Goal: Task Accomplishment & Management: Use online tool/utility

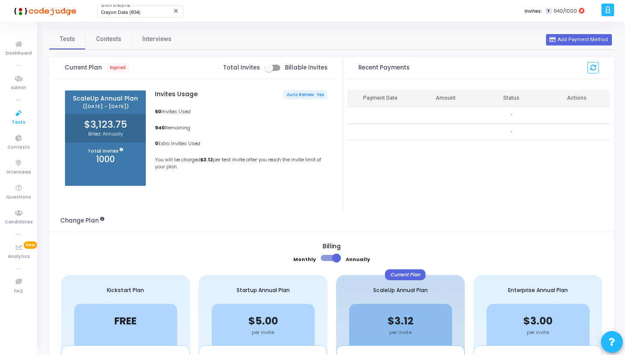
click at [20, 117] on icon at bounding box center [19, 113] width 18 height 11
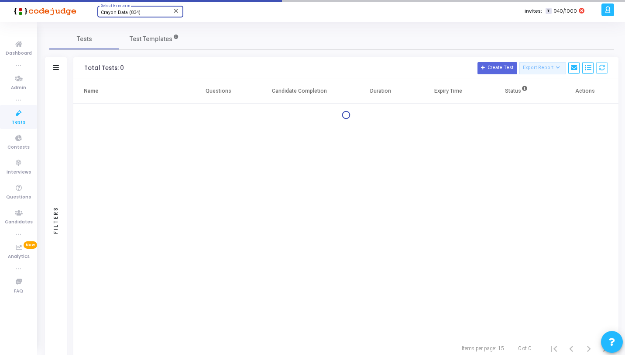
click at [128, 14] on span "Crayon Data (834)" at bounding box center [121, 13] width 40 height 6
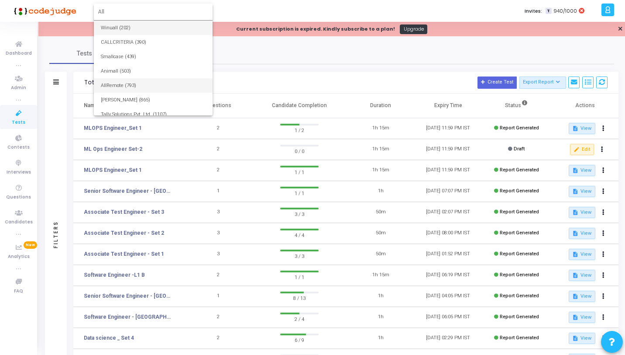
type input "All"
click at [125, 83] on span "AllRemote (793)" at bounding box center [153, 85] width 105 height 14
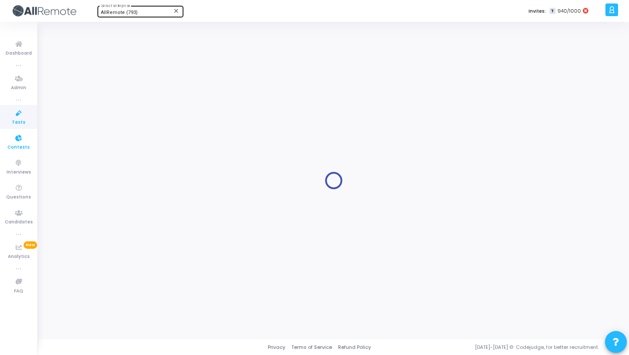
click at [24, 145] on span "Contests" at bounding box center [18, 147] width 22 height 7
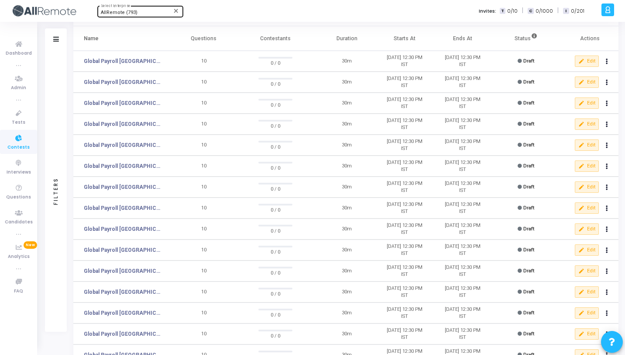
scroll to position [81, 0]
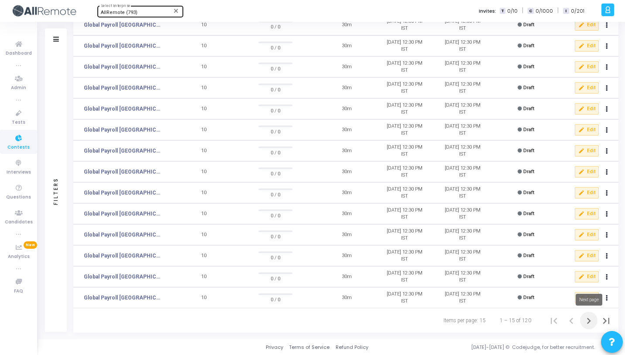
click at [586, 320] on icon "Next page" at bounding box center [589, 320] width 12 height 12
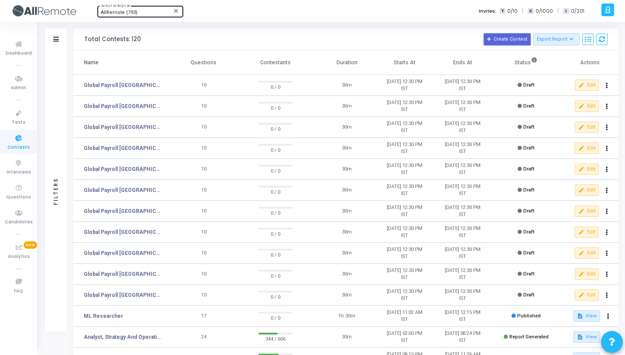
click at [220, 17] on div "AllRemote (793) Select Enterprise close Invites: T 0/10 | C 0/1000 | I 0/201" at bounding box center [343, 11] width 512 height 22
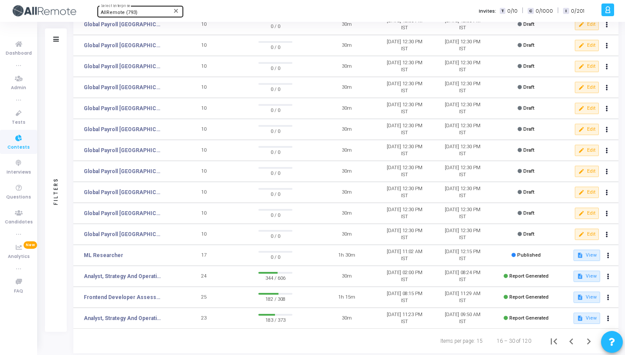
scroll to position [81, 0]
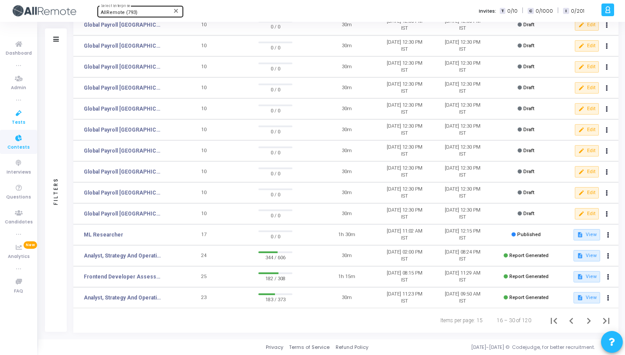
click at [5, 118] on link "Tests" at bounding box center [18, 117] width 37 height 24
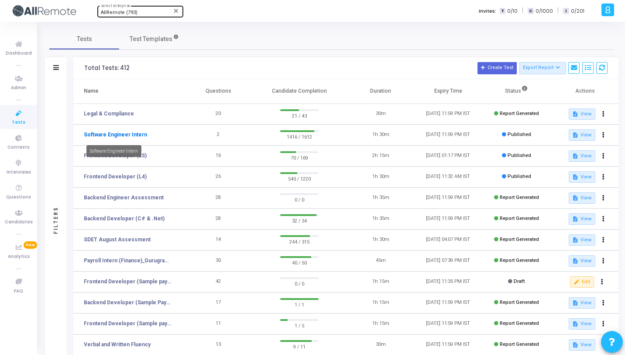
click at [140, 134] on link "Software Engineer Intern" at bounding box center [115, 135] width 63 height 8
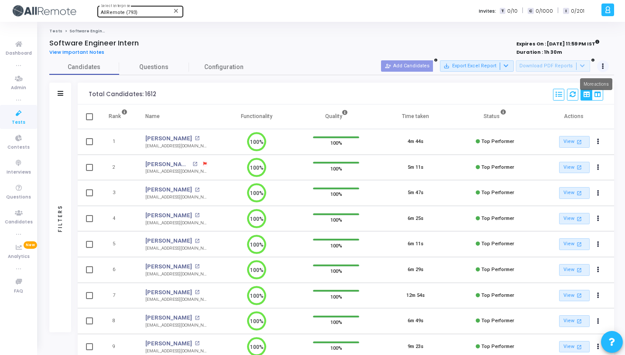
click at [602, 64] on icon at bounding box center [603, 66] width 2 height 4
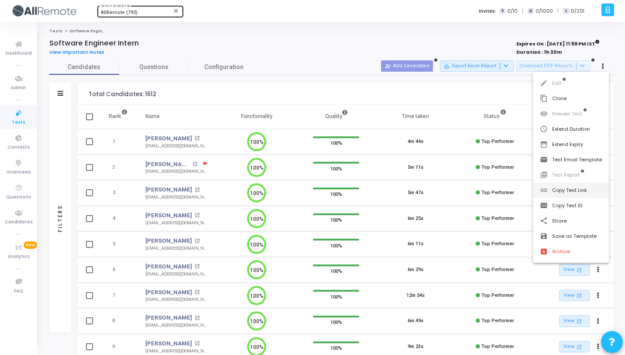
click at [568, 192] on button "link Copy Test Link" at bounding box center [571, 190] width 76 height 15
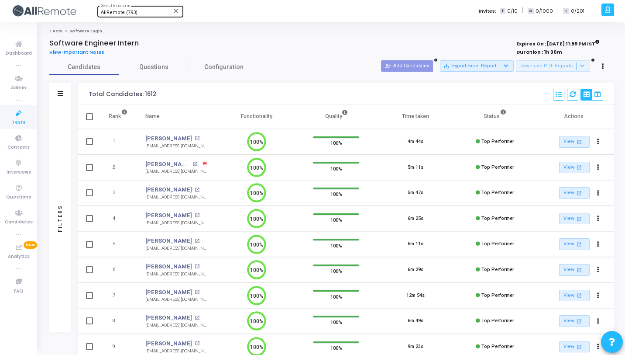
click at [10, 110] on icon at bounding box center [19, 113] width 18 height 11
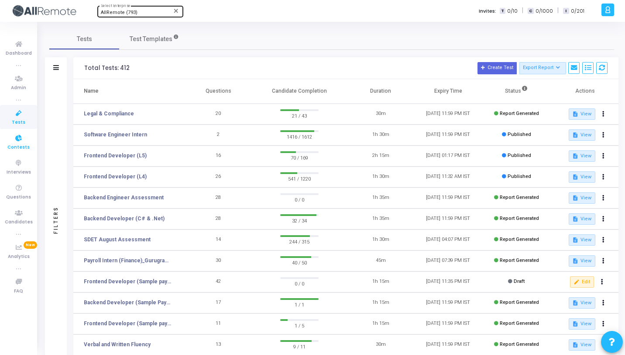
click at [21, 144] on span "Contests" at bounding box center [18, 147] width 22 height 7
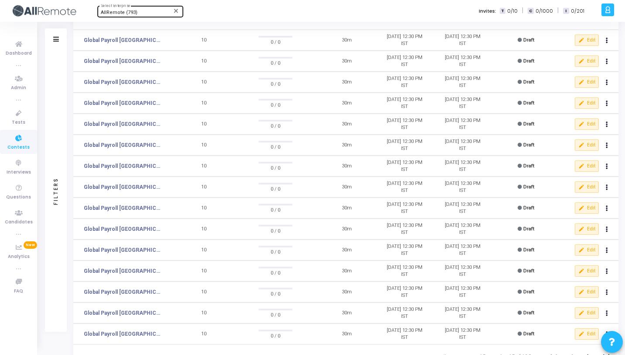
scroll to position [81, 0]
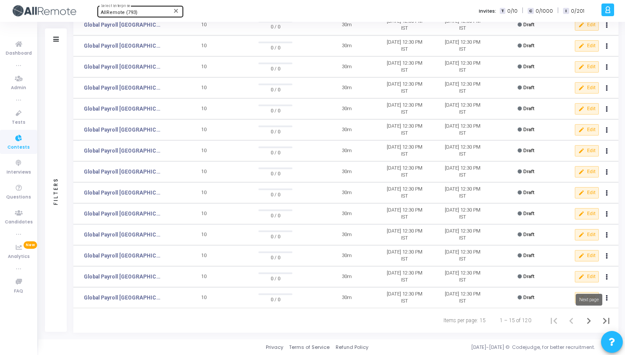
click at [589, 321] on icon "Next page" at bounding box center [589, 320] width 12 height 12
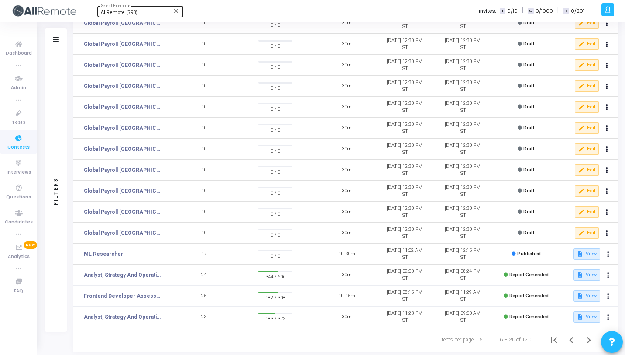
scroll to position [81, 0]
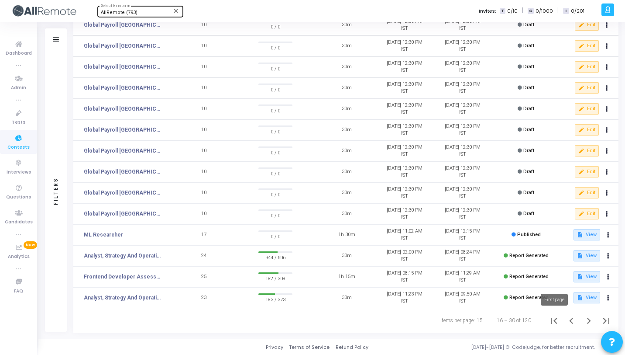
click at [558, 322] on icon "First page" at bounding box center [554, 320] width 12 height 12
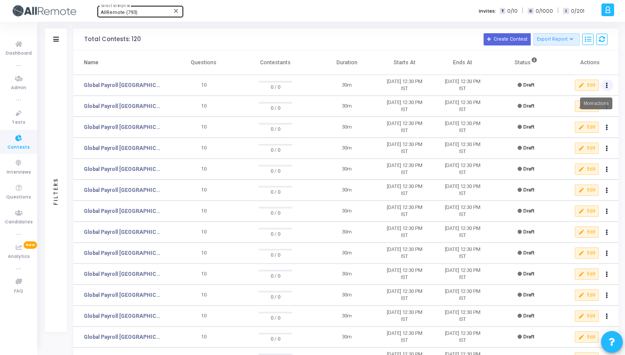
click at [611, 85] on button at bounding box center [607, 85] width 12 height 12
click at [600, 115] on button "archive Archive" at bounding box center [589, 117] width 49 height 15
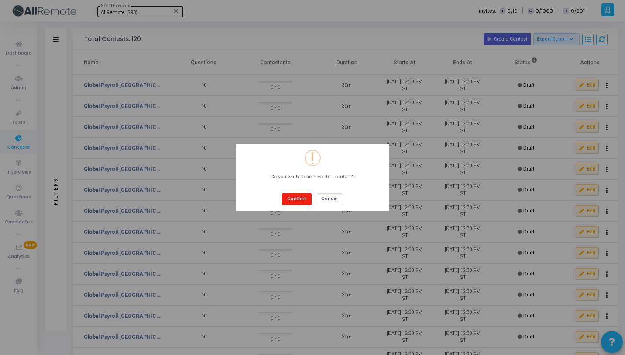
click at [301, 199] on button "Confirm" at bounding box center [297, 199] width 30 height 12
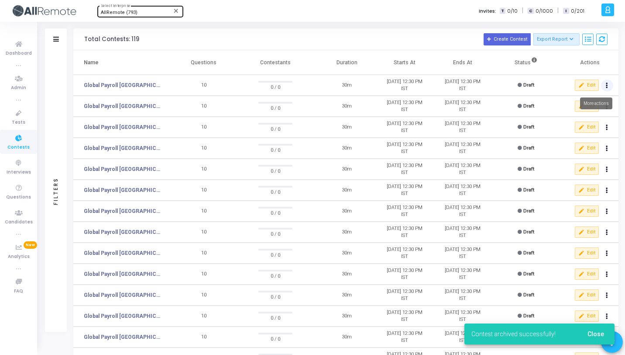
click at [610, 85] on button at bounding box center [607, 85] width 12 height 12
click at [589, 114] on button "archive Archive" at bounding box center [589, 117] width 49 height 15
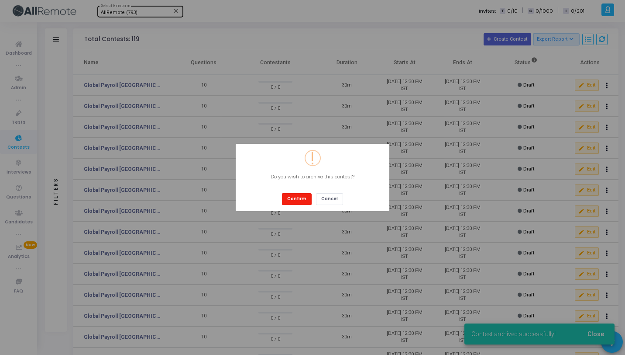
click at [303, 199] on button "Confirm" at bounding box center [297, 199] width 30 height 12
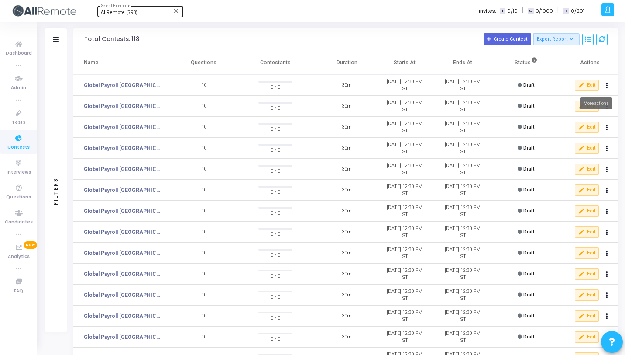
click at [608, 88] on icon at bounding box center [607, 85] width 2 height 4
click at [576, 120] on mat-icon "archive" at bounding box center [576, 118] width 9 height 9
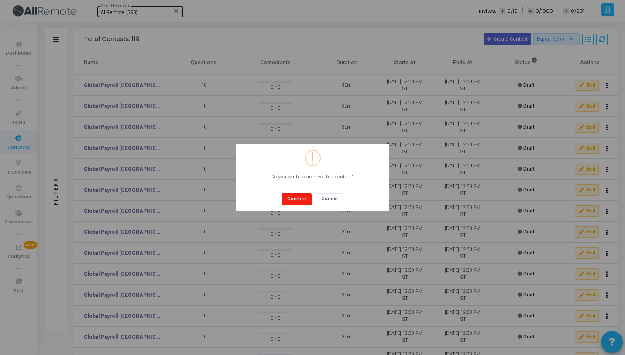
click at [299, 197] on button "Confirm" at bounding box center [297, 199] width 30 height 12
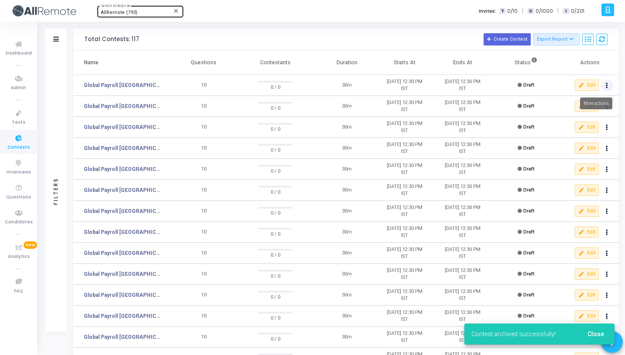
click at [608, 83] on button at bounding box center [607, 85] width 12 height 12
click at [571, 116] on button "archive Archive" at bounding box center [589, 117] width 49 height 15
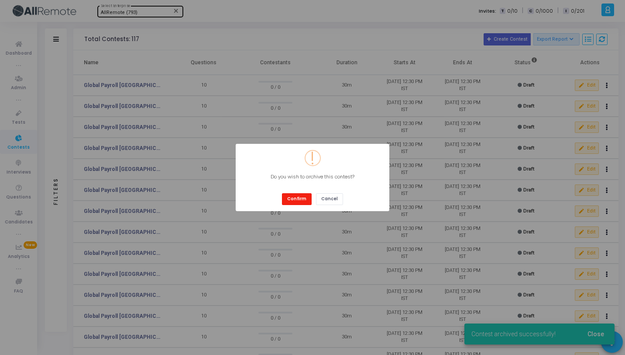
click at [309, 199] on button "Confirm" at bounding box center [297, 199] width 30 height 12
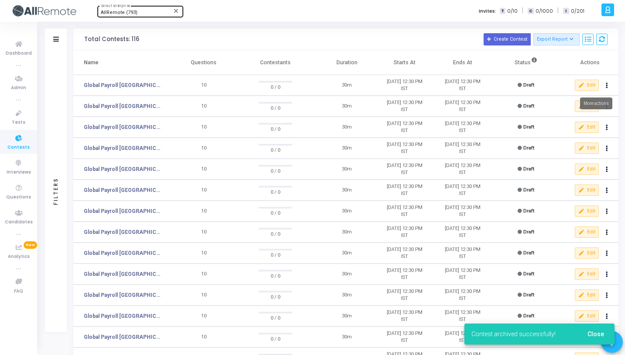
click at [607, 91] on button at bounding box center [607, 85] width 12 height 12
click at [582, 116] on button "archive Archive" at bounding box center [589, 117] width 49 height 15
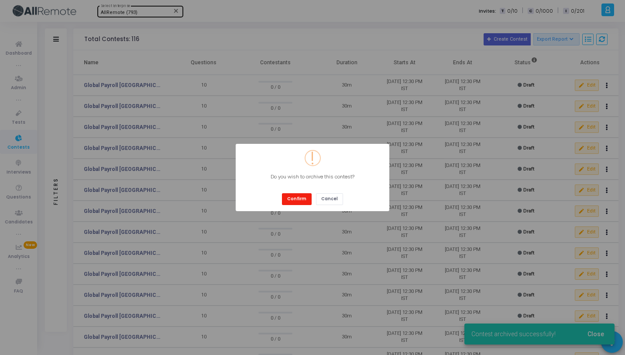
click at [306, 202] on button "Confirm" at bounding box center [297, 199] width 30 height 12
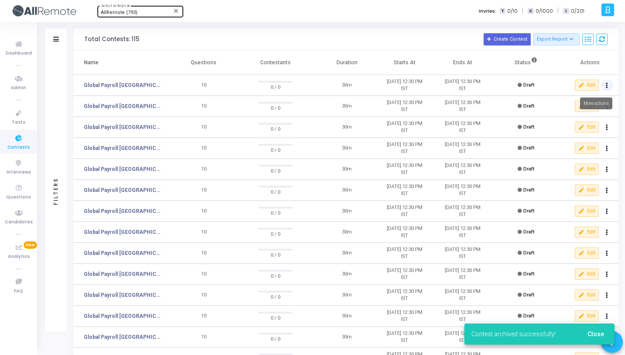
click at [605, 88] on button at bounding box center [607, 85] width 12 height 12
click at [579, 122] on mat-icon "archive" at bounding box center [576, 118] width 9 height 9
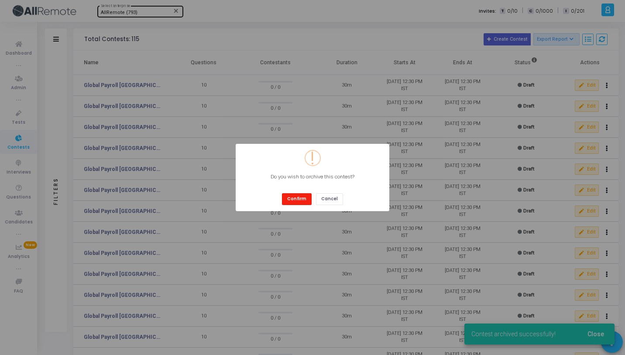
click at [307, 200] on button "Confirm" at bounding box center [297, 199] width 30 height 12
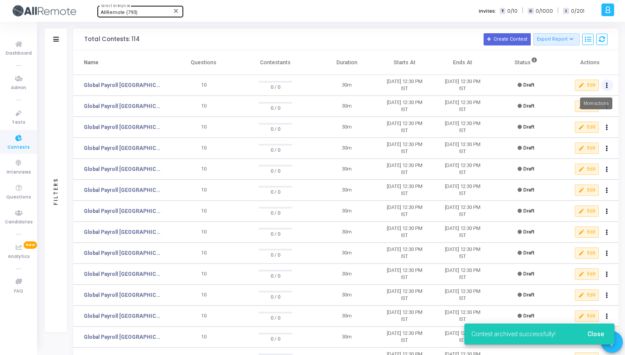
click at [607, 87] on icon at bounding box center [607, 85] width 2 height 4
click at [577, 120] on mat-icon "archive" at bounding box center [576, 118] width 9 height 9
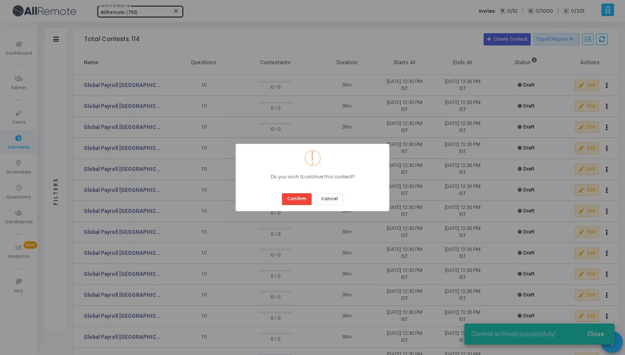
click at [293, 206] on div "? ! i × Do you wish to archive this contest? Confirm Cancel" at bounding box center [313, 177] width 154 height 67
click at [299, 196] on button "Confirm" at bounding box center [297, 199] width 30 height 12
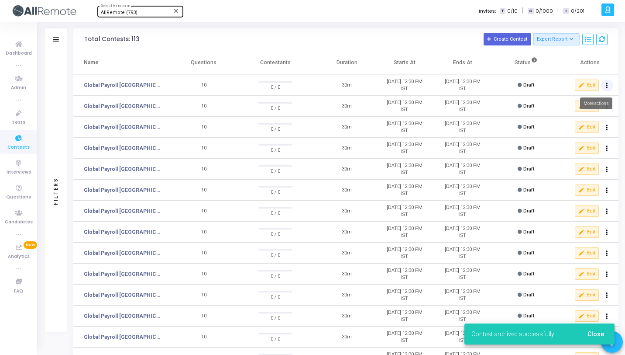
click at [604, 83] on button at bounding box center [607, 85] width 12 height 12
click at [576, 116] on mat-icon "archive" at bounding box center [576, 118] width 9 height 9
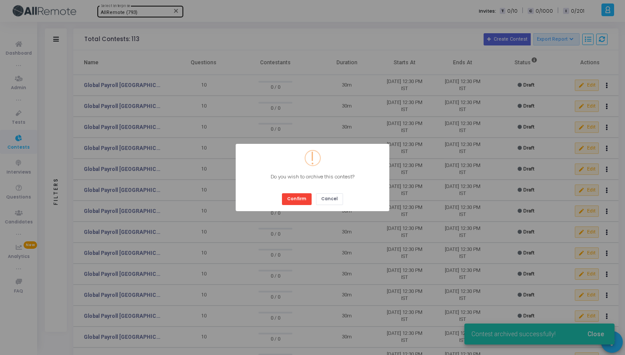
click at [312, 199] on div "Confirm Cancel" at bounding box center [312, 195] width 65 height 18
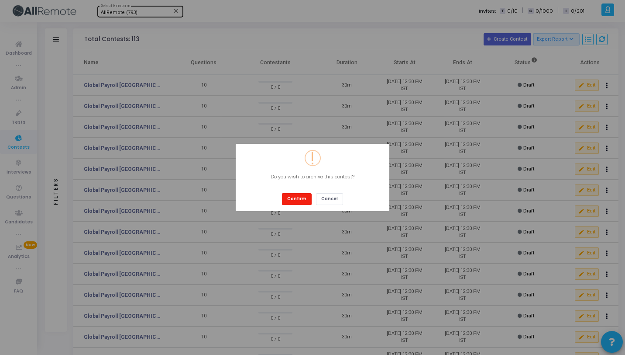
click at [303, 200] on button "Confirm" at bounding box center [297, 199] width 30 height 12
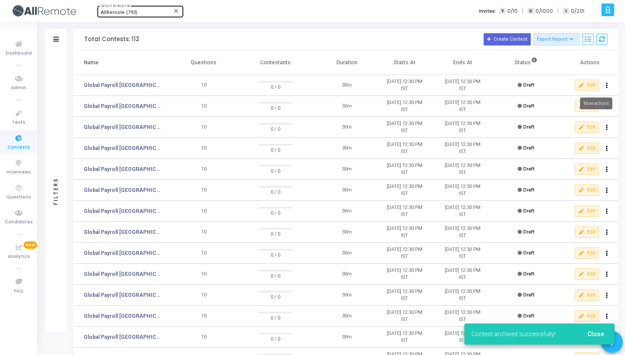
click at [609, 86] on button at bounding box center [607, 85] width 12 height 12
click at [593, 114] on button "archive Archive" at bounding box center [589, 117] width 49 height 15
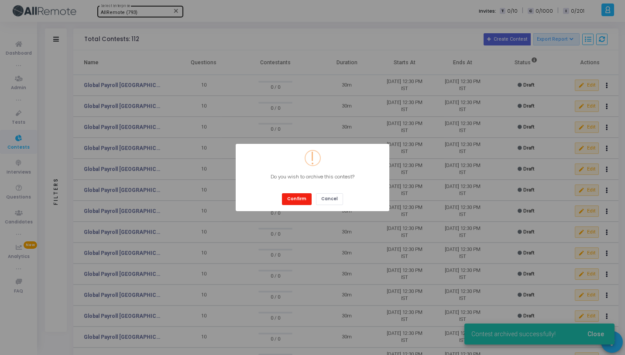
click at [300, 198] on button "Confirm" at bounding box center [297, 199] width 30 height 12
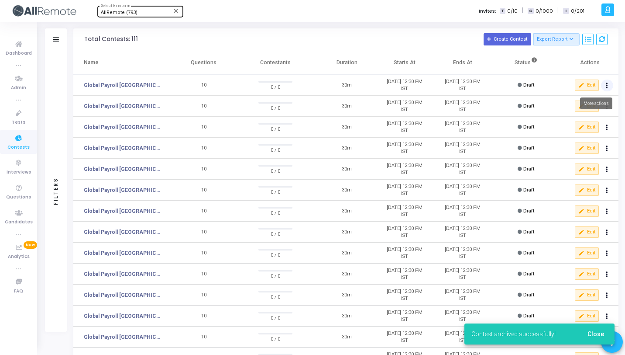
click at [609, 86] on button at bounding box center [607, 85] width 12 height 12
click at [565, 120] on button "archive Archive" at bounding box center [589, 117] width 49 height 15
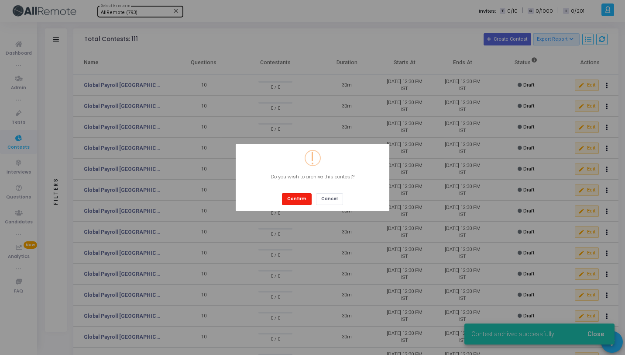
click at [297, 194] on button "Confirm" at bounding box center [297, 199] width 30 height 12
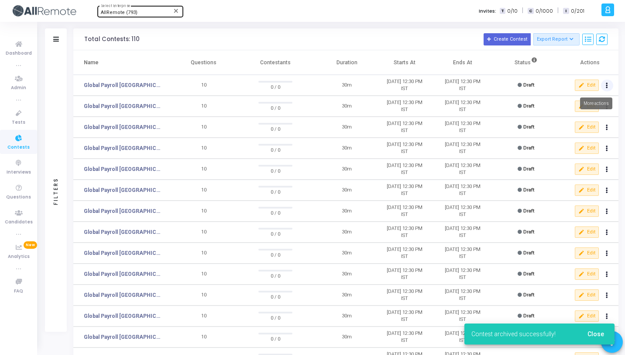
click at [605, 84] on button at bounding box center [607, 85] width 12 height 12
click at [572, 121] on mat-icon "archive" at bounding box center [576, 118] width 9 height 9
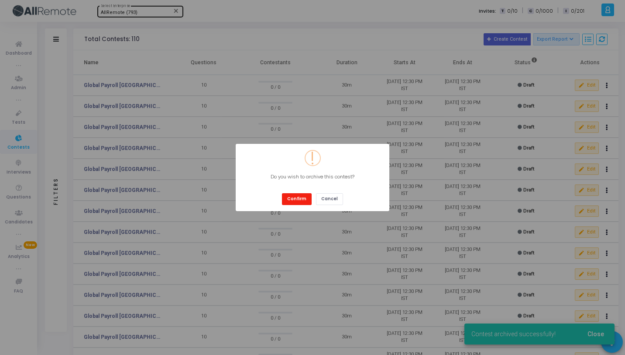
click at [302, 196] on button "Confirm" at bounding box center [297, 199] width 30 height 12
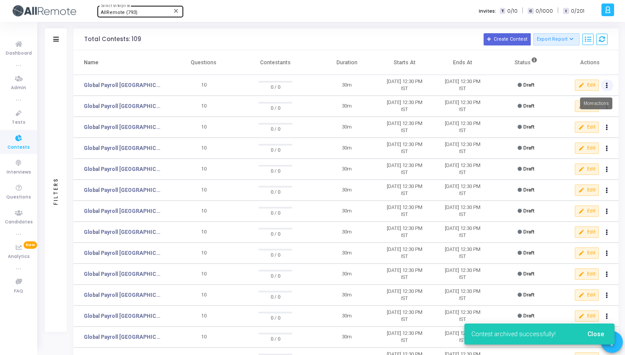
click at [609, 85] on button at bounding box center [607, 85] width 12 height 12
click at [591, 110] on button "archive Archive" at bounding box center [589, 117] width 49 height 15
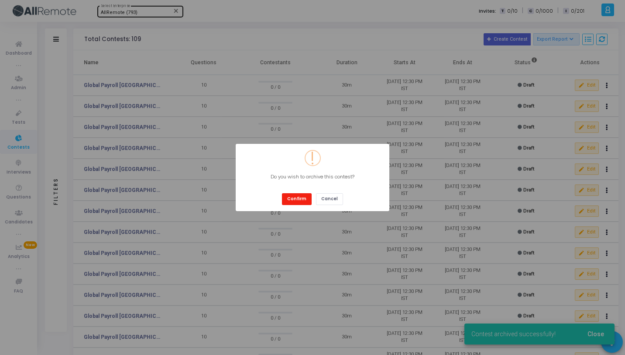
click at [286, 194] on button "Confirm" at bounding box center [297, 199] width 30 height 12
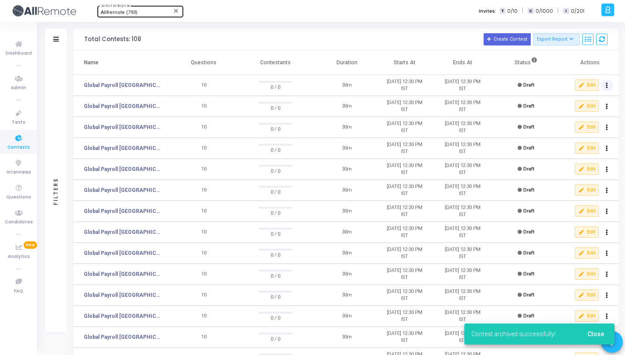
click at [608, 89] on button at bounding box center [607, 85] width 12 height 12
click at [588, 117] on button "archive Archive" at bounding box center [589, 117] width 49 height 15
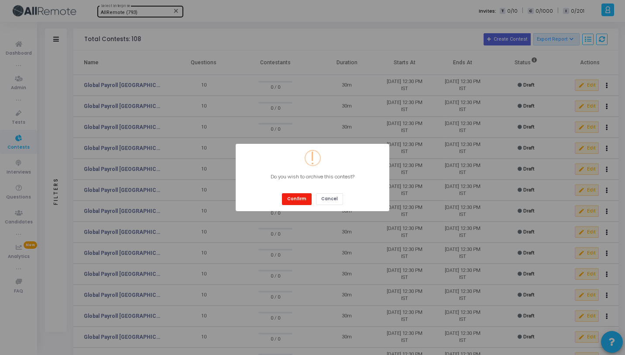
click at [300, 200] on button "Confirm" at bounding box center [297, 199] width 30 height 12
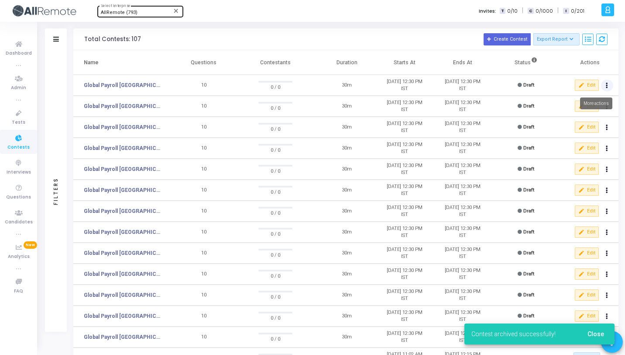
click at [609, 85] on button at bounding box center [607, 85] width 12 height 12
click at [595, 120] on button "archive Archive" at bounding box center [589, 117] width 49 height 15
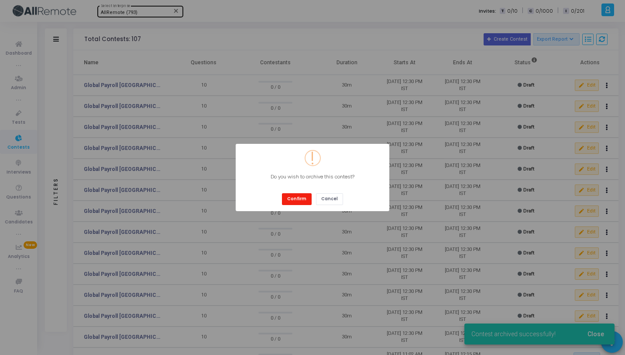
click at [291, 195] on button "Confirm" at bounding box center [297, 199] width 30 height 12
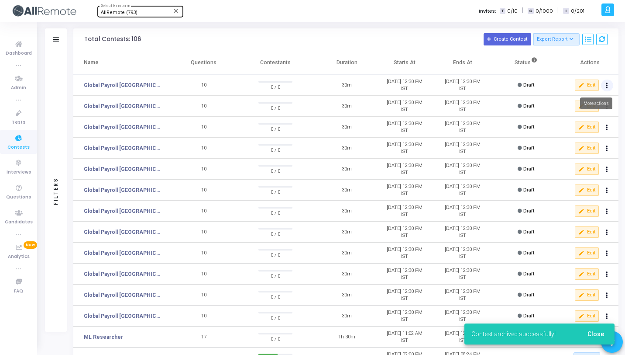
click at [606, 87] on button at bounding box center [607, 85] width 12 height 12
click at [590, 120] on button "archive Archive" at bounding box center [589, 117] width 49 height 15
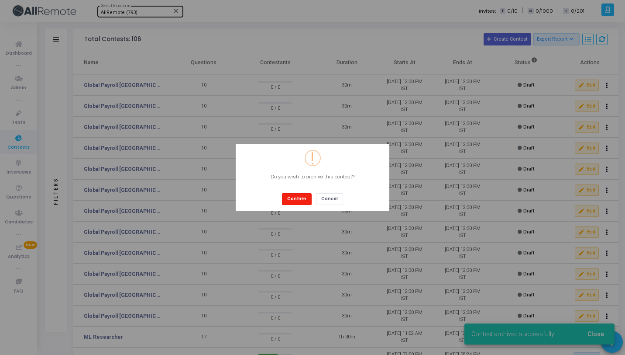
click at [290, 202] on button "Confirm" at bounding box center [297, 199] width 30 height 12
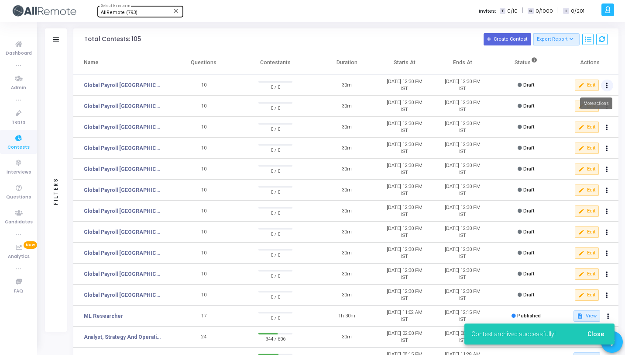
click at [613, 84] on button at bounding box center [607, 85] width 12 height 12
click at [592, 121] on button "archive Archive" at bounding box center [589, 117] width 49 height 15
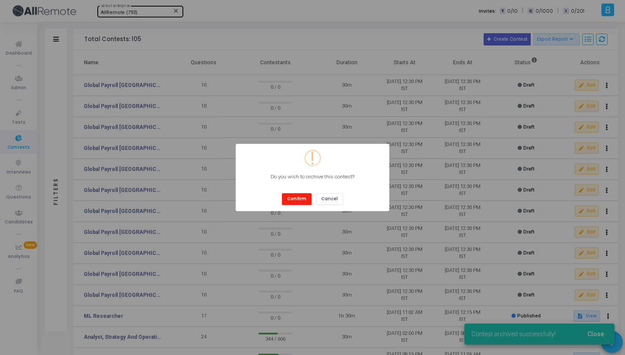
click at [307, 200] on button "Confirm" at bounding box center [297, 199] width 30 height 12
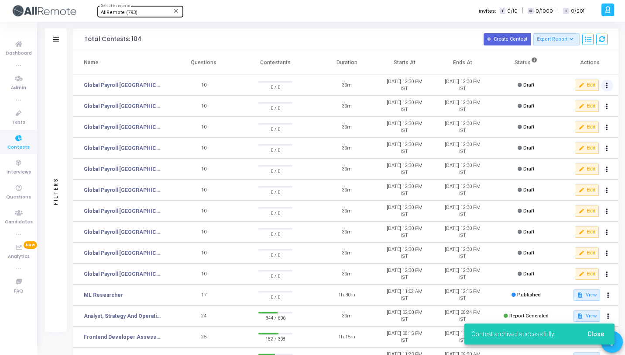
click at [609, 89] on button at bounding box center [607, 85] width 12 height 12
click at [592, 119] on button "archive Archive" at bounding box center [589, 117] width 49 height 15
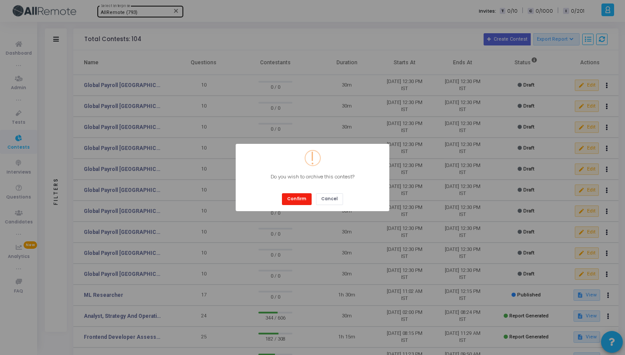
click at [308, 197] on button "Confirm" at bounding box center [297, 199] width 30 height 12
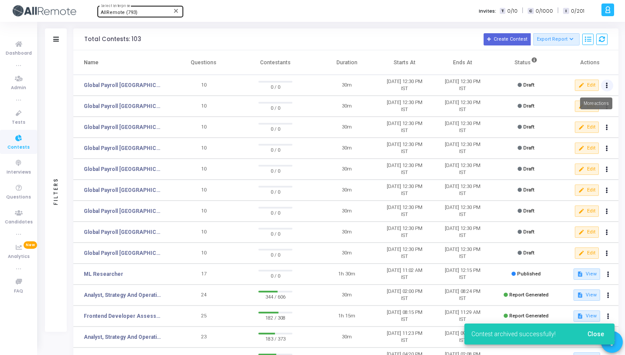
click at [609, 84] on button at bounding box center [607, 85] width 12 height 12
click at [595, 113] on button "archive Archive" at bounding box center [589, 117] width 49 height 15
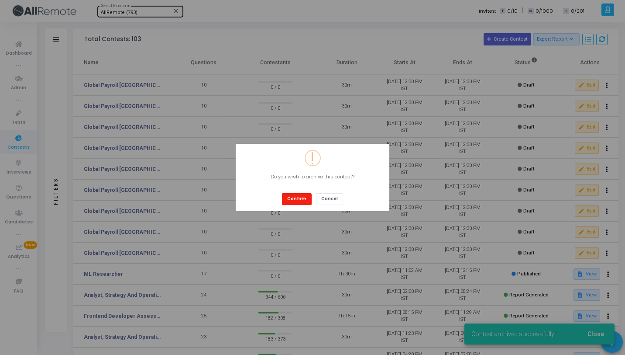
click at [296, 196] on button "Confirm" at bounding box center [297, 199] width 30 height 12
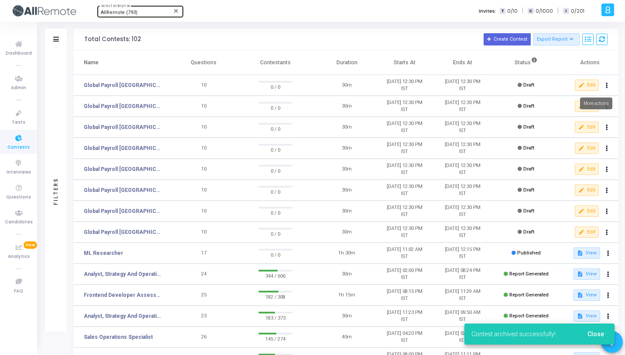
click at [607, 85] on icon at bounding box center [607, 85] width 2 height 4
click at [592, 111] on button "archive Archive" at bounding box center [589, 117] width 49 height 15
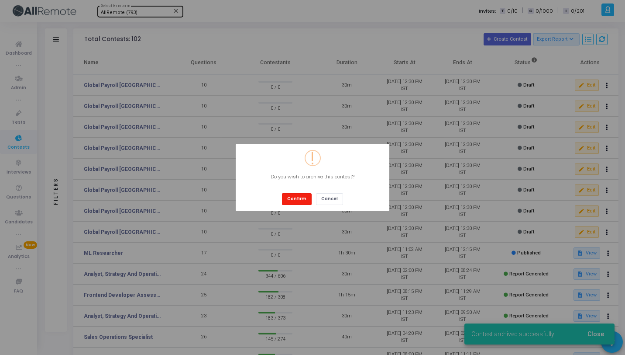
click at [301, 201] on button "Confirm" at bounding box center [297, 199] width 30 height 12
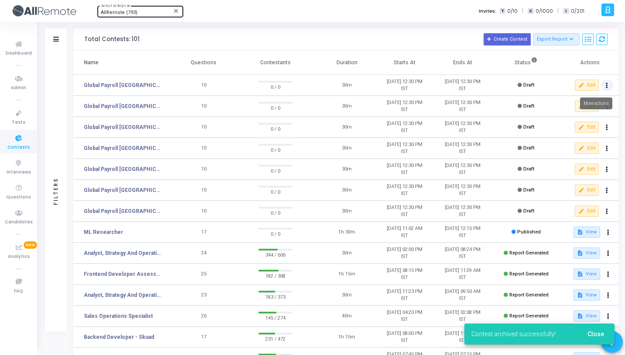
click at [608, 83] on button at bounding box center [607, 85] width 12 height 12
click at [588, 118] on button "archive Archive" at bounding box center [589, 117] width 49 height 15
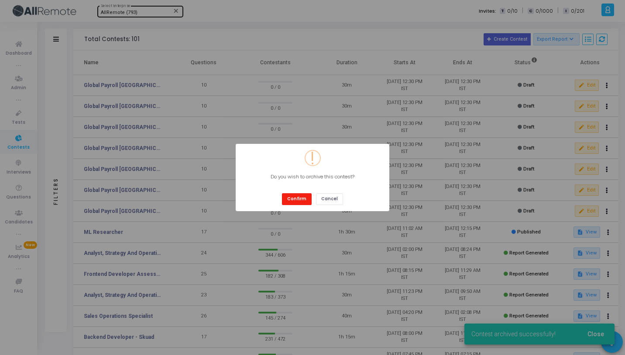
click at [306, 204] on button "Confirm" at bounding box center [297, 199] width 30 height 12
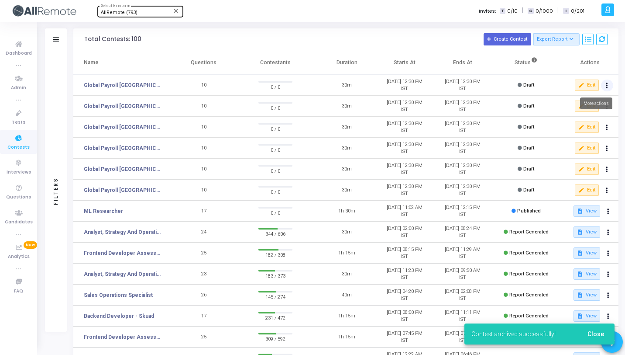
click at [610, 86] on button at bounding box center [607, 85] width 12 height 12
click at [584, 113] on button "archive Archive" at bounding box center [589, 117] width 49 height 15
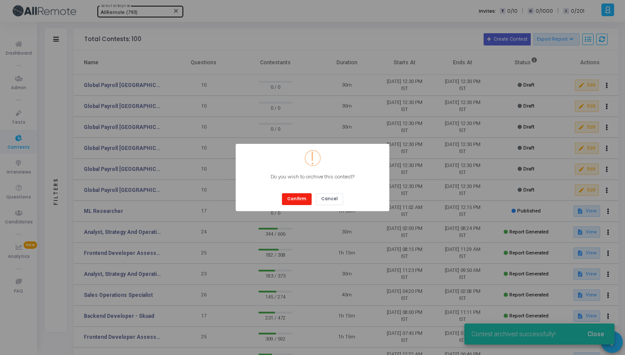
click at [301, 197] on button "Confirm" at bounding box center [297, 199] width 30 height 12
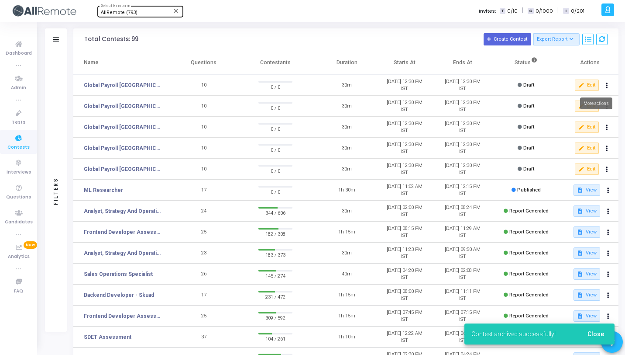
click at [607, 84] on icon at bounding box center [607, 85] width 2 height 4
click at [584, 109] on button "content_copy Clone" at bounding box center [589, 102] width 49 height 15
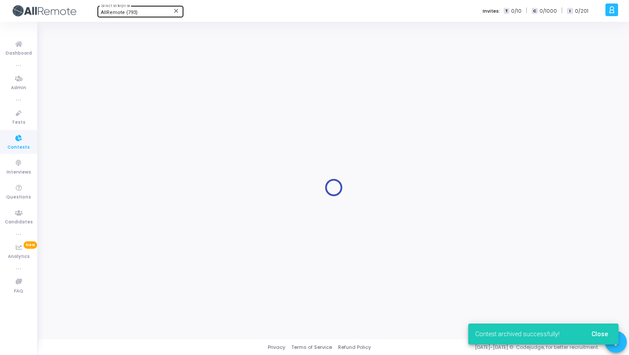
type input "Global Payroll [GEOGRAPHIC_DATA]"
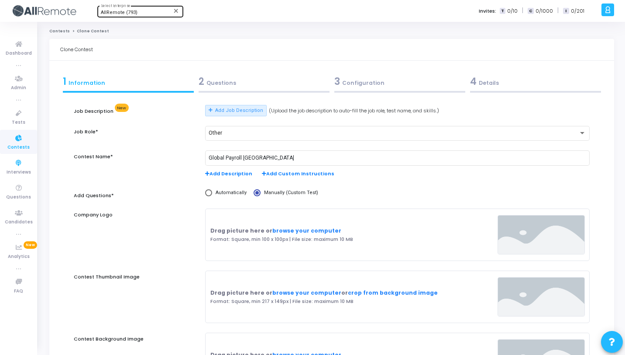
click at [16, 151] on link "Contests" at bounding box center [18, 142] width 37 height 24
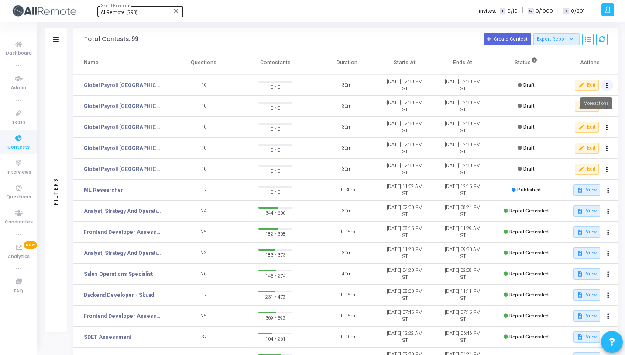
click at [607, 84] on icon at bounding box center [607, 85] width 2 height 4
click at [591, 115] on button "archive Archive" at bounding box center [589, 117] width 49 height 15
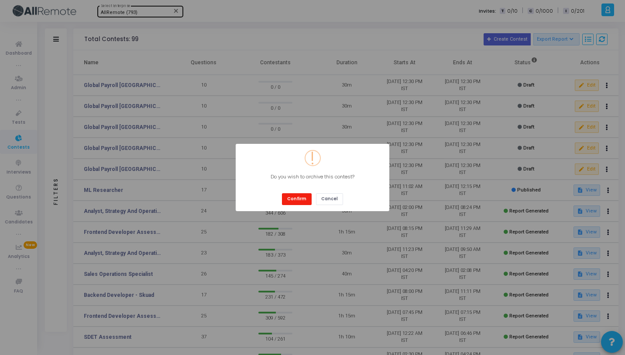
click at [305, 195] on button "Confirm" at bounding box center [297, 199] width 30 height 12
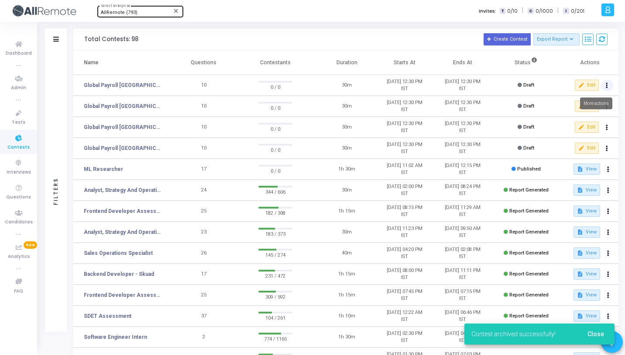
click at [610, 82] on button at bounding box center [607, 85] width 12 height 12
click at [576, 121] on mat-icon "archive" at bounding box center [576, 118] width 9 height 9
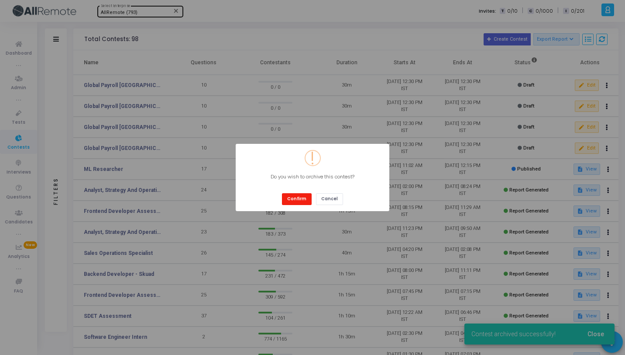
click at [290, 202] on button "Confirm" at bounding box center [297, 199] width 30 height 12
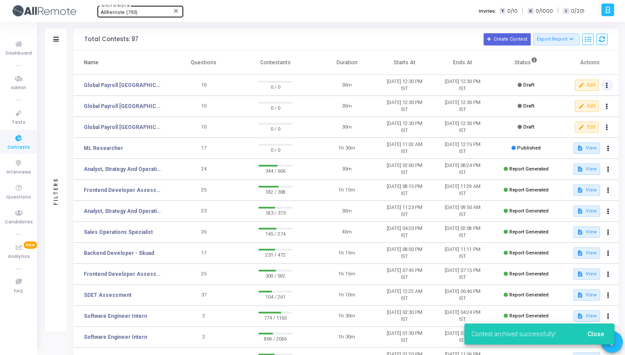
click at [604, 90] on button at bounding box center [607, 85] width 12 height 12
click at [585, 125] on div "content_copy Clone archive Archive" at bounding box center [589, 110] width 49 height 38
click at [609, 84] on button at bounding box center [607, 85] width 12 height 12
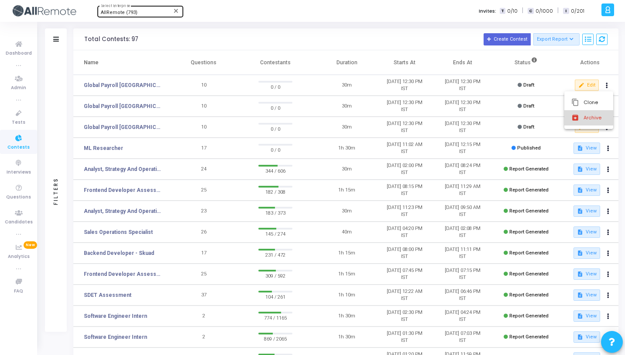
click at [578, 116] on mat-icon "archive" at bounding box center [576, 118] width 9 height 9
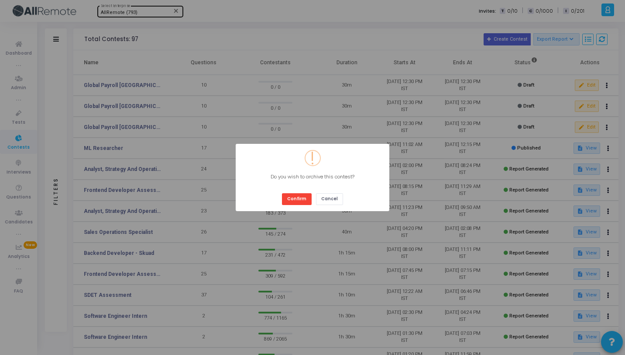
click at [301, 192] on div "Confirm Cancel" at bounding box center [312, 195] width 65 height 18
click at [302, 196] on button "Confirm" at bounding box center [297, 199] width 30 height 12
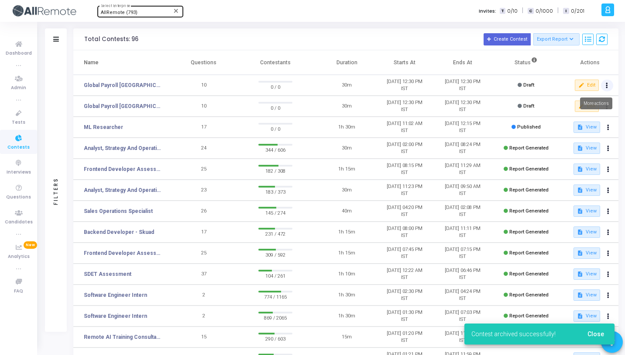
click at [610, 83] on button at bounding box center [607, 85] width 12 height 12
click at [591, 116] on button "archive Archive" at bounding box center [589, 117] width 49 height 15
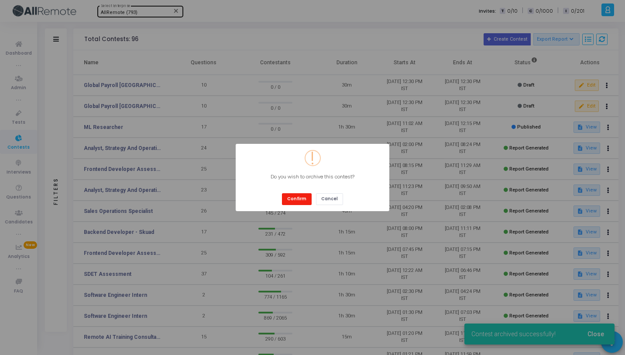
click at [290, 202] on button "Confirm" at bounding box center [297, 199] width 30 height 12
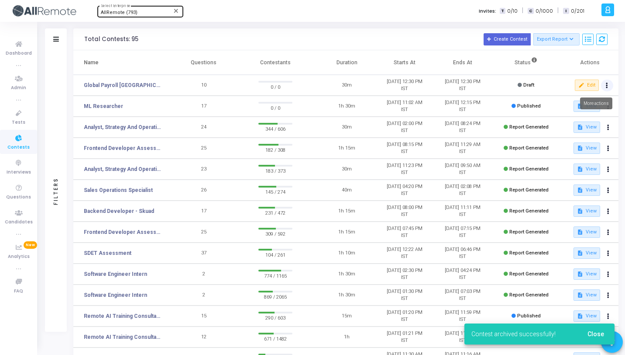
click at [607, 85] on icon at bounding box center [607, 85] width 2 height 4
click at [594, 115] on button "archive Archive" at bounding box center [589, 117] width 49 height 15
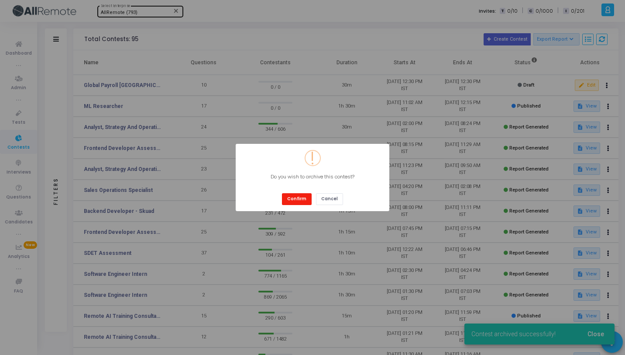
click at [304, 197] on button "Confirm" at bounding box center [297, 199] width 30 height 12
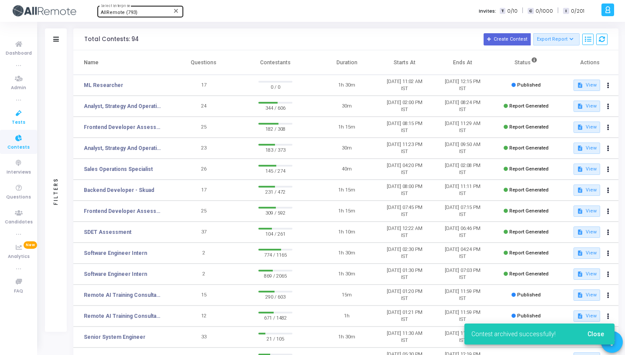
click at [18, 122] on span "Tests" at bounding box center [19, 122] width 14 height 7
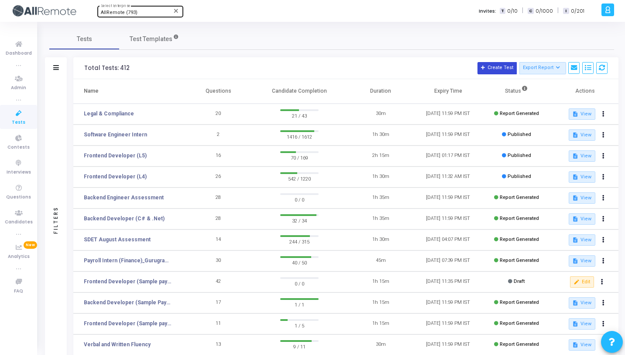
click at [500, 65] on button "Create Test" at bounding box center [497, 68] width 39 height 12
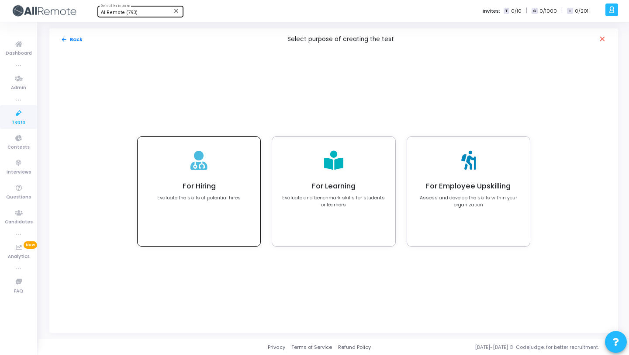
click at [198, 190] on h4 "For Hiring" at bounding box center [198, 186] width 83 height 9
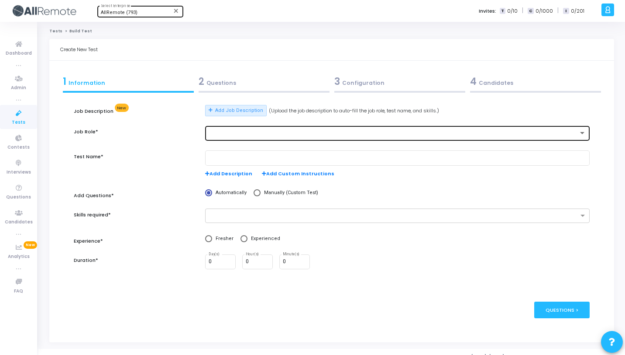
click at [255, 134] on div at bounding box center [394, 133] width 370 height 6
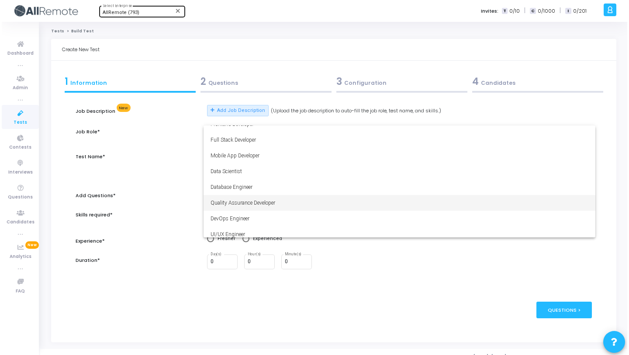
scroll to position [61, 0]
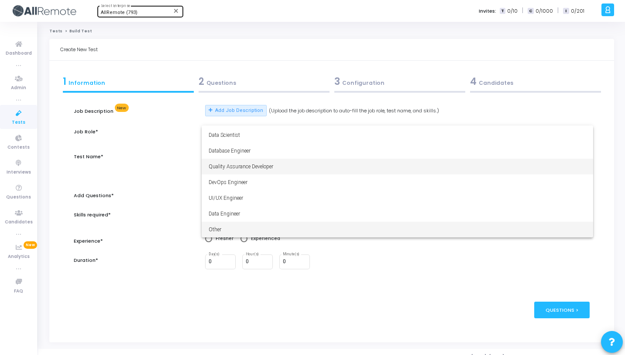
click at [243, 230] on span "Other" at bounding box center [398, 229] width 378 height 16
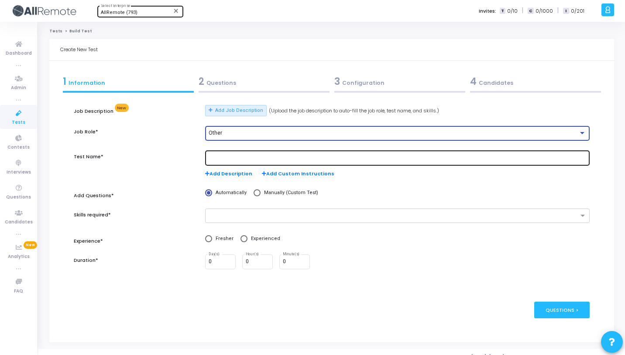
click at [246, 158] on input "text" at bounding box center [398, 158] width 378 height 6
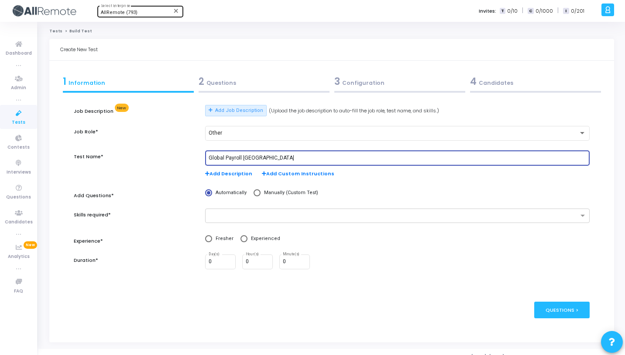
type input "Global Payroll [GEOGRAPHIC_DATA]"
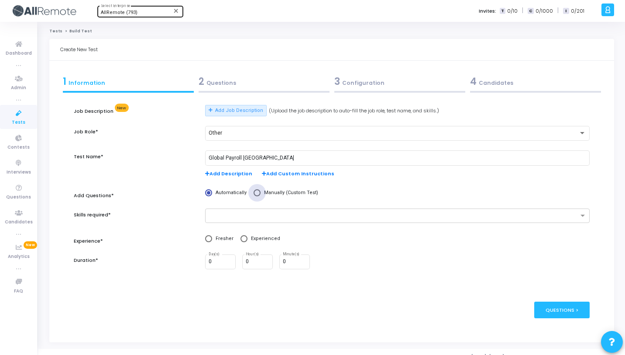
click at [261, 193] on span "Manually (Custom Test)" at bounding box center [290, 192] width 58 height 7
click at [260, 193] on input "Manually (Custom Test)" at bounding box center [257, 192] width 7 height 7
radio input "true"
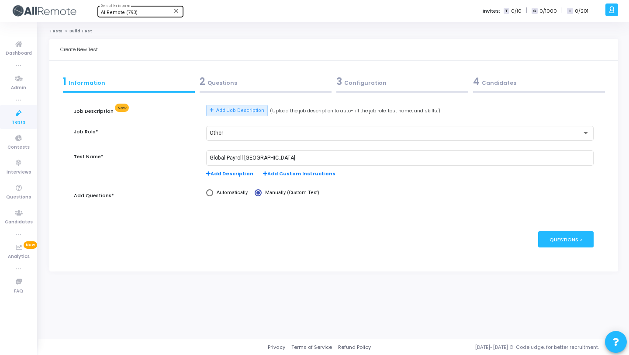
click at [276, 91] on div at bounding box center [266, 92] width 132 height 2
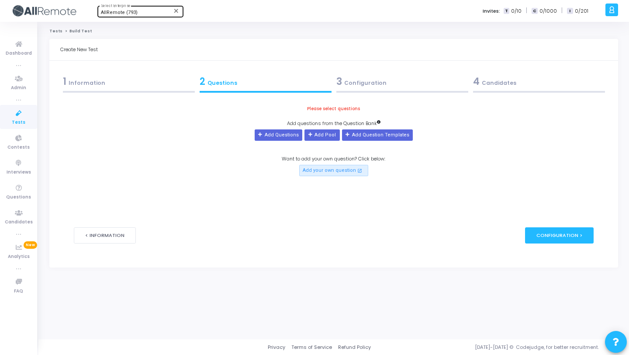
click at [174, 84] on div "1 Information" at bounding box center [129, 81] width 132 height 14
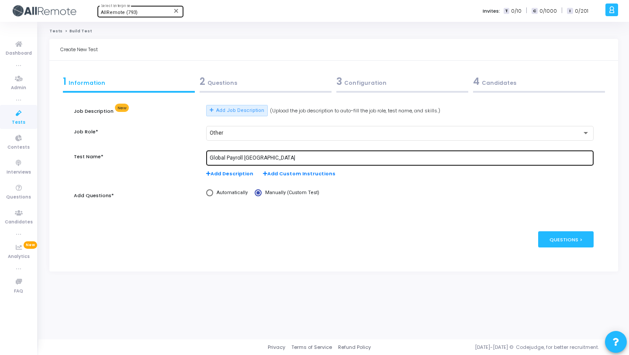
click at [284, 158] on input "Global Payroll [GEOGRAPHIC_DATA]" at bounding box center [400, 158] width 380 height 6
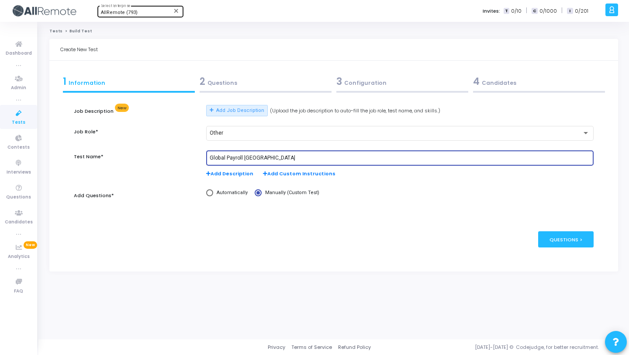
type input "Global Payroll [GEOGRAPHIC_DATA]"
click at [278, 81] on div "2 Questions" at bounding box center [266, 81] width 132 height 14
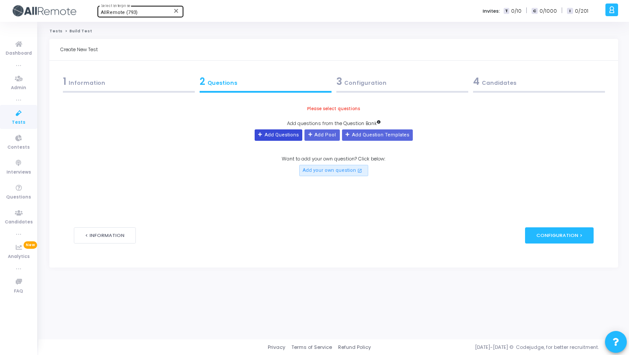
click at [281, 139] on button "Add Questions" at bounding box center [279, 134] width 48 height 11
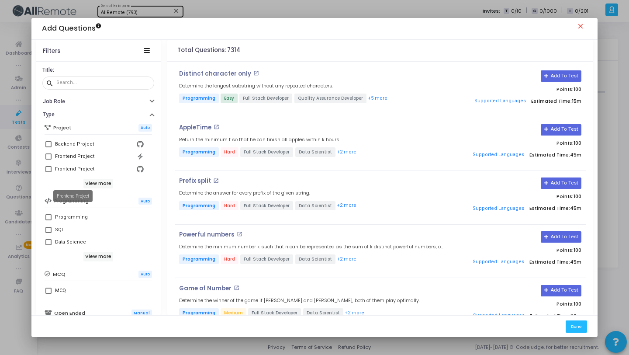
scroll to position [0, 0]
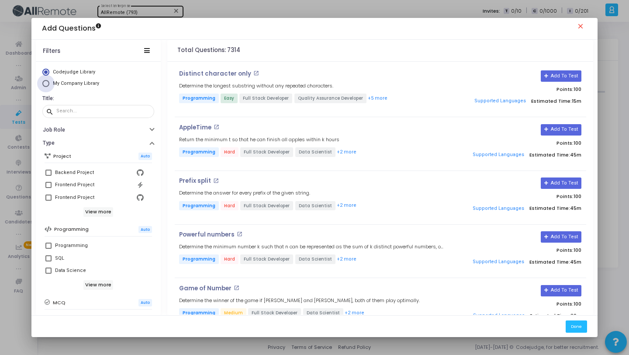
click at [86, 86] on span "My Company Library" at bounding box center [76, 83] width 46 height 6
click at [49, 86] on input "My Company Library" at bounding box center [45, 83] width 7 height 7
radio input "true"
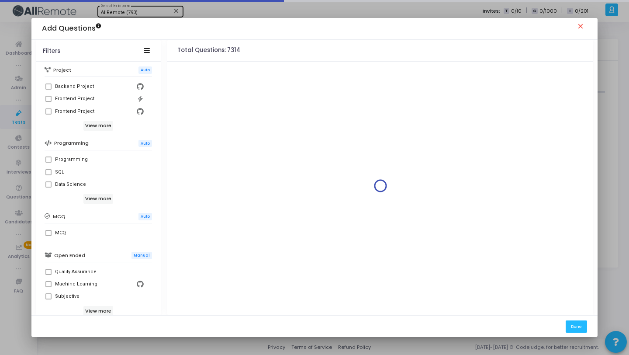
scroll to position [150, 0]
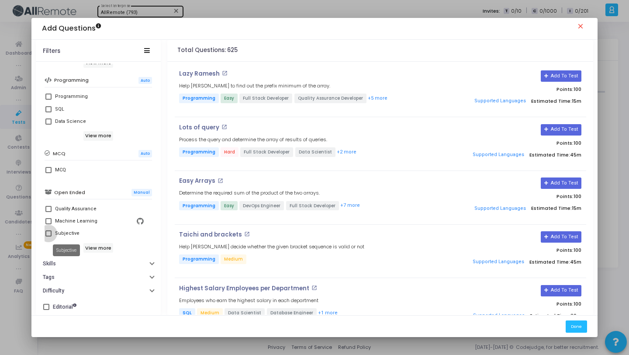
click at [74, 233] on div "Subjective" at bounding box center [67, 233] width 24 height 10
click at [48, 236] on input "Subjective" at bounding box center [48, 236] width 0 height 0
checkbox input "true"
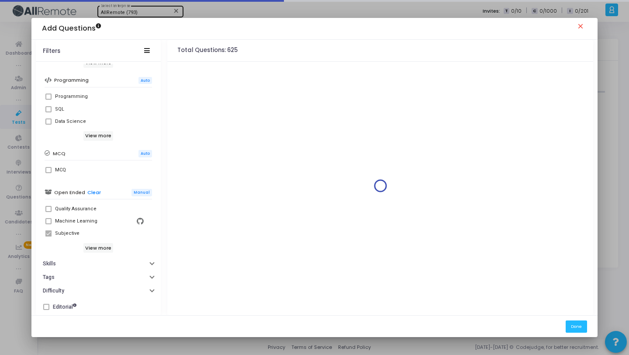
click at [76, 255] on div "Project Auto Backend Project Frontend Project Frontend Project View more Progra…" at bounding box center [98, 129] width 125 height 256
click at [77, 260] on button "Skills" at bounding box center [98, 264] width 125 height 14
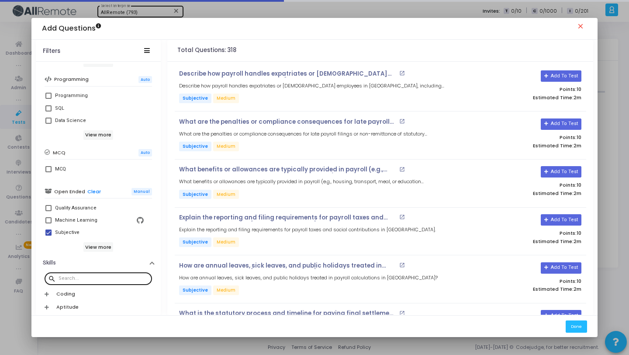
click at [86, 275] on div at bounding box center [104, 278] width 90 height 14
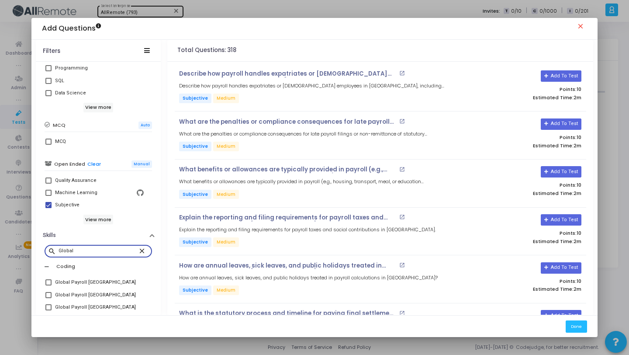
scroll to position [225, 0]
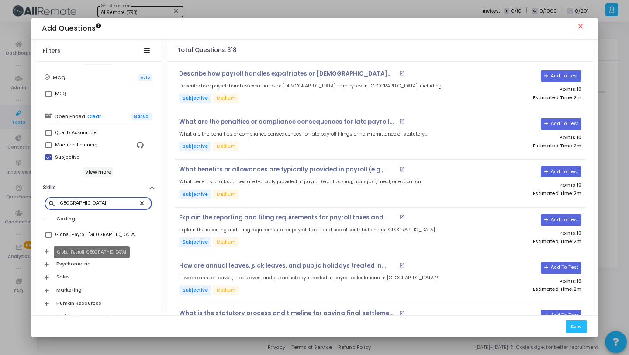
type input "[GEOGRAPHIC_DATA]"
click at [90, 238] on div "Global Payroll [GEOGRAPHIC_DATA]" at bounding box center [95, 234] width 81 height 10
click at [48, 238] on input "Global Payroll [GEOGRAPHIC_DATA]" at bounding box center [48, 238] width 0 height 0
checkbox input "true"
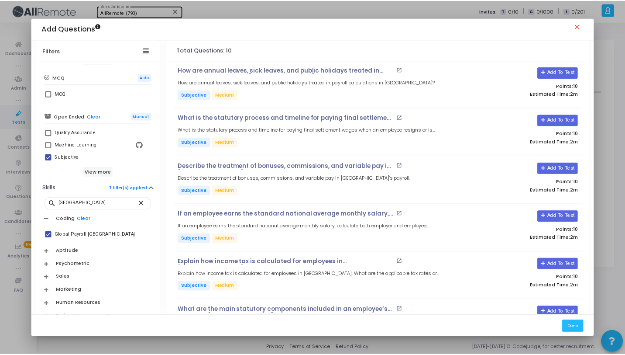
scroll to position [233, 0]
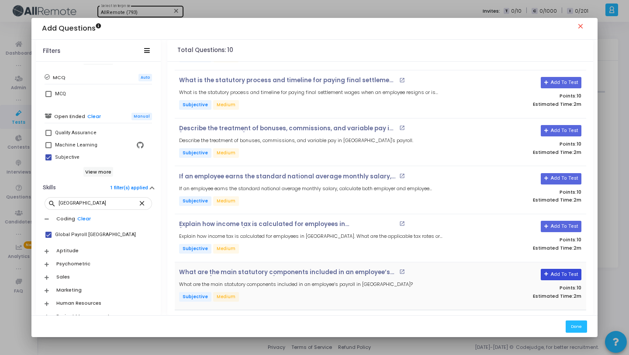
click at [572, 270] on button "Add To Test" at bounding box center [561, 274] width 41 height 11
click at [562, 221] on button "Add To Test" at bounding box center [561, 226] width 41 height 11
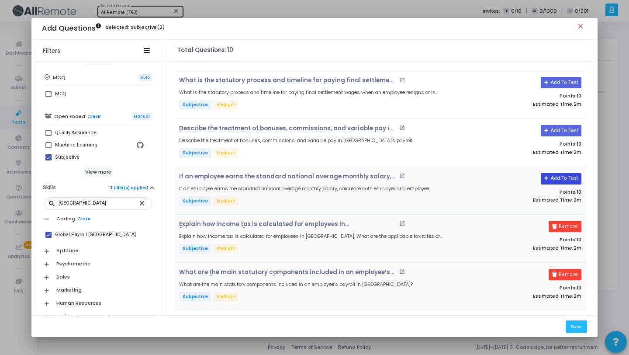
click at [558, 179] on button "Add To Test" at bounding box center [561, 178] width 41 height 11
click at [552, 130] on button "Add To Test" at bounding box center [558, 130] width 41 height 11
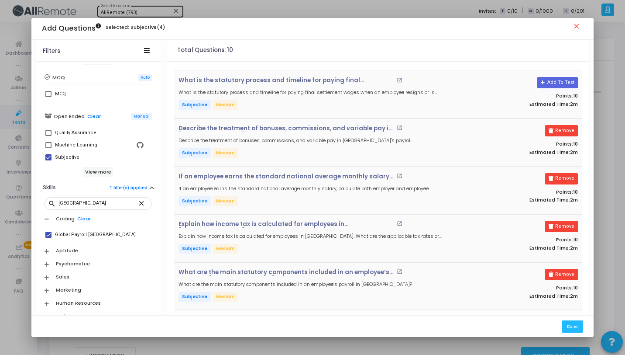
click at [550, 87] on div "Add To Test Points: 10 Estimated Time: 2m" at bounding box center [514, 94] width 136 height 34
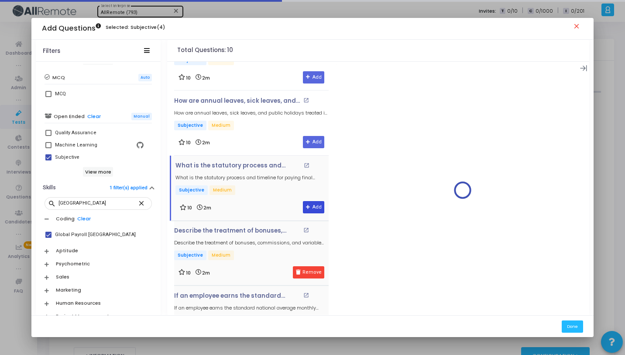
click at [306, 207] on icon at bounding box center [308, 207] width 5 height 5
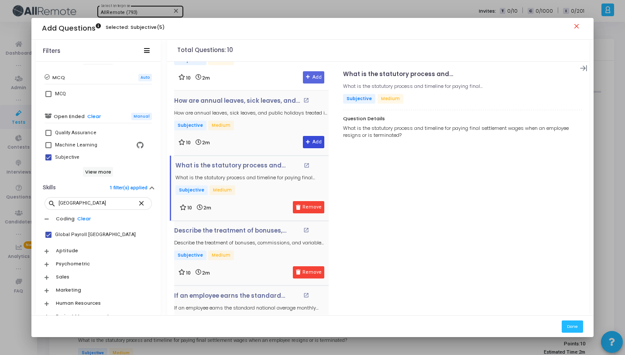
click at [311, 141] on button "Add" at bounding box center [313, 142] width 21 height 12
click at [307, 78] on icon at bounding box center [308, 77] width 5 height 5
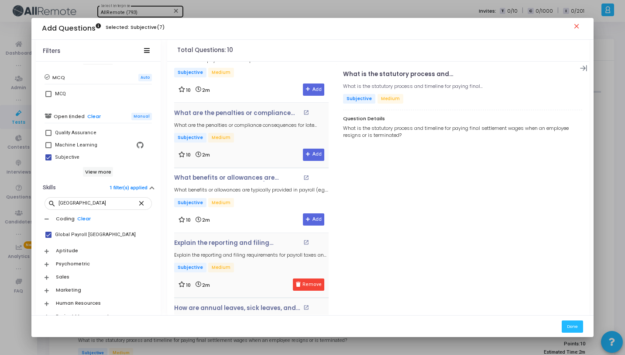
scroll to position [0, 0]
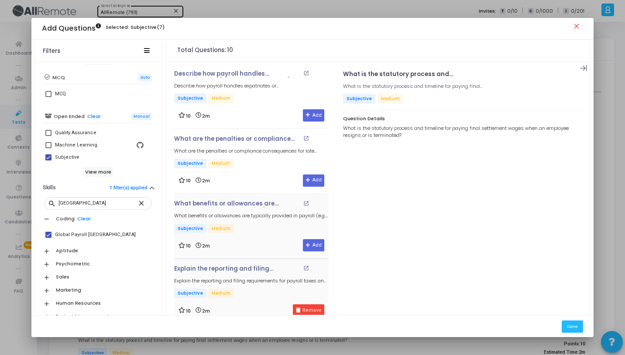
drag, startPoint x: 312, startPoint y: 248, endPoint x: 306, endPoint y: 194, distance: 53.6
click at [312, 248] on button "Add" at bounding box center [313, 245] width 21 height 12
click at [307, 178] on icon at bounding box center [308, 180] width 5 height 5
click at [306, 114] on icon at bounding box center [308, 115] width 5 height 5
click at [576, 325] on button "Done" at bounding box center [572, 326] width 21 height 12
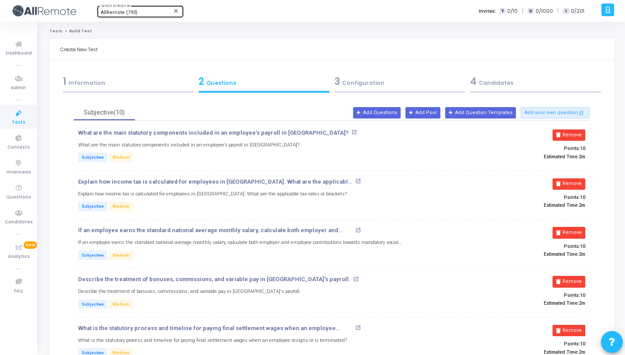
click at [353, 77] on div "3 Configuration" at bounding box center [399, 81] width 131 height 14
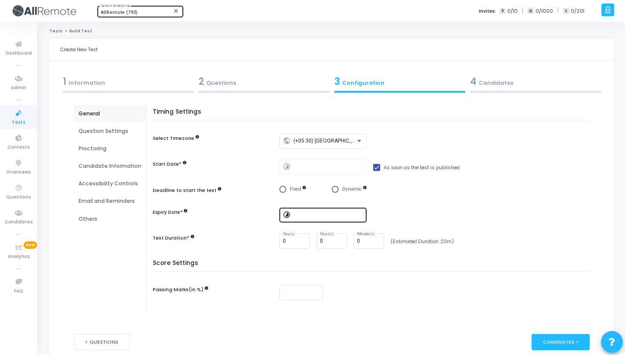
click at [335, 219] on div at bounding box center [328, 214] width 70 height 16
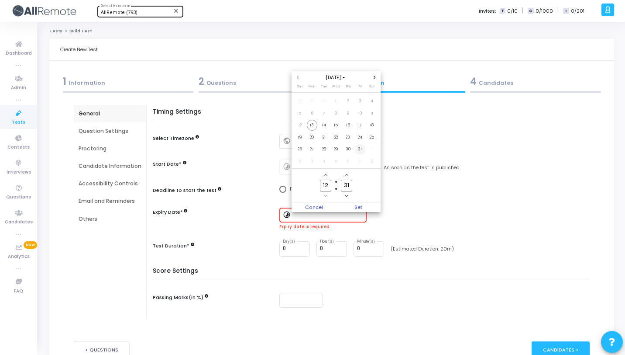
click at [361, 152] on span "31" at bounding box center [360, 149] width 11 height 11
click at [320, 124] on span "14" at bounding box center [324, 125] width 11 height 11
click at [351, 184] on input "31" at bounding box center [346, 185] width 11 height 12
type input "30"
click at [353, 204] on span "Set" at bounding box center [358, 207] width 45 height 10
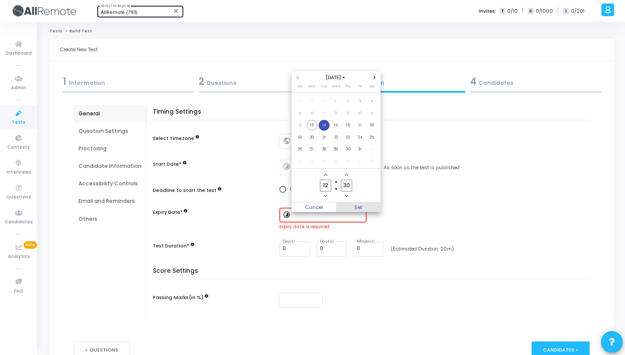
type input "[DATE] 12:30 PM"
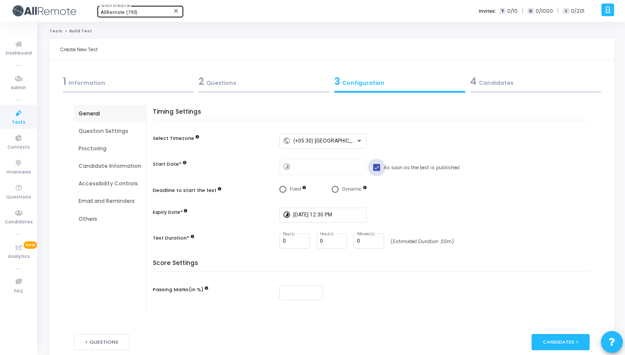
click at [376, 166] on span at bounding box center [376, 167] width 7 height 7
click at [376, 171] on input "As soon as the test is published" at bounding box center [376, 171] width 0 height 0
checkbox input "false"
type input "[DATE] 12:32 PM"
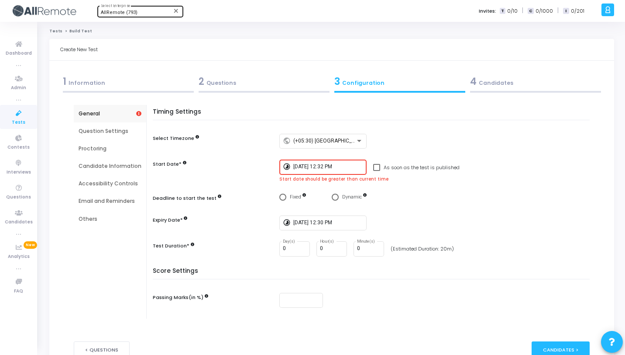
click at [324, 168] on input "[DATE] 12:32 PM" at bounding box center [328, 167] width 70 height 6
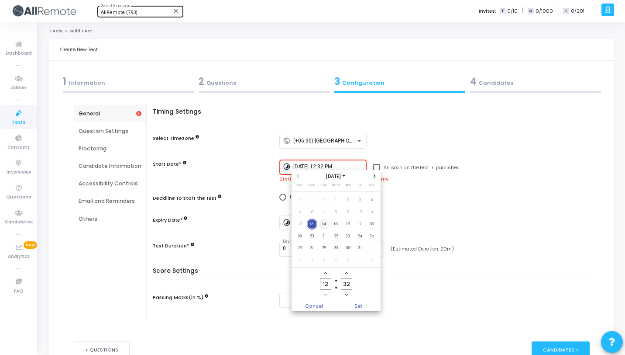
click at [324, 222] on span "14" at bounding box center [324, 223] width 11 height 11
click at [349, 286] on input "32" at bounding box center [346, 284] width 11 height 12
type input "30"
click at [367, 303] on span "Set" at bounding box center [358, 306] width 45 height 10
type input "[DATE] 12:30 PM"
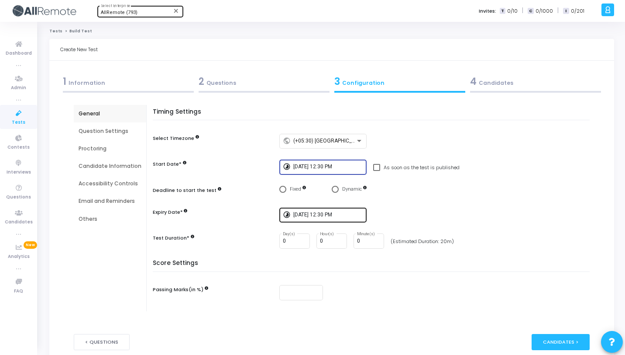
click at [334, 210] on div "[DATE] 12:30 PM" at bounding box center [328, 214] width 70 height 16
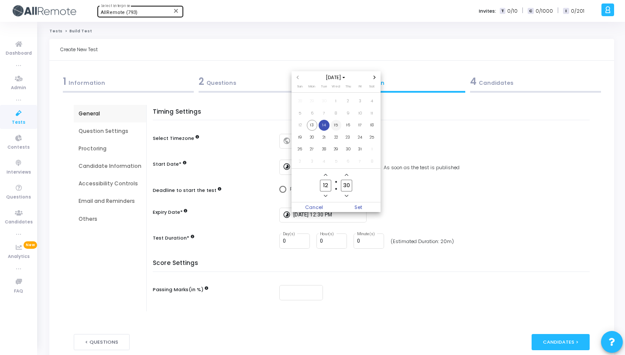
click at [338, 125] on span "15" at bounding box center [336, 125] width 11 height 11
click at [353, 207] on span "Set" at bounding box center [358, 207] width 45 height 10
type input "[DATE] 12:30 PM"
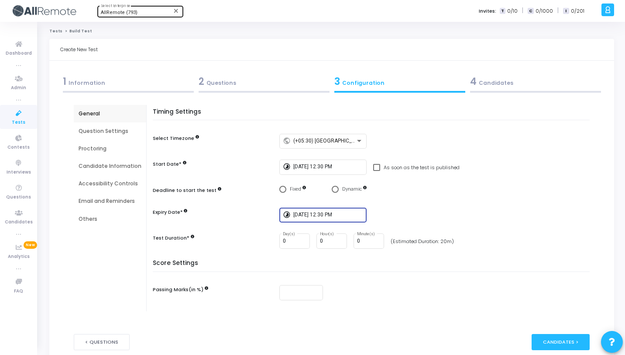
click at [388, 215] on div "timelapse [DATE] 12:30 PM" at bounding box center [436, 214] width 315 height 15
click at [361, 238] on input "0" at bounding box center [369, 241] width 24 height 6
type input "0"
type input "30"
click at [368, 279] on div "Score Settings Passing Marks(in %)" at bounding box center [373, 285] width 433 height 52
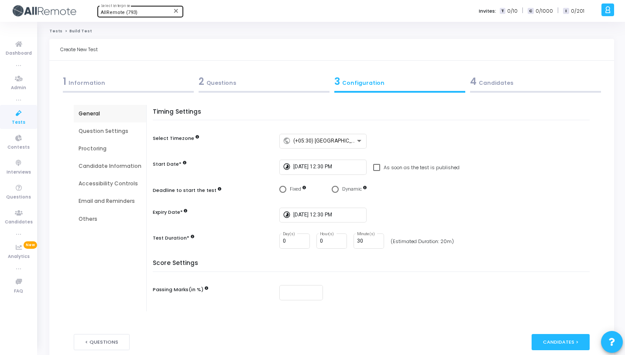
click at [121, 132] on div "Question Settings" at bounding box center [110, 131] width 63 height 8
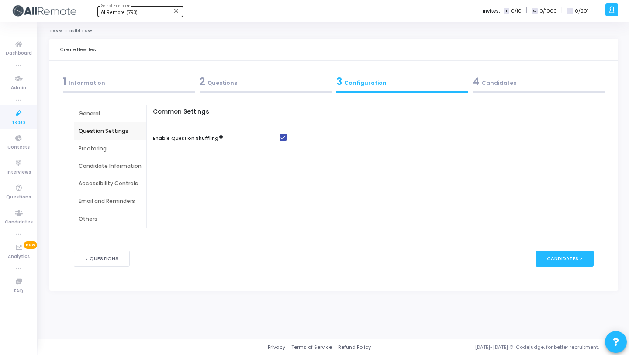
click at [114, 145] on div "Proctoring" at bounding box center [110, 149] width 63 height 8
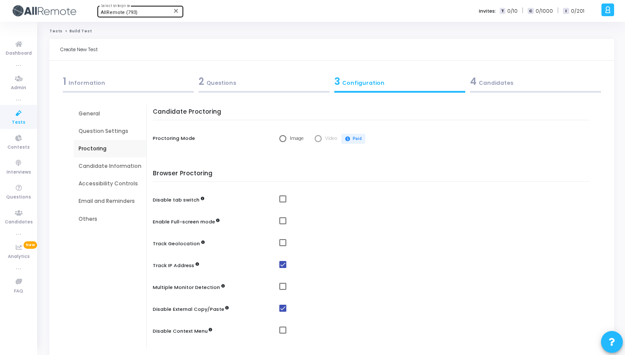
click at [279, 141] on span "Select confirmation" at bounding box center [282, 138] width 7 height 7
click at [279, 141] on input "Image" at bounding box center [282, 138] width 7 height 7
radio input "true"
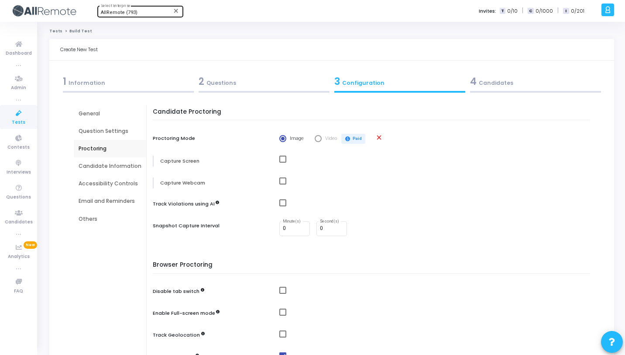
scroll to position [94, 0]
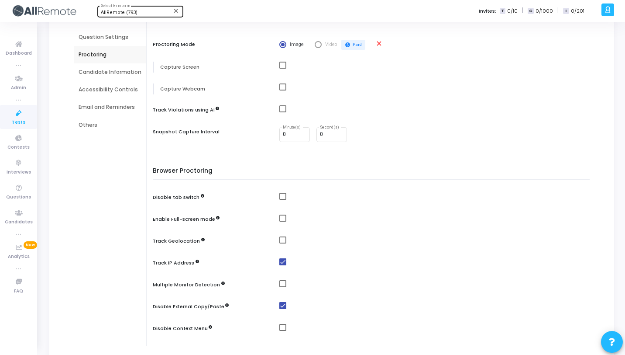
click at [280, 67] on span at bounding box center [282, 65] width 7 height 7
click at [283, 69] on input "checkbox" at bounding box center [283, 69] width 0 height 0
checkbox input "true"
click at [281, 86] on span at bounding box center [282, 86] width 7 height 7
click at [283, 90] on input "checkbox" at bounding box center [283, 90] width 0 height 0
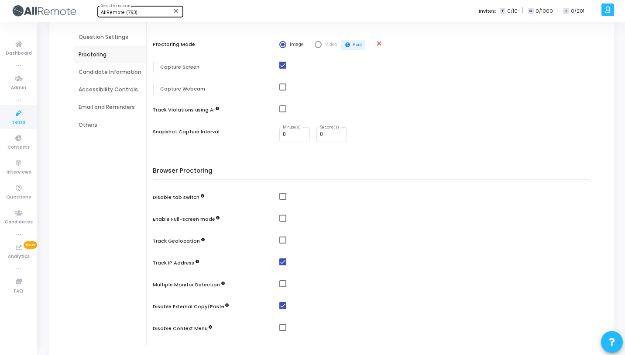
checkbox input "true"
click at [325, 134] on input "0" at bounding box center [332, 134] width 24 height 6
type input "30"
click at [325, 155] on div "Candidate Proctoring Proctoring Mode Image Video paid Paid close Capture Screen…" at bounding box center [373, 179] width 433 height 331
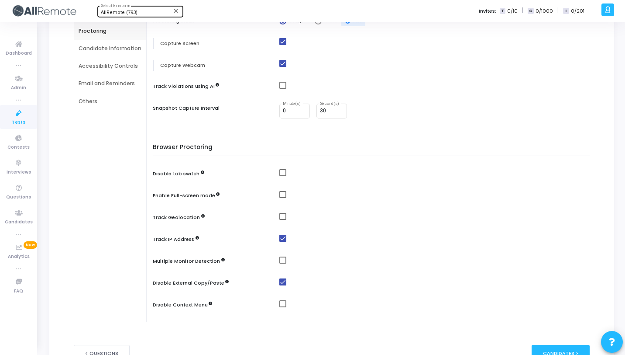
scroll to position [121, 0]
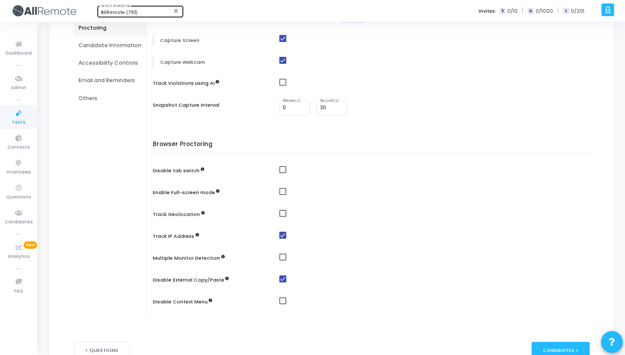
click at [285, 168] on mat-checkbox at bounding box center [436, 169] width 315 height 7
click at [281, 172] on span at bounding box center [282, 169] width 7 height 7
click at [283, 173] on input "checkbox" at bounding box center [283, 173] width 0 height 0
checkbox input "true"
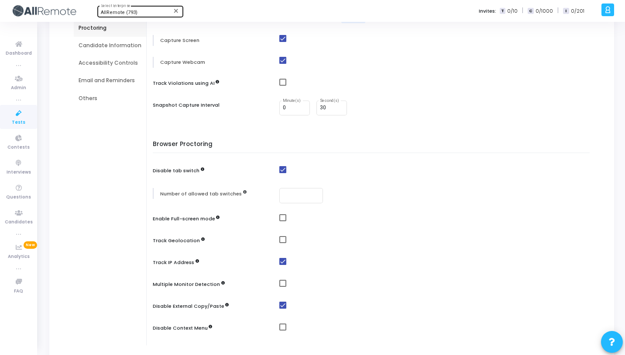
click at [281, 216] on span at bounding box center [282, 217] width 7 height 7
click at [283, 221] on input "checkbox" at bounding box center [283, 221] width 0 height 0
checkbox input "true"
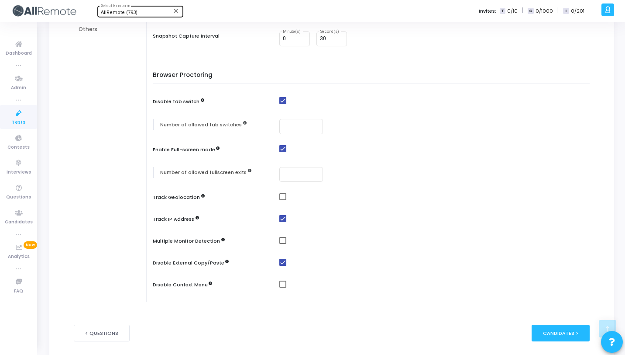
scroll to position [199, 0]
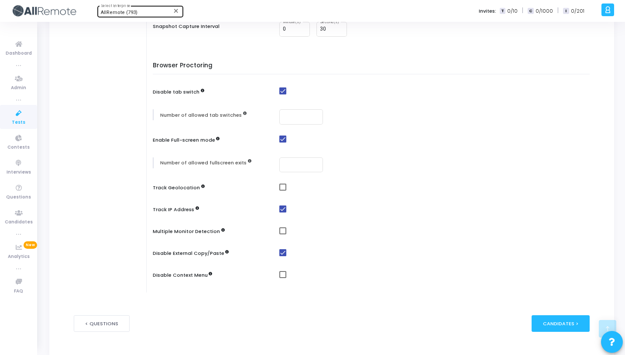
click at [281, 234] on div at bounding box center [436, 232] width 315 height 11
click at [281, 233] on span at bounding box center [282, 230] width 7 height 7
click at [283, 234] on input "checkbox" at bounding box center [283, 234] width 0 height 0
checkbox input "true"
click at [283, 273] on span at bounding box center [282, 274] width 7 height 7
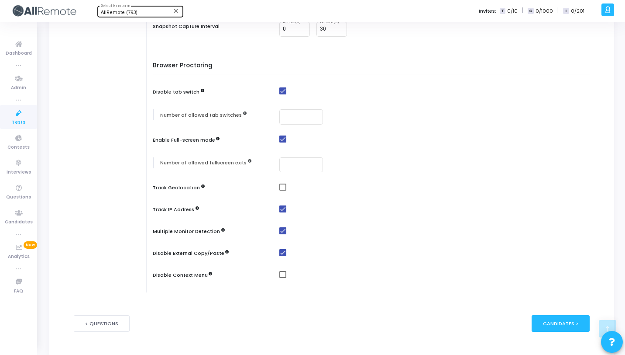
click at [283, 278] on input "checkbox" at bounding box center [283, 278] width 0 height 0
checkbox input "true"
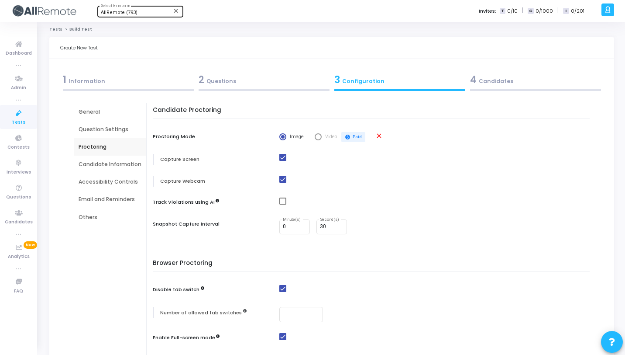
scroll to position [0, 0]
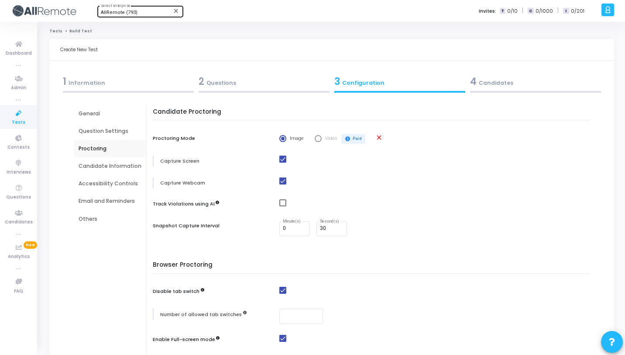
click at [279, 203] on span at bounding box center [282, 202] width 7 height 7
click at [283, 206] on input "checkbox" at bounding box center [283, 206] width 0 height 0
click at [283, 206] on span at bounding box center [282, 202] width 7 height 7
click at [283, 206] on input "checkbox" at bounding box center [283, 206] width 0 height 0
checkbox input "false"
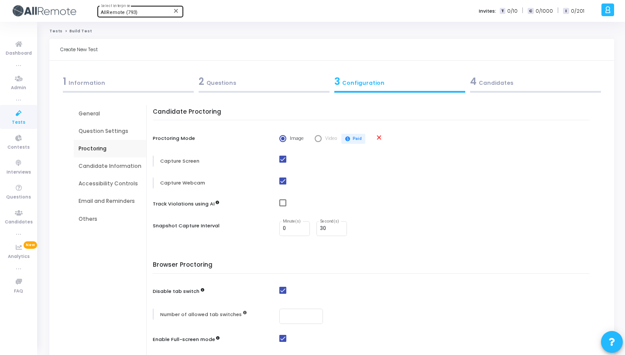
click at [119, 169] on div "Candidate Information" at bounding box center [110, 166] width 63 height 8
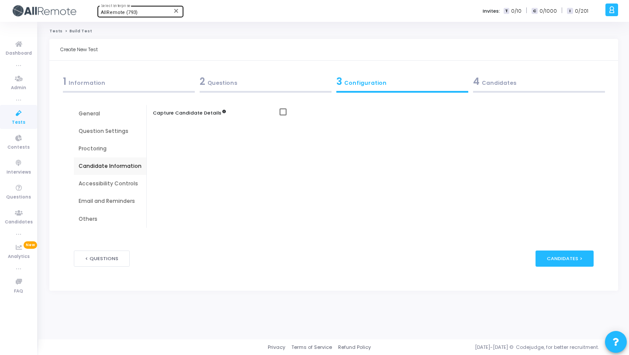
click at [282, 107] on div "Capture Candidate Details" at bounding box center [375, 166] width 436 height 123
click at [282, 115] on span at bounding box center [282, 111] width 7 height 7
click at [283, 115] on input "checkbox" at bounding box center [283, 115] width 0 height 0
checkbox input "true"
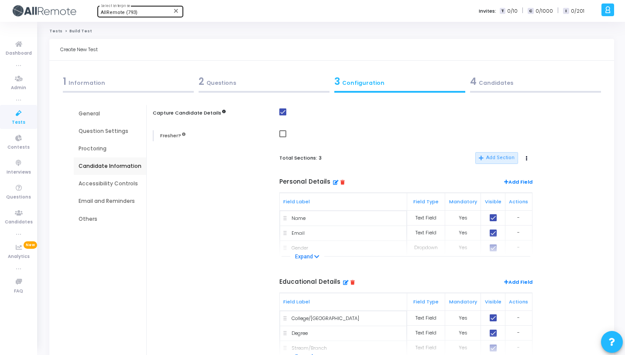
click at [130, 184] on div "Accessibility Controls" at bounding box center [110, 183] width 63 height 8
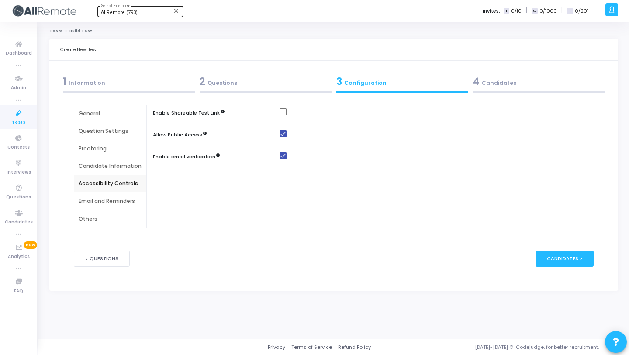
click at [109, 161] on div "Candidate Information" at bounding box center [110, 165] width 72 height 17
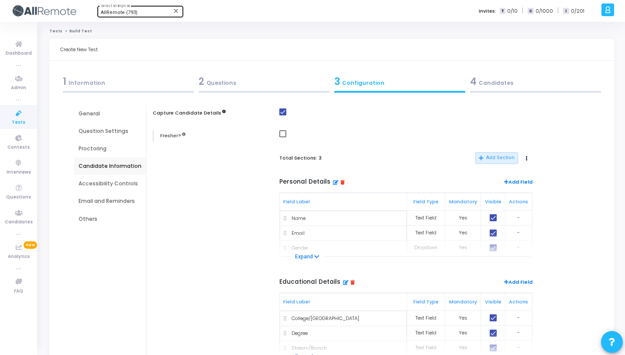
click at [284, 113] on span at bounding box center [282, 111] width 7 height 7
click at [283, 115] on input "checkbox" at bounding box center [283, 115] width 0 height 0
checkbox input "false"
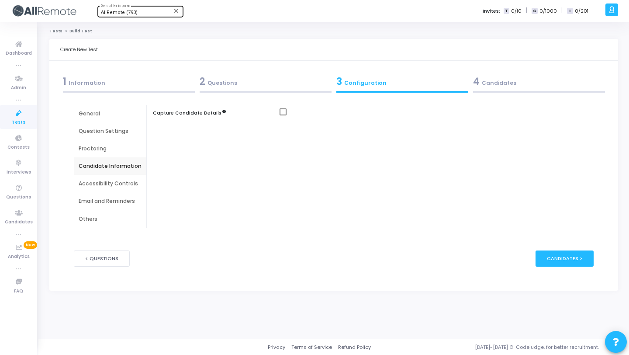
click at [107, 179] on div "Accessibility Controls" at bounding box center [110, 183] width 72 height 17
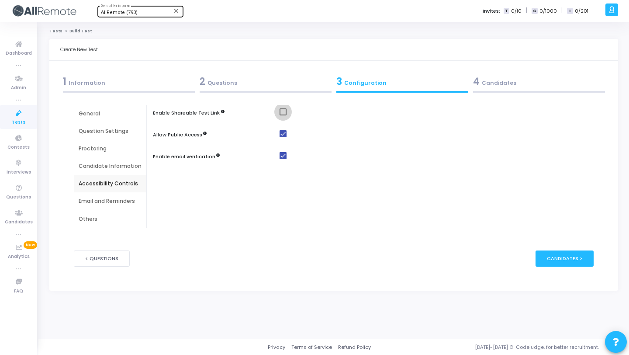
click at [281, 110] on span at bounding box center [282, 111] width 7 height 7
click at [283, 115] on input "checkbox" at bounding box center [283, 115] width 0 height 0
checkbox input "true"
click at [126, 203] on div "Email and Reminders" at bounding box center [110, 201] width 63 height 8
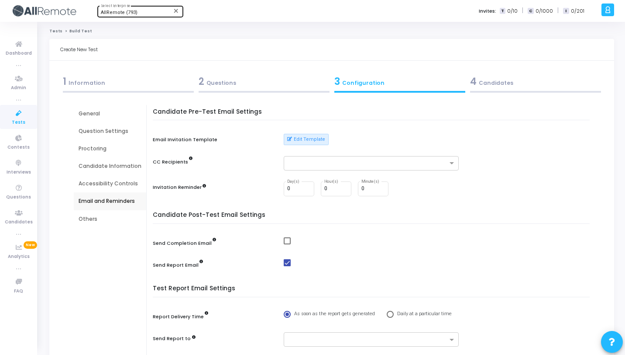
click at [286, 262] on span at bounding box center [287, 262] width 7 height 7
click at [287, 266] on input "checkbox" at bounding box center [287, 266] width 0 height 0
checkbox input "false"
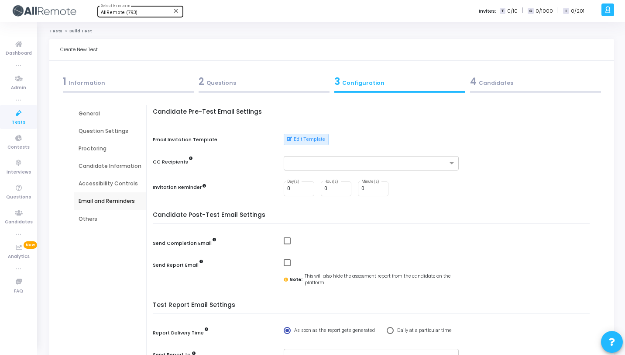
click at [284, 242] on span at bounding box center [287, 240] width 7 height 7
click at [287, 244] on input "checkbox" at bounding box center [287, 244] width 0 height 0
checkbox input "true"
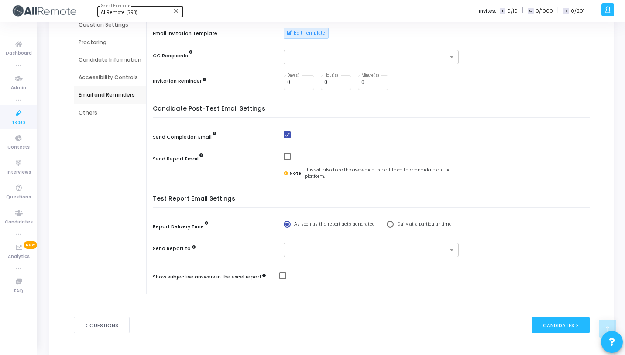
scroll to position [131, 0]
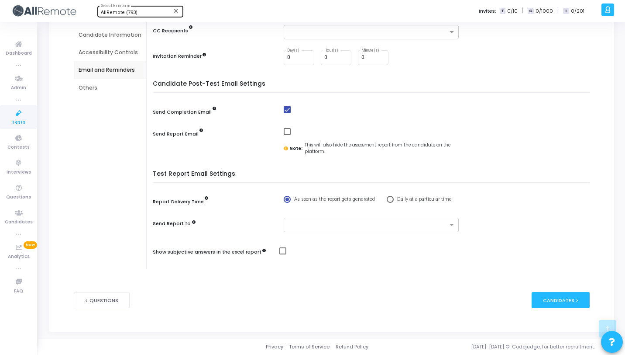
click at [108, 90] on div "Others" at bounding box center [110, 88] width 63 height 8
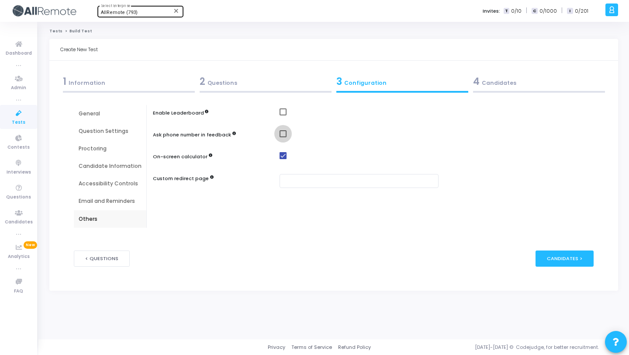
click at [282, 134] on span at bounding box center [282, 133] width 7 height 7
click at [283, 137] on input "checkbox" at bounding box center [283, 137] width 0 height 0
checkbox input "true"
click at [283, 156] on span at bounding box center [282, 155] width 7 height 7
click at [283, 159] on input "checkbox" at bounding box center [283, 159] width 0 height 0
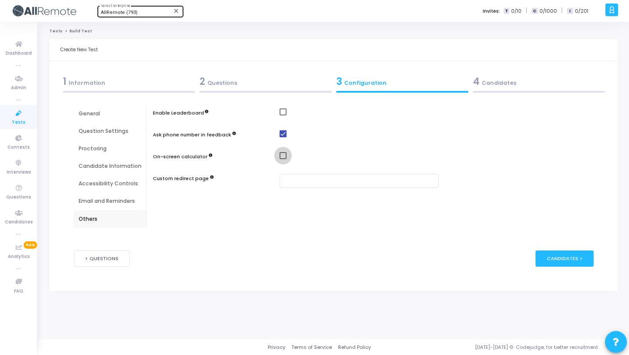
click at [283, 154] on span at bounding box center [282, 155] width 7 height 7
click at [283, 159] on input "checkbox" at bounding box center [283, 159] width 0 height 0
click at [285, 155] on mat-checkbox at bounding box center [438, 155] width 318 height 7
click at [283, 155] on span at bounding box center [282, 155] width 7 height 7
click at [283, 159] on input "checkbox" at bounding box center [283, 159] width 0 height 0
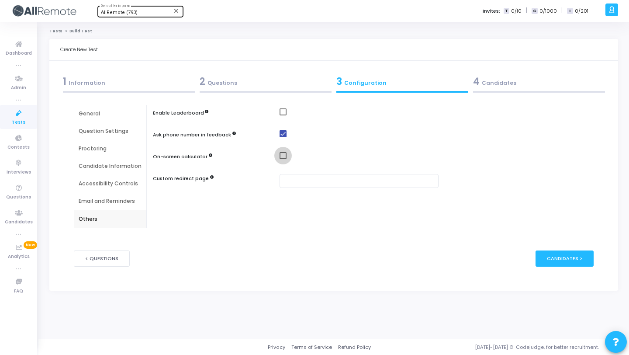
click at [280, 152] on span at bounding box center [282, 155] width 7 height 7
click at [283, 159] on input "checkbox" at bounding box center [283, 159] width 0 height 0
checkbox input "true"
click at [491, 81] on div "4 Candidates" at bounding box center [539, 81] width 132 height 14
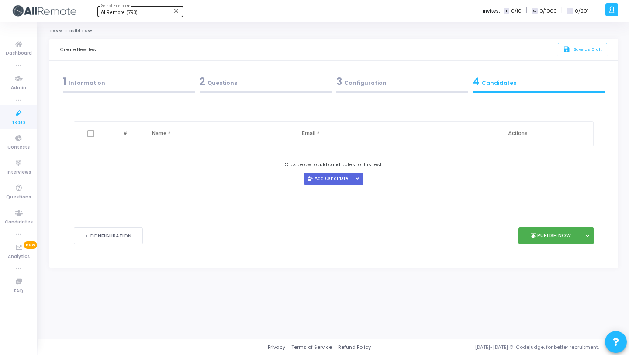
click at [179, 87] on div "1 Information" at bounding box center [129, 81] width 132 height 14
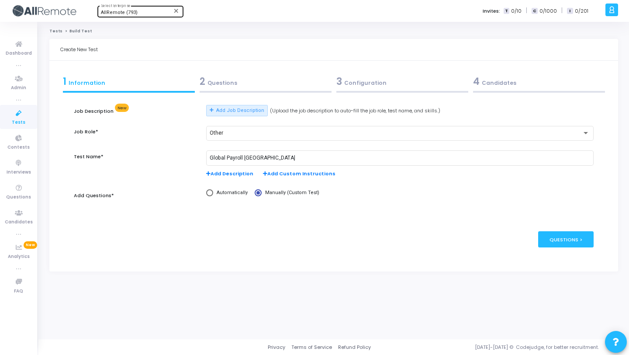
click at [287, 93] on div "2 Questions" at bounding box center [265, 84] width 137 height 24
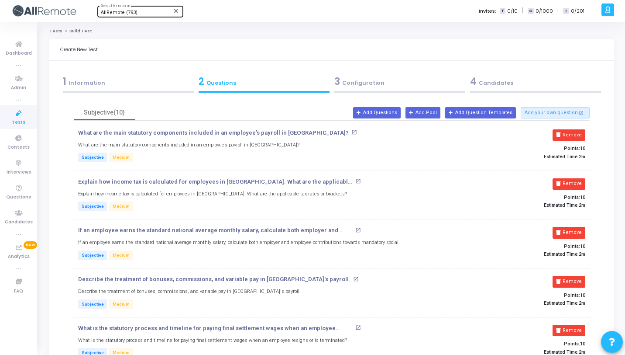
click at [386, 82] on div "3 Configuration" at bounding box center [399, 81] width 131 height 14
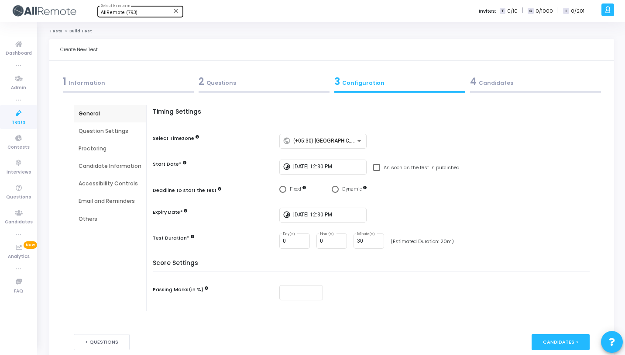
click at [88, 131] on div "Question Settings" at bounding box center [110, 131] width 63 height 8
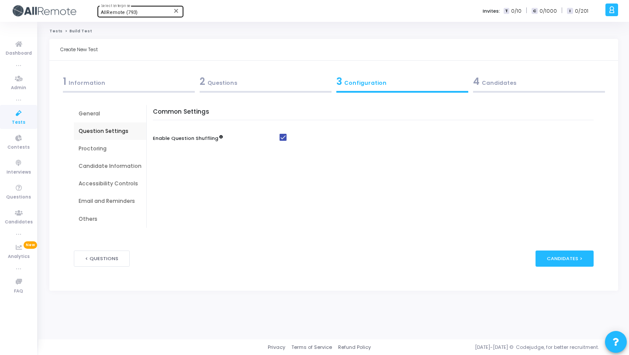
click at [94, 145] on div "Proctoring" at bounding box center [110, 149] width 63 height 8
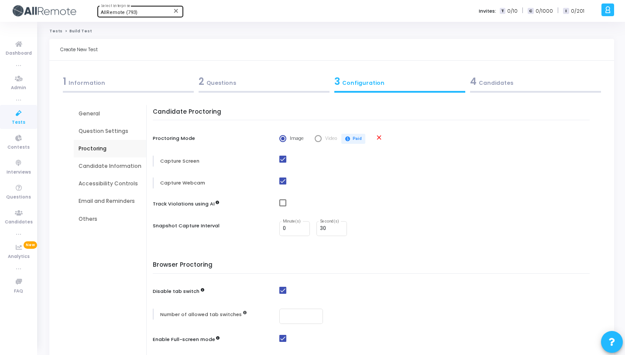
click at [101, 165] on div "Candidate Information" at bounding box center [110, 166] width 63 height 8
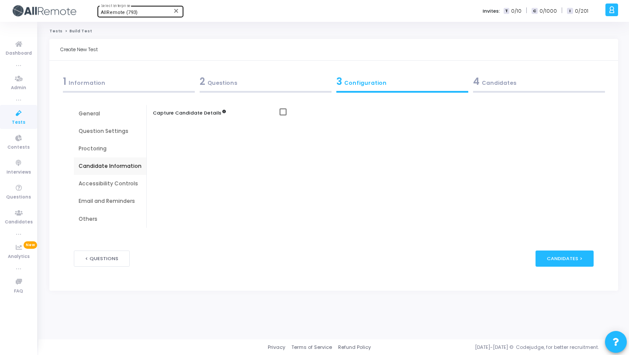
click at [107, 182] on div "Accessibility Controls" at bounding box center [110, 183] width 63 height 8
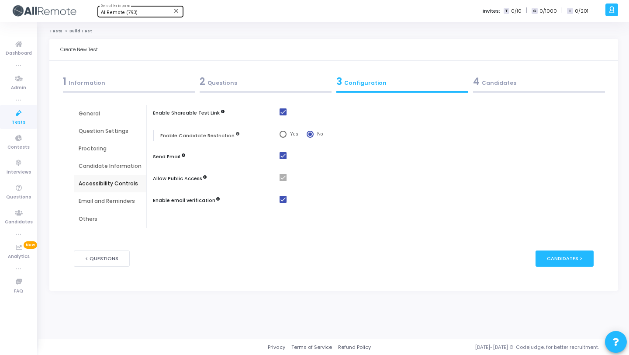
click at [108, 193] on div "Email and Reminders" at bounding box center [110, 200] width 72 height 17
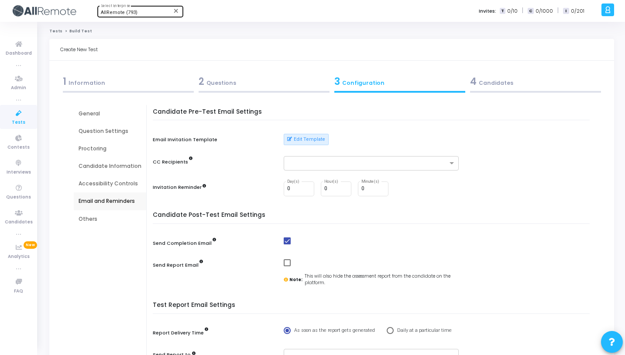
click at [108, 214] on div "Others" at bounding box center [110, 218] width 72 height 17
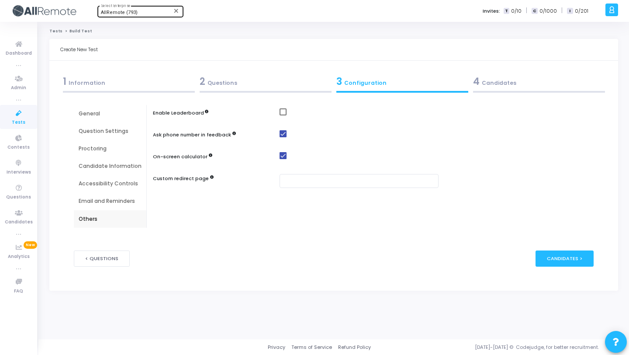
click at [521, 83] on div "4 Candidates" at bounding box center [539, 81] width 132 height 14
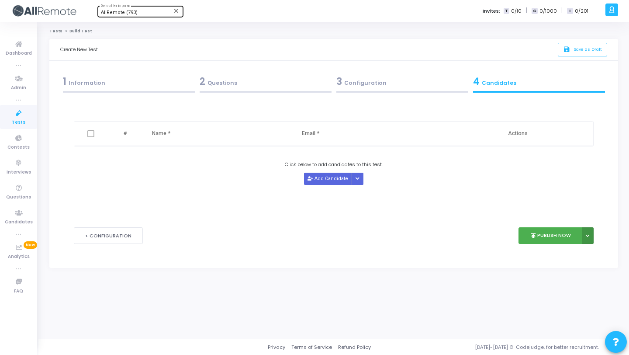
click at [586, 237] on icon at bounding box center [587, 236] width 3 height 4
click at [560, 229] on button "publish Publish Now" at bounding box center [550, 235] width 64 height 17
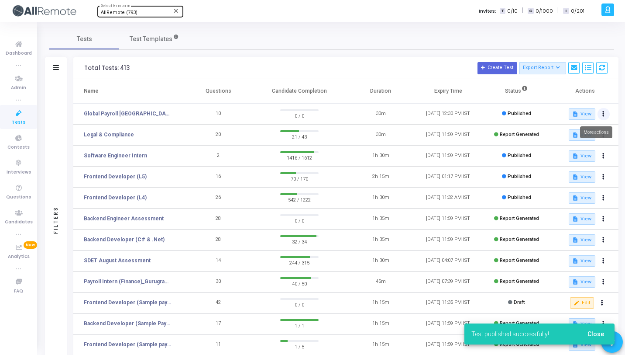
click at [605, 111] on button at bounding box center [604, 114] width 12 height 12
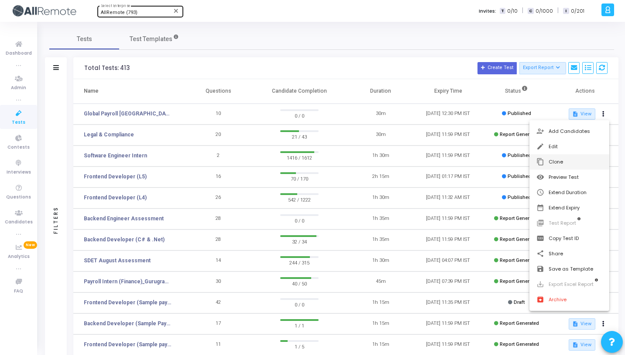
click at [563, 162] on button "content_copy Clone" at bounding box center [570, 161] width 80 height 15
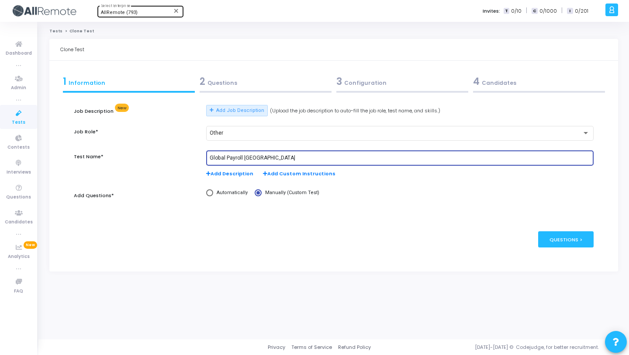
click at [247, 158] on input "Global Payroll [GEOGRAPHIC_DATA]" at bounding box center [400, 158] width 380 height 6
paste input "[GEOGRAPHIC_DATA]"
type input "Global Payroll [GEOGRAPHIC_DATA]"
click at [262, 87] on div "2 Questions" at bounding box center [266, 81] width 132 height 14
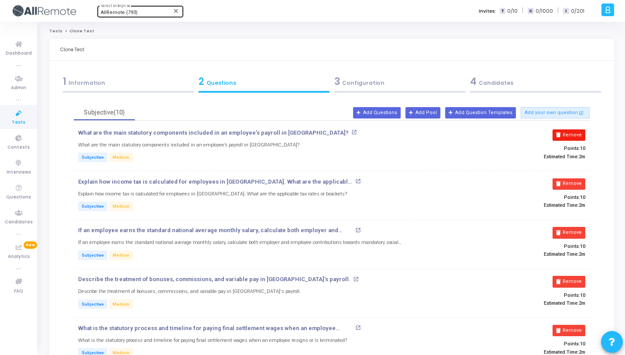
click at [582, 131] on button "Remove" at bounding box center [569, 134] width 33 height 11
click at [582, 178] on button "Remove" at bounding box center [569, 183] width 33 height 11
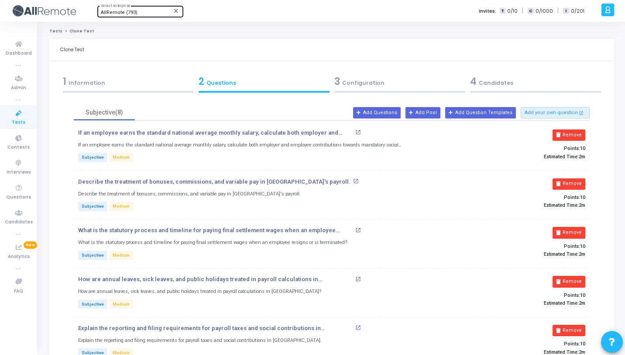
click at [582, 131] on button "Remove" at bounding box center [569, 134] width 33 height 11
click at [582, 178] on button "Remove" at bounding box center [569, 183] width 33 height 11
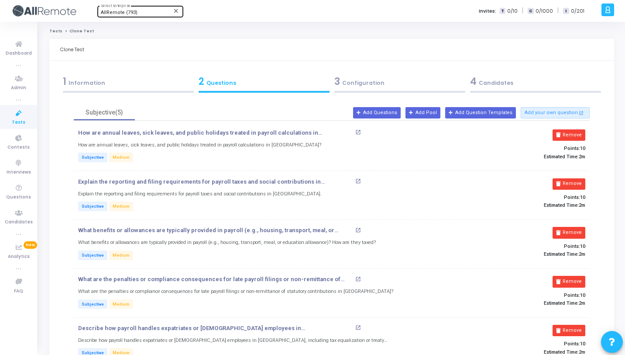
click at [582, 131] on button "Remove" at bounding box center [569, 134] width 33 height 11
click at [582, 178] on button "Remove" at bounding box center [569, 183] width 33 height 11
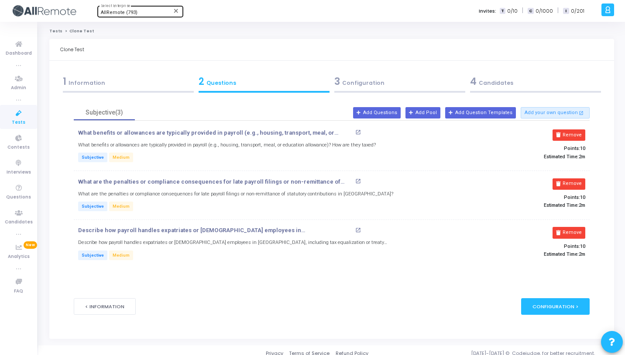
click at [582, 131] on button "Remove" at bounding box center [569, 134] width 33 height 11
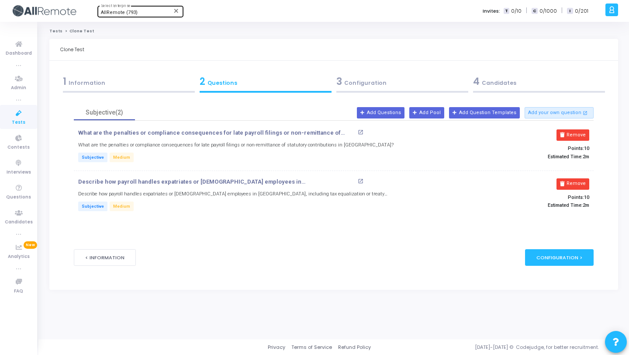
click at [582, 131] on button "Remove" at bounding box center [572, 134] width 33 height 11
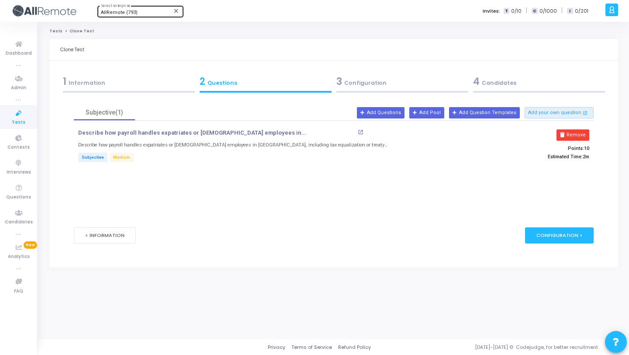
click at [582, 131] on button "Remove" at bounding box center [572, 134] width 33 height 11
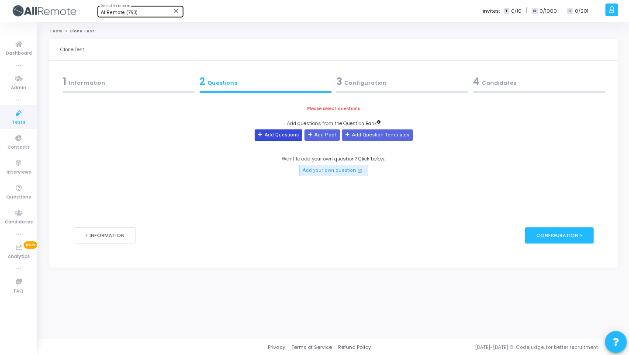
click at [263, 137] on icon at bounding box center [260, 134] width 5 height 5
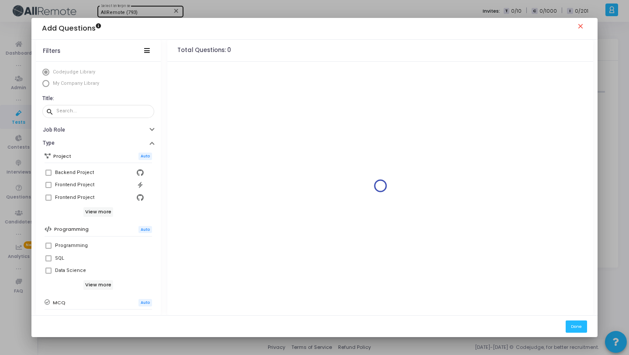
click at [79, 85] on span "My Company Library" at bounding box center [76, 83] width 46 height 6
click at [79, 82] on span "My Company Library" at bounding box center [76, 83] width 46 height 6
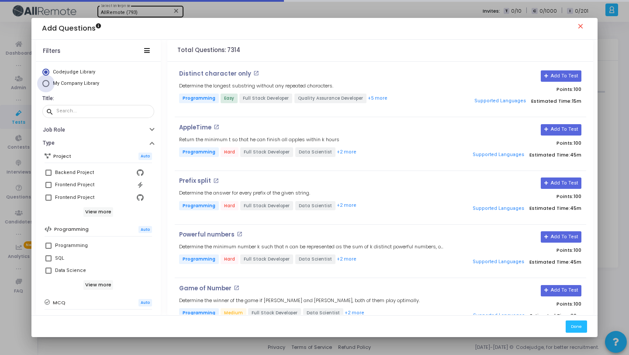
click at [79, 82] on span "My Company Library" at bounding box center [76, 83] width 46 height 6
click at [49, 82] on input "My Company Library" at bounding box center [45, 83] width 7 height 7
radio input "true"
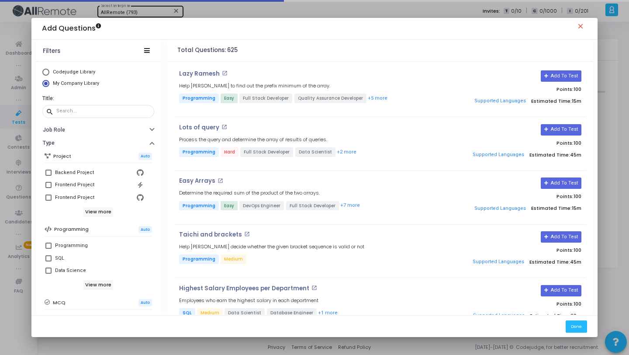
scroll to position [150, 0]
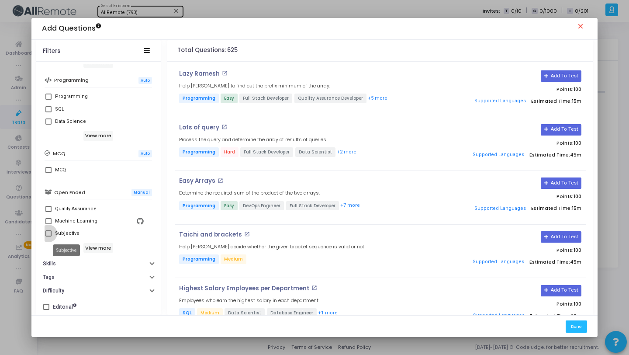
click at [64, 234] on div "Subjective" at bounding box center [67, 233] width 24 height 10
click at [48, 236] on input "Subjective" at bounding box center [48, 236] width 0 height 0
checkbox input "true"
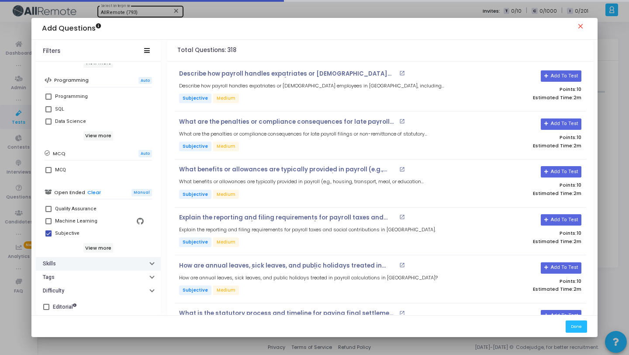
click at [78, 263] on button "Skills" at bounding box center [98, 264] width 125 height 14
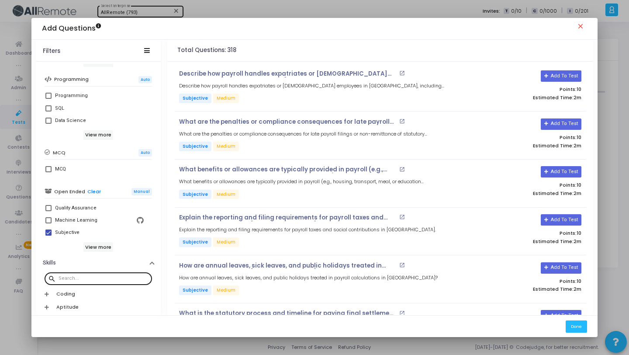
click at [79, 272] on div at bounding box center [104, 278] width 90 height 14
paste input "[GEOGRAPHIC_DATA]"
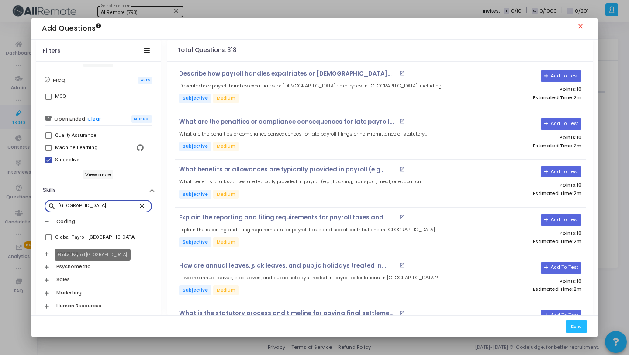
type input "[GEOGRAPHIC_DATA]"
click at [83, 235] on div "Global Payroll [GEOGRAPHIC_DATA]" at bounding box center [95, 237] width 81 height 10
click at [48, 240] on input "Global Payroll [GEOGRAPHIC_DATA]" at bounding box center [48, 240] width 0 height 0
checkbox input "true"
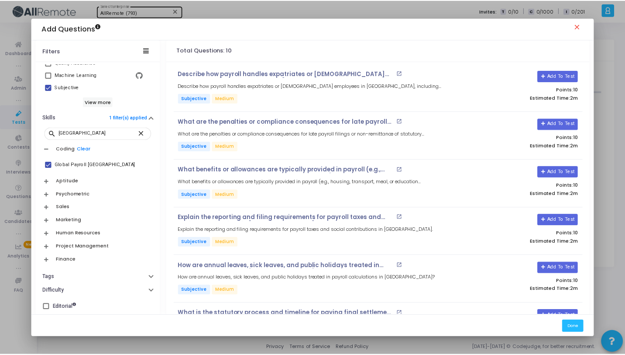
scroll to position [233, 0]
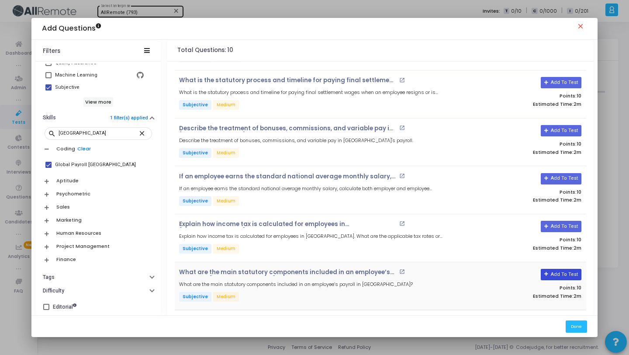
click at [560, 269] on button "Add To Test" at bounding box center [561, 274] width 41 height 11
click at [557, 227] on button "Add To Test" at bounding box center [561, 226] width 41 height 11
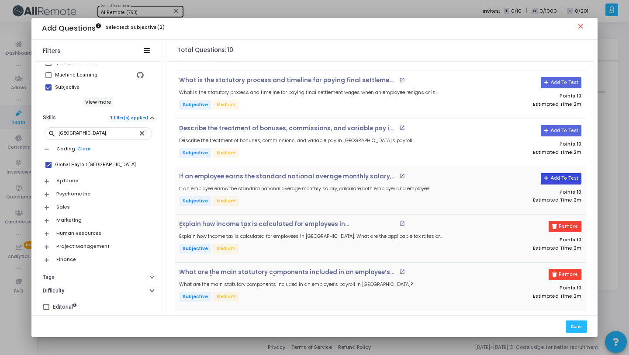
click at [564, 176] on button "Add To Test" at bounding box center [561, 178] width 41 height 11
click at [550, 128] on button "Add To Test" at bounding box center [558, 130] width 41 height 11
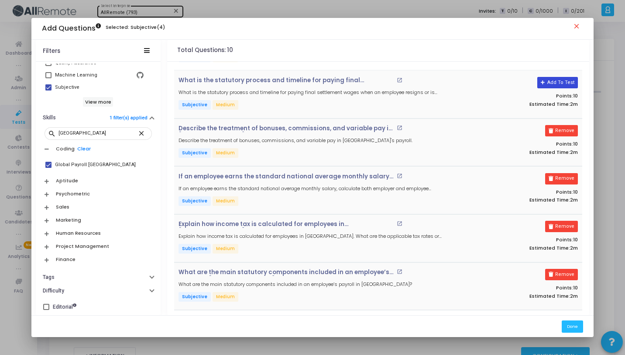
click at [553, 83] on button "Add To Test" at bounding box center [558, 82] width 41 height 11
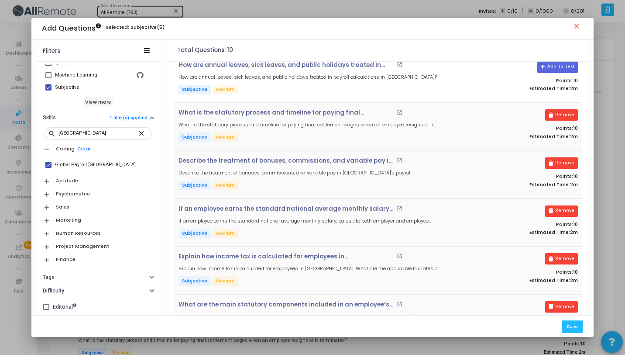
scroll to position [69, 0]
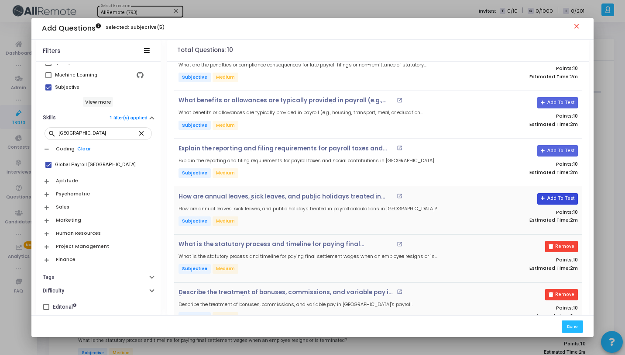
click at [557, 196] on button "Add To Test" at bounding box center [558, 198] width 41 height 11
click at [551, 145] on button "Add To Test" at bounding box center [558, 150] width 41 height 11
click at [553, 92] on div "What benefits or allowances are typically provided in payroll (e.g., housing, t…" at bounding box center [378, 114] width 408 height 48
click at [553, 97] on button "Add To Test" at bounding box center [558, 102] width 41 height 11
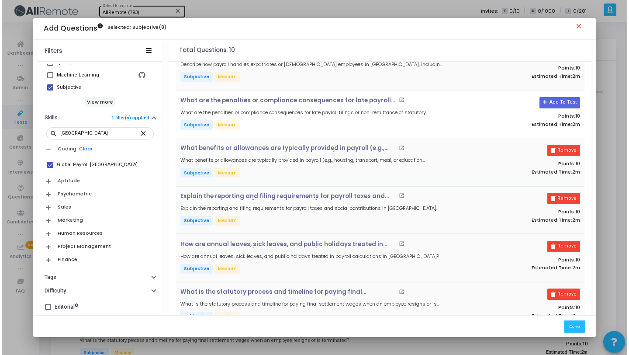
scroll to position [0, 0]
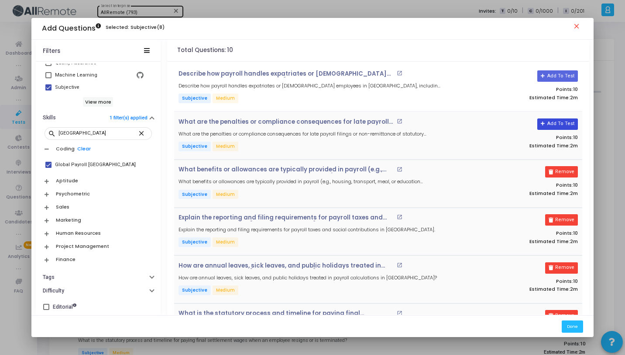
click at [561, 123] on button "Add To Test" at bounding box center [558, 123] width 41 height 11
click at [561, 79] on button "Add To Test" at bounding box center [558, 75] width 41 height 11
click at [576, 331] on button "Done" at bounding box center [572, 326] width 21 height 12
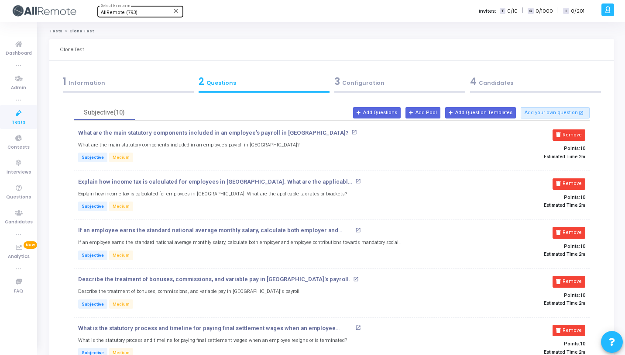
click at [362, 82] on div "3 Configuration" at bounding box center [399, 81] width 131 height 14
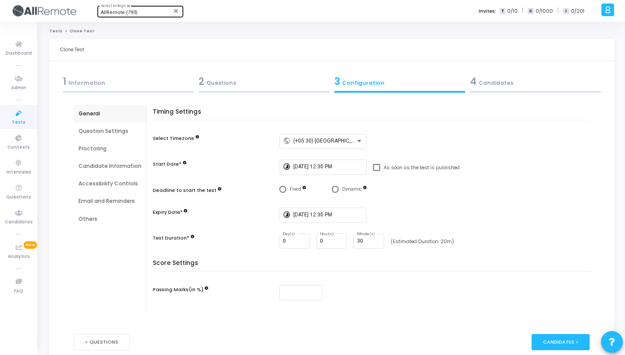
click at [503, 88] on div "4 Candidates" at bounding box center [535, 81] width 131 height 14
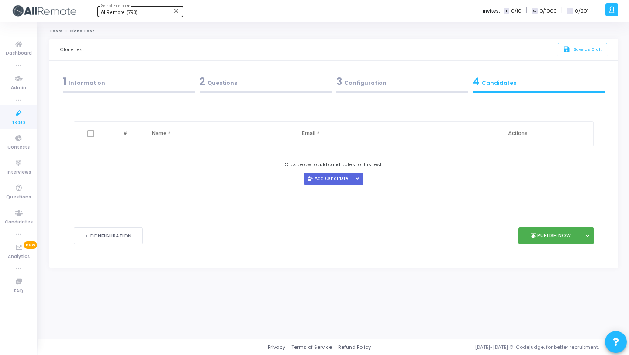
click at [295, 93] on div "2 Questions" at bounding box center [265, 84] width 137 height 24
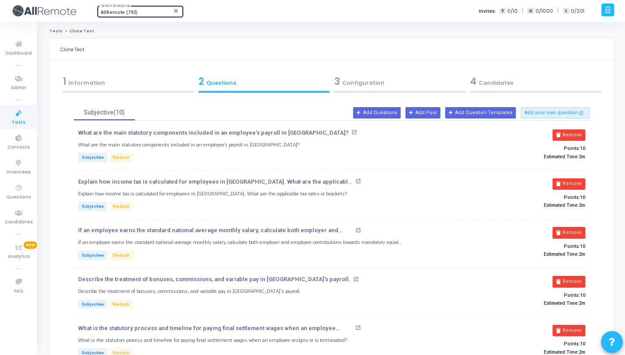
click at [562, 91] on div at bounding box center [535, 92] width 131 height 2
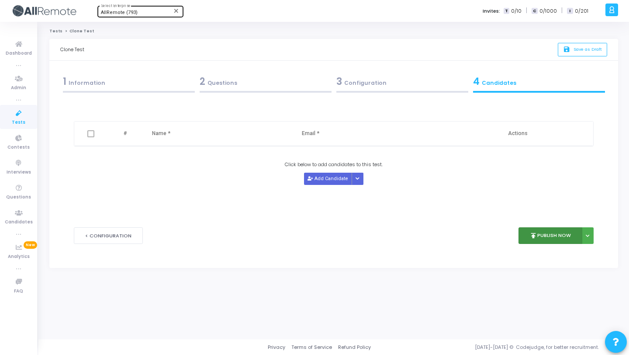
click at [544, 230] on button "publish Publish Now" at bounding box center [550, 235] width 64 height 17
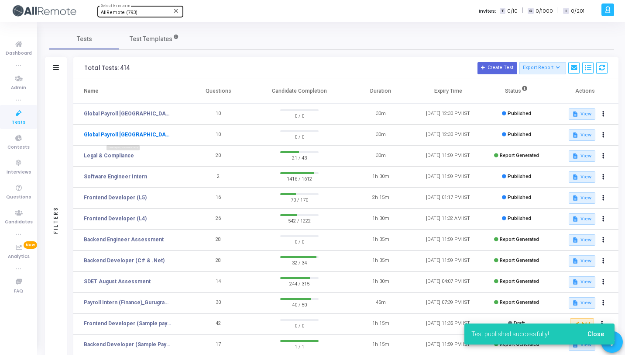
click at [125, 135] on link "Global Payroll [GEOGRAPHIC_DATA]" at bounding box center [127, 135] width 87 height 8
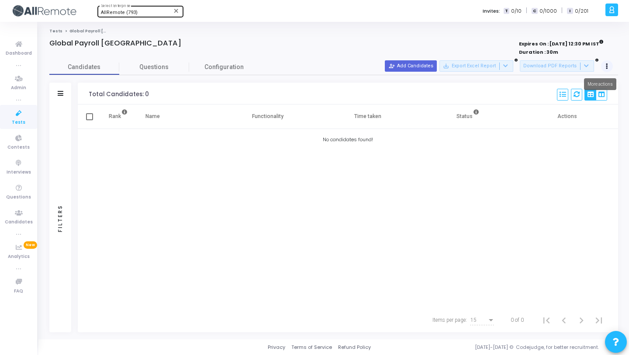
click at [606, 68] on icon at bounding box center [607, 66] width 2 height 4
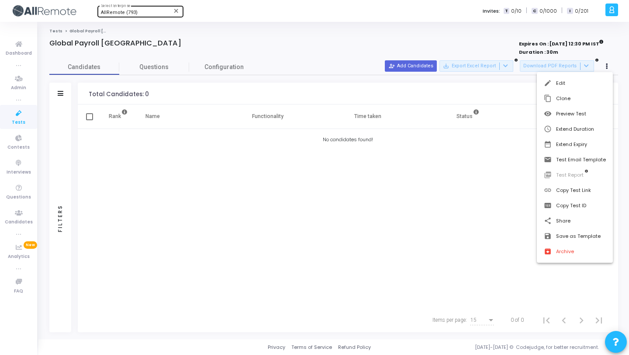
click at [300, 72] on div at bounding box center [314, 177] width 629 height 355
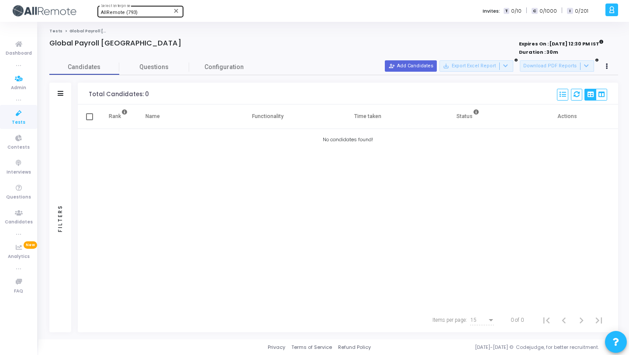
click at [18, 110] on icon at bounding box center [19, 113] width 18 height 11
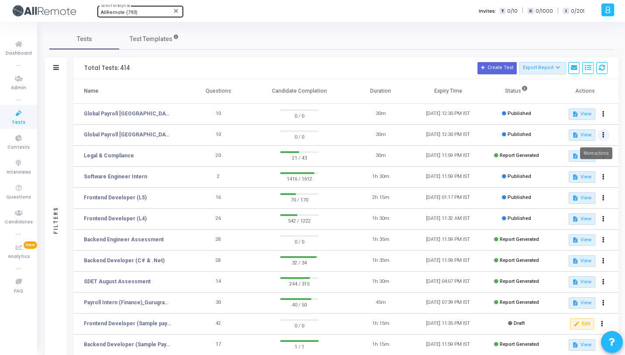
click at [606, 133] on button at bounding box center [604, 135] width 12 height 12
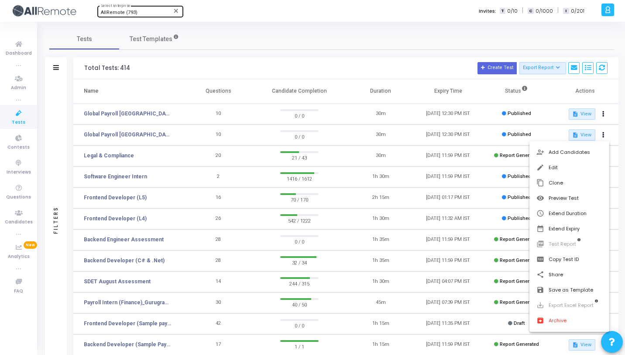
click at [109, 131] on div at bounding box center [312, 177] width 625 height 355
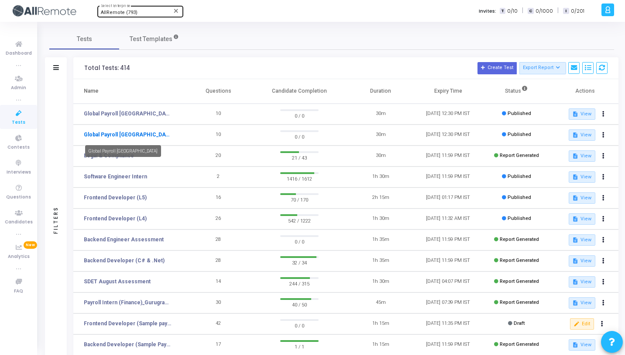
click at [110, 133] on link "Global Payroll [GEOGRAPHIC_DATA]" at bounding box center [127, 135] width 87 height 8
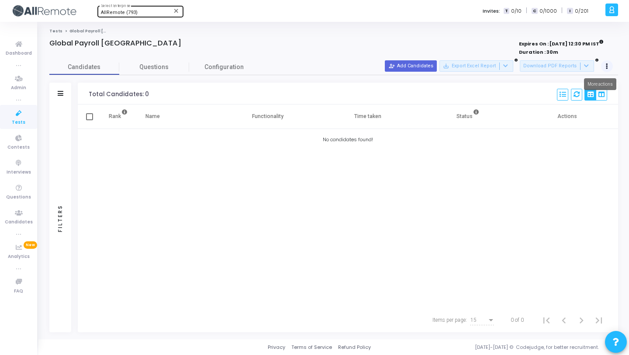
click at [603, 65] on button at bounding box center [607, 66] width 12 height 12
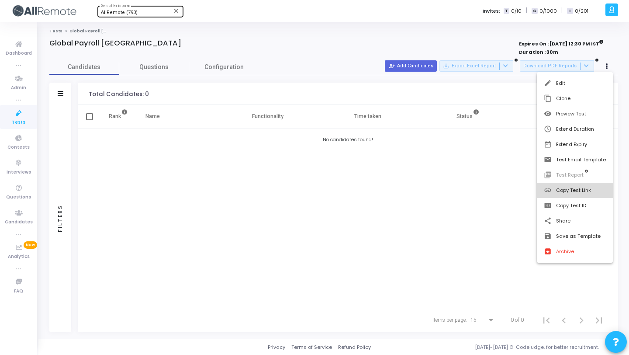
click at [580, 186] on button "link Copy Test Link" at bounding box center [575, 190] width 76 height 15
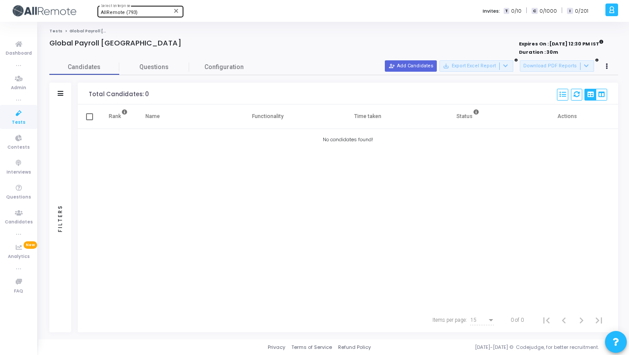
click at [19, 119] on span "Tests" at bounding box center [19, 122] width 14 height 7
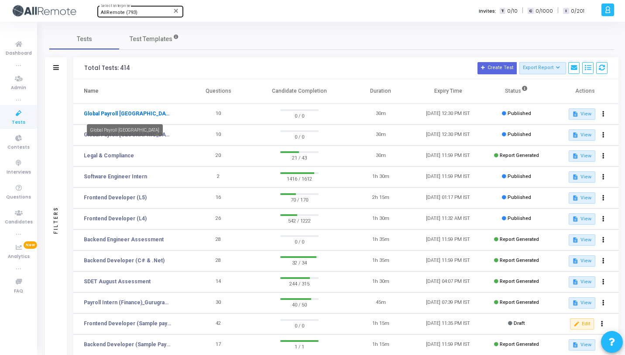
click at [135, 112] on link "Global Payroll [GEOGRAPHIC_DATA]" at bounding box center [127, 114] width 87 height 8
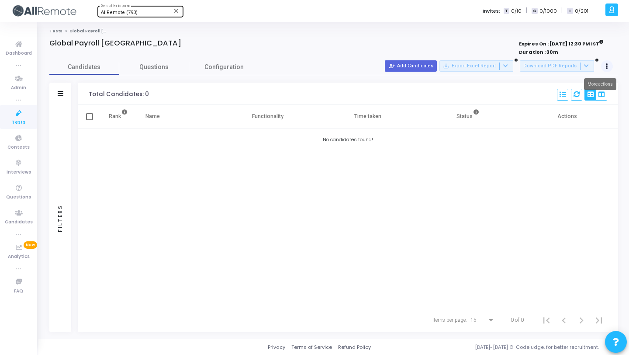
click at [603, 66] on button at bounding box center [607, 66] width 12 height 12
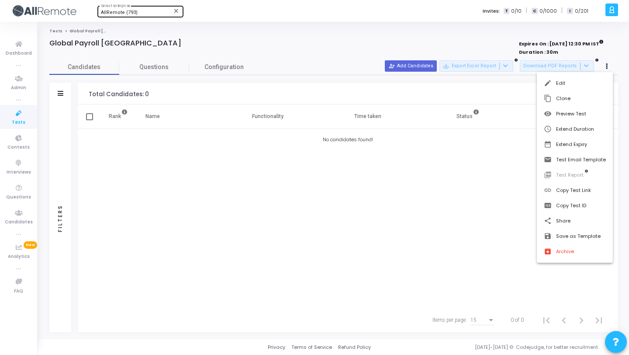
click at [150, 69] on div at bounding box center [314, 177] width 629 height 355
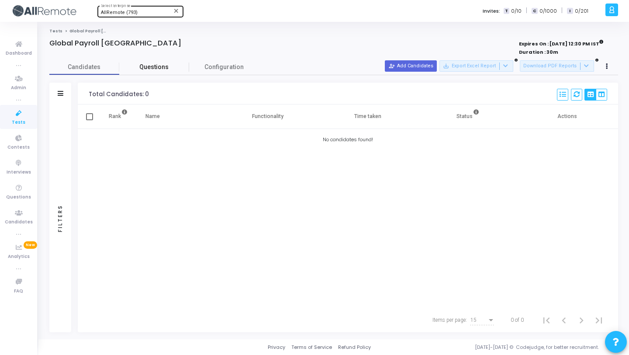
click at [186, 72] on link "Questions" at bounding box center [154, 66] width 70 height 15
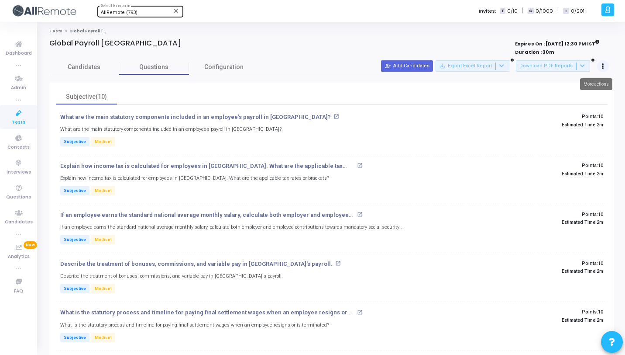
click at [604, 65] on icon at bounding box center [603, 66] width 2 height 4
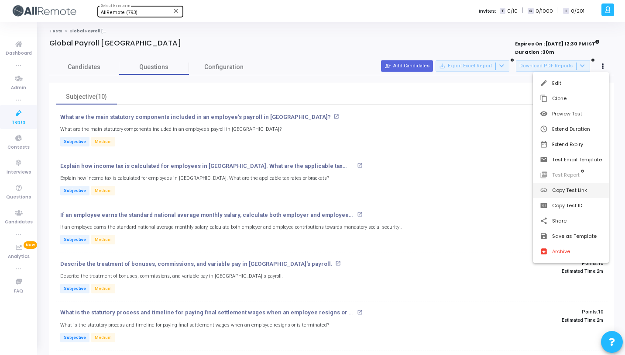
click at [565, 190] on button "link Copy Test Link" at bounding box center [571, 190] width 76 height 15
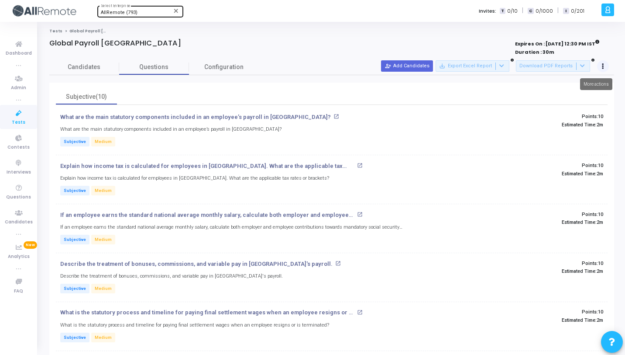
click at [606, 65] on button at bounding box center [603, 66] width 12 height 12
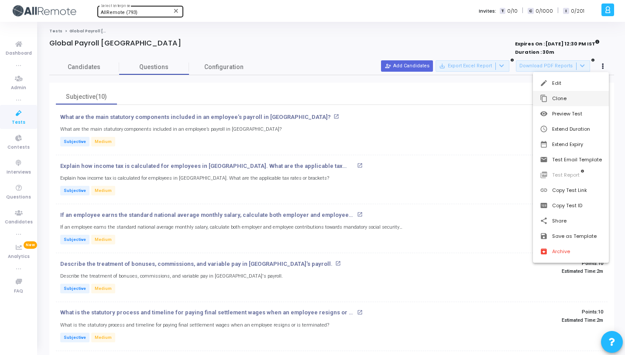
click at [569, 97] on button "content_copy Clone" at bounding box center [571, 98] width 76 height 15
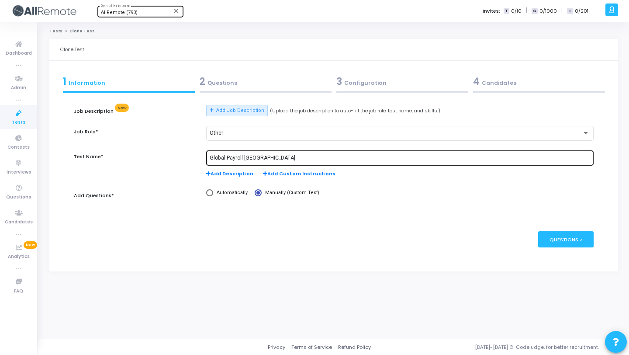
click at [258, 158] on input "Global Payroll [GEOGRAPHIC_DATA]" at bounding box center [400, 158] width 380 height 6
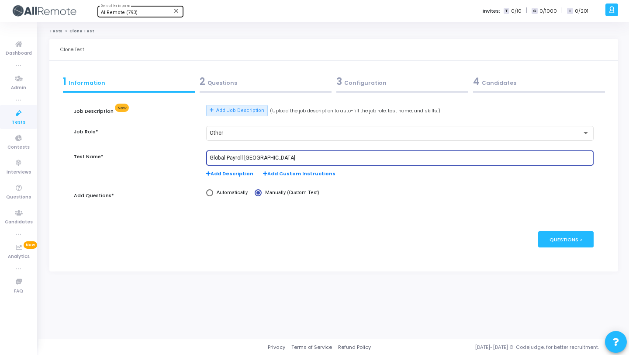
click at [258, 158] on input "Global Payroll [GEOGRAPHIC_DATA]" at bounding box center [400, 158] width 380 height 6
paste input "[GEOGRAPHIC_DATA]"
type input "Global Payroll [GEOGRAPHIC_DATA]"
click at [282, 89] on div "2 Questions" at bounding box center [265, 84] width 137 height 24
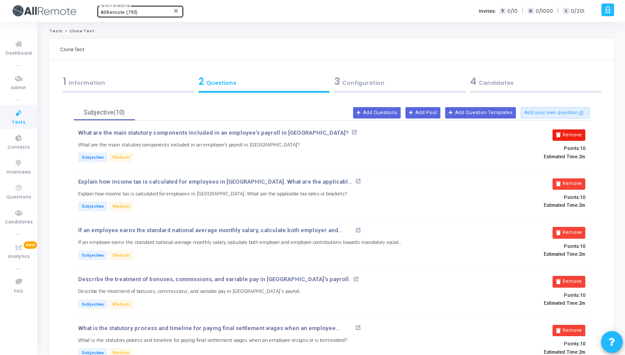
click at [581, 139] on button "Remove" at bounding box center [569, 134] width 33 height 11
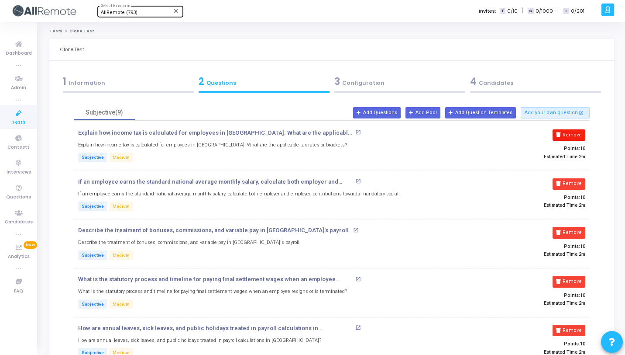
click at [581, 139] on button "Remove" at bounding box center [569, 134] width 33 height 11
click at [581, 178] on button "Remove" at bounding box center [569, 183] width 33 height 11
click at [568, 134] on button "Remove" at bounding box center [569, 134] width 33 height 11
click at [568, 178] on button "Remove" at bounding box center [569, 183] width 33 height 11
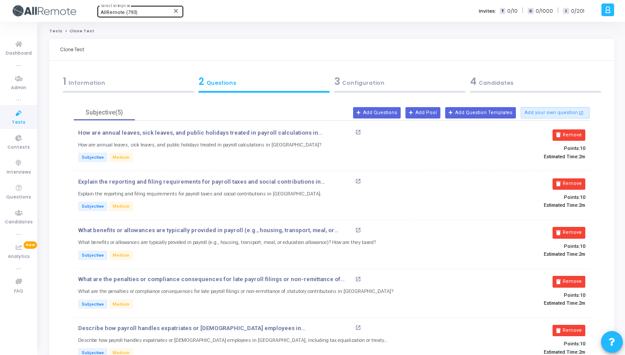
click at [568, 134] on button "Remove" at bounding box center [569, 134] width 33 height 11
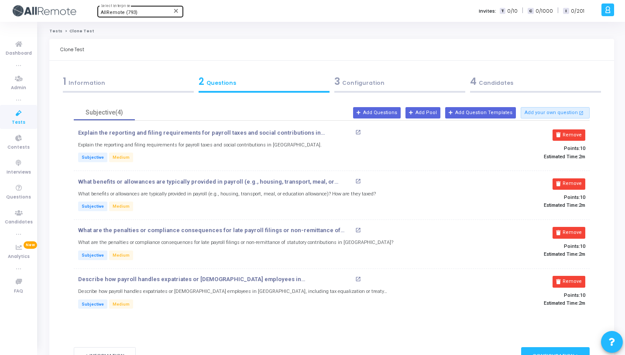
click at [568, 134] on button "Remove" at bounding box center [569, 134] width 33 height 11
click at [568, 178] on button "Remove" at bounding box center [569, 183] width 33 height 11
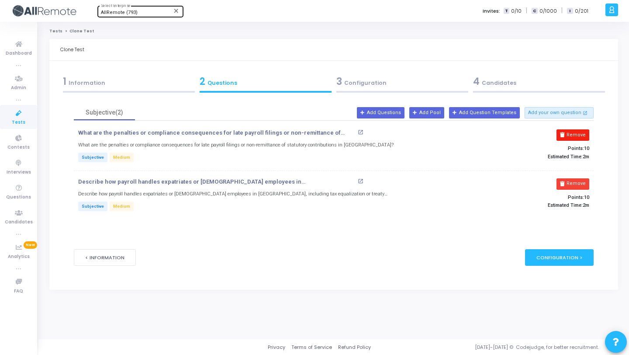
click at [568, 134] on button "Remove" at bounding box center [572, 134] width 33 height 11
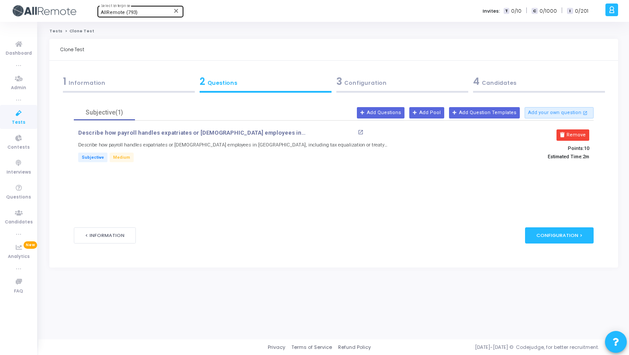
click at [568, 134] on button "Remove" at bounding box center [572, 134] width 33 height 11
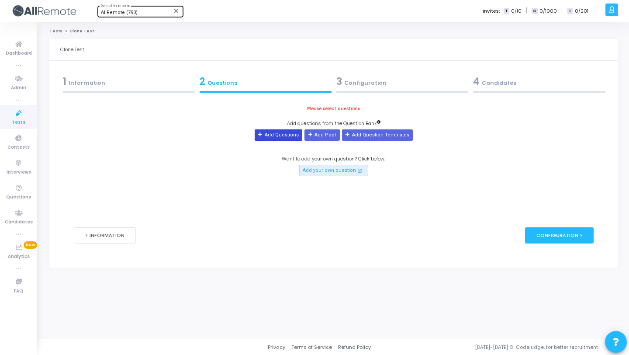
click at [262, 133] on button "Add Questions" at bounding box center [279, 134] width 48 height 11
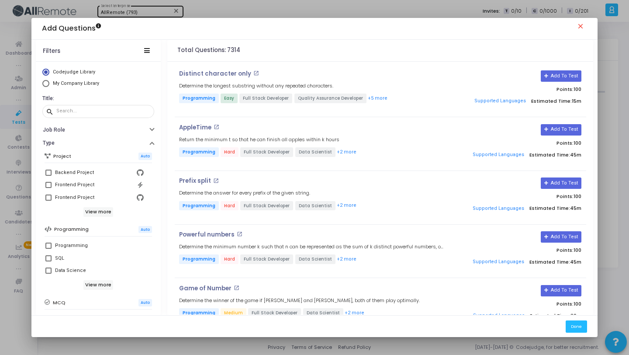
click at [76, 86] on span "My Company Library" at bounding box center [74, 83] width 51 height 7
click at [49, 86] on input "My Company Library" at bounding box center [45, 83] width 7 height 7
radio input "true"
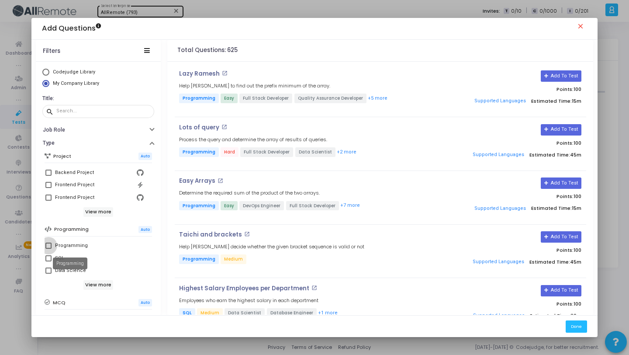
click at [77, 246] on div "Programming" at bounding box center [71, 245] width 33 height 10
click at [48, 248] on input "Programming" at bounding box center [48, 248] width 0 height 0
checkbox input "true"
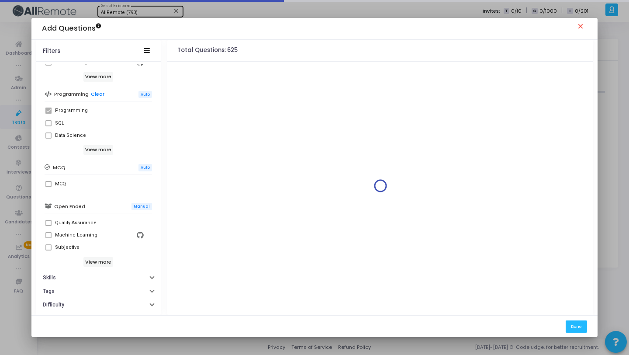
scroll to position [150, 0]
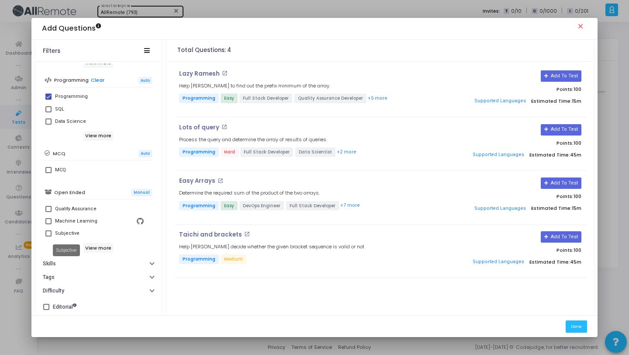
click at [64, 231] on div "Subjective" at bounding box center [67, 233] width 24 height 10
click at [48, 236] on input "Subjective" at bounding box center [48, 236] width 0 height 0
checkbox input "true"
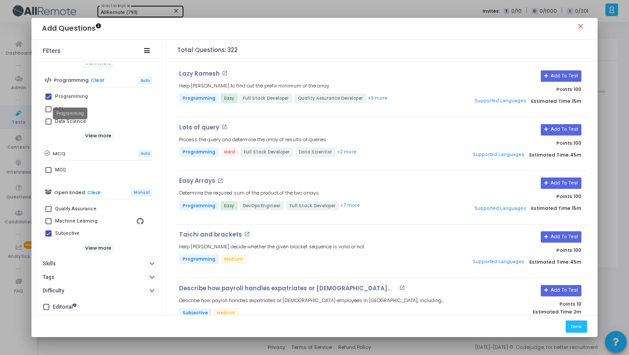
click at [56, 94] on div "Programming" at bounding box center [71, 96] width 33 height 10
click at [48, 100] on input "Programming" at bounding box center [48, 100] width 0 height 0
checkbox input "false"
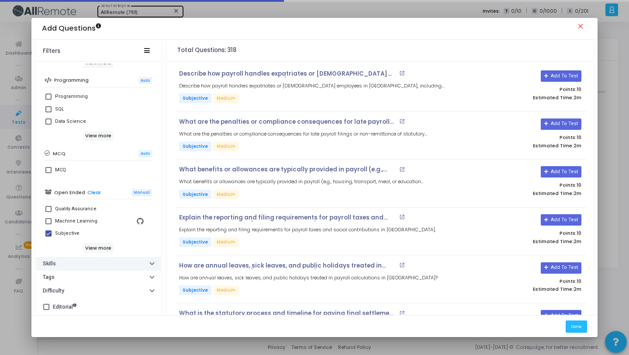
click at [77, 260] on button "Skills" at bounding box center [98, 264] width 125 height 14
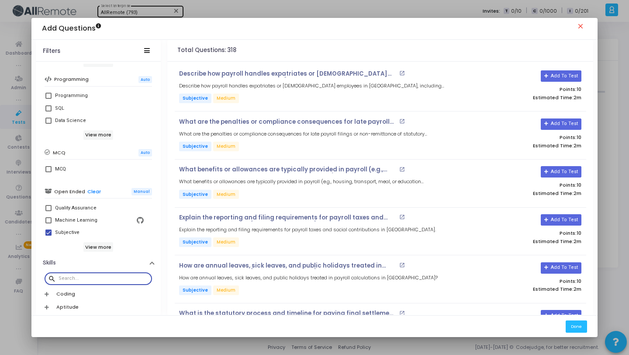
click at [131, 279] on input "text" at bounding box center [104, 278] width 90 height 5
paste input "[GEOGRAPHIC_DATA]"
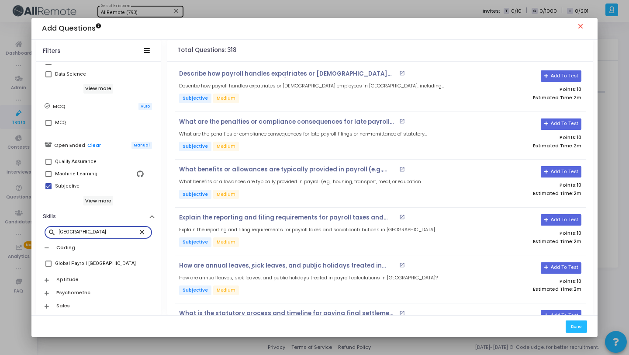
scroll to position [220, 0]
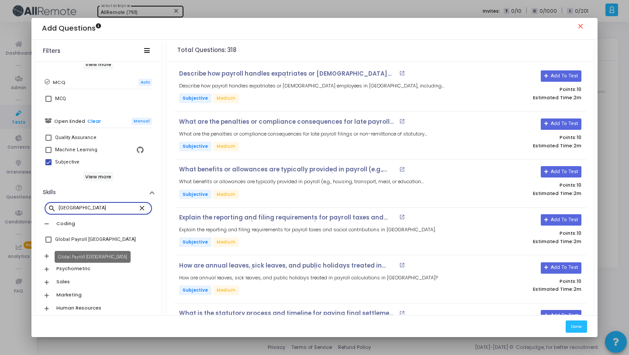
type input "[GEOGRAPHIC_DATA]"
click at [100, 243] on div "Global Payroll [GEOGRAPHIC_DATA]" at bounding box center [95, 239] width 81 height 10
click at [48, 243] on input "Global Payroll [GEOGRAPHIC_DATA]" at bounding box center [48, 242] width 0 height 0
checkbox input "true"
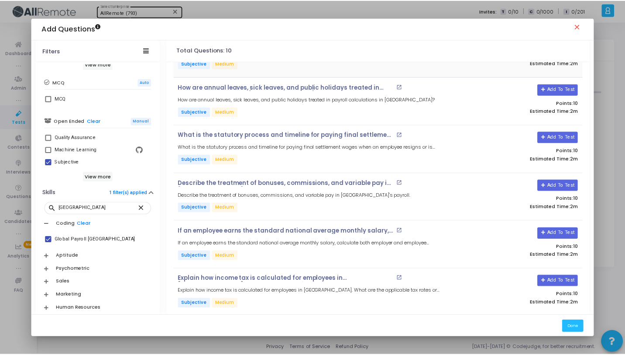
scroll to position [233, 0]
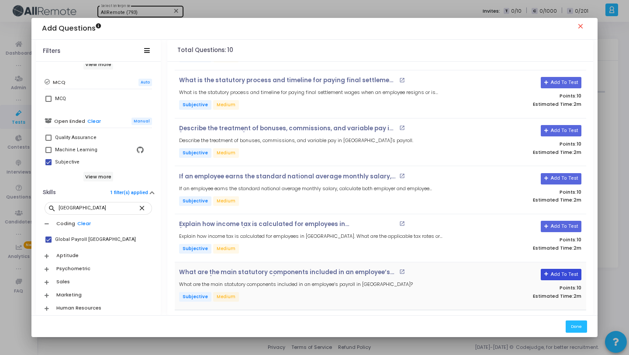
click at [555, 275] on button "Add To Test" at bounding box center [561, 274] width 41 height 11
click at [553, 226] on button "Add To Test" at bounding box center [561, 226] width 41 height 11
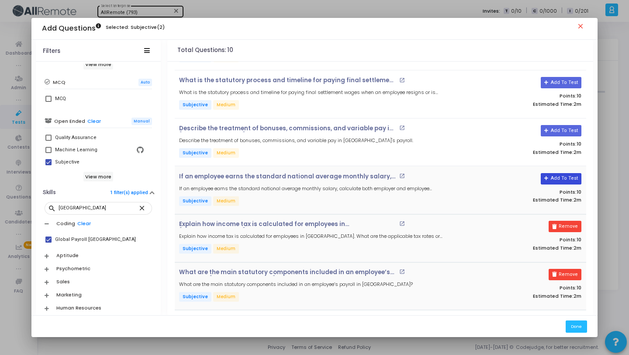
click at [550, 176] on button "Add To Test" at bounding box center [561, 178] width 41 height 11
click at [551, 131] on button "Add To Test" at bounding box center [558, 130] width 41 height 11
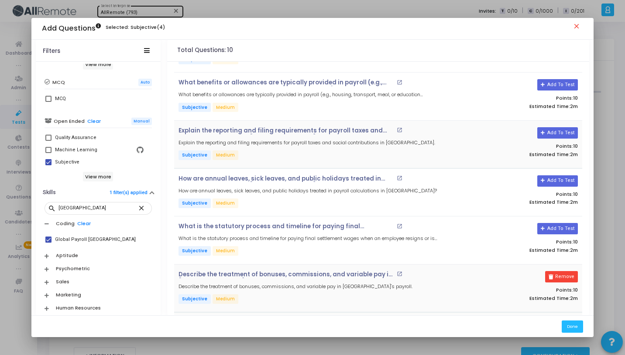
scroll to position [65, 0]
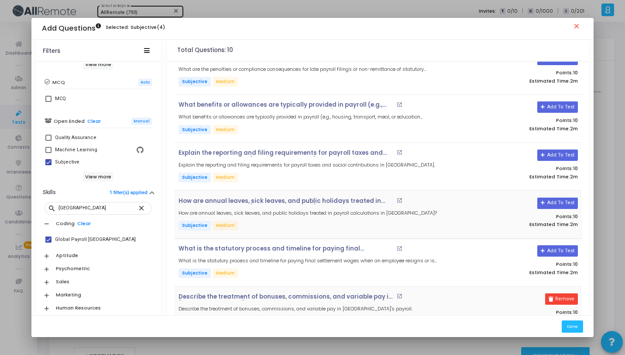
drag, startPoint x: 550, startPoint y: 250, endPoint x: 549, endPoint y: 224, distance: 25.8
click at [551, 250] on button "Add To Test" at bounding box center [558, 250] width 41 height 11
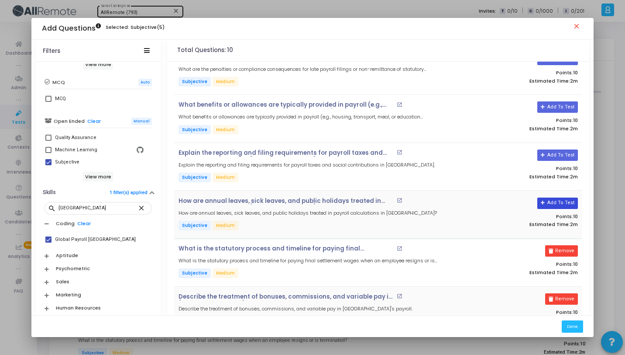
click at [550, 199] on button "Add To Test" at bounding box center [558, 202] width 41 height 11
click at [547, 153] on button "Add To Test" at bounding box center [558, 154] width 41 height 11
click at [551, 110] on button "Add To Test" at bounding box center [558, 106] width 41 height 11
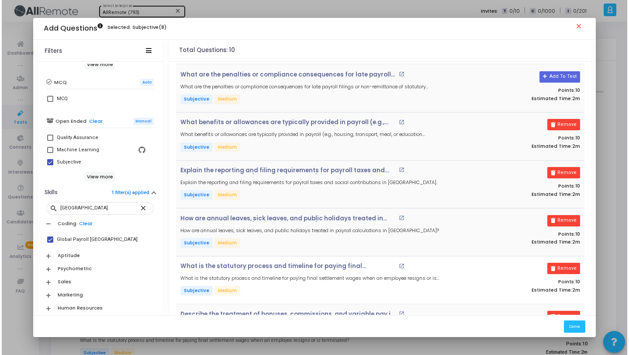
scroll to position [0, 0]
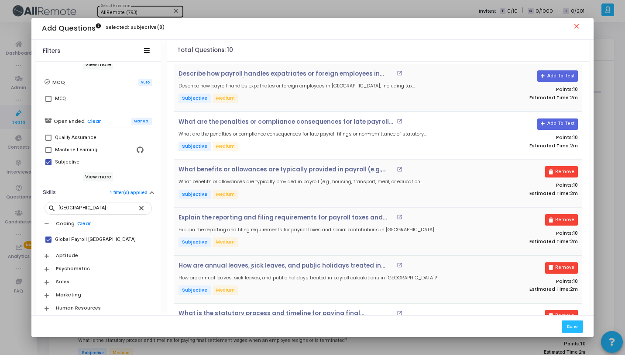
drag, startPoint x: 557, startPoint y: 123, endPoint x: 558, endPoint y: 105, distance: 18.4
click at [557, 123] on button "Add To Test" at bounding box center [558, 123] width 41 height 11
click at [555, 74] on button "Add To Test" at bounding box center [558, 75] width 41 height 11
click at [575, 325] on button "Done" at bounding box center [572, 326] width 21 height 12
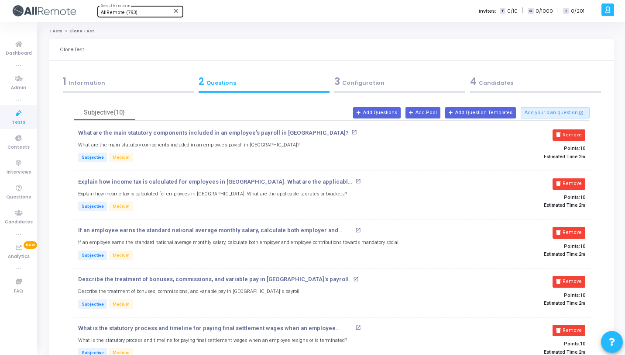
click at [516, 87] on div "4 Candidates" at bounding box center [535, 81] width 131 height 14
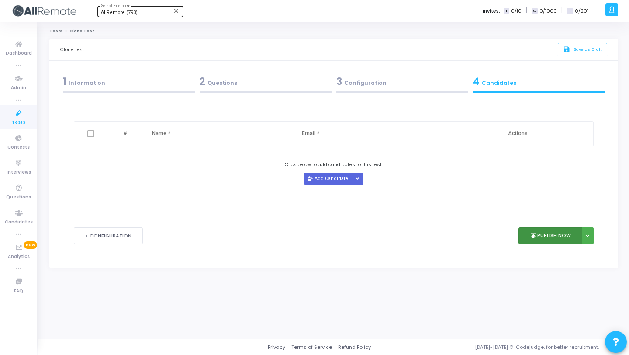
click at [542, 241] on button "publish Publish Now" at bounding box center [550, 235] width 64 height 17
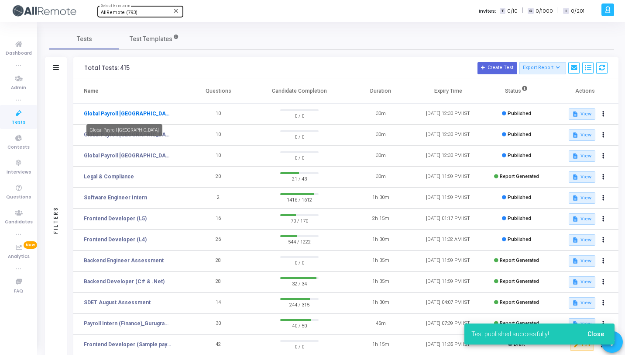
click at [128, 117] on link "Global Payroll [GEOGRAPHIC_DATA]" at bounding box center [127, 114] width 87 height 8
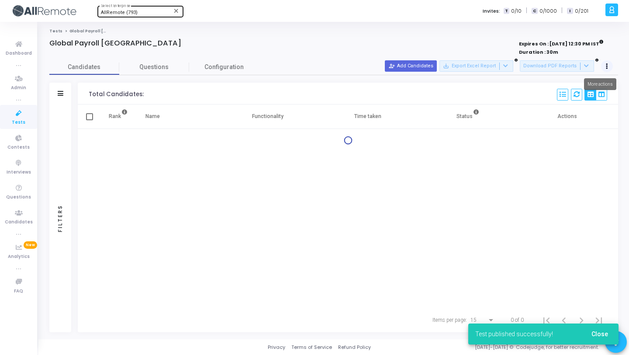
click at [608, 65] on button at bounding box center [607, 66] width 12 height 12
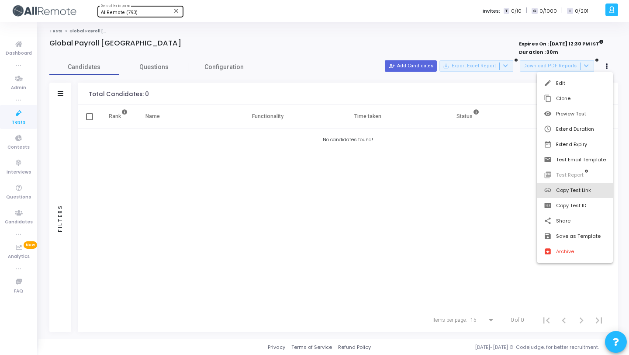
click at [557, 196] on button "link Copy Test Link" at bounding box center [575, 190] width 76 height 15
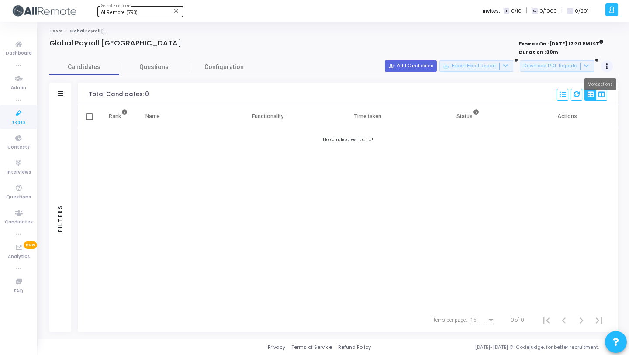
click at [603, 65] on button at bounding box center [607, 66] width 12 height 12
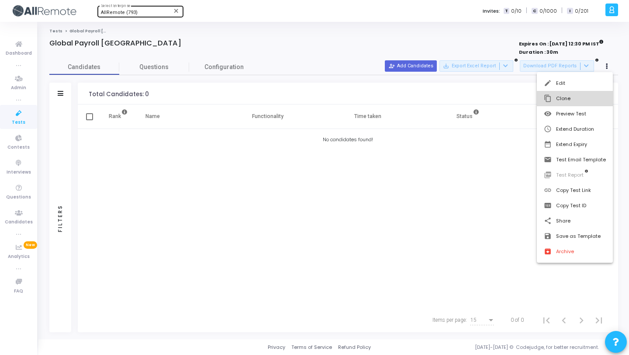
click at [582, 100] on button "content_copy Clone" at bounding box center [575, 98] width 76 height 15
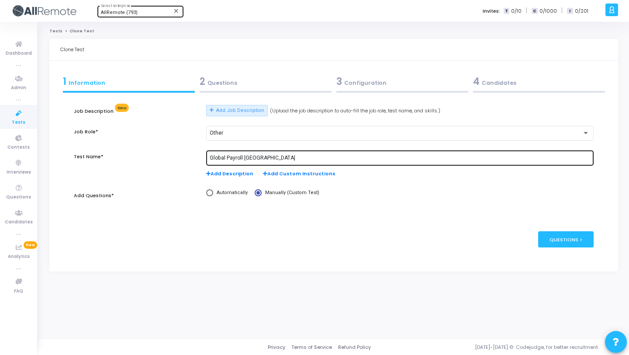
click at [256, 153] on div "Global Payroll [GEOGRAPHIC_DATA]" at bounding box center [400, 157] width 380 height 16
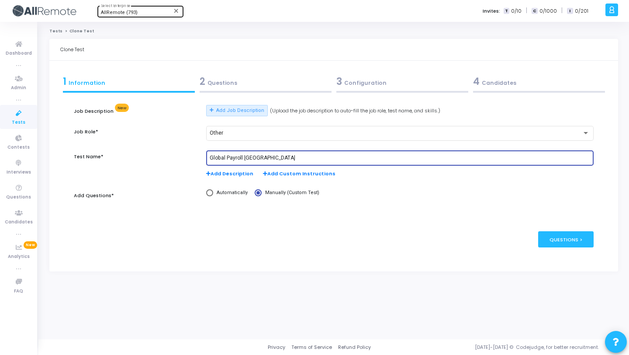
click at [256, 153] on div "Global Payroll [GEOGRAPHIC_DATA]" at bounding box center [400, 157] width 380 height 16
click at [256, 156] on input "Global Payroll [GEOGRAPHIC_DATA]" at bounding box center [400, 158] width 380 height 6
paste input "[PERSON_NAME]"
type input "Global Payroll [GEOGRAPHIC_DATA]"
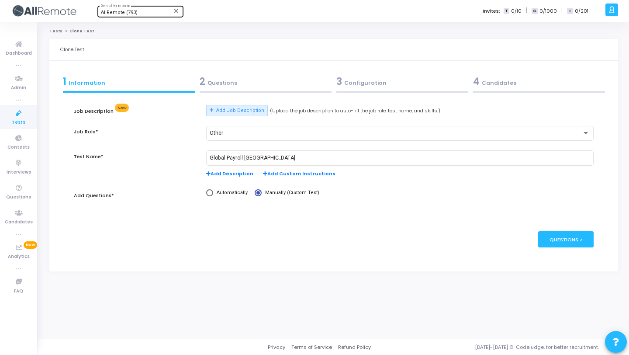
click at [268, 83] on div "2 Questions" at bounding box center [266, 81] width 132 height 14
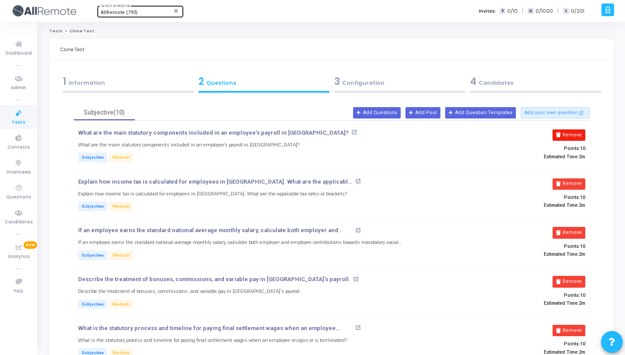
click at [578, 134] on button "Remove" at bounding box center [569, 134] width 33 height 11
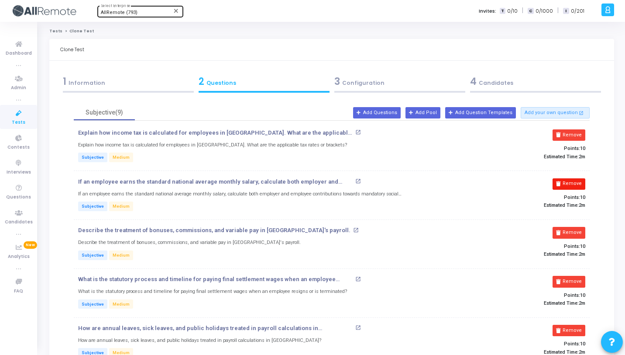
click at [579, 134] on button "Remove" at bounding box center [569, 134] width 33 height 11
click at [579, 178] on button "Remove" at bounding box center [569, 183] width 33 height 11
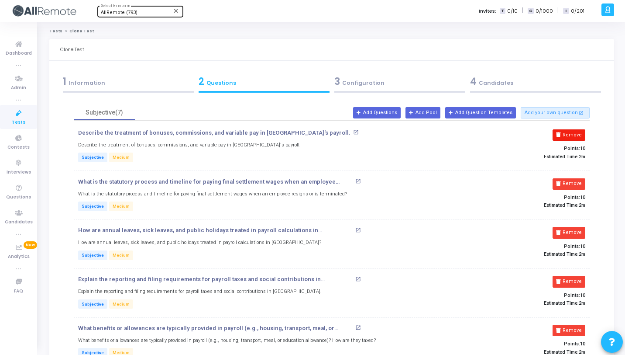
click at [579, 134] on button "Remove" at bounding box center [569, 134] width 33 height 11
click at [579, 178] on button "Remove" at bounding box center [569, 183] width 33 height 11
click at [579, 134] on button "Remove" at bounding box center [569, 134] width 33 height 11
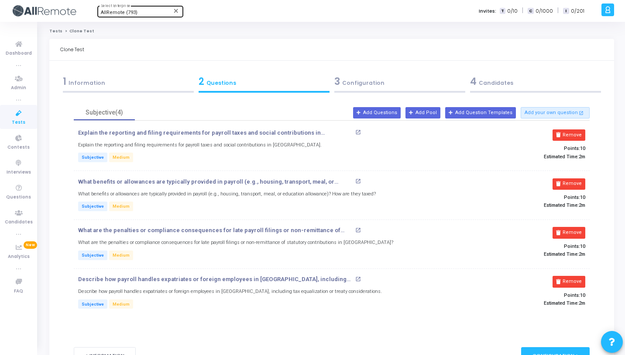
click at [579, 134] on button "Remove" at bounding box center [569, 134] width 33 height 11
click at [579, 178] on button "Remove" at bounding box center [569, 183] width 33 height 11
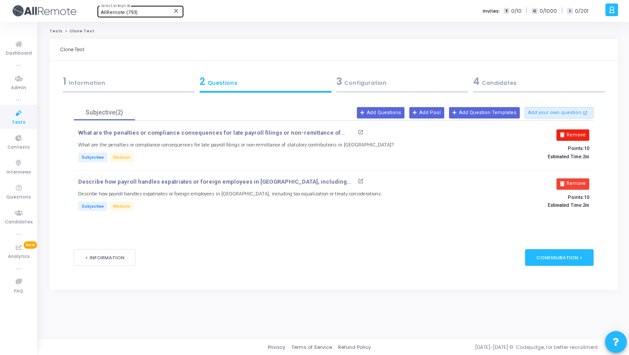
click at [580, 134] on button "Remove" at bounding box center [572, 134] width 33 height 11
click at [580, 178] on button "Remove" at bounding box center [572, 183] width 33 height 11
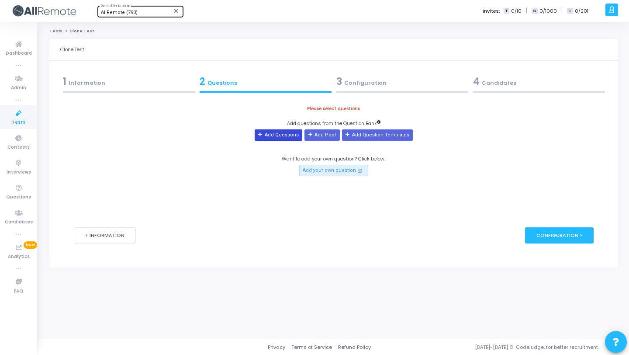
click at [269, 140] on button "Add Questions" at bounding box center [279, 134] width 48 height 11
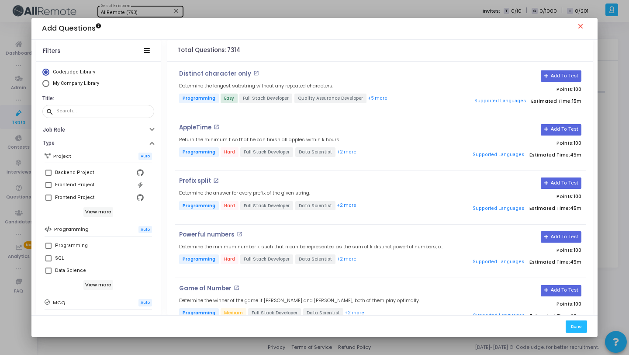
click at [80, 84] on span "My Company Library" at bounding box center [76, 83] width 46 height 6
click at [49, 84] on input "My Company Library" at bounding box center [45, 83] width 7 height 7
radio input "true"
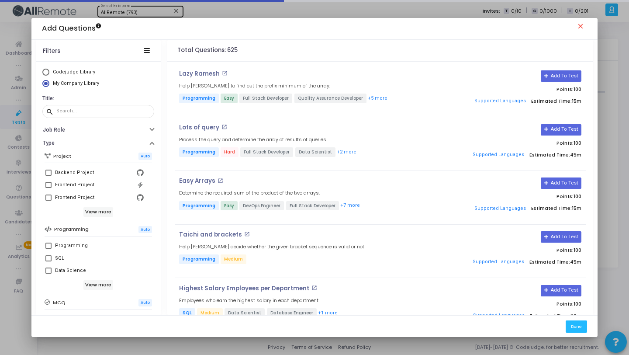
scroll to position [150, 0]
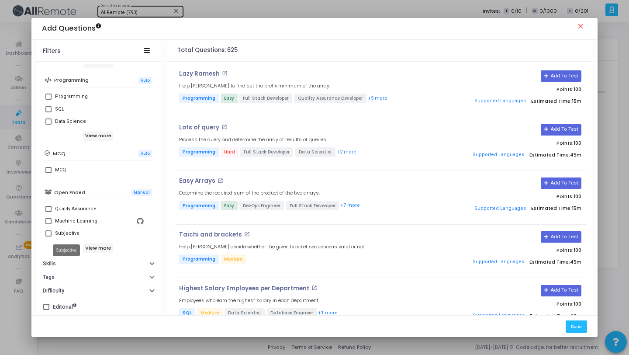
click at [72, 234] on div "Subjective" at bounding box center [67, 233] width 24 height 10
click at [48, 236] on input "Subjective" at bounding box center [48, 236] width 0 height 0
checkbox input "true"
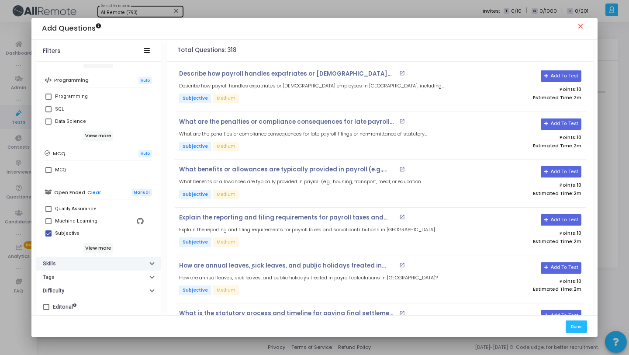
click at [103, 265] on button "Skills" at bounding box center [98, 264] width 125 height 14
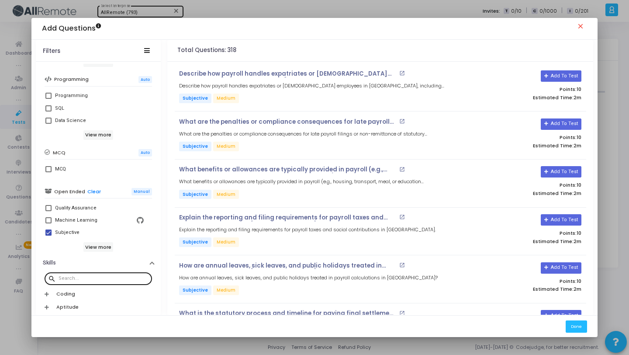
scroll to position [152, 0]
click at [107, 276] on input "text" at bounding box center [104, 276] width 90 height 5
paste input "[GEOGRAPHIC_DATA]"
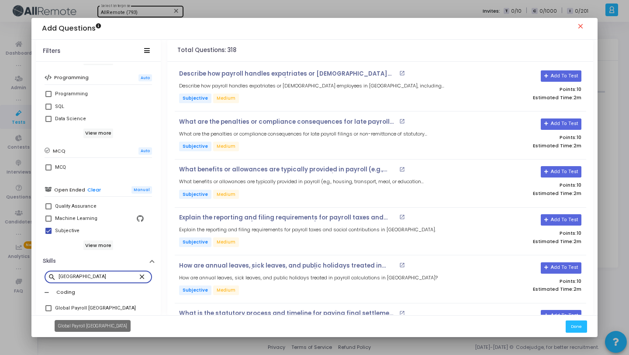
type input "[GEOGRAPHIC_DATA]"
click at [97, 305] on div "Global Payroll [GEOGRAPHIC_DATA]" at bounding box center [95, 308] width 81 height 10
click at [48, 311] on input "Global Payroll [GEOGRAPHIC_DATA]" at bounding box center [48, 311] width 0 height 0
checkbox input "true"
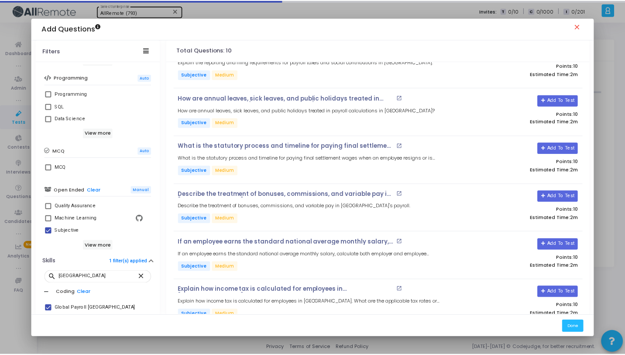
scroll to position [233, 0]
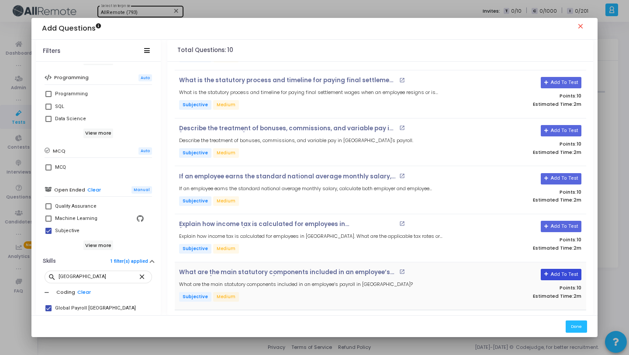
click at [554, 272] on button "Add To Test" at bounding box center [561, 274] width 41 height 11
click at [563, 223] on button "Add To Test" at bounding box center [561, 226] width 41 height 11
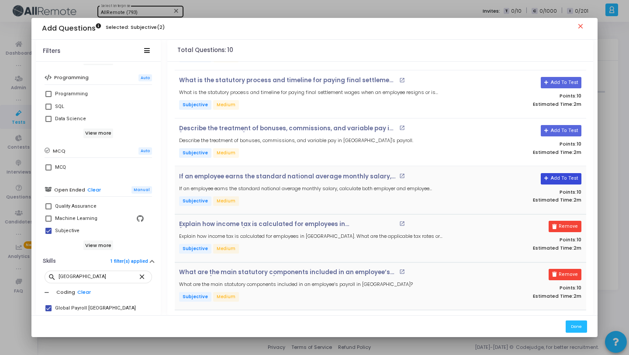
click at [561, 176] on button "Add To Test" at bounding box center [561, 178] width 41 height 11
click at [558, 127] on button "Add To Test" at bounding box center [558, 130] width 41 height 11
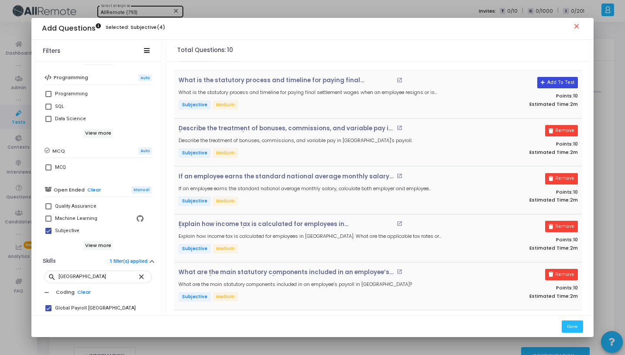
click at [557, 81] on button "Add To Test" at bounding box center [558, 82] width 41 height 11
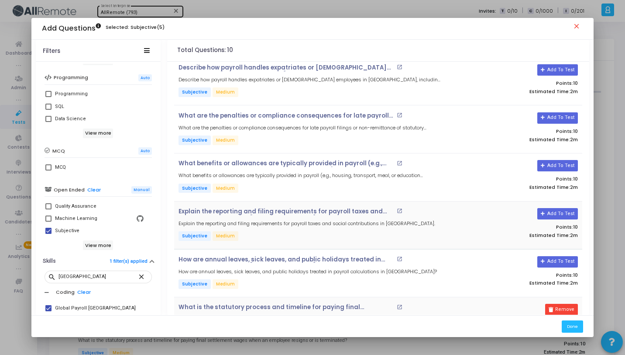
scroll to position [3, 0]
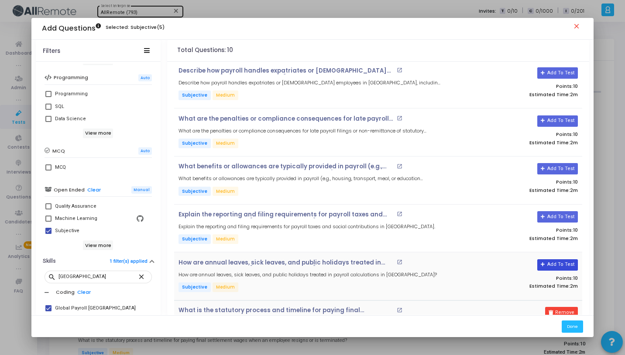
click at [566, 262] on button "Add To Test" at bounding box center [558, 264] width 41 height 11
click at [558, 217] on button "Add To Test" at bounding box center [558, 216] width 41 height 11
click at [552, 169] on button "Add To Test" at bounding box center [558, 168] width 41 height 11
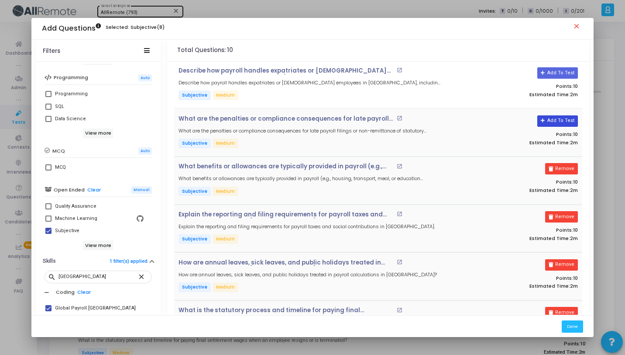
click at [551, 122] on button "Add To Test" at bounding box center [558, 120] width 41 height 11
click at [562, 69] on button "Add To Test" at bounding box center [558, 72] width 41 height 11
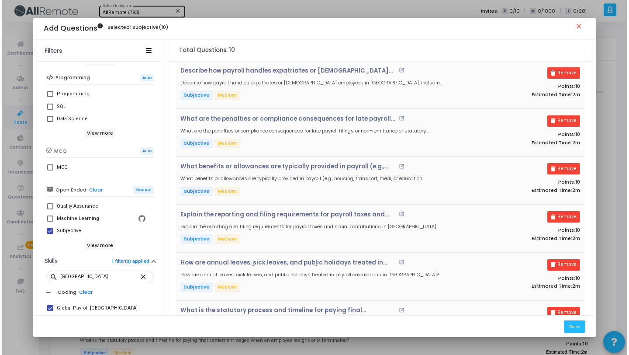
scroll to position [0, 0]
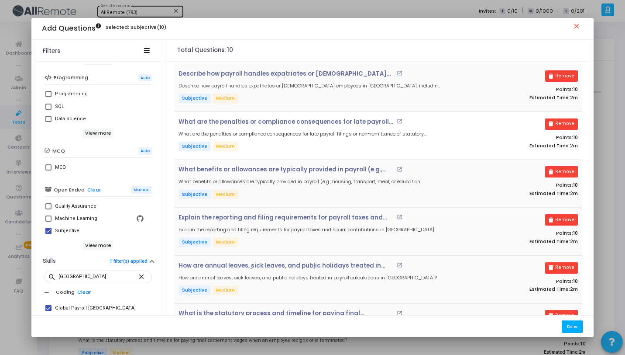
click at [575, 322] on button "Done" at bounding box center [572, 326] width 21 height 12
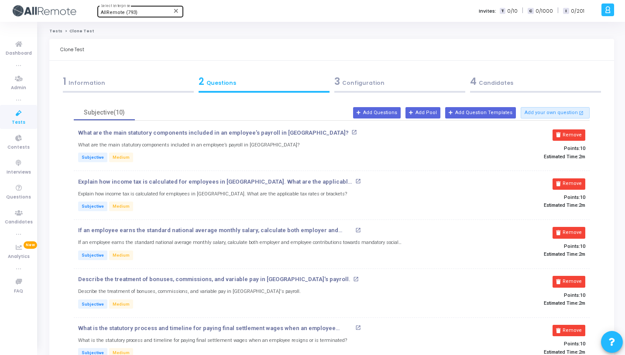
click at [358, 86] on div "3 Configuration" at bounding box center [399, 81] width 131 height 14
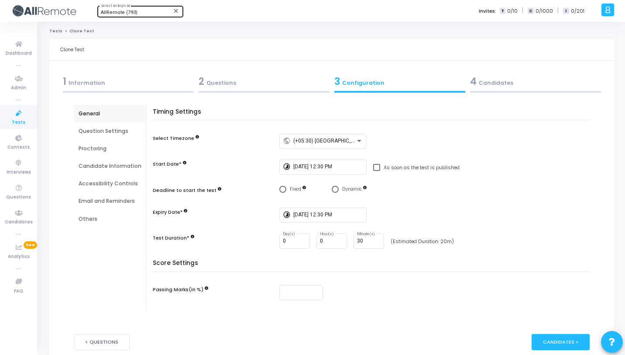
click at [506, 81] on div "4 Candidates" at bounding box center [535, 81] width 131 height 14
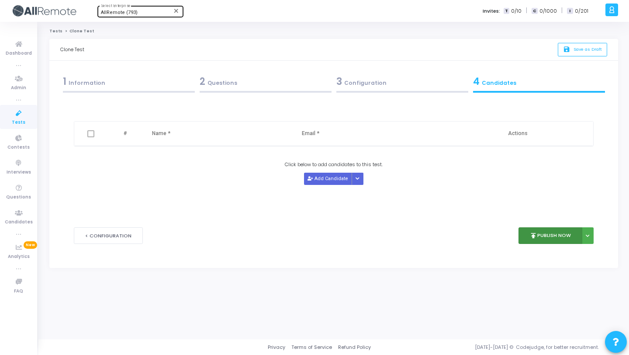
click at [541, 241] on button "publish Publish Now" at bounding box center [550, 235] width 64 height 17
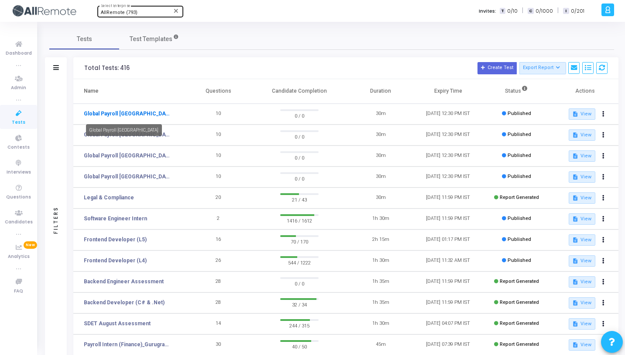
click at [103, 113] on link "Global Payroll [GEOGRAPHIC_DATA]" at bounding box center [127, 114] width 87 height 8
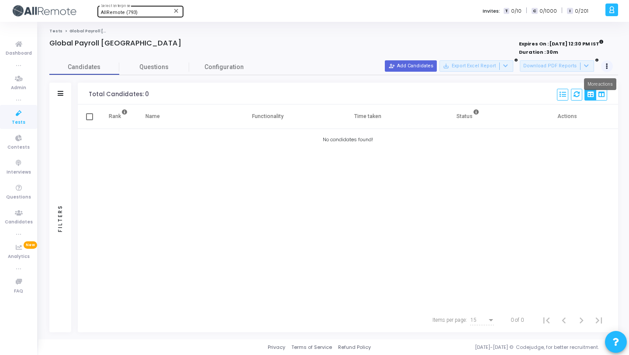
click at [610, 65] on button at bounding box center [607, 66] width 12 height 12
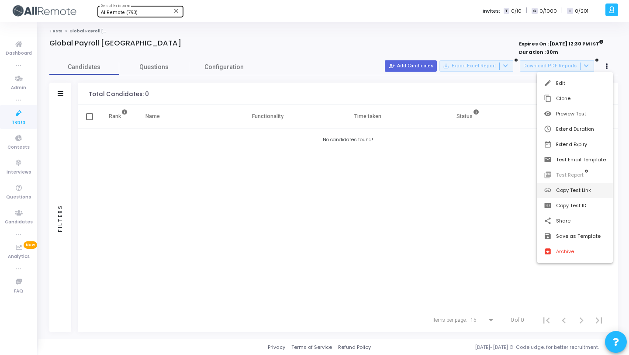
click at [574, 193] on button "link Copy Test Link" at bounding box center [575, 190] width 76 height 15
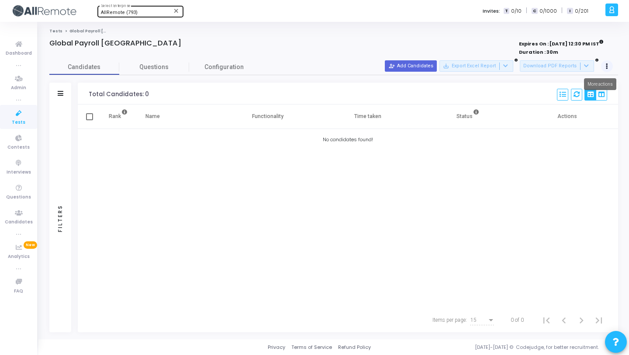
click at [608, 71] on button at bounding box center [607, 66] width 12 height 12
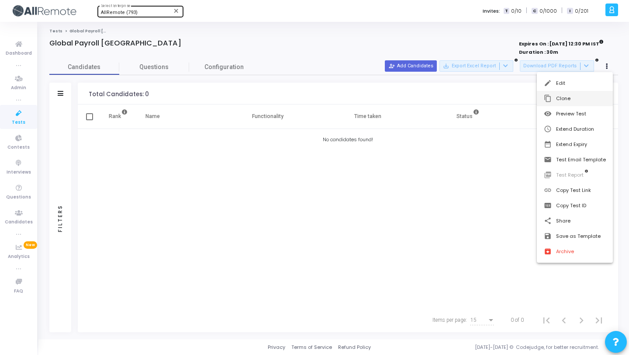
click at [582, 95] on button "content_copy Clone" at bounding box center [575, 98] width 76 height 15
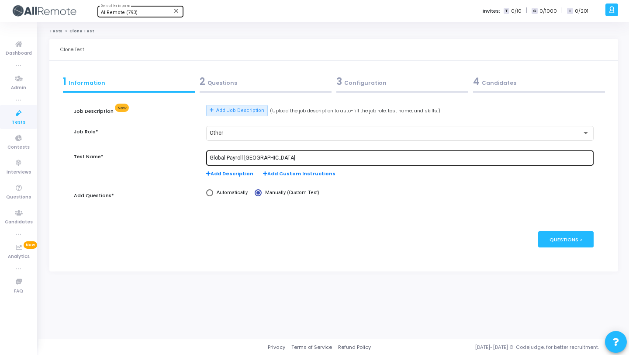
click at [250, 154] on div "Global Payroll [GEOGRAPHIC_DATA]" at bounding box center [400, 157] width 380 height 16
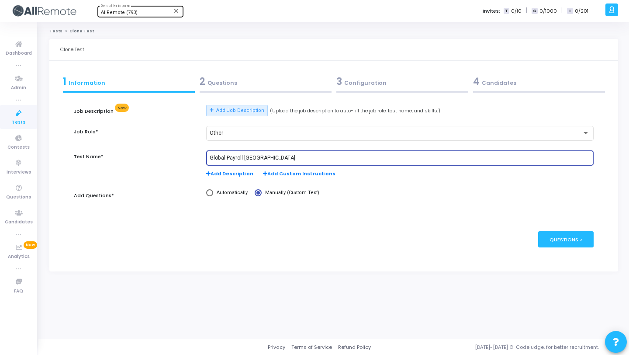
click at [252, 155] on input "Global Payroll [GEOGRAPHIC_DATA]" at bounding box center [400, 158] width 380 height 6
click at [258, 158] on input "Global Payroll [GEOGRAPHIC_DATA]" at bounding box center [400, 158] width 380 height 6
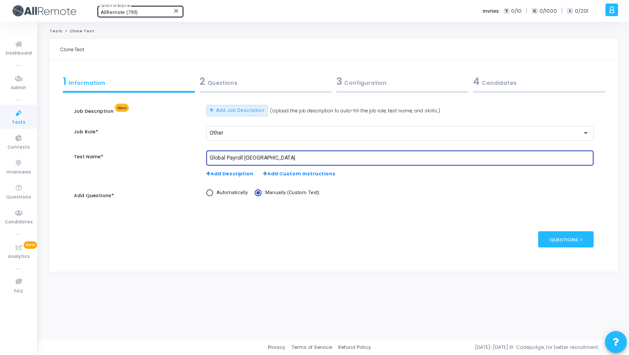
click at [258, 158] on input "Global Payroll [GEOGRAPHIC_DATA]" at bounding box center [400, 158] width 380 height 6
click at [270, 156] on input "Global Payroll [GEOGRAPHIC_DATA]" at bounding box center [400, 158] width 380 height 6
click at [262, 157] on input "Global Payroll [GEOGRAPHIC_DATA]" at bounding box center [400, 158] width 380 height 6
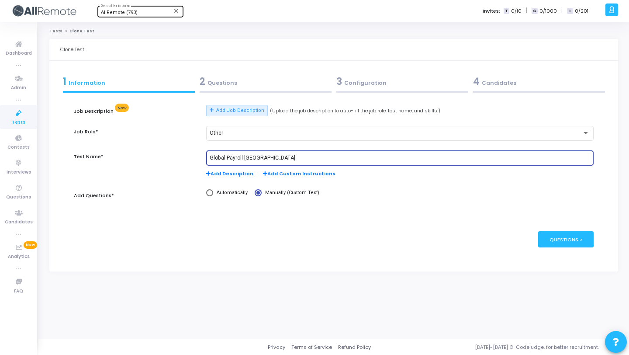
click at [262, 157] on input "Global Payroll [GEOGRAPHIC_DATA]" at bounding box center [400, 158] width 380 height 6
paste input "[GEOGRAPHIC_DATA]"
type input "Global Payroll [GEOGRAPHIC_DATA]"
click at [267, 91] on div at bounding box center [266, 92] width 132 height 2
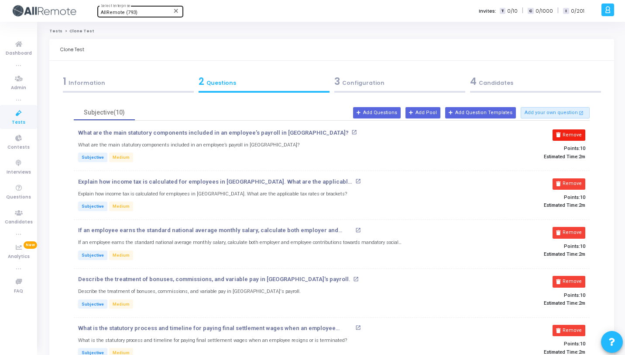
click at [558, 135] on icon at bounding box center [558, 134] width 5 height 5
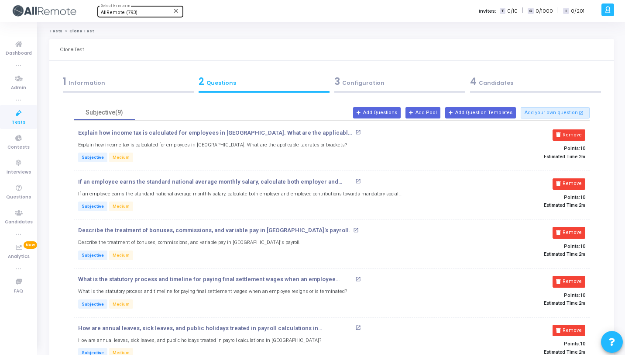
click at [558, 135] on icon at bounding box center [558, 134] width 5 height 5
click at [559, 135] on icon at bounding box center [558, 134] width 5 height 5
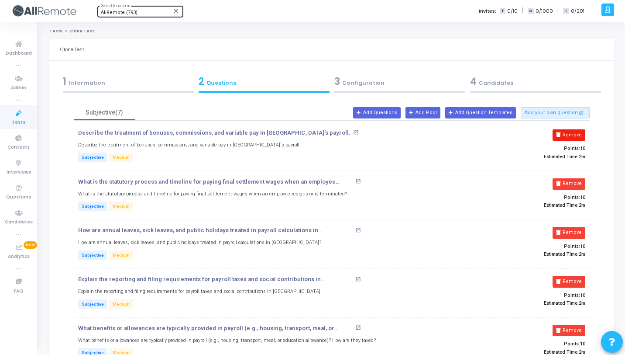
click at [559, 136] on icon at bounding box center [558, 134] width 5 height 5
click at [559, 181] on icon at bounding box center [558, 183] width 5 height 5
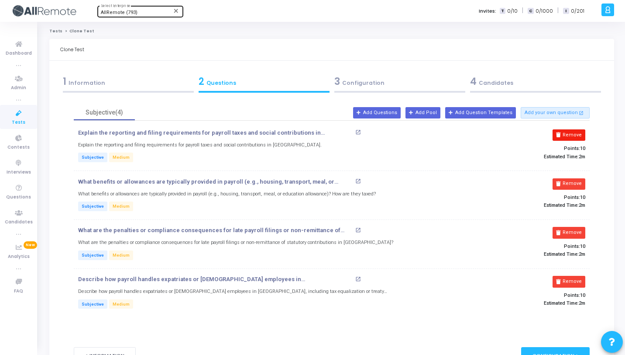
click at [559, 136] on icon at bounding box center [558, 134] width 5 height 5
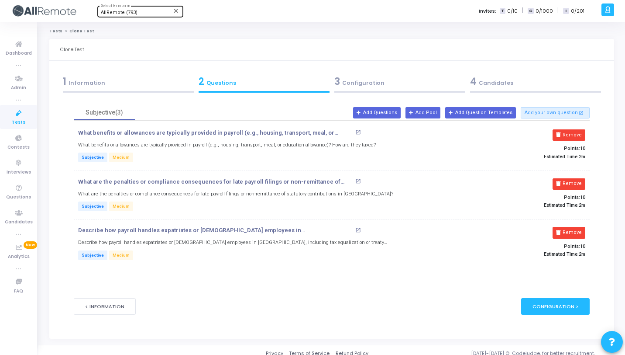
click at [559, 136] on icon at bounding box center [558, 134] width 5 height 5
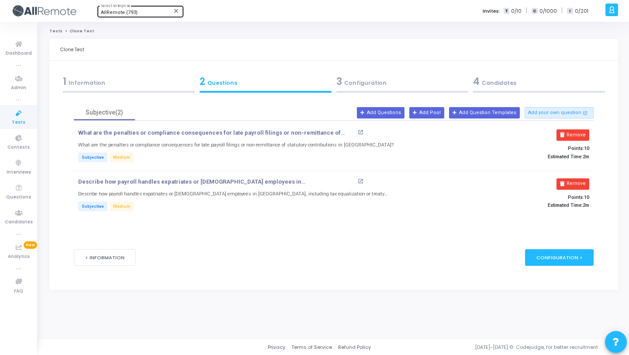
click at [559, 136] on button "Remove" at bounding box center [572, 134] width 33 height 11
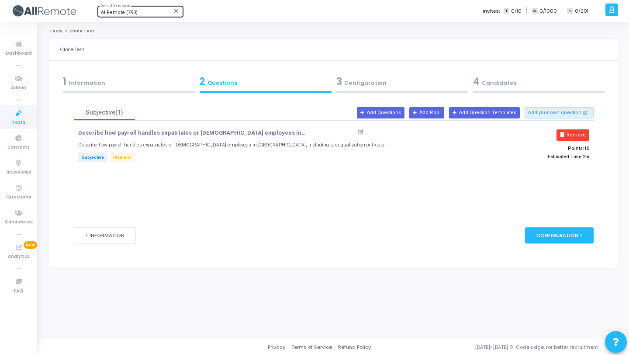
click at [559, 136] on button "Remove" at bounding box center [572, 134] width 33 height 11
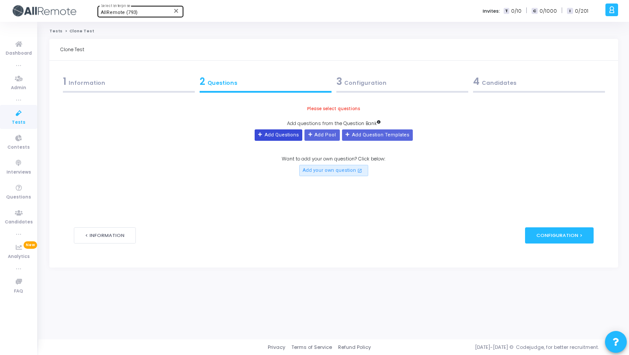
click at [263, 132] on icon at bounding box center [260, 134] width 5 height 5
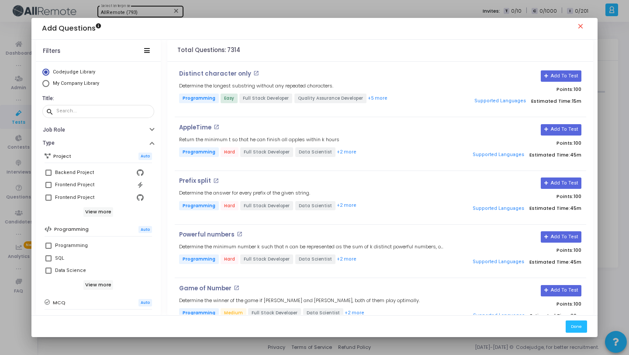
click at [90, 88] on mat-radio-button "My Company Library" at bounding box center [98, 84] width 112 height 9
click at [90, 85] on span "My Company Library" at bounding box center [76, 83] width 46 height 6
click at [49, 85] on input "My Company Library" at bounding box center [45, 83] width 7 height 7
radio input "true"
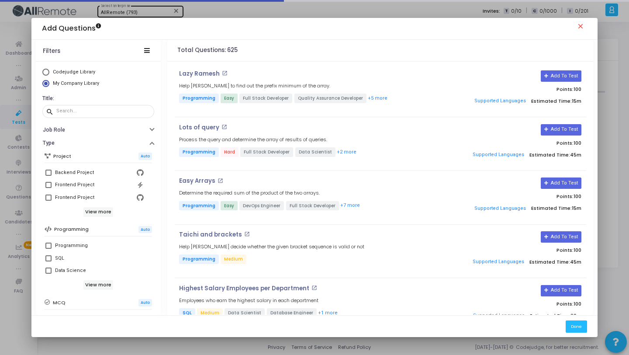
scroll to position [150, 0]
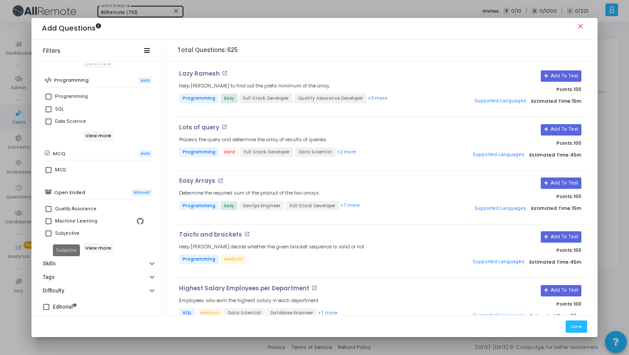
click at [66, 231] on div "Subjective" at bounding box center [67, 233] width 24 height 10
click at [48, 236] on input "Subjective" at bounding box center [48, 236] width 0 height 0
checkbox input "true"
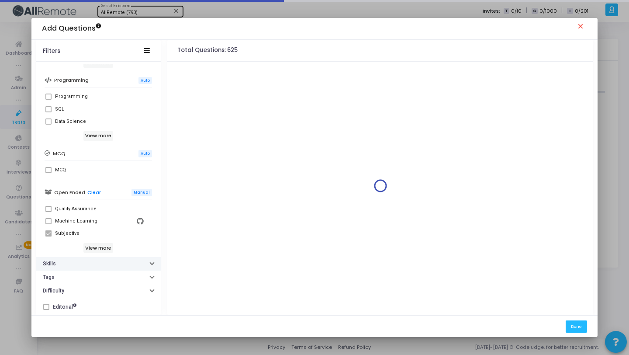
click at [85, 261] on button "Skills" at bounding box center [98, 264] width 125 height 14
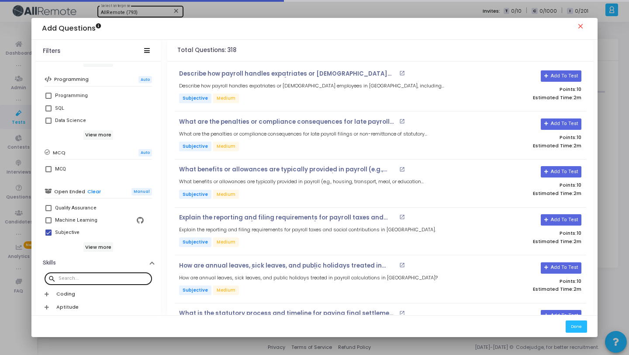
scroll to position [225, 0]
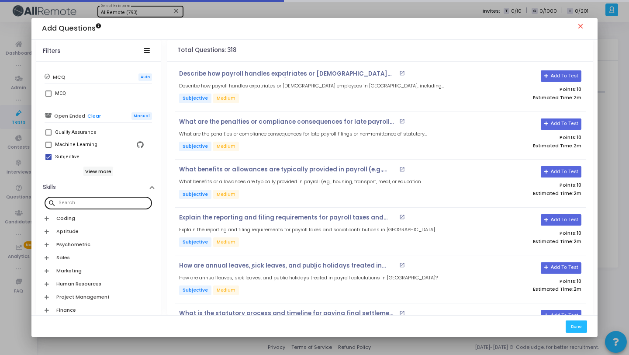
click at [90, 196] on div at bounding box center [104, 202] width 90 height 14
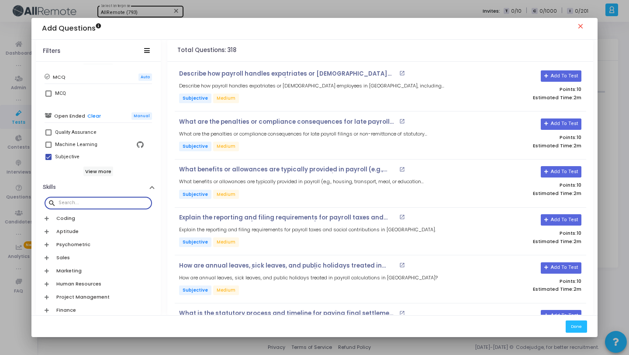
paste input "[GEOGRAPHIC_DATA]"
type input "[GEOGRAPHIC_DATA]"
click at [117, 234] on div "Global Payroll [GEOGRAPHIC_DATA]" at bounding box center [95, 234] width 81 height 10
click at [48, 237] on input "Global Payroll [GEOGRAPHIC_DATA]" at bounding box center [48, 237] width 0 height 0
checkbox input "true"
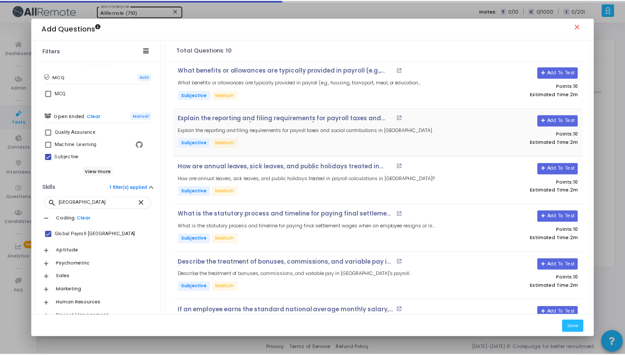
scroll to position [233, 0]
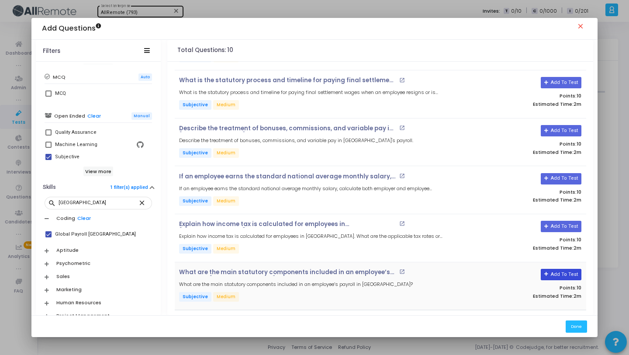
click at [558, 272] on button "Add To Test" at bounding box center [561, 274] width 41 height 11
click at [558, 223] on button "Add To Test" at bounding box center [561, 226] width 41 height 11
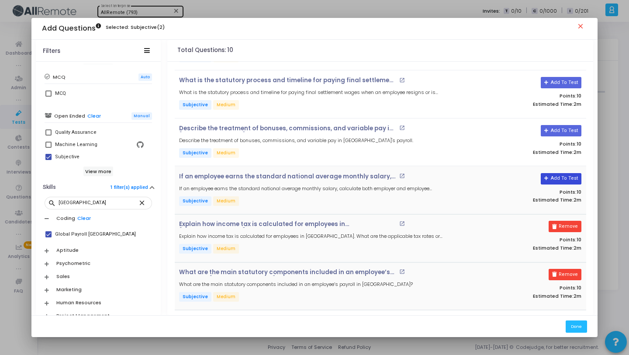
click at [551, 178] on button "Add To Test" at bounding box center [561, 178] width 41 height 11
click at [555, 129] on button "Add To Test" at bounding box center [558, 130] width 41 height 11
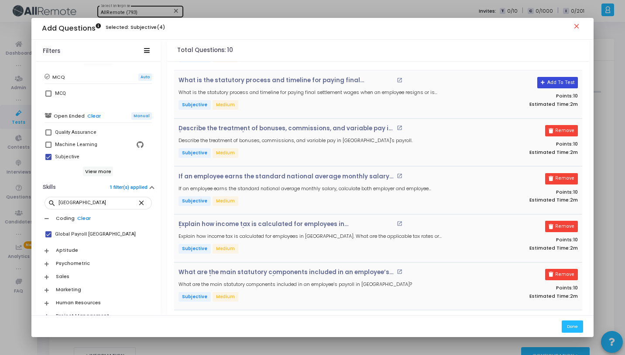
click at [562, 84] on button "Add To Test" at bounding box center [558, 82] width 41 height 11
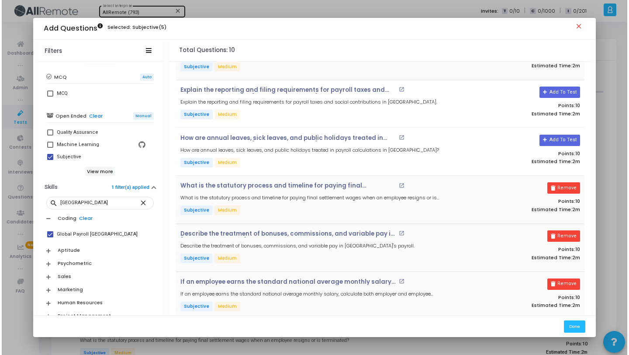
scroll to position [0, 0]
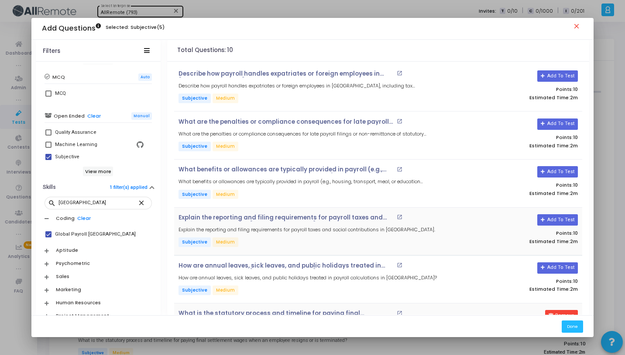
drag, startPoint x: 561, startPoint y: 265, endPoint x: 560, endPoint y: 250, distance: 14.5
click at [562, 265] on button "Add To Test" at bounding box center [558, 267] width 41 height 11
click at [555, 218] on button "Add To Test" at bounding box center [558, 219] width 41 height 11
click at [557, 169] on button "Add To Test" at bounding box center [558, 171] width 41 height 11
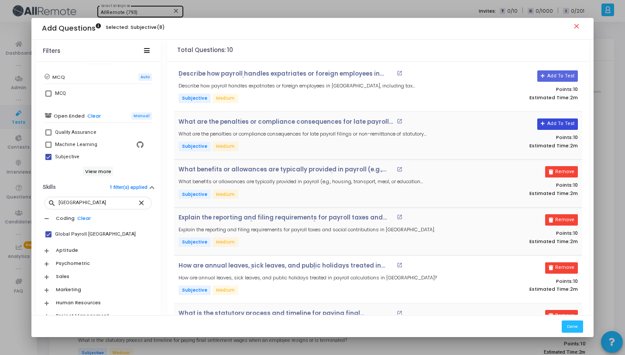
click at [555, 124] on button "Add To Test" at bounding box center [558, 123] width 41 height 11
click at [562, 74] on button "Add To Test" at bounding box center [558, 75] width 41 height 11
click at [575, 323] on button "Done" at bounding box center [572, 326] width 21 height 12
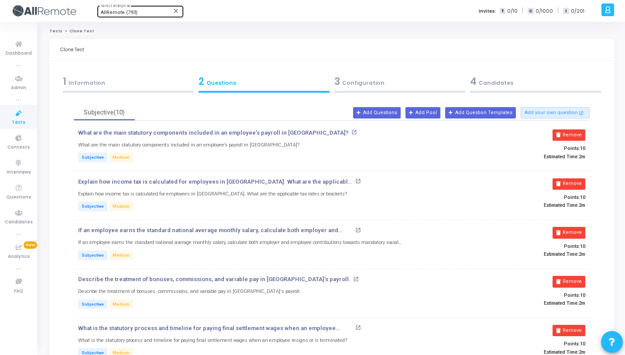
click at [506, 87] on div "4 Candidates" at bounding box center [535, 81] width 131 height 14
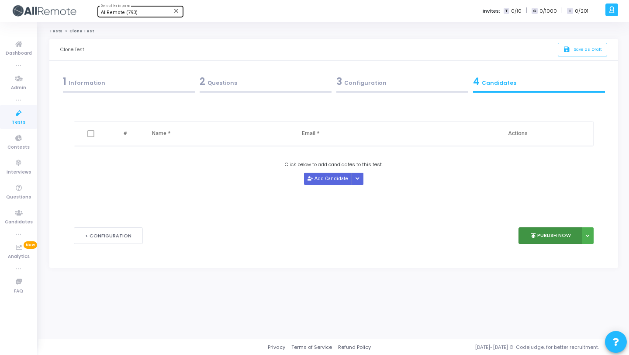
click at [543, 241] on button "publish Publish Now" at bounding box center [550, 235] width 64 height 17
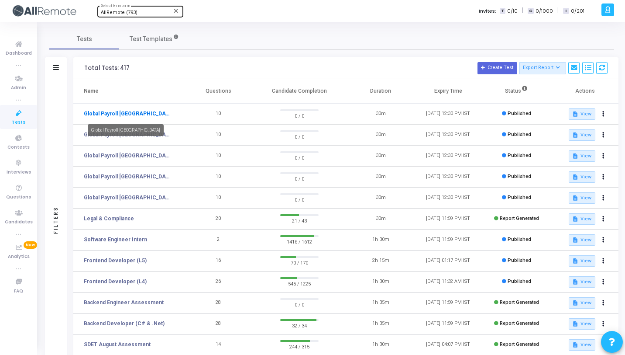
click at [134, 114] on link "Global Payroll [GEOGRAPHIC_DATA]" at bounding box center [127, 114] width 87 height 8
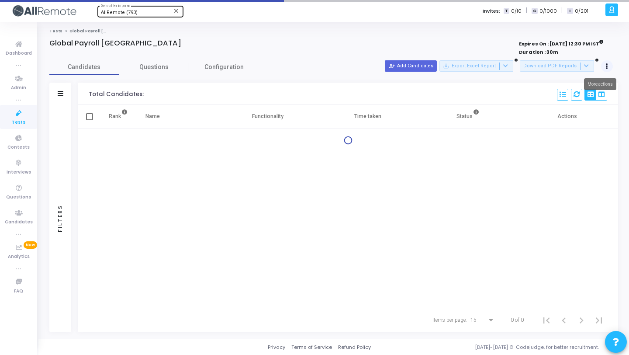
click at [608, 68] on button at bounding box center [607, 66] width 12 height 12
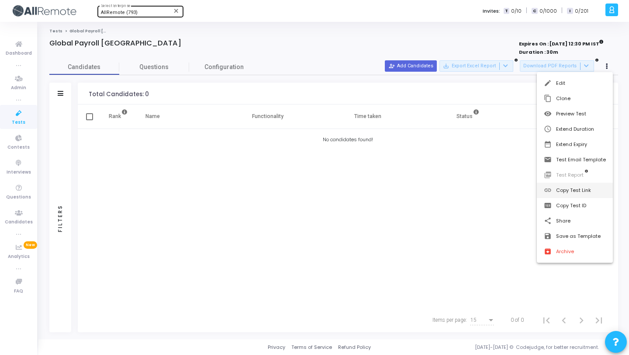
click at [565, 192] on button "link Copy Test Link" at bounding box center [575, 190] width 76 height 15
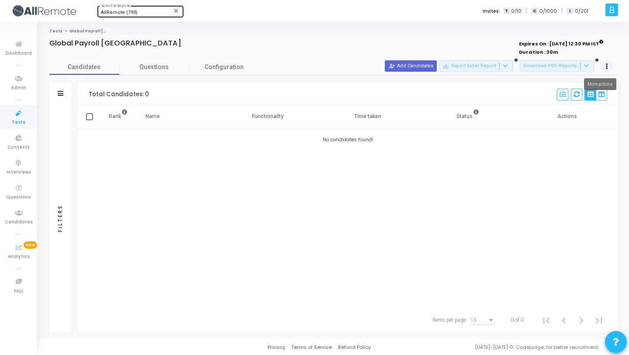
click at [604, 67] on button at bounding box center [607, 66] width 12 height 12
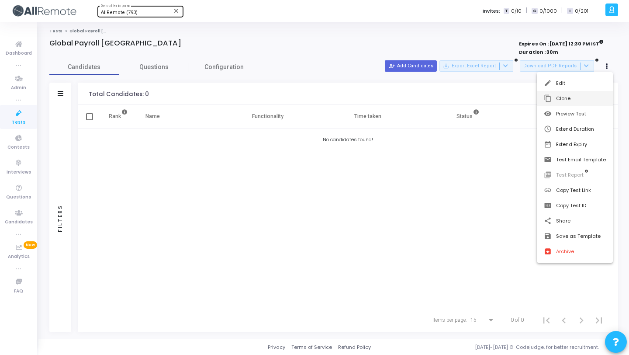
click at [578, 102] on button "content_copy Clone" at bounding box center [575, 98] width 76 height 15
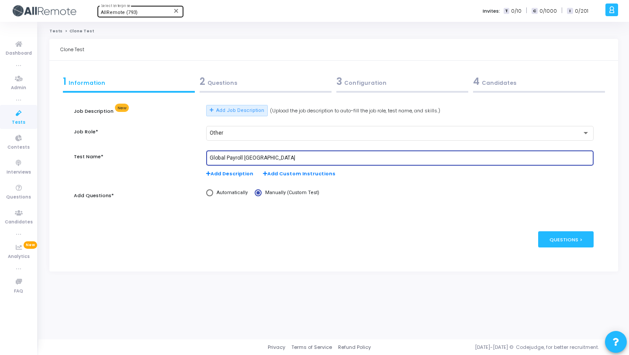
drag, startPoint x: 284, startPoint y: 157, endPoint x: 243, endPoint y: 156, distance: 41.1
click at [243, 156] on input "Global Payroll [GEOGRAPHIC_DATA]" at bounding box center [400, 158] width 380 height 6
paste input "[GEOGRAPHIC_DATA]"
type input "Global Payroll [GEOGRAPHIC_DATA]"
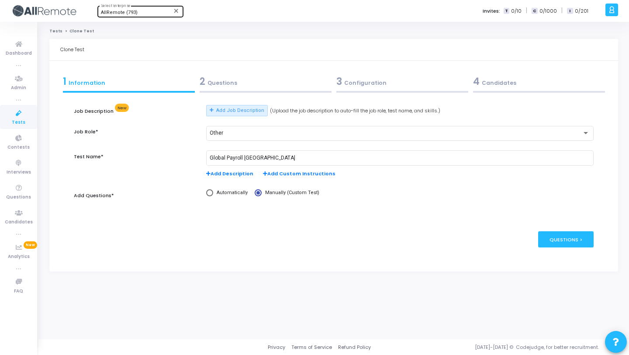
click at [299, 86] on div "2 Questions" at bounding box center [266, 81] width 132 height 14
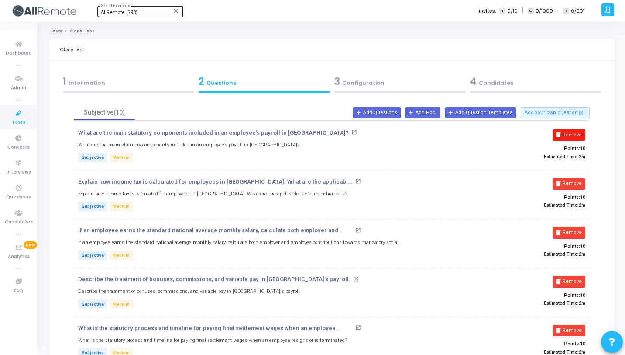
click at [568, 140] on button "Remove" at bounding box center [569, 134] width 33 height 11
click at [568, 178] on button "Remove" at bounding box center [569, 183] width 33 height 11
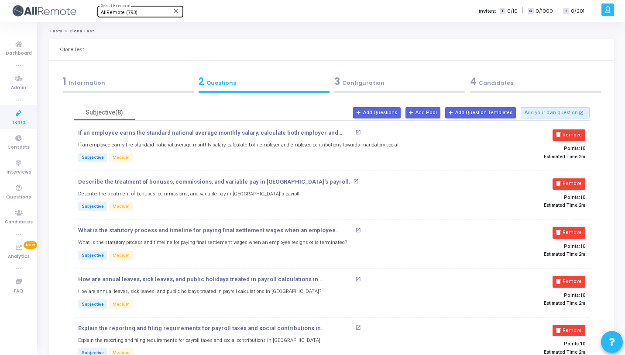
click at [568, 140] on button "Remove" at bounding box center [569, 134] width 33 height 11
click at [568, 178] on button "Remove" at bounding box center [569, 183] width 33 height 11
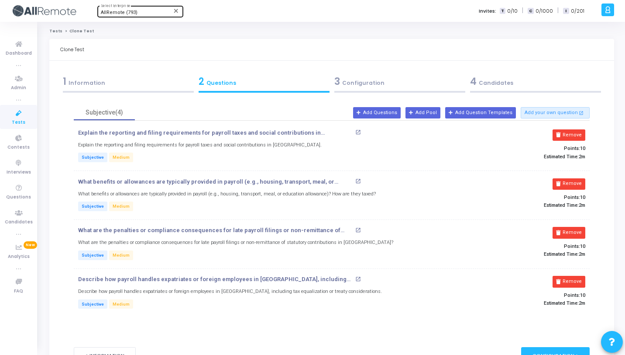
click at [568, 140] on button "Remove" at bounding box center [569, 134] width 33 height 11
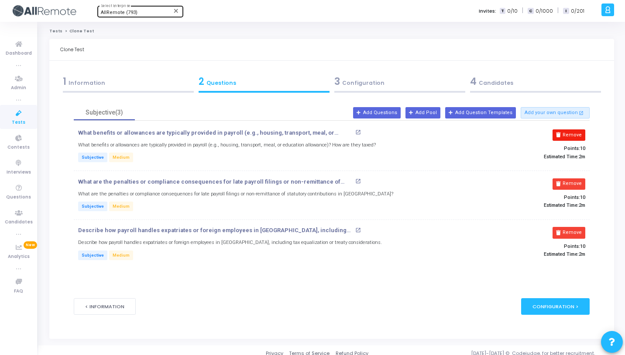
click at [568, 139] on button "Remove" at bounding box center [569, 134] width 33 height 11
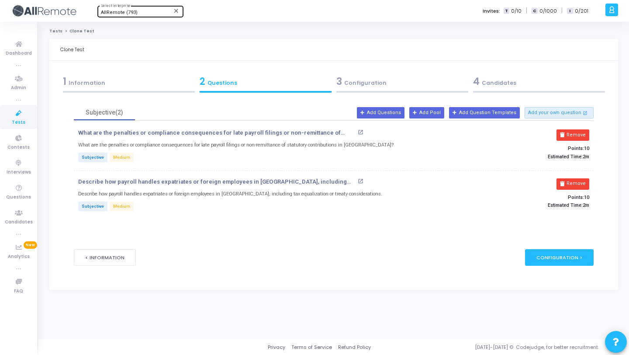
click at [568, 139] on button "Remove" at bounding box center [572, 134] width 33 height 11
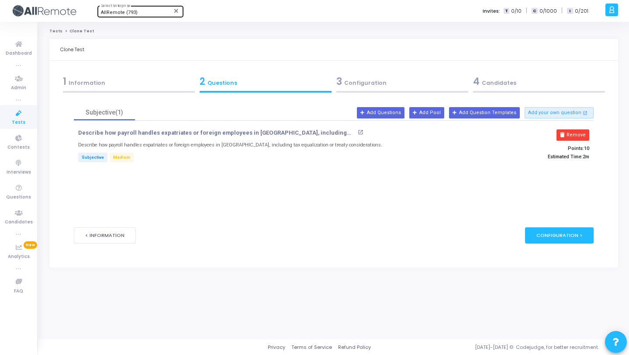
click at [568, 139] on button "Remove" at bounding box center [572, 134] width 33 height 11
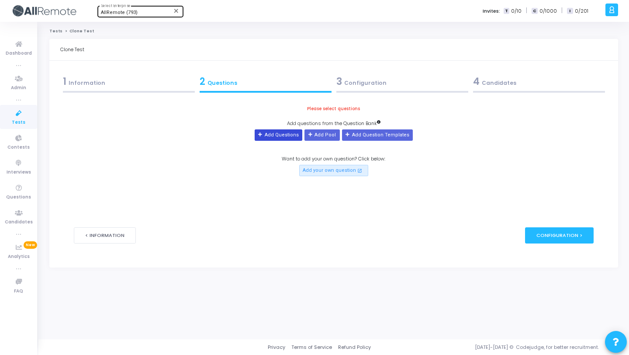
click at [286, 137] on button "Add Questions" at bounding box center [279, 134] width 48 height 11
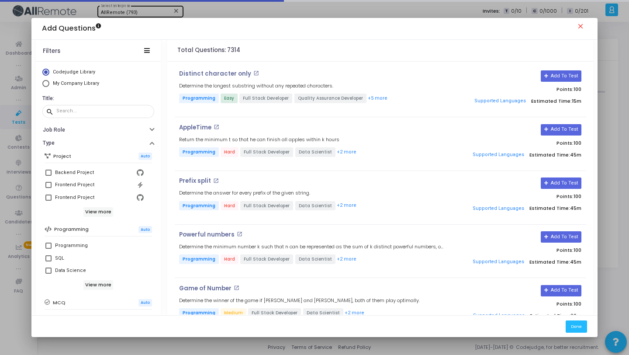
click at [67, 85] on span "My Company Library" at bounding box center [76, 83] width 46 height 6
click at [49, 85] on input "My Company Library" at bounding box center [45, 83] width 7 height 7
radio input "true"
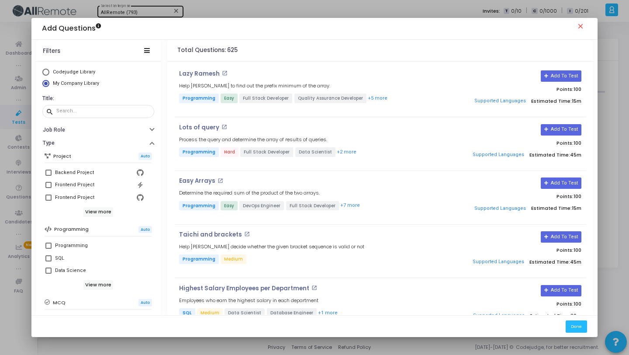
scroll to position [150, 0]
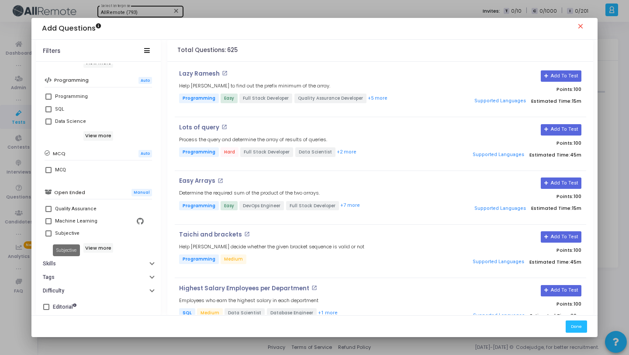
click at [70, 233] on div "Subjective" at bounding box center [67, 233] width 24 height 10
click at [48, 236] on input "Subjective" at bounding box center [48, 236] width 0 height 0
checkbox input "true"
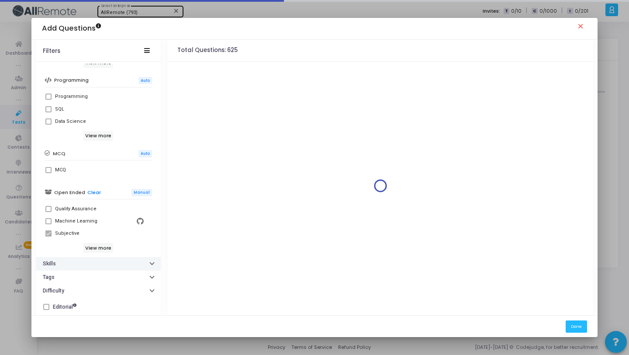
click at [89, 264] on button "Skills" at bounding box center [98, 264] width 125 height 14
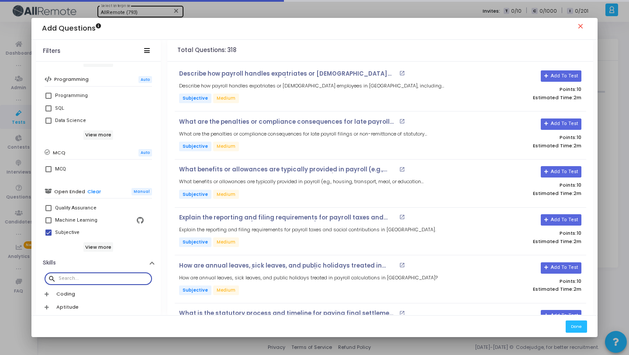
click at [94, 276] on input "text" at bounding box center [104, 278] width 90 height 5
paste input "[GEOGRAPHIC_DATA]"
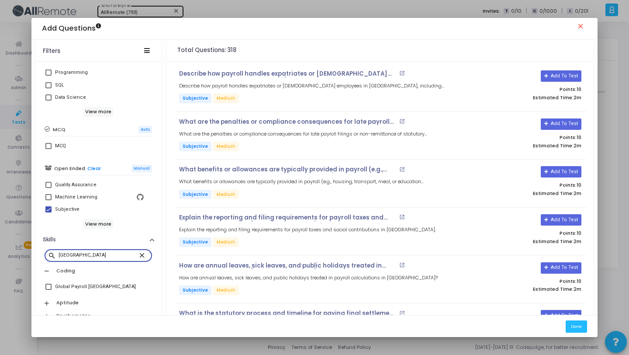
scroll to position [220, 0]
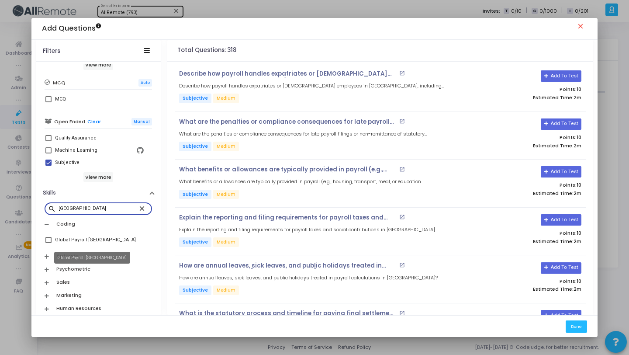
type input "[GEOGRAPHIC_DATA]"
click at [87, 245] on div "Global Payroll [GEOGRAPHIC_DATA]" at bounding box center [95, 239] width 81 height 10
click at [48, 243] on input "Global Payroll [GEOGRAPHIC_DATA]" at bounding box center [48, 243] width 0 height 0
checkbox input "true"
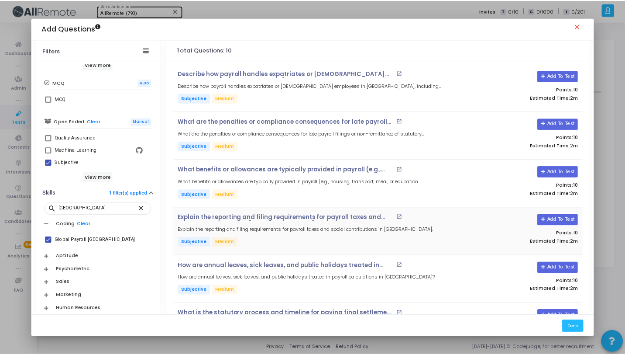
scroll to position [233, 0]
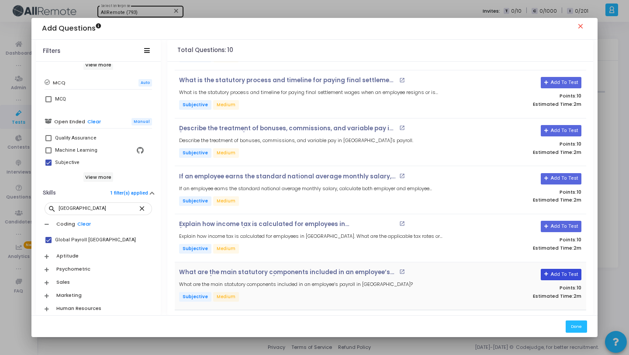
click at [559, 274] on button "Add To Test" at bounding box center [561, 274] width 41 height 11
click at [565, 224] on button "Add To Test" at bounding box center [561, 226] width 41 height 11
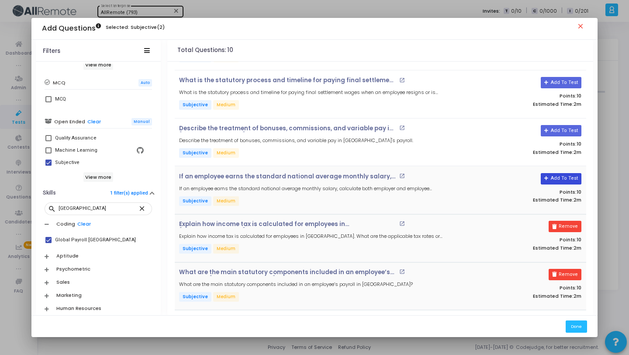
click at [552, 179] on button "Add To Test" at bounding box center [561, 178] width 41 height 11
click at [555, 127] on button "Add To Test" at bounding box center [558, 130] width 41 height 11
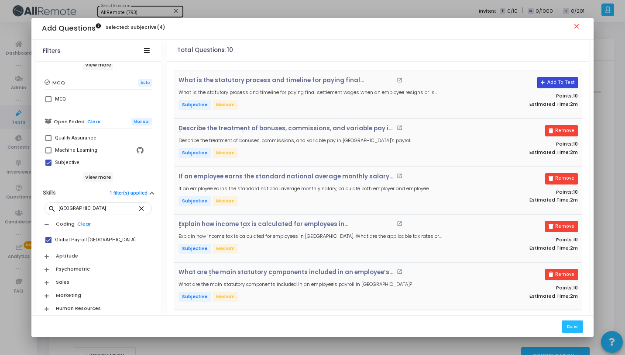
click at [559, 78] on button "Add To Test" at bounding box center [558, 82] width 41 height 11
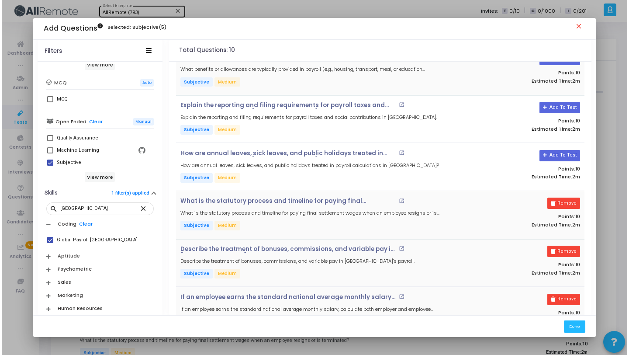
scroll to position [0, 0]
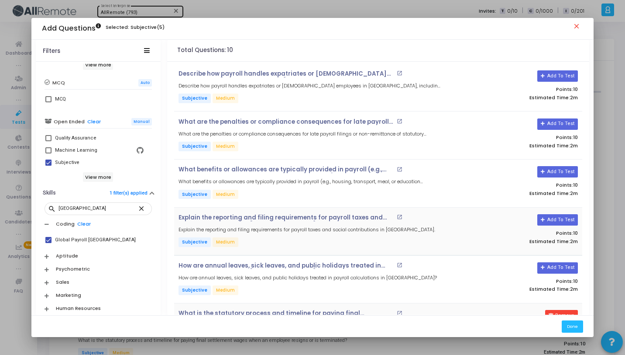
drag, startPoint x: 560, startPoint y: 267, endPoint x: 560, endPoint y: 234, distance: 32.3
click at [560, 267] on button "Add To Test" at bounding box center [558, 267] width 41 height 11
click at [560, 217] on button "Add To Test" at bounding box center [558, 219] width 41 height 11
click at [556, 171] on button "Add To Test" at bounding box center [558, 171] width 41 height 11
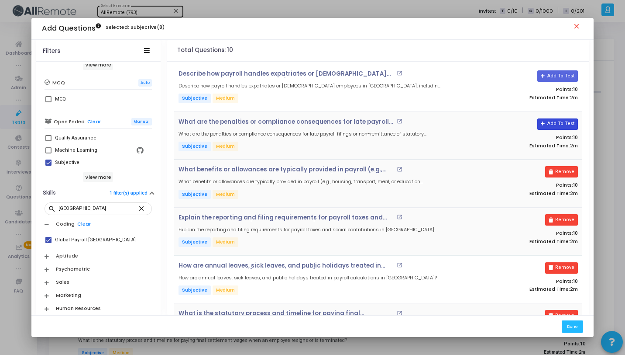
click at [558, 126] on button "Add To Test" at bounding box center [558, 123] width 41 height 11
click at [557, 78] on button "Add To Test" at bounding box center [558, 75] width 41 height 11
click at [579, 324] on button "Done" at bounding box center [572, 326] width 21 height 12
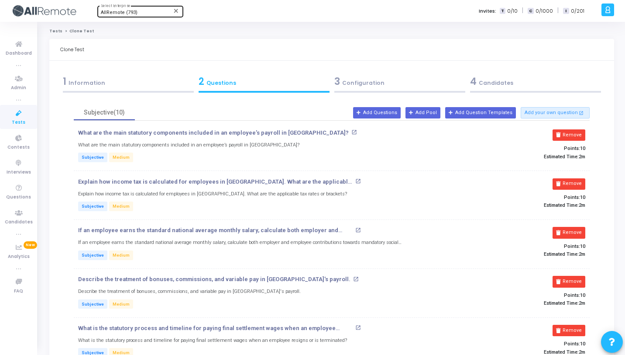
click at [499, 89] on div "4 Candidates" at bounding box center [536, 84] width 136 height 24
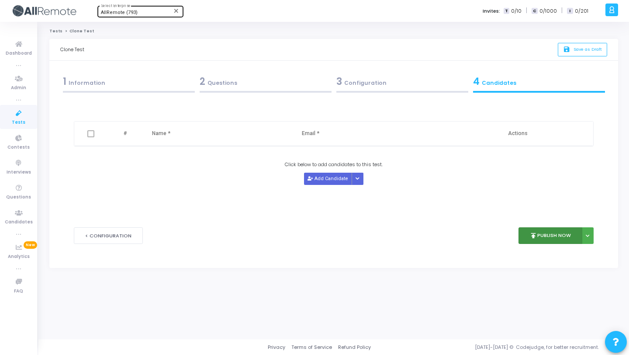
click at [565, 234] on button "publish Publish Now" at bounding box center [550, 235] width 64 height 17
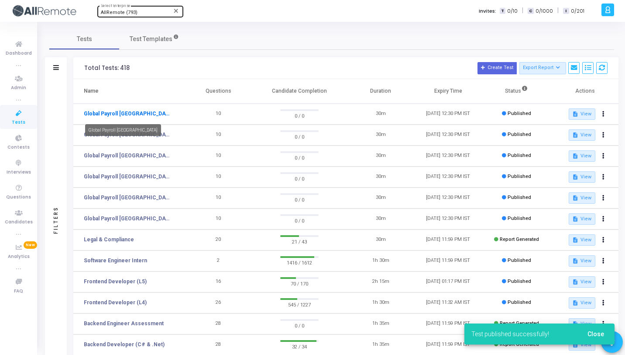
click at [124, 114] on link "Global Payroll [GEOGRAPHIC_DATA]" at bounding box center [127, 114] width 87 height 8
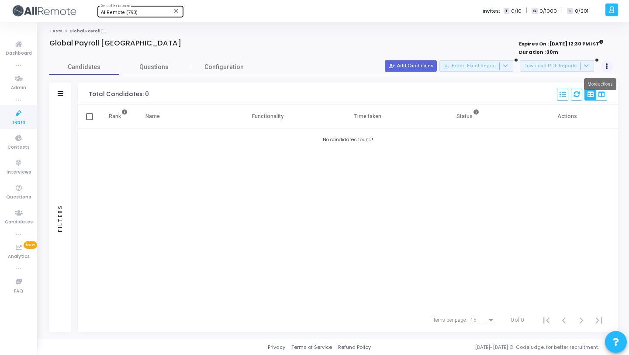
click at [608, 69] on button at bounding box center [607, 66] width 12 height 12
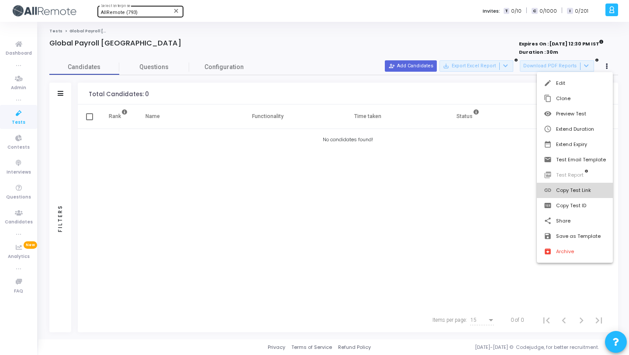
click at [584, 190] on button "link Copy Test Link" at bounding box center [575, 190] width 76 height 15
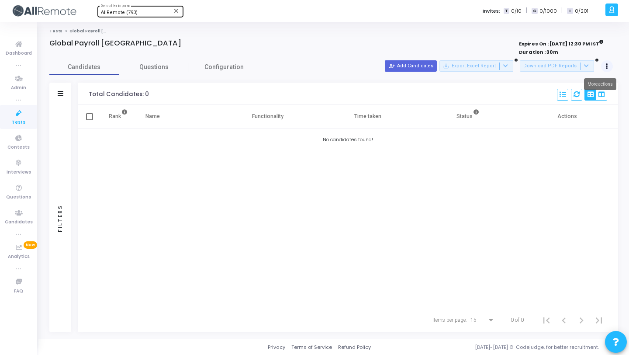
click at [609, 65] on button at bounding box center [607, 66] width 12 height 12
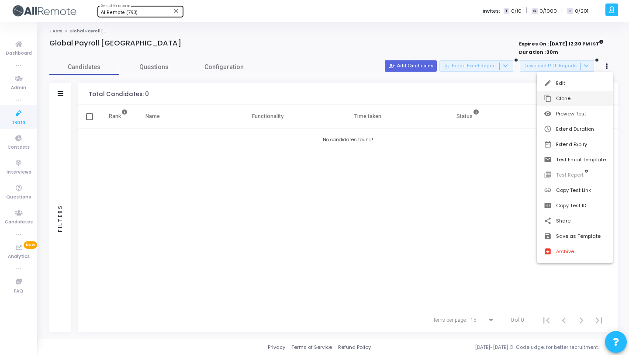
click at [594, 93] on button "content_copy Clone" at bounding box center [575, 98] width 76 height 15
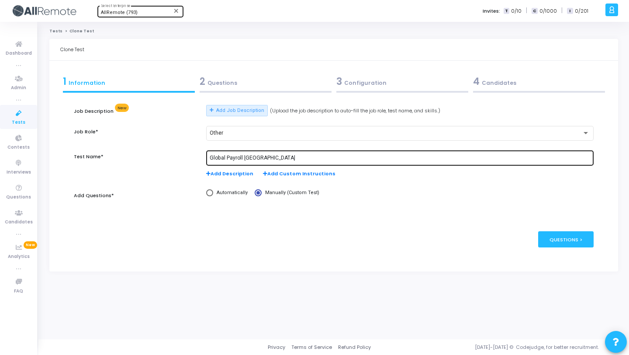
click at [246, 158] on input "Global Payroll [GEOGRAPHIC_DATA]" at bounding box center [400, 158] width 380 height 6
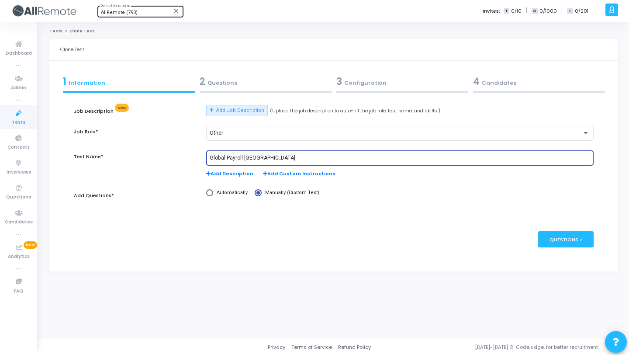
click at [246, 158] on input "Global Payroll [GEOGRAPHIC_DATA]" at bounding box center [400, 158] width 380 height 6
paste input "[GEOGRAPHIC_DATA]"
type input "Global Payroll [GEOGRAPHIC_DATA]"
click at [264, 89] on div "2 Questions" at bounding box center [265, 84] width 137 height 24
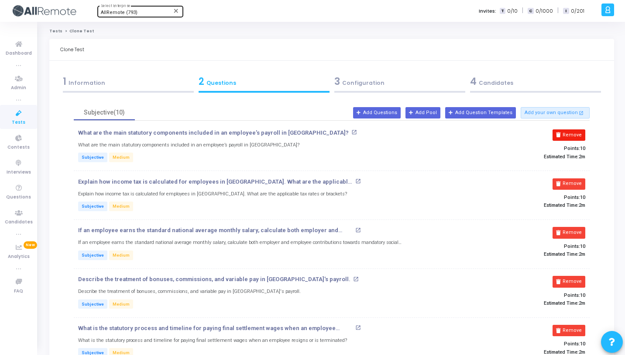
click at [566, 133] on button "Remove" at bounding box center [569, 134] width 33 height 11
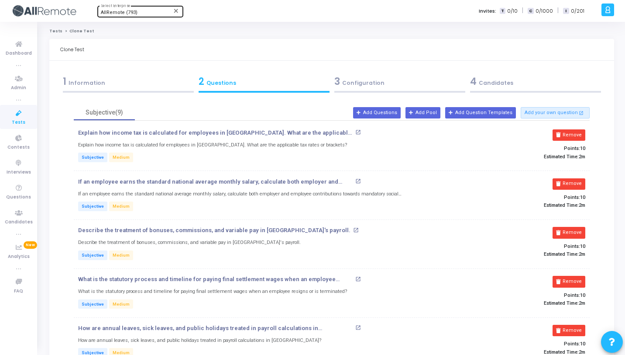
click at [566, 133] on button "Remove" at bounding box center [569, 134] width 33 height 11
click at [566, 178] on button "Remove" at bounding box center [569, 183] width 33 height 11
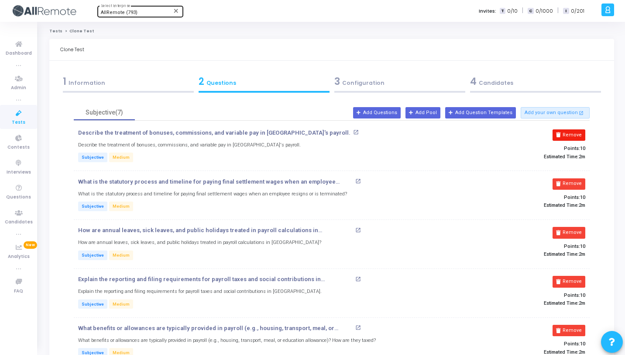
click at [566, 133] on button "Remove" at bounding box center [569, 134] width 33 height 11
click at [566, 178] on button "Remove" at bounding box center [569, 183] width 33 height 11
click at [566, 132] on button "Remove" at bounding box center [569, 134] width 33 height 11
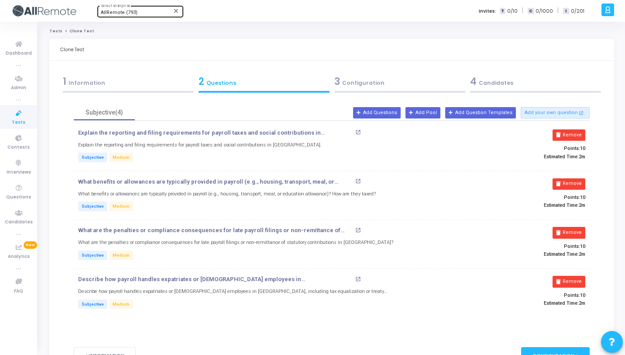
click at [566, 132] on button "Remove" at bounding box center [569, 134] width 33 height 11
click at [566, 178] on button "Remove" at bounding box center [569, 183] width 33 height 11
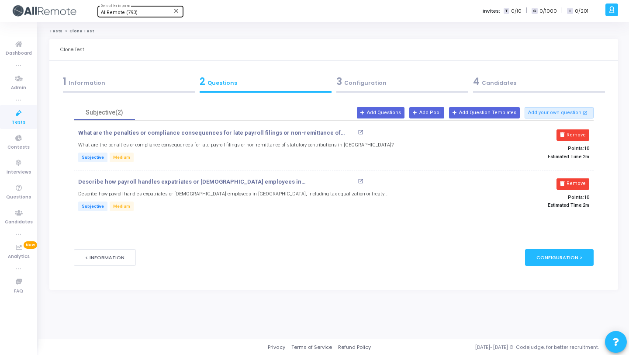
click at [566, 132] on button "Remove" at bounding box center [572, 134] width 33 height 11
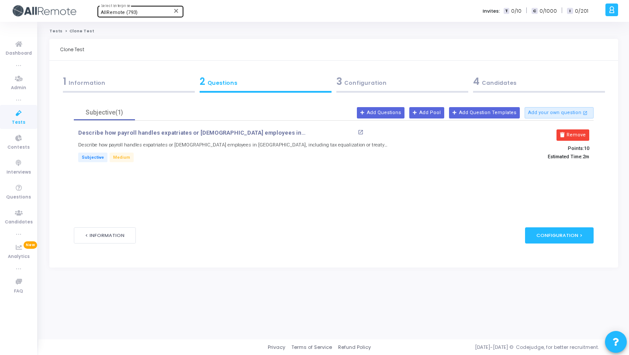
click at [566, 132] on button "Remove" at bounding box center [572, 134] width 33 height 11
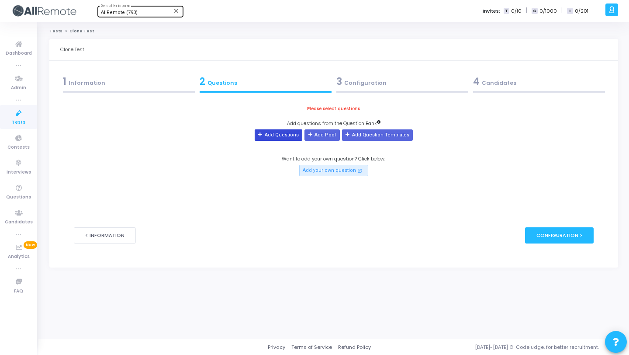
click at [294, 132] on button "Add Questions" at bounding box center [279, 134] width 48 height 11
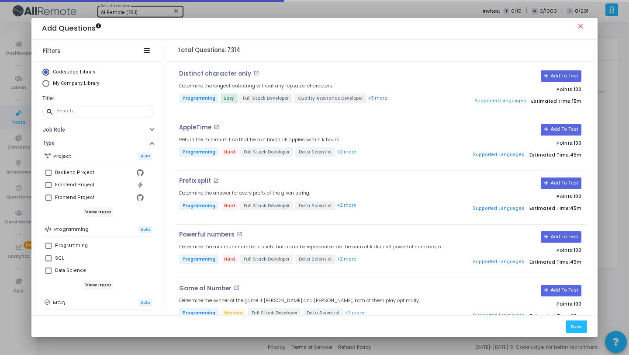
click at [88, 83] on span "My Company Library" at bounding box center [76, 83] width 46 height 6
click at [49, 83] on input "My Company Library" at bounding box center [45, 83] width 7 height 7
radio input "true"
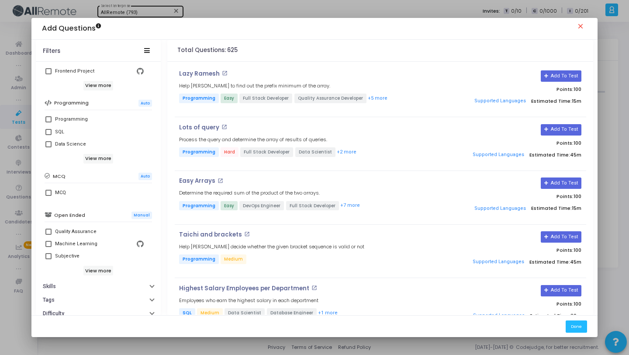
scroll to position [150, 0]
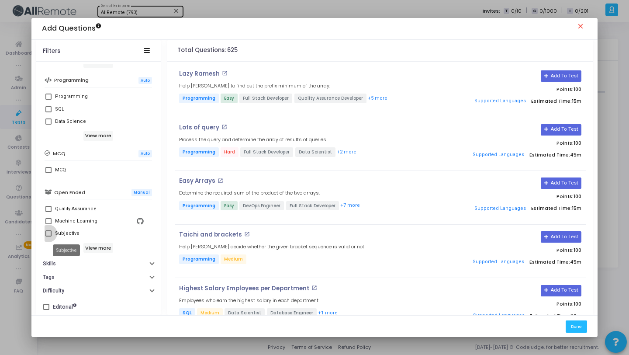
click at [71, 229] on div "Subjective" at bounding box center [67, 233] width 24 height 10
click at [48, 236] on input "Subjective" at bounding box center [48, 236] width 0 height 0
checkbox input "true"
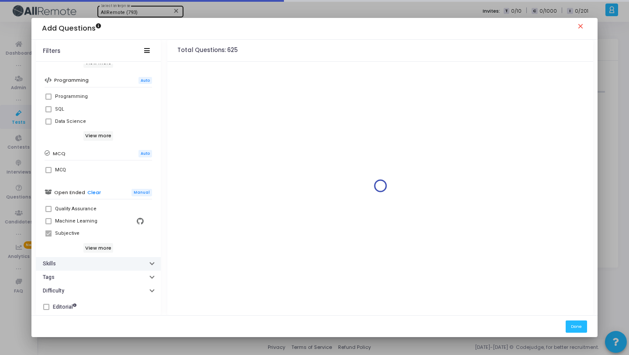
click at [117, 258] on button "Skills" at bounding box center [98, 264] width 125 height 14
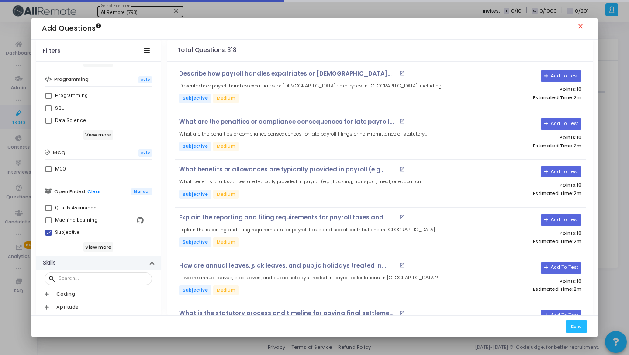
scroll to position [226, 0]
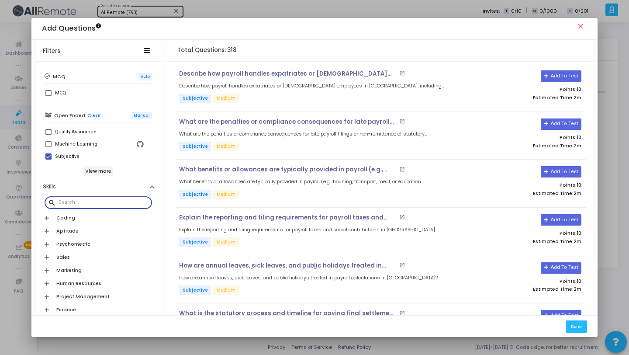
click at [89, 201] on input "text" at bounding box center [104, 202] width 90 height 5
paste input "[GEOGRAPHIC_DATA]"
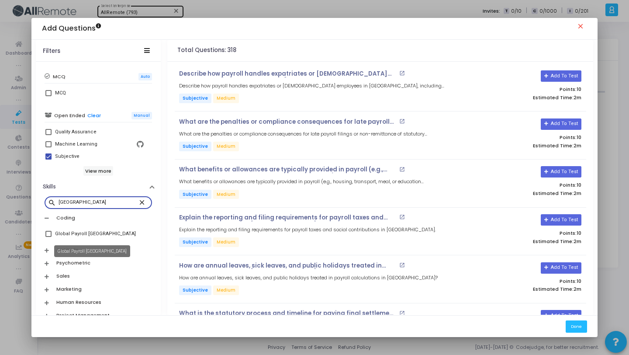
type input "[GEOGRAPHIC_DATA]"
click at [95, 233] on div "Global Payroll [GEOGRAPHIC_DATA]" at bounding box center [95, 233] width 81 height 10
click at [48, 237] on input "Global Payroll [GEOGRAPHIC_DATA]" at bounding box center [48, 237] width 0 height 0
checkbox input "true"
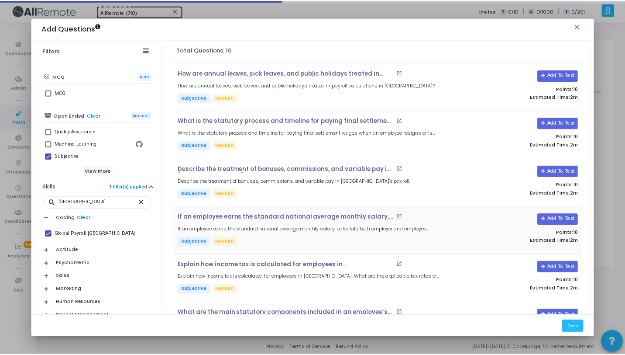
scroll to position [233, 0]
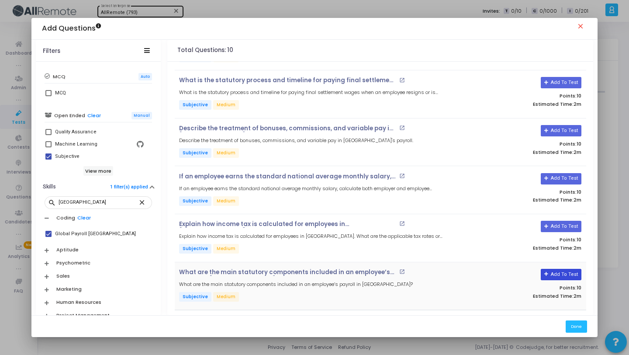
click at [555, 275] on button "Add To Test" at bounding box center [561, 274] width 41 height 11
click at [552, 221] on button "Add To Test" at bounding box center [561, 226] width 41 height 11
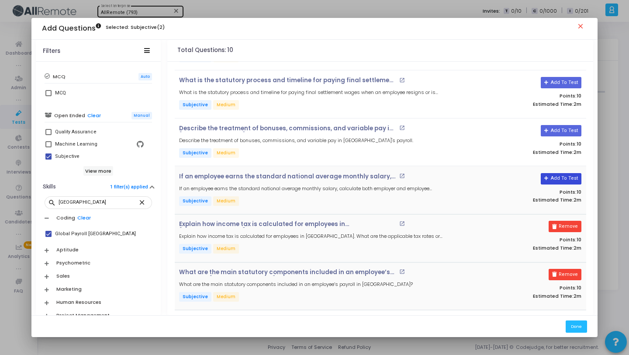
click at [556, 173] on button "Add To Test" at bounding box center [561, 178] width 41 height 11
click at [559, 128] on button "Add To Test" at bounding box center [558, 130] width 41 height 11
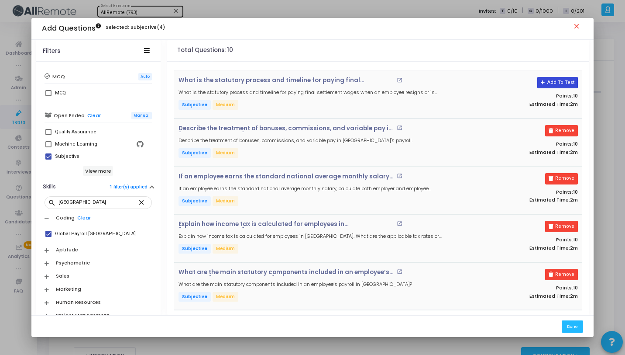
click at [559, 82] on button "Add To Test" at bounding box center [558, 82] width 41 height 11
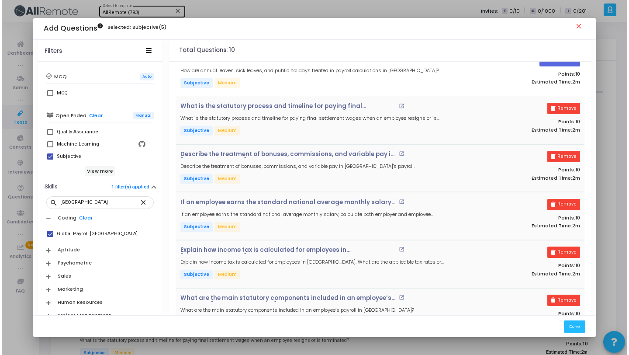
scroll to position [0, 0]
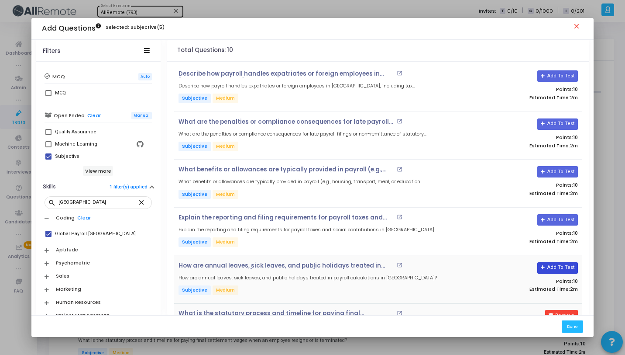
click at [560, 265] on button "Add To Test" at bounding box center [558, 267] width 41 height 11
click at [553, 220] on button "Add To Test" at bounding box center [558, 219] width 41 height 11
drag, startPoint x: 556, startPoint y: 171, endPoint x: 556, endPoint y: 164, distance: 7.0
click at [556, 171] on button "Add To Test" at bounding box center [558, 171] width 41 height 11
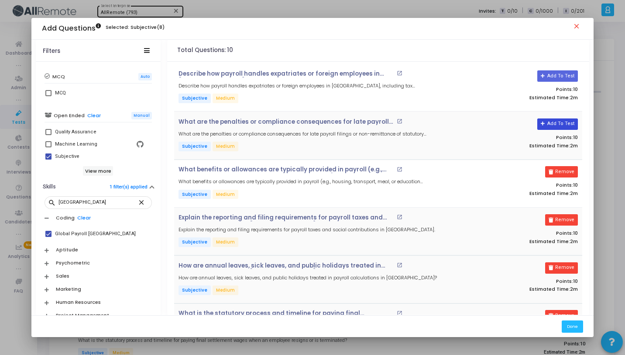
click at [558, 127] on button "Add To Test" at bounding box center [558, 123] width 41 height 11
click at [551, 75] on button "Add To Test" at bounding box center [558, 75] width 41 height 11
click at [571, 326] on button "Done" at bounding box center [572, 326] width 21 height 12
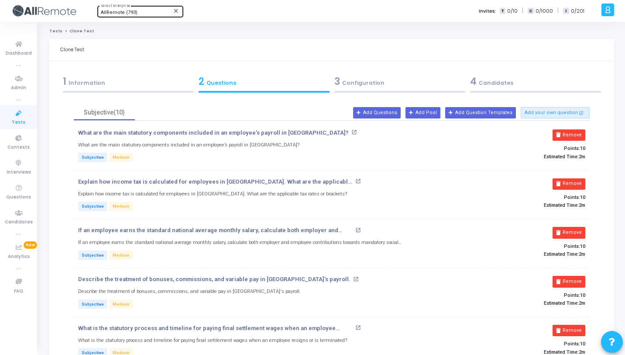
click at [514, 86] on div "4 Candidates" at bounding box center [535, 81] width 131 height 14
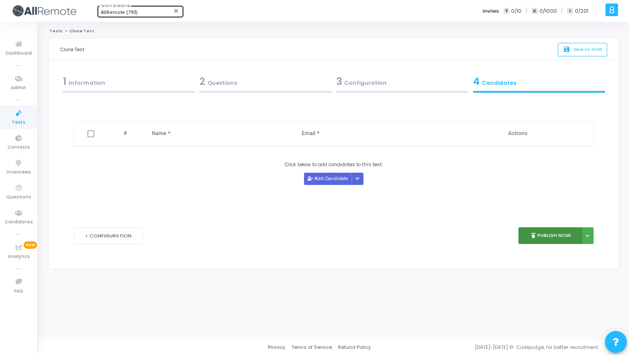
click at [530, 236] on icon "publish" at bounding box center [533, 235] width 8 height 8
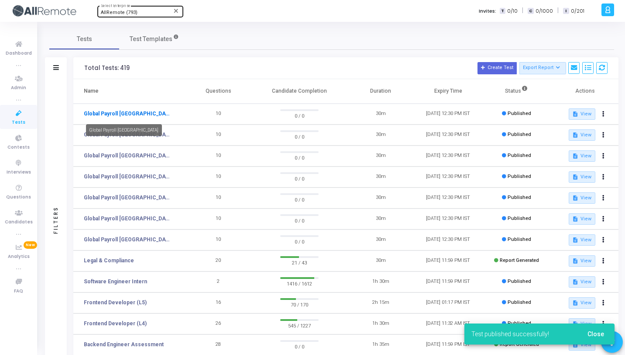
click at [125, 112] on link "Global Payroll [GEOGRAPHIC_DATA]" at bounding box center [127, 114] width 87 height 8
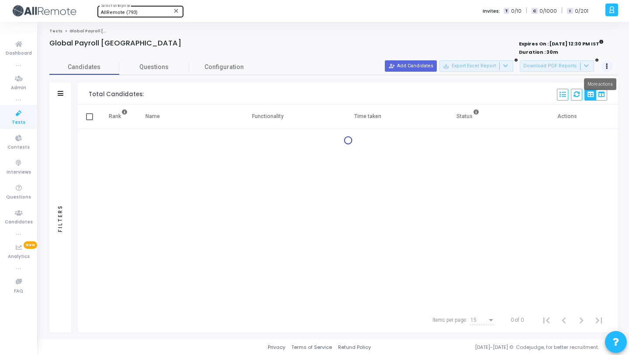
click at [604, 67] on button at bounding box center [607, 66] width 12 height 12
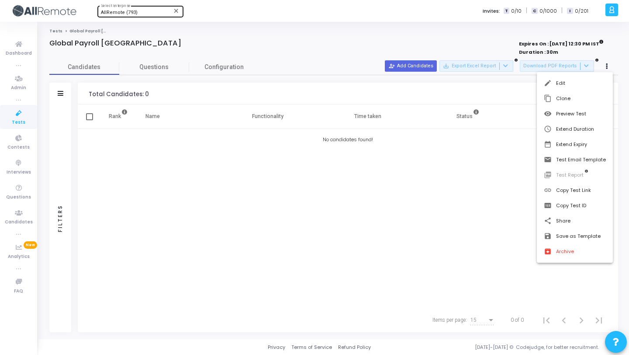
click at [571, 186] on button "link Copy Test Link" at bounding box center [575, 190] width 76 height 15
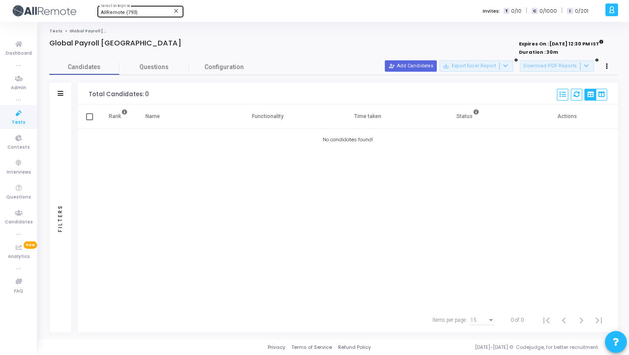
click at [24, 110] on icon at bounding box center [19, 113] width 18 height 11
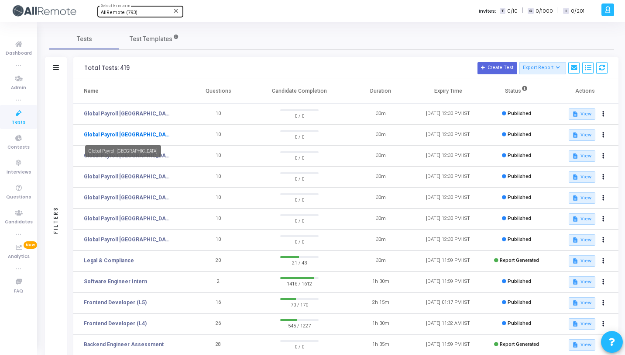
click at [107, 134] on link "Global Payroll [GEOGRAPHIC_DATA]" at bounding box center [127, 135] width 87 height 8
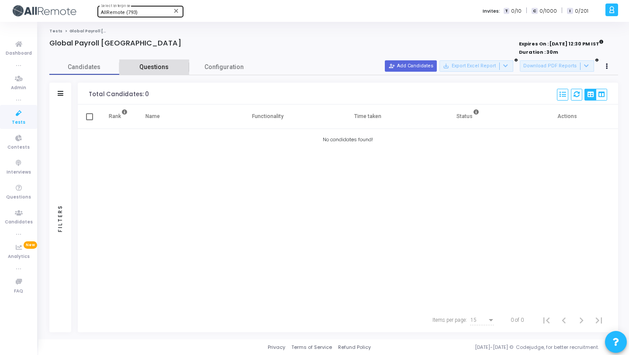
click at [168, 60] on link "Questions" at bounding box center [154, 66] width 70 height 15
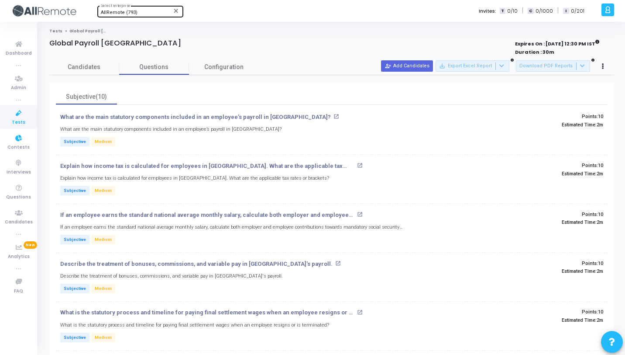
click at [15, 112] on icon at bounding box center [19, 113] width 18 height 11
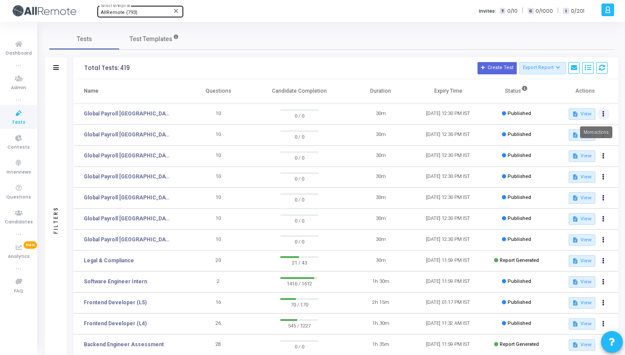
click at [603, 114] on icon at bounding box center [604, 114] width 2 height 4
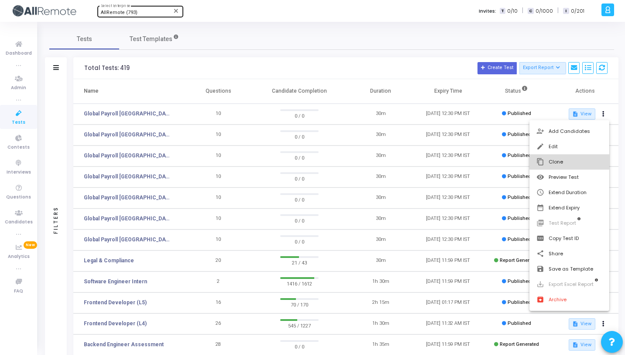
click at [558, 159] on button "content_copy Clone" at bounding box center [570, 161] width 80 height 15
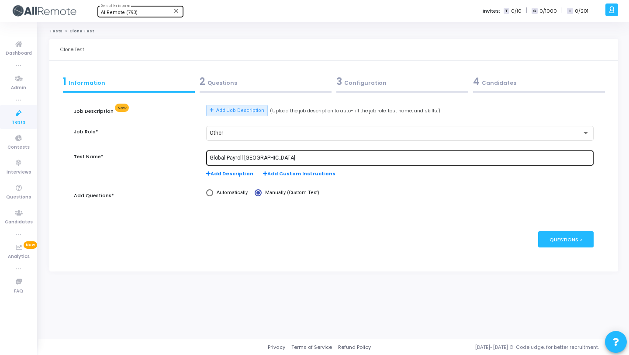
click at [257, 158] on input "Global Payroll [GEOGRAPHIC_DATA]" at bounding box center [400, 158] width 380 height 6
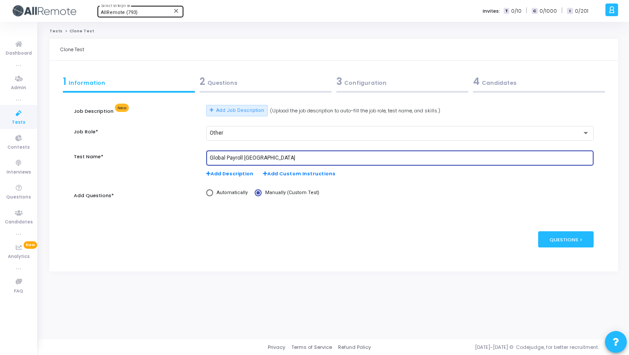
click at [257, 158] on input "Global Payroll [GEOGRAPHIC_DATA]" at bounding box center [400, 158] width 380 height 6
paste input "[GEOGRAPHIC_DATA]"
type input "Global Payroll [GEOGRAPHIC_DATA]"
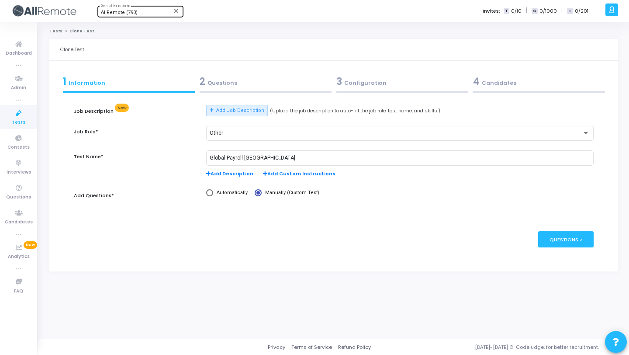
click at [256, 86] on div "2 Questions" at bounding box center [266, 81] width 132 height 14
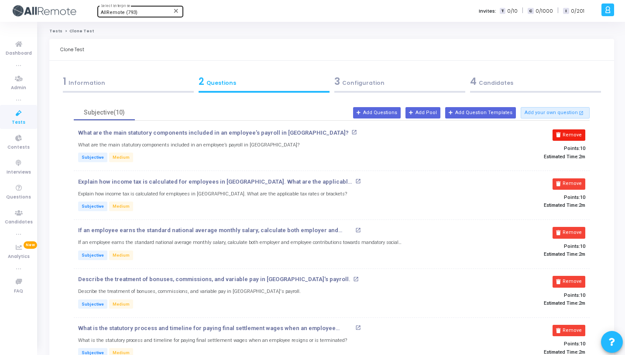
click at [559, 134] on icon at bounding box center [558, 134] width 5 height 5
click at [559, 181] on icon at bounding box center [558, 183] width 5 height 5
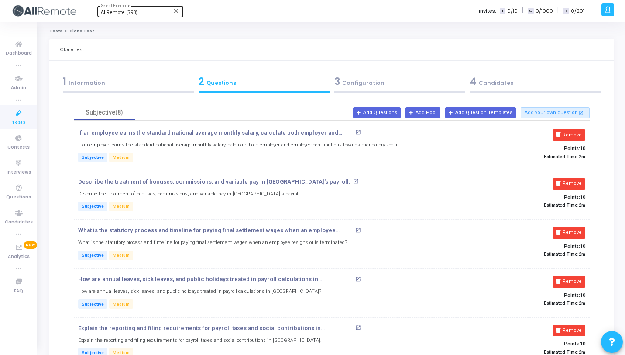
click at [559, 134] on icon at bounding box center [558, 134] width 5 height 5
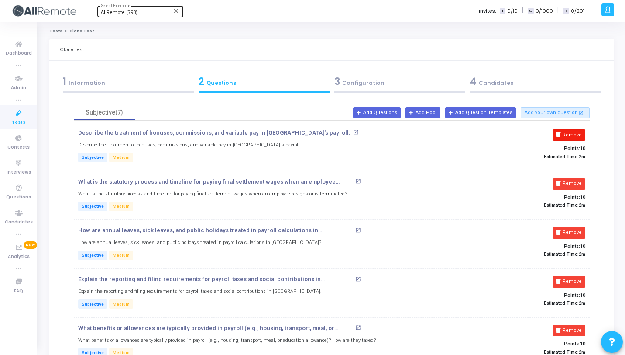
click at [559, 134] on icon at bounding box center [558, 134] width 5 height 5
click at [559, 181] on icon at bounding box center [558, 183] width 5 height 5
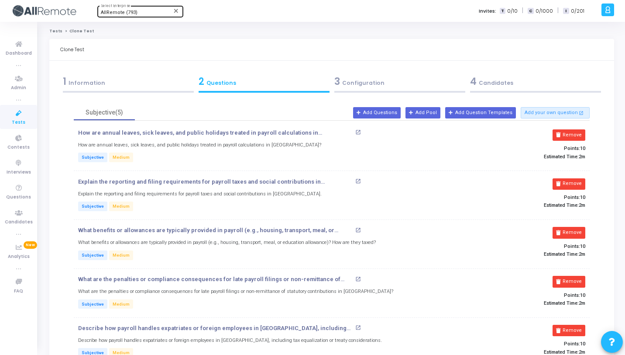
click at [559, 134] on icon at bounding box center [558, 134] width 5 height 5
click at [559, 181] on icon at bounding box center [558, 183] width 5 height 5
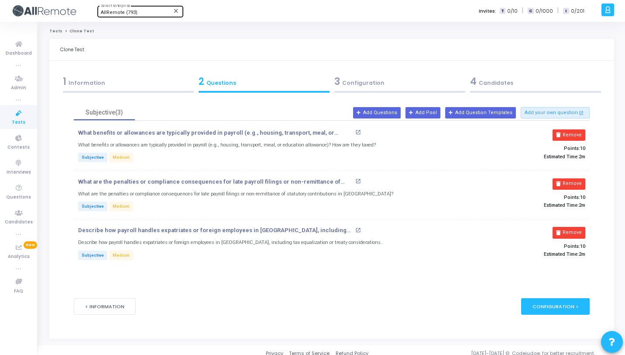
click at [559, 134] on icon at bounding box center [558, 134] width 5 height 5
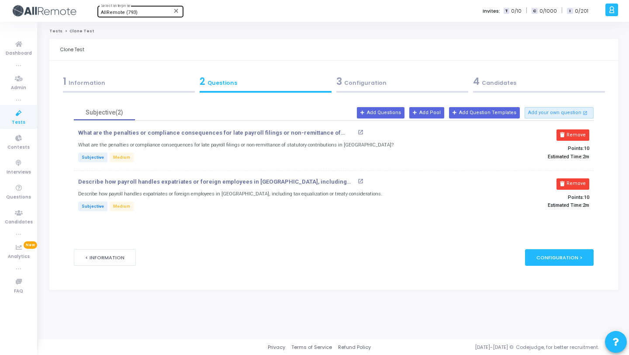
click at [559, 134] on button "Remove" at bounding box center [572, 134] width 33 height 11
click at [560, 178] on button "Remove" at bounding box center [572, 183] width 33 height 11
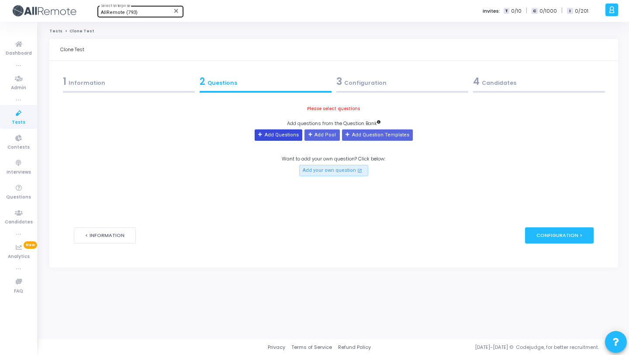
click at [296, 134] on button "Add Questions" at bounding box center [279, 134] width 48 height 11
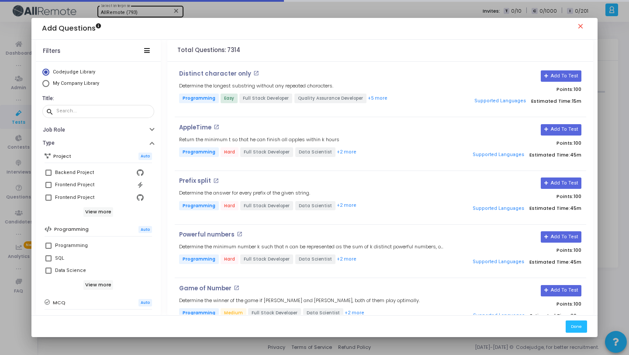
click at [77, 82] on span "My Company Library" at bounding box center [76, 83] width 46 height 6
click at [49, 82] on input "My Company Library" at bounding box center [45, 83] width 7 height 7
radio input "true"
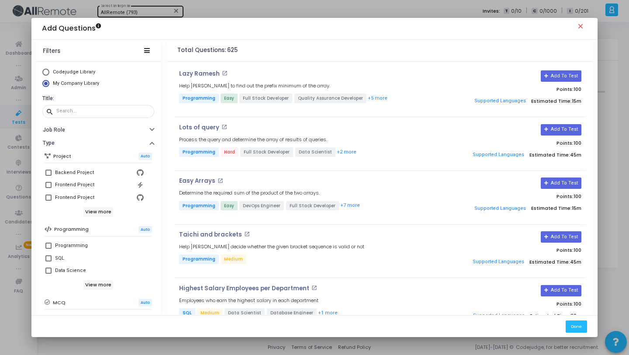
scroll to position [150, 0]
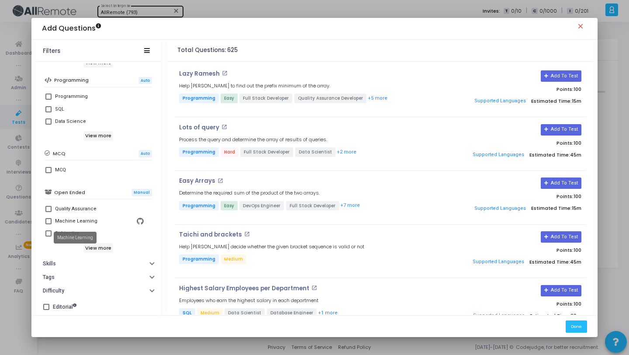
click at [69, 229] on mat-tooltip-component "Machine Learning" at bounding box center [75, 237] width 55 height 24
click at [76, 236] on div "Subjective" at bounding box center [67, 233] width 24 height 10
click at [48, 236] on input "Subjective" at bounding box center [48, 236] width 0 height 0
checkbox input "true"
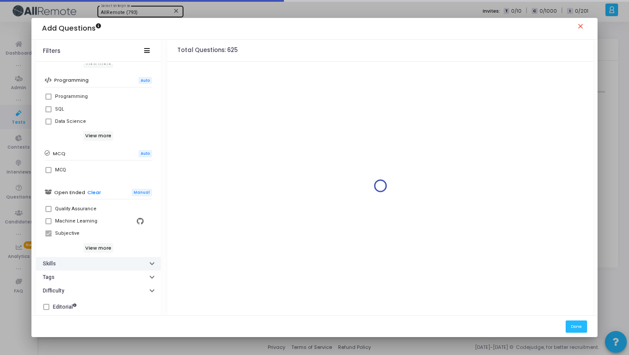
click at [93, 265] on button "Skills" at bounding box center [98, 264] width 125 height 14
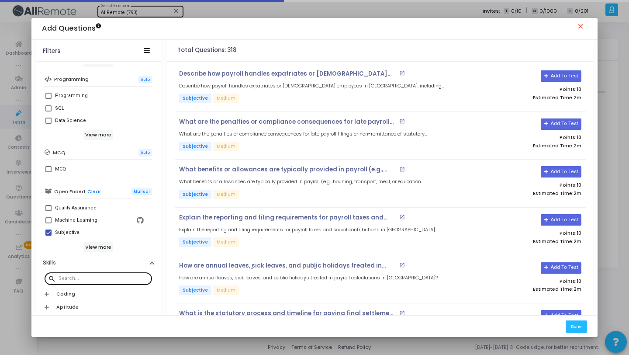
click at [98, 279] on input "text" at bounding box center [104, 278] width 90 height 5
paste input "[GEOGRAPHIC_DATA]"
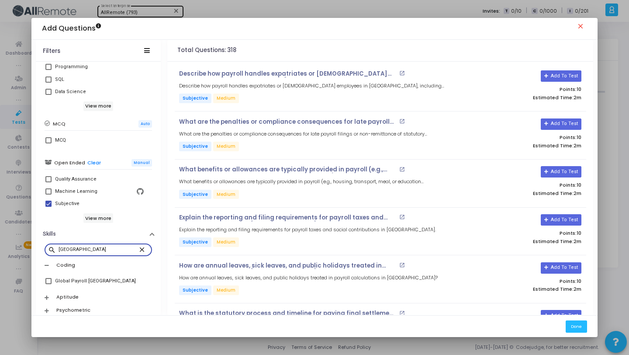
scroll to position [224, 0]
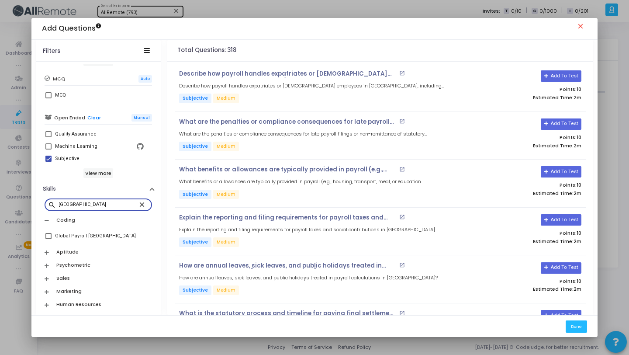
type input "[GEOGRAPHIC_DATA]"
click at [99, 231] on mat-checkbox "Global Payroll [GEOGRAPHIC_DATA]" at bounding box center [98, 236] width 107 height 12
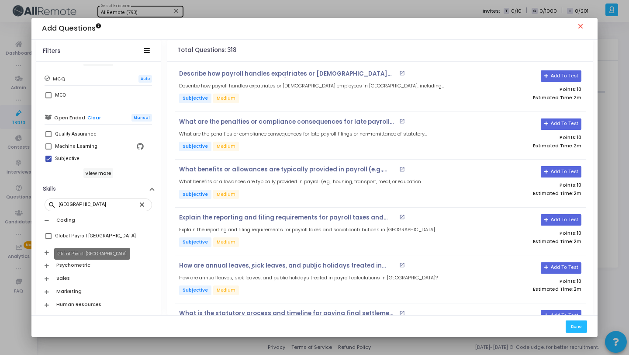
click at [95, 237] on div "Global Payroll [GEOGRAPHIC_DATA]" at bounding box center [95, 236] width 81 height 10
click at [48, 239] on input "Global Payroll [GEOGRAPHIC_DATA]" at bounding box center [48, 239] width 0 height 0
checkbox input "true"
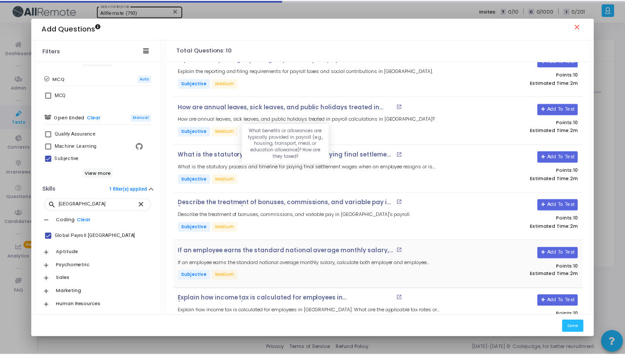
scroll to position [233, 0]
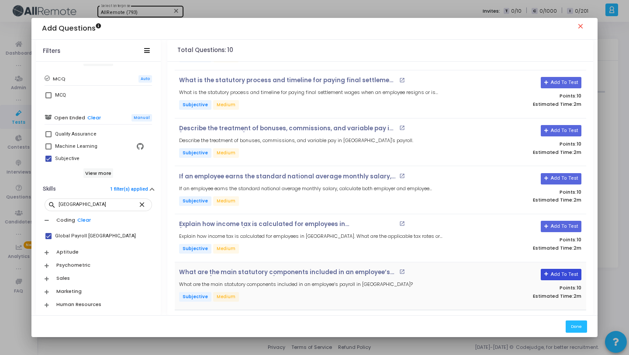
click at [562, 274] on button "Add To Test" at bounding box center [561, 274] width 41 height 11
click at [556, 223] on button "Add To Test" at bounding box center [561, 226] width 41 height 11
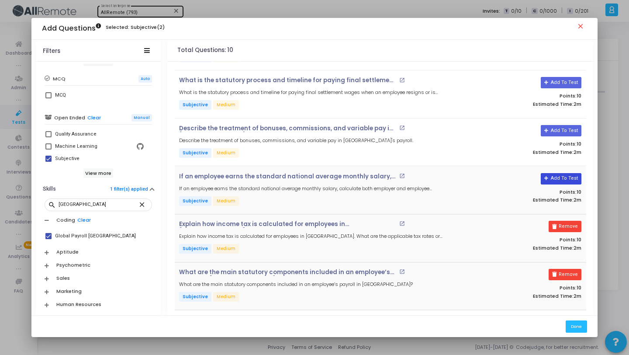
click at [555, 176] on button "Add To Test" at bounding box center [561, 178] width 41 height 11
click at [555, 128] on button "Add To Test" at bounding box center [558, 130] width 41 height 11
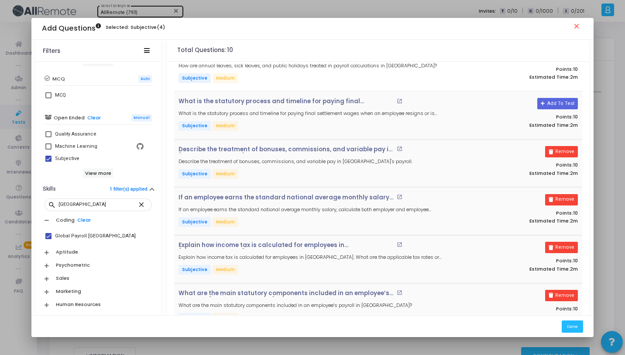
scroll to position [169, 0]
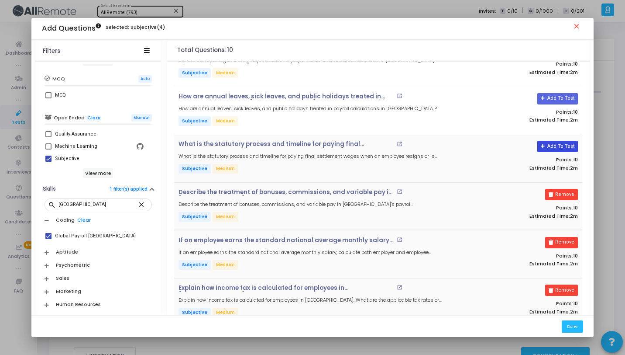
click at [554, 144] on button "Add To Test" at bounding box center [558, 146] width 41 height 11
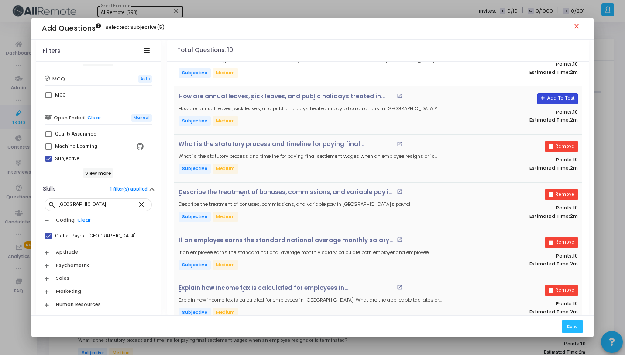
click at [554, 94] on button "Add To Test" at bounding box center [558, 98] width 41 height 11
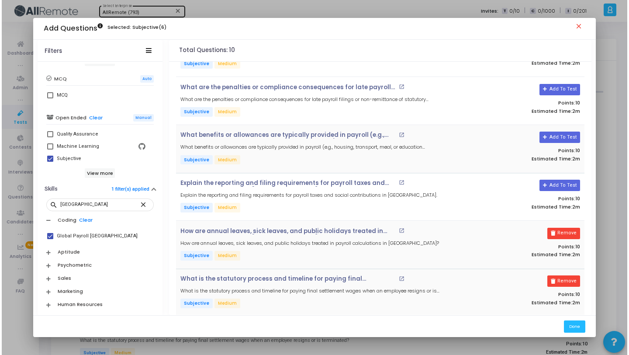
scroll to position [0, 0]
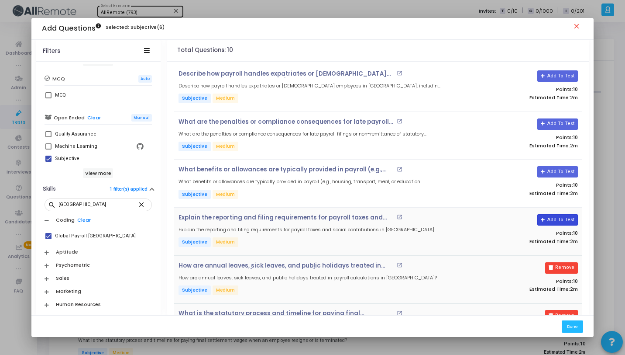
click at [569, 219] on button "Add To Test" at bounding box center [558, 219] width 41 height 11
click at [560, 171] on button "Add To Test" at bounding box center [558, 171] width 41 height 11
click at [551, 121] on button "Add To Test" at bounding box center [558, 123] width 41 height 11
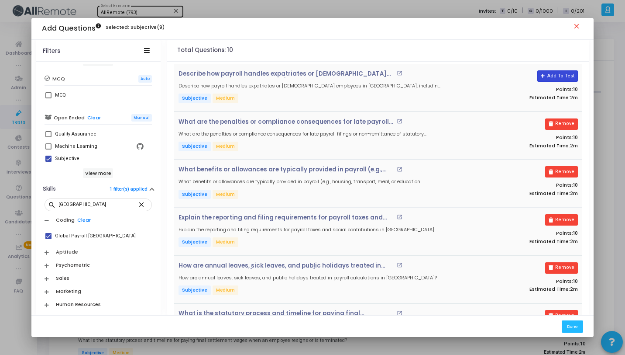
click at [552, 81] on button "Add To Test" at bounding box center [558, 75] width 41 height 11
click at [569, 331] on button "Done" at bounding box center [572, 326] width 21 height 12
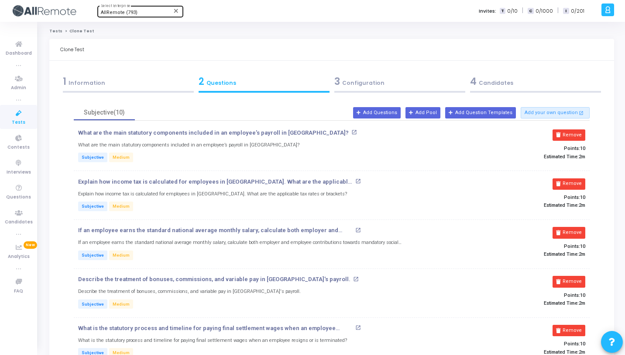
click at [398, 83] on div "3 Configuration" at bounding box center [399, 81] width 131 height 14
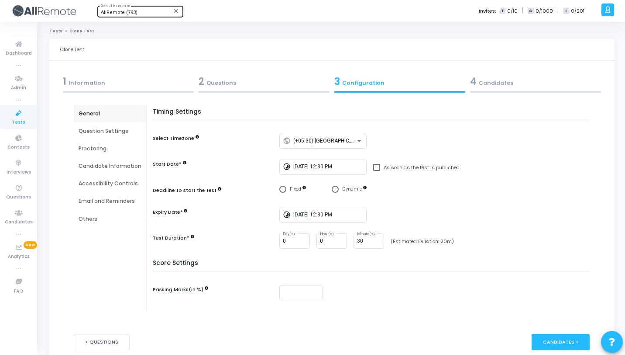
click at [508, 85] on div "4 Candidates" at bounding box center [535, 81] width 131 height 14
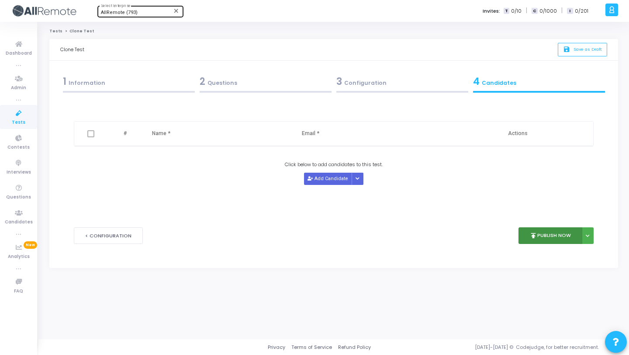
click at [532, 234] on icon "publish" at bounding box center [533, 235] width 8 height 8
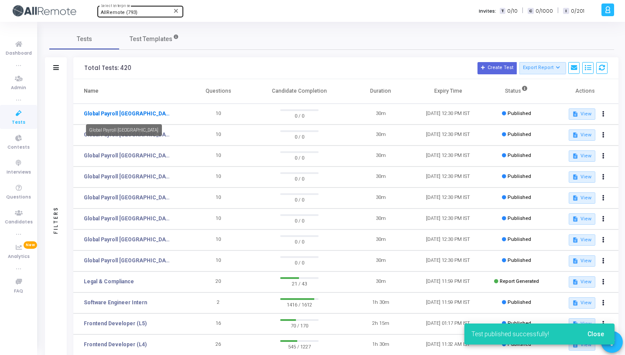
click at [96, 116] on link "Global Payroll [GEOGRAPHIC_DATA]" at bounding box center [127, 114] width 87 height 8
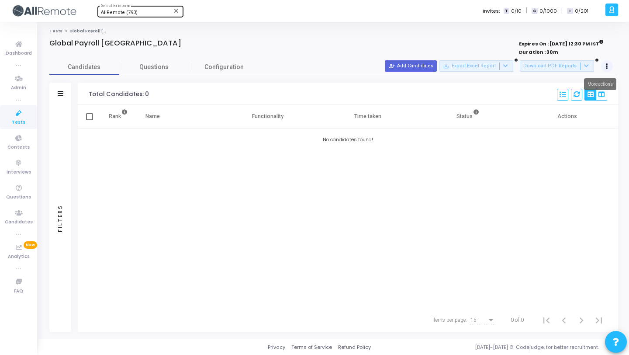
click at [606, 67] on icon at bounding box center [607, 66] width 2 height 4
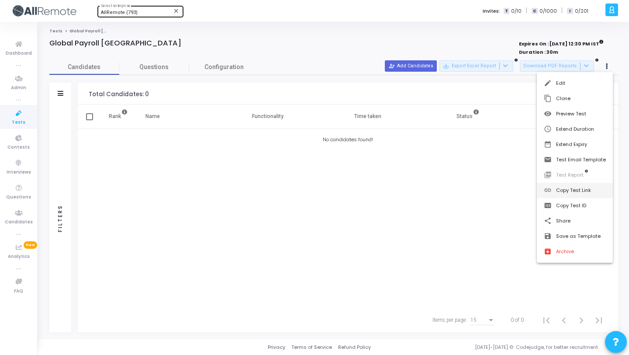
click at [569, 194] on button "link Copy Test Link" at bounding box center [575, 190] width 76 height 15
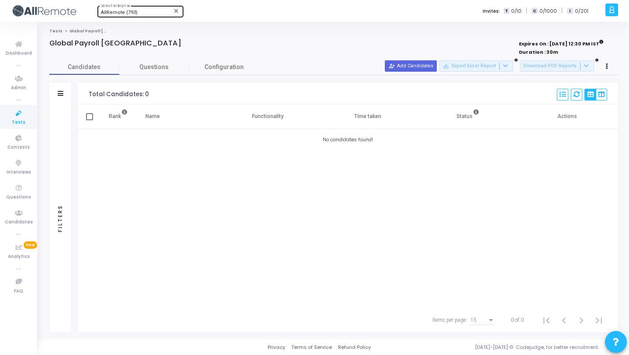
click at [612, 63] on div at bounding box center [607, 66] width 12 height 12
click at [609, 66] on button at bounding box center [607, 66] width 12 height 12
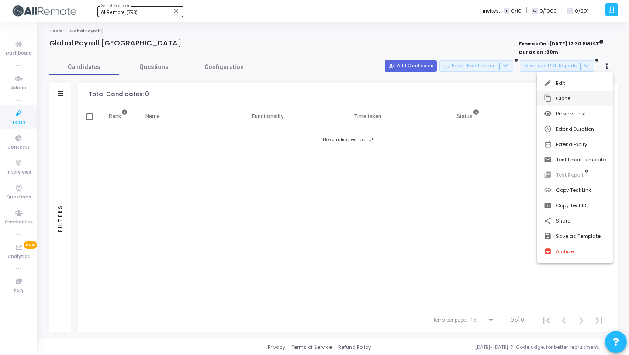
click at [584, 101] on button "content_copy Clone" at bounding box center [575, 98] width 76 height 15
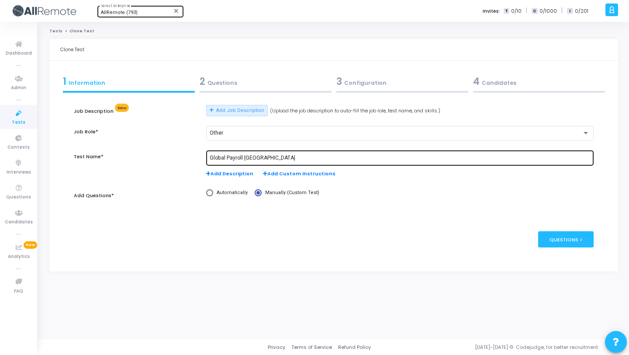
click at [250, 159] on input "Global Payroll [GEOGRAPHIC_DATA]" at bounding box center [400, 158] width 380 height 6
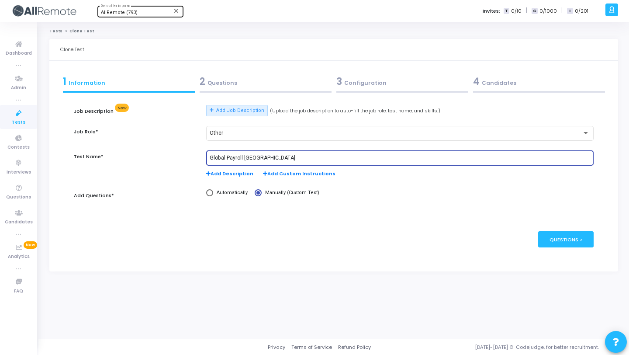
click at [252, 158] on input "Global Payroll [GEOGRAPHIC_DATA]" at bounding box center [400, 158] width 380 height 6
paste input "[GEOGRAPHIC_DATA]"
type input "Global Payroll [GEOGRAPHIC_DATA]"
click at [289, 93] on div "2 Questions" at bounding box center [265, 84] width 137 height 24
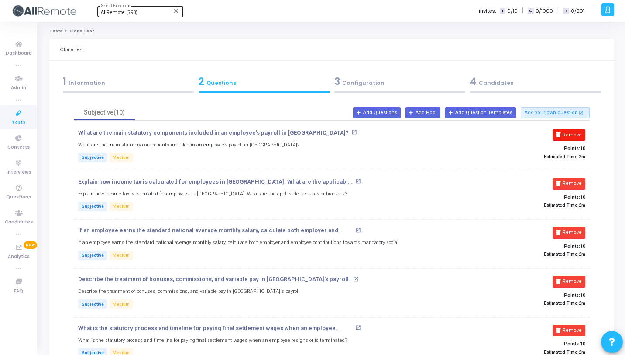
click at [578, 134] on button "Remove" at bounding box center [569, 134] width 33 height 11
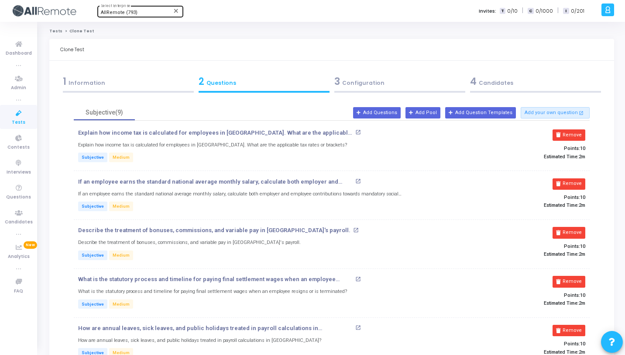
click at [578, 134] on button "Remove" at bounding box center [569, 134] width 33 height 11
click at [578, 178] on button "Remove" at bounding box center [569, 183] width 33 height 11
click at [578, 134] on button "Remove" at bounding box center [569, 134] width 33 height 11
click at [578, 178] on button "Remove" at bounding box center [569, 183] width 33 height 11
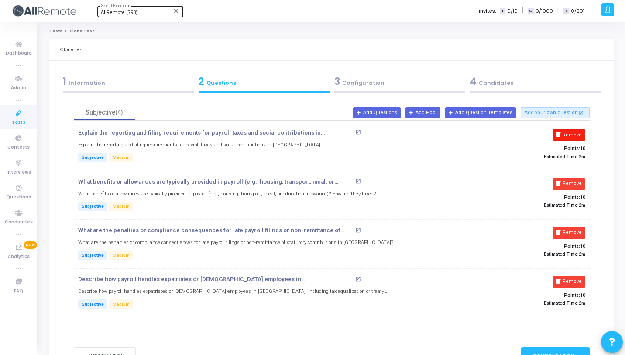
click at [578, 134] on button "Remove" at bounding box center [569, 134] width 33 height 11
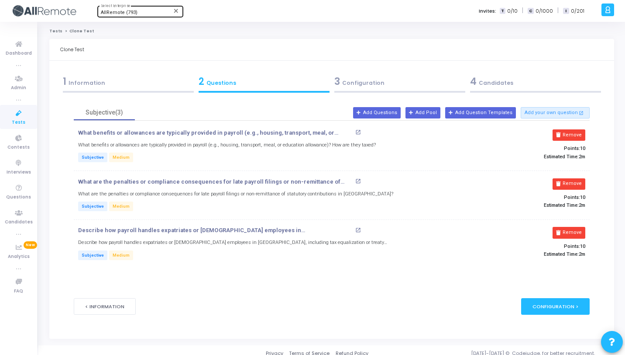
click at [578, 134] on button "Remove" at bounding box center [569, 134] width 33 height 11
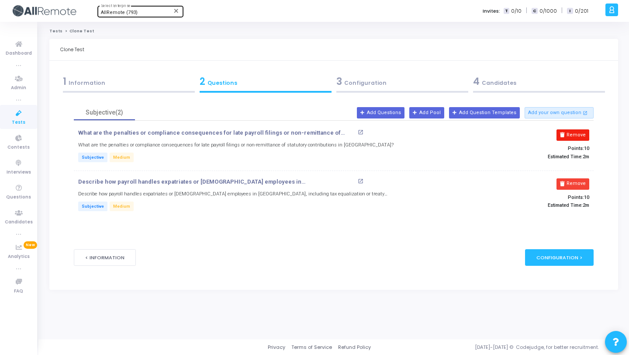
click at [578, 134] on button "Remove" at bounding box center [572, 134] width 33 height 11
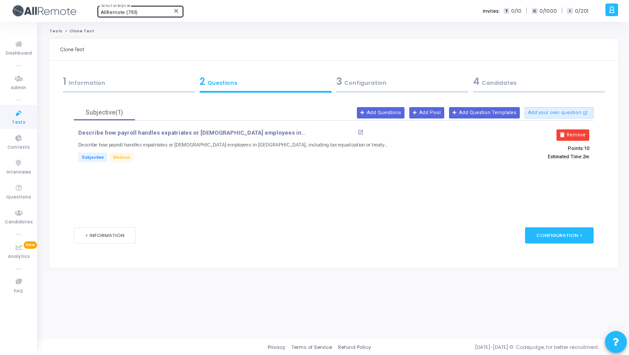
click at [578, 134] on button "Remove" at bounding box center [572, 134] width 33 height 11
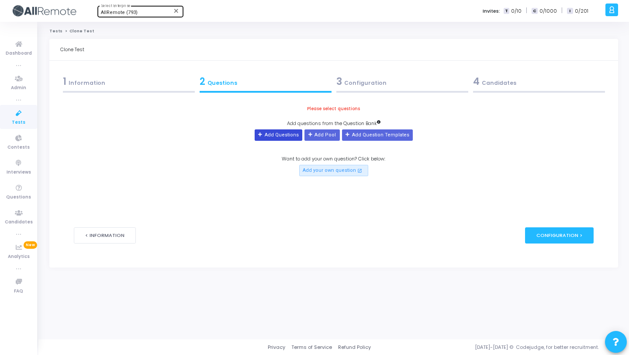
click at [263, 132] on icon at bounding box center [260, 134] width 5 height 5
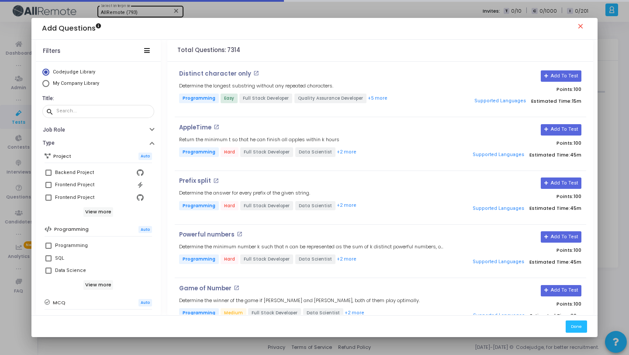
click at [79, 83] on span "My Company Library" at bounding box center [76, 83] width 46 height 6
click at [49, 83] on input "My Company Library" at bounding box center [45, 83] width 7 height 7
radio input "true"
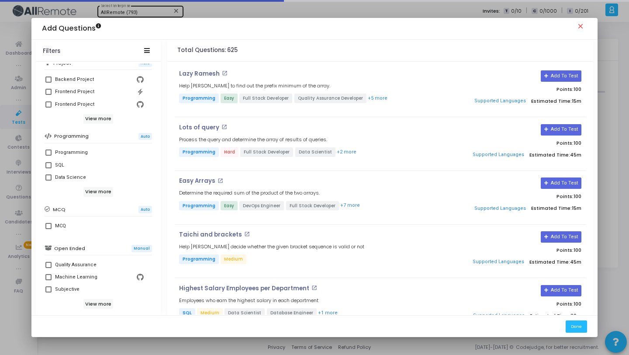
scroll to position [150, 0]
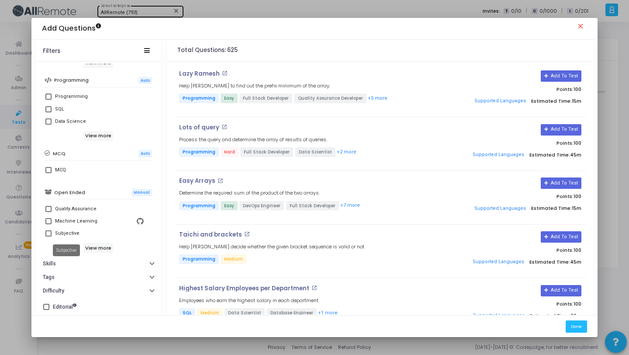
click at [69, 232] on div "Subjective" at bounding box center [67, 233] width 24 height 10
click at [48, 236] on input "Subjective" at bounding box center [48, 236] width 0 height 0
checkbox input "true"
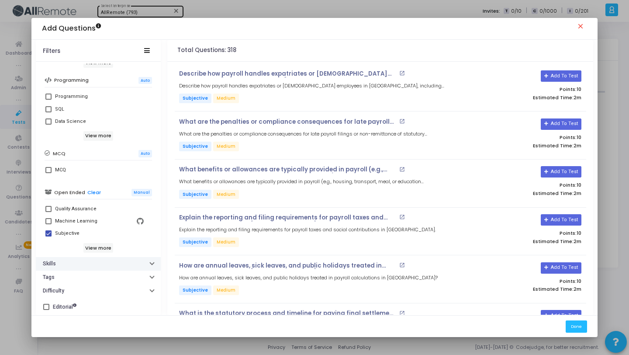
click at [81, 262] on button "Skills" at bounding box center [98, 264] width 125 height 14
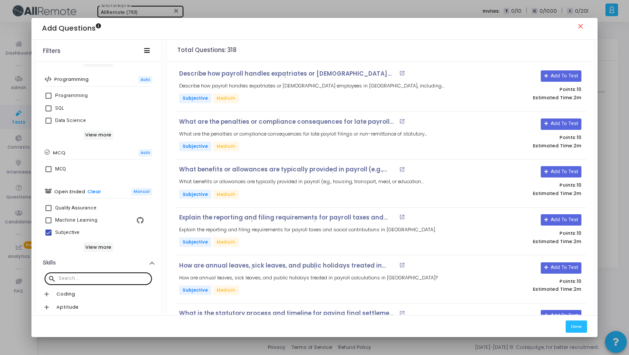
click at [83, 272] on div at bounding box center [104, 278] width 90 height 14
paste input "[GEOGRAPHIC_DATA]"
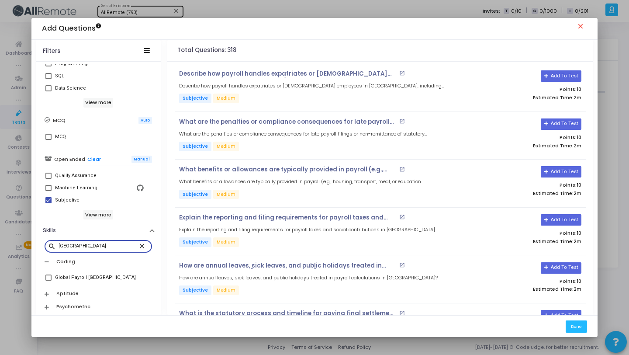
scroll to position [220, 0]
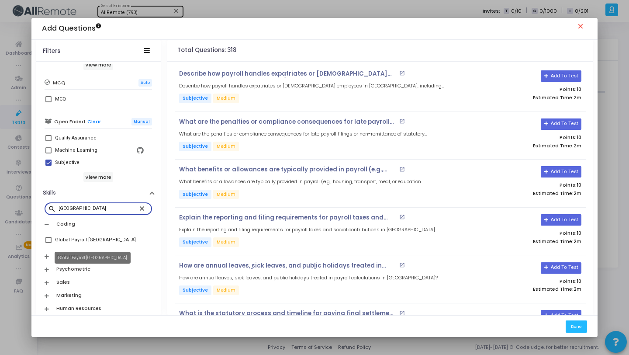
type input "[GEOGRAPHIC_DATA]"
click at [105, 242] on div "Global Payroll [GEOGRAPHIC_DATA]" at bounding box center [95, 239] width 81 height 10
click at [48, 243] on input "Global Payroll [GEOGRAPHIC_DATA]" at bounding box center [48, 243] width 0 height 0
checkbox input "true"
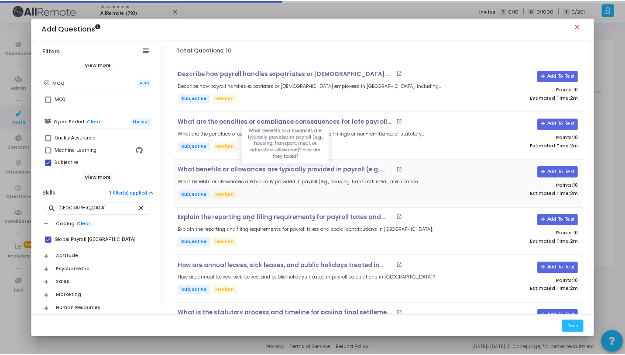
scroll to position [233, 0]
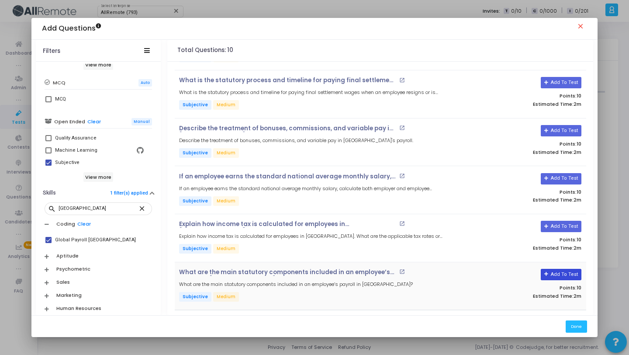
click at [558, 270] on button "Add To Test" at bounding box center [561, 274] width 41 height 11
click at [557, 226] on button "Add To Test" at bounding box center [561, 226] width 41 height 11
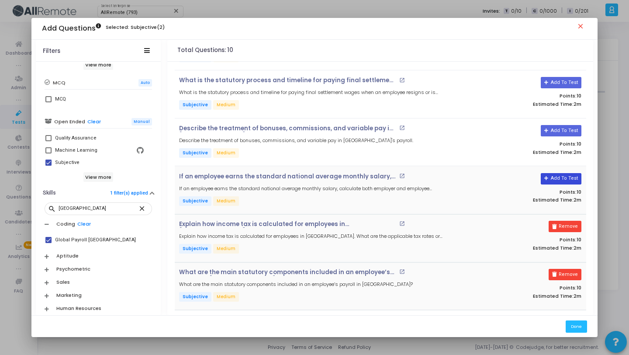
click at [551, 178] on button "Add To Test" at bounding box center [561, 178] width 41 height 11
click at [550, 130] on button "Add To Test" at bounding box center [558, 130] width 41 height 11
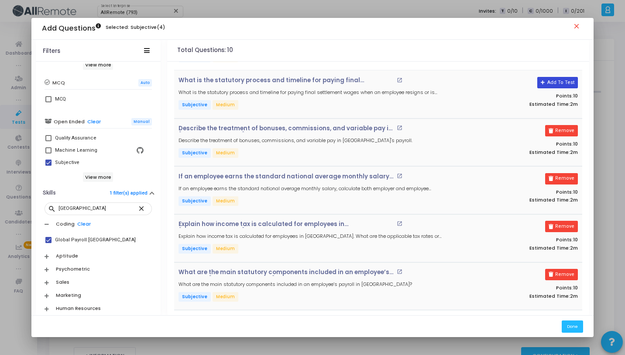
click at [564, 79] on button "Add To Test" at bounding box center [558, 82] width 41 height 11
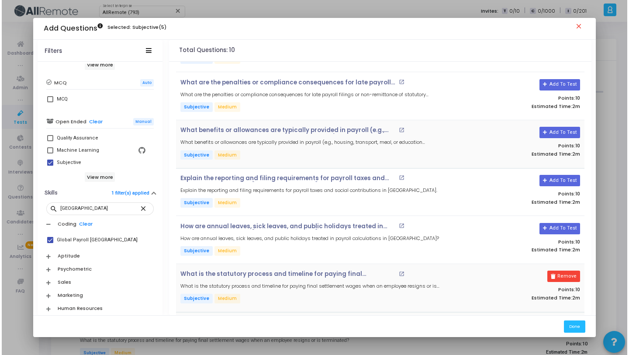
scroll to position [0, 0]
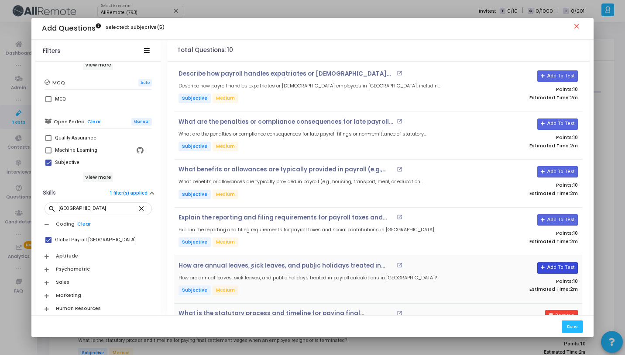
click at [553, 265] on button "Add To Test" at bounding box center [558, 267] width 41 height 11
click at [545, 219] on icon at bounding box center [543, 219] width 5 height 5
click at [545, 172] on icon at bounding box center [543, 171] width 5 height 5
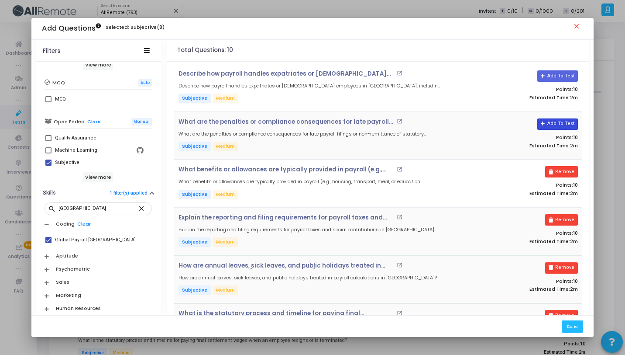
click at [552, 124] on button "Add To Test" at bounding box center [558, 123] width 41 height 11
click at [551, 76] on button "Add To Test" at bounding box center [558, 75] width 41 height 11
click at [582, 328] on button "Done" at bounding box center [572, 326] width 21 height 12
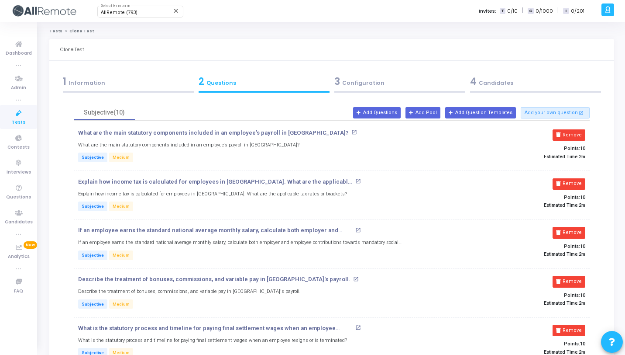
click at [393, 83] on div "3 Configuration" at bounding box center [399, 81] width 131 height 14
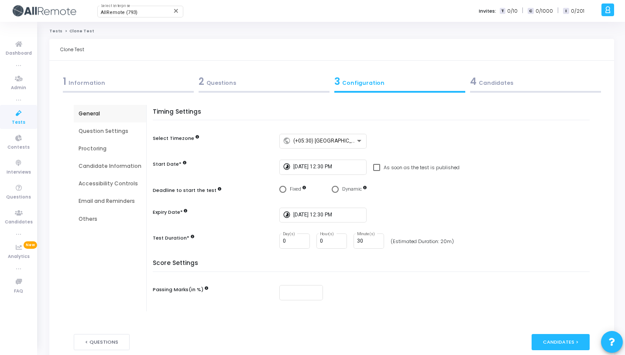
click at [534, 83] on div "4 Candidates" at bounding box center [535, 81] width 131 height 14
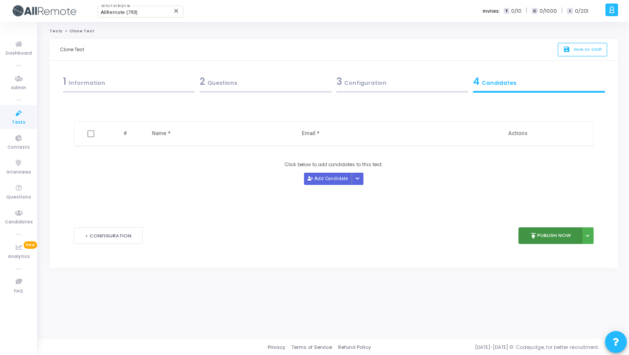
click at [544, 235] on button "publish Publish Now" at bounding box center [550, 235] width 64 height 17
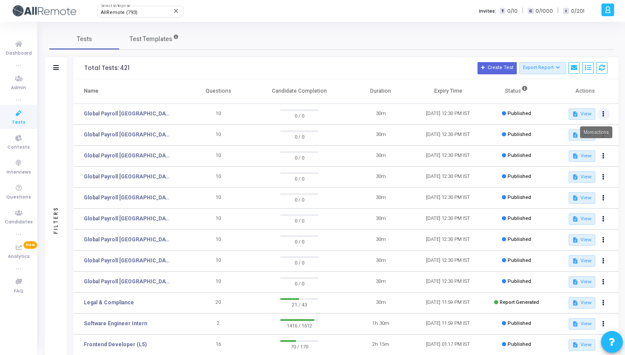
click at [600, 113] on button at bounding box center [604, 114] width 12 height 12
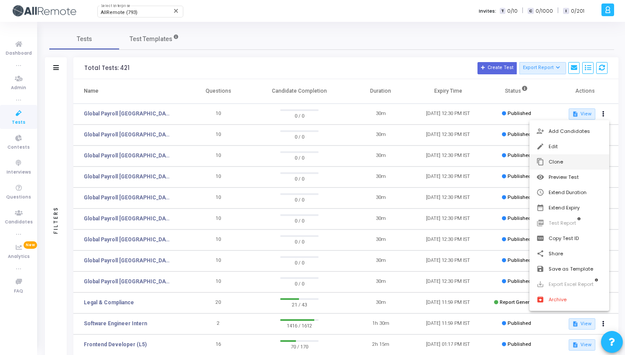
click at [549, 160] on button "content_copy Clone" at bounding box center [570, 161] width 80 height 15
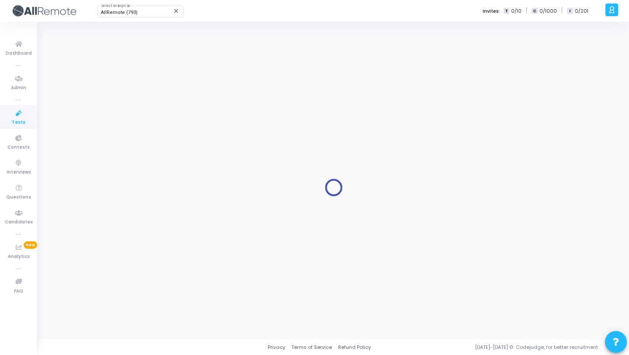
type input "Global Payroll [GEOGRAPHIC_DATA]"
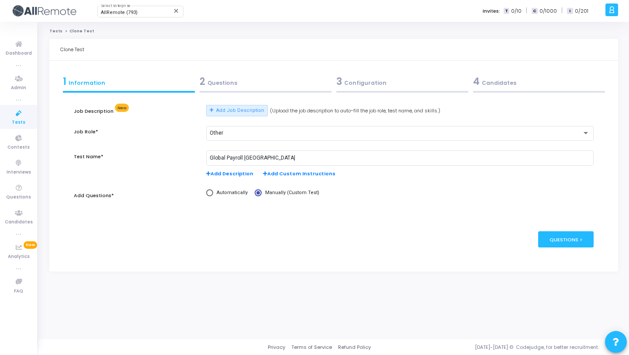
click at [10, 119] on link "Tests" at bounding box center [18, 117] width 37 height 24
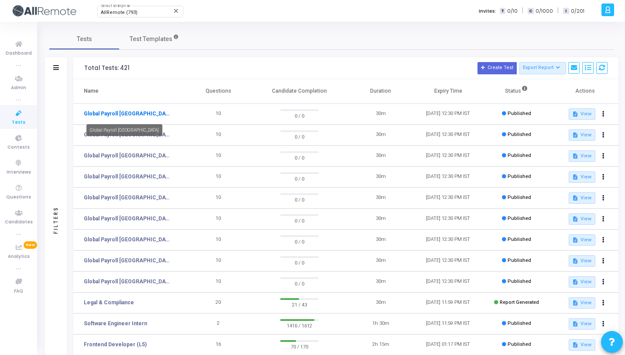
click at [121, 112] on link "Global Payroll [GEOGRAPHIC_DATA]" at bounding box center [127, 114] width 87 height 8
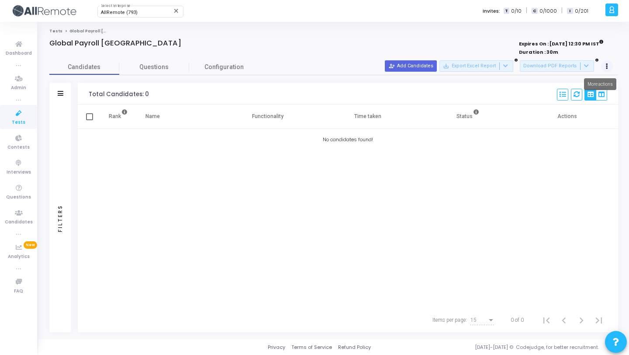
click at [609, 62] on button at bounding box center [607, 66] width 12 height 12
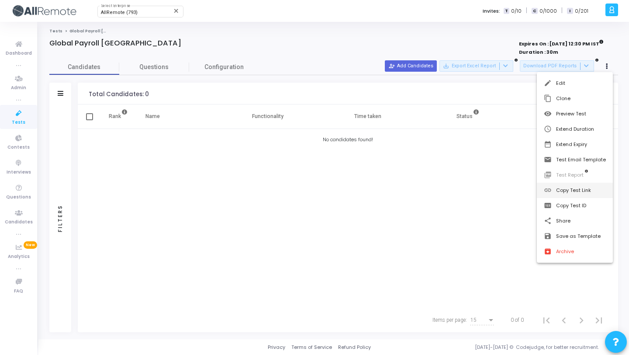
click at [564, 188] on button "link Copy Test Link" at bounding box center [575, 190] width 76 height 15
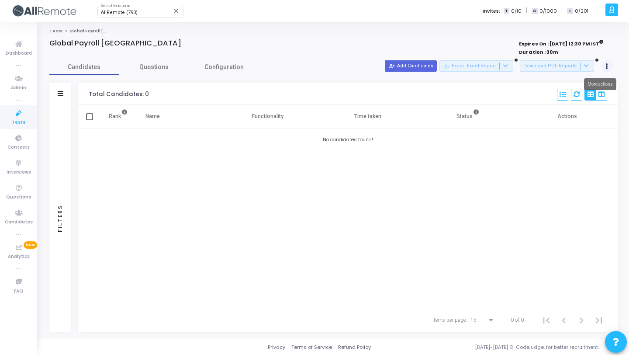
click at [610, 62] on button at bounding box center [607, 66] width 12 height 12
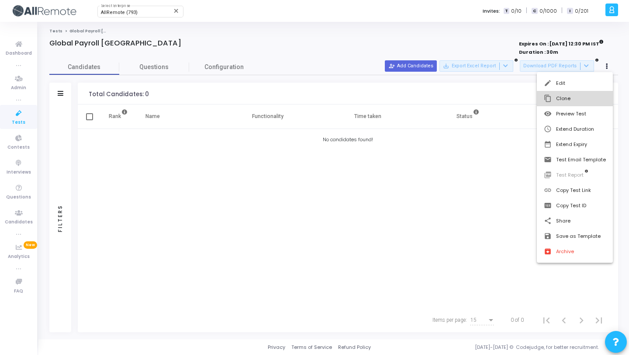
click at [591, 101] on button "content_copy Clone" at bounding box center [575, 98] width 76 height 15
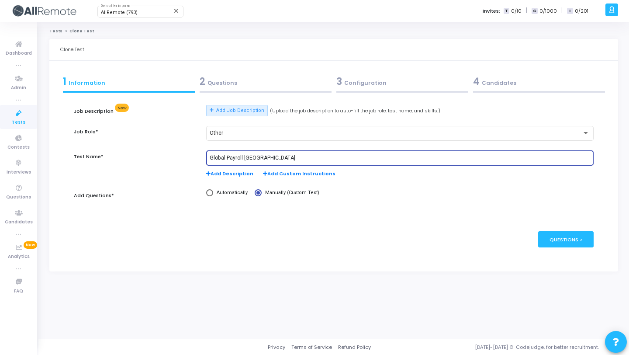
drag, startPoint x: 267, startPoint y: 159, endPoint x: 244, endPoint y: 156, distance: 23.8
click at [244, 156] on input "Global Payroll [GEOGRAPHIC_DATA]" at bounding box center [400, 158] width 380 height 6
paste input "Poland"
type input "Global Payroll [GEOGRAPHIC_DATA]"
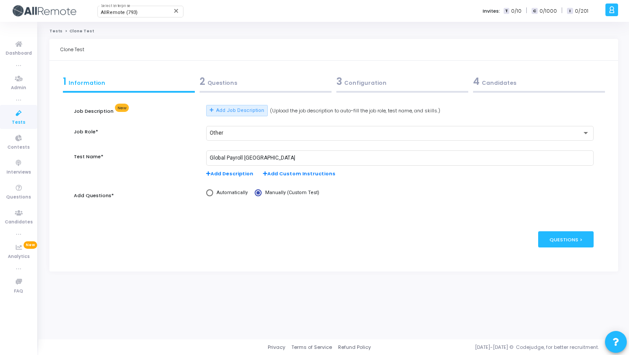
click at [260, 83] on div "2 Questions" at bounding box center [266, 81] width 132 height 14
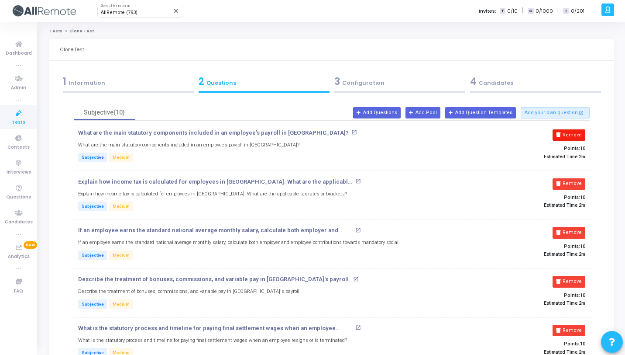
click at [565, 135] on button "Remove" at bounding box center [569, 134] width 33 height 11
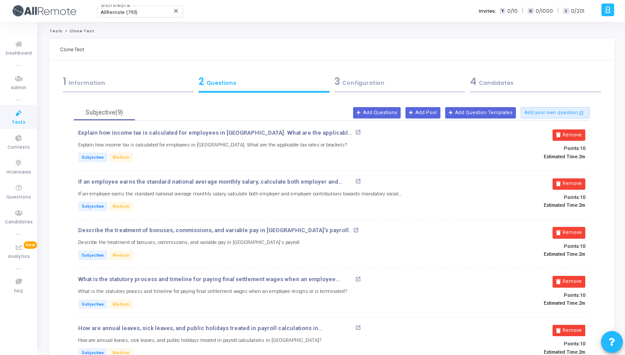
click at [565, 135] on button "Remove" at bounding box center [569, 134] width 33 height 11
click at [565, 178] on button "Remove" at bounding box center [569, 183] width 33 height 11
click at [565, 135] on button "Remove" at bounding box center [569, 134] width 33 height 11
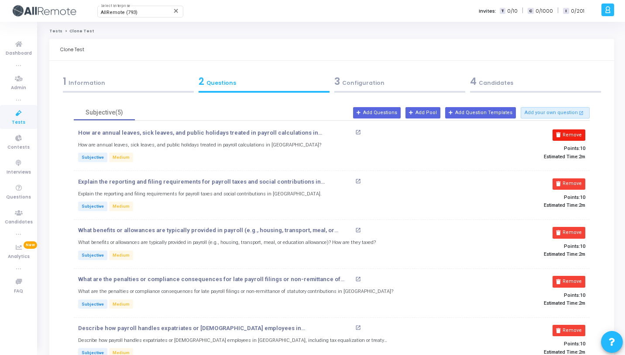
click at [565, 135] on button "Remove" at bounding box center [569, 134] width 33 height 11
click at [566, 178] on button "Remove" at bounding box center [569, 183] width 33 height 11
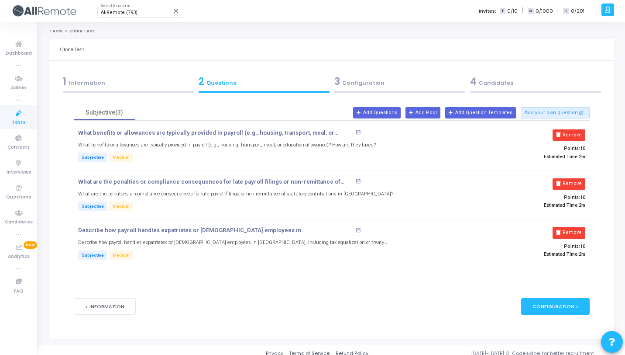
click at [566, 134] on button "Remove" at bounding box center [569, 134] width 33 height 11
click at [565, 181] on icon at bounding box center [562, 183] width 5 height 5
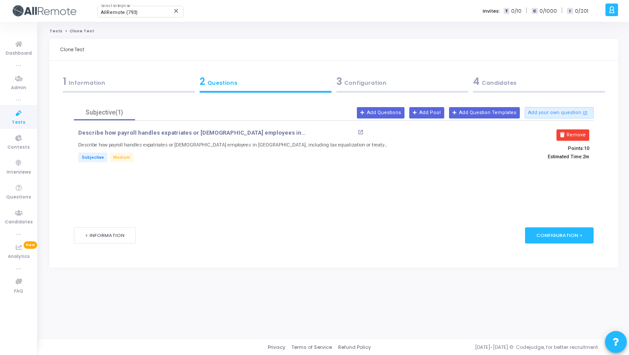
click at [565, 134] on icon at bounding box center [562, 134] width 5 height 5
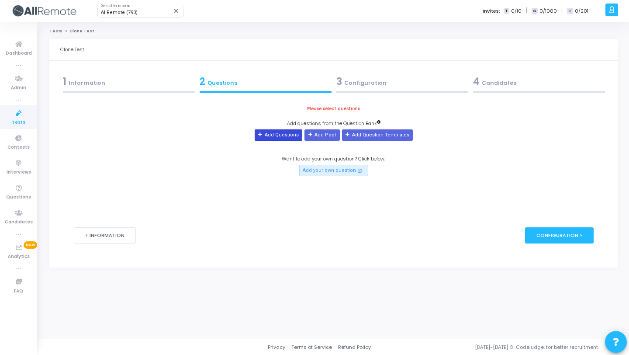
click at [277, 134] on button "Add Questions" at bounding box center [279, 134] width 48 height 11
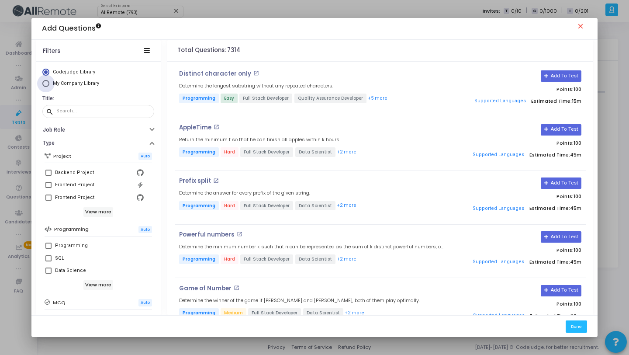
click at [93, 83] on span "My Company Library" at bounding box center [76, 83] width 46 height 6
click at [49, 83] on input "My Company Library" at bounding box center [45, 83] width 7 height 7
radio input "true"
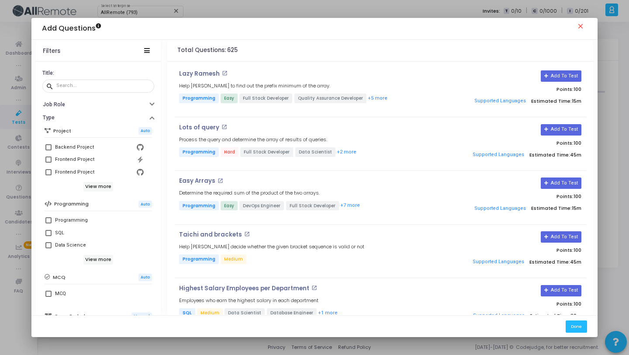
scroll to position [144, 0]
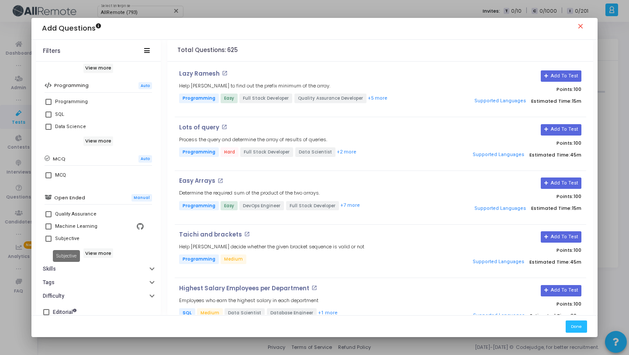
click at [74, 241] on div "Subjective" at bounding box center [67, 238] width 24 height 10
click at [48, 241] on input "Subjective" at bounding box center [48, 241] width 0 height 0
checkbox input "true"
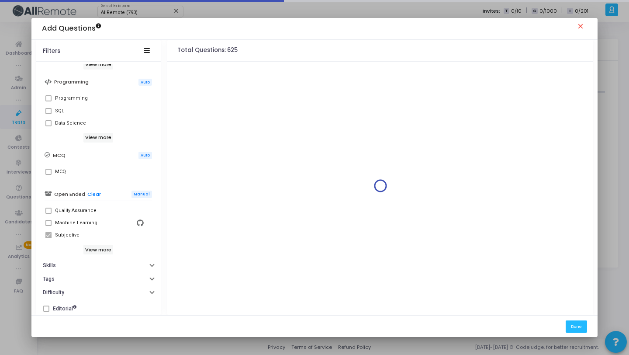
scroll to position [150, 0]
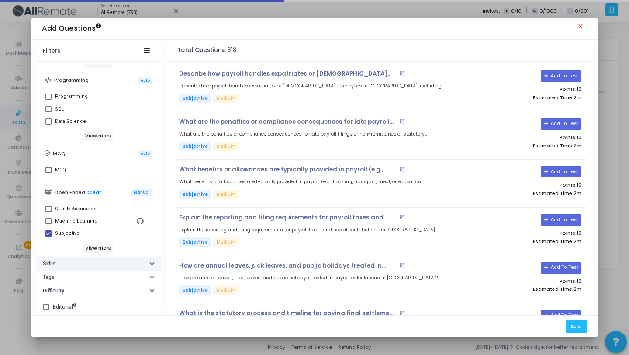
click at [114, 261] on button "Skills" at bounding box center [98, 264] width 125 height 14
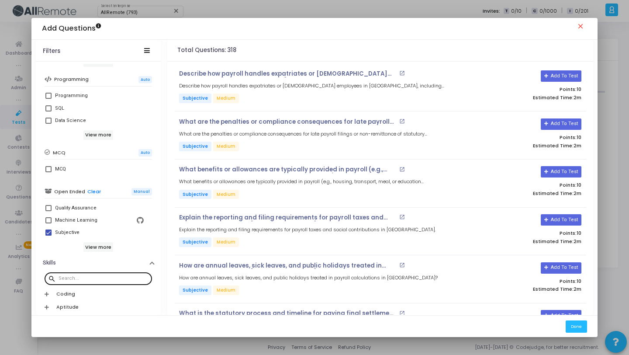
click at [104, 282] on div at bounding box center [104, 278] width 90 height 14
paste input "Poland"
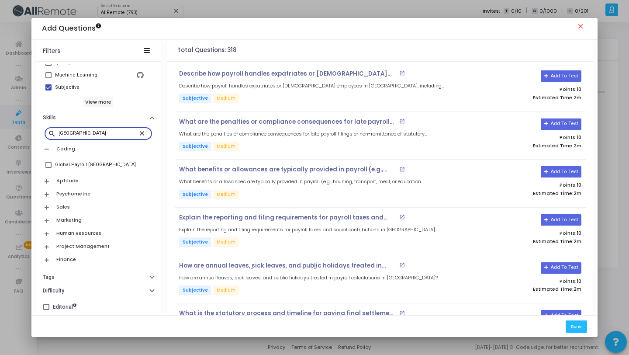
type input "Poland"
click at [86, 167] on div "Global Payroll [GEOGRAPHIC_DATA]" at bounding box center [95, 164] width 81 height 10
click at [48, 168] on input "Global Payroll [GEOGRAPHIC_DATA]" at bounding box center [48, 168] width 0 height 0
checkbox input "true"
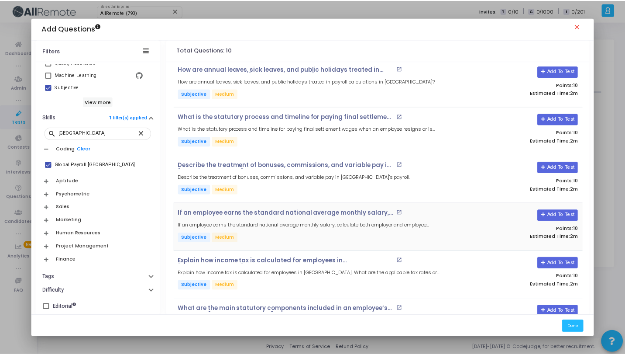
scroll to position [233, 0]
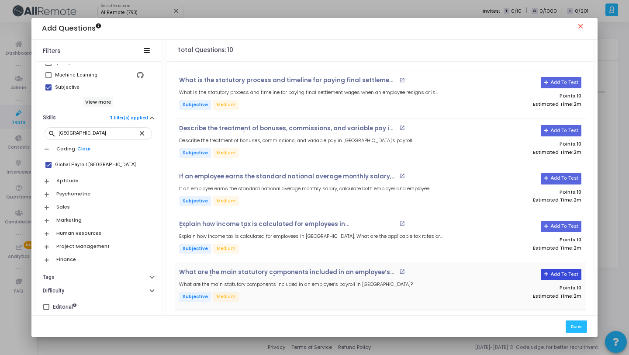
click at [558, 269] on button "Add To Test" at bounding box center [561, 274] width 41 height 11
click at [563, 221] on button "Add To Test" at bounding box center [561, 226] width 41 height 11
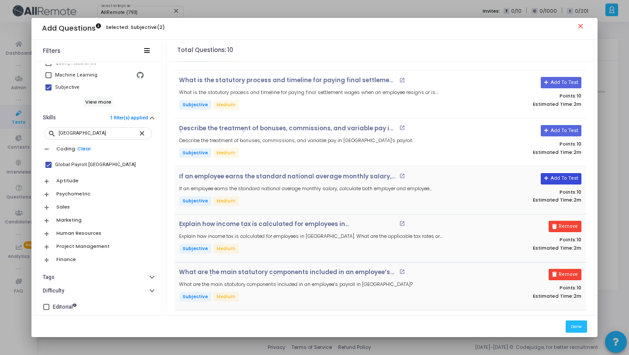
click at [564, 176] on button "Add To Test" at bounding box center [561, 178] width 41 height 11
drag, startPoint x: 560, startPoint y: 125, endPoint x: 558, endPoint y: 107, distance: 18.1
click at [560, 125] on button "Add To Test" at bounding box center [558, 130] width 41 height 11
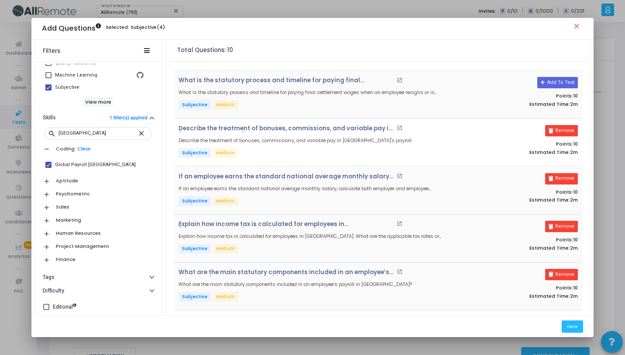
click at [554, 72] on div "What is the statutory process and timeline for paying final settlement wages wh…" at bounding box center [378, 94] width 408 height 48
click at [557, 79] on button "Add To Test" at bounding box center [558, 82] width 41 height 11
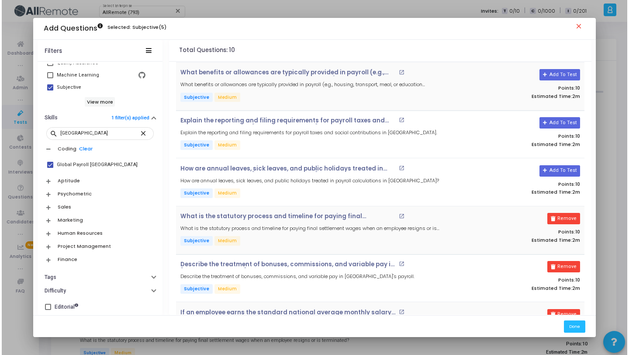
scroll to position [0, 0]
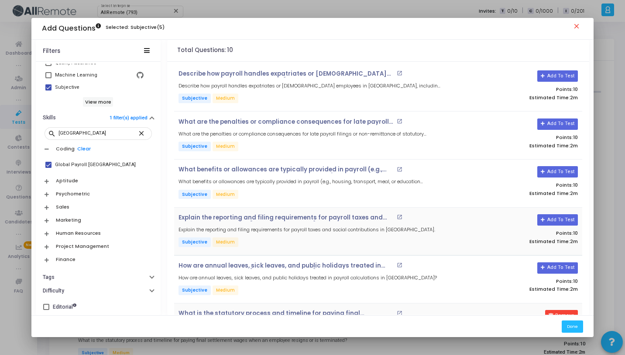
drag, startPoint x: 567, startPoint y: 267, endPoint x: 567, endPoint y: 248, distance: 19.2
click at [567, 267] on button "Add To Test" at bounding box center [558, 267] width 41 height 11
click at [565, 218] on button "Add To Test" at bounding box center [558, 219] width 41 height 11
click at [562, 172] on button "Add To Test" at bounding box center [558, 171] width 41 height 11
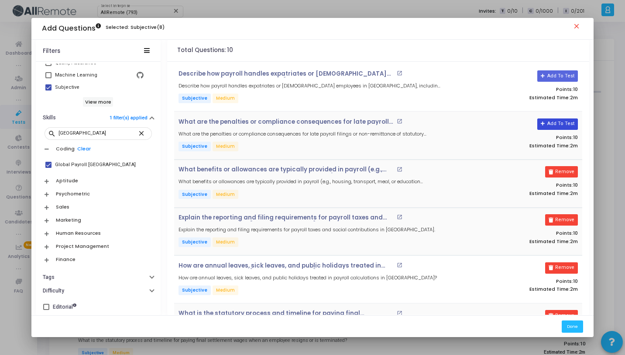
click at [563, 125] on button "Add To Test" at bounding box center [558, 123] width 41 height 11
click at [564, 76] on button "Add To Test" at bounding box center [558, 75] width 41 height 11
click at [562, 322] on div "Done" at bounding box center [312, 326] width 563 height 22
click at [570, 325] on button "Done" at bounding box center [572, 326] width 21 height 12
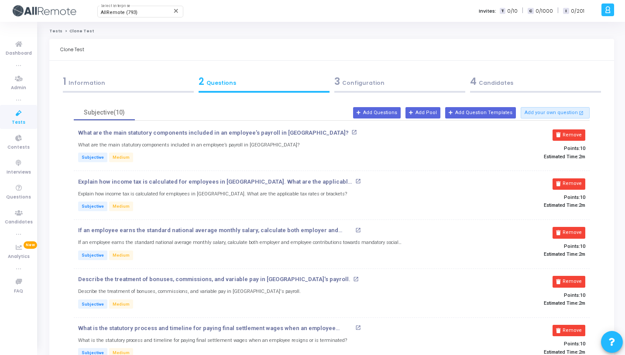
click at [394, 78] on div "3 Configuration" at bounding box center [399, 81] width 131 height 14
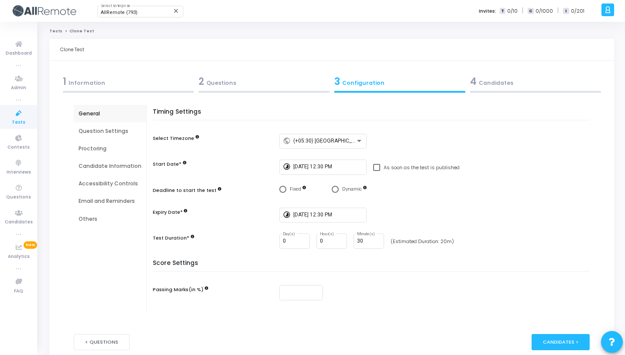
click at [506, 78] on div "4 Candidates" at bounding box center [535, 81] width 131 height 14
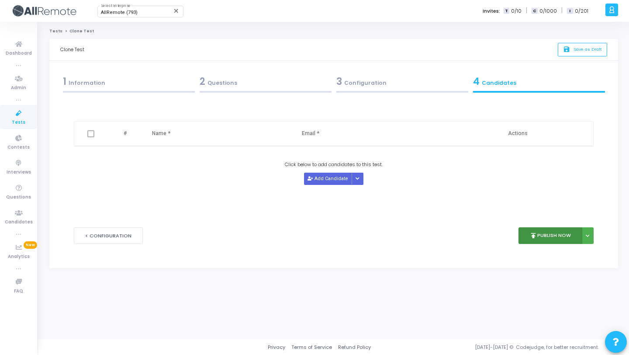
click at [537, 237] on button "publish Publish Now" at bounding box center [550, 235] width 64 height 17
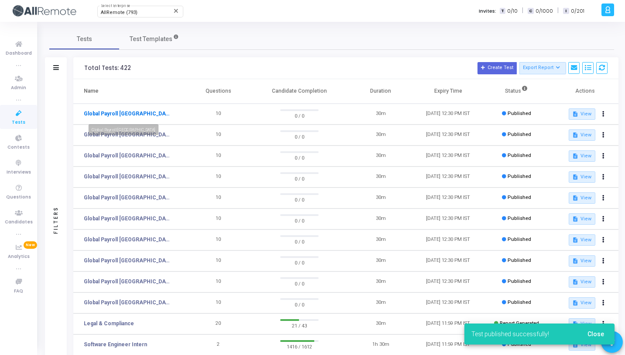
click at [121, 115] on link "Global Payroll [GEOGRAPHIC_DATA]" at bounding box center [127, 114] width 87 height 8
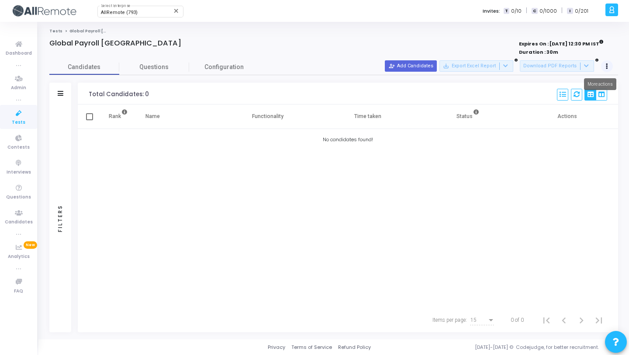
click at [606, 68] on icon at bounding box center [607, 66] width 2 height 4
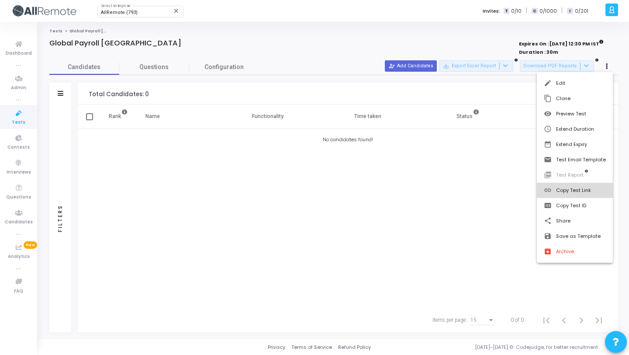
click at [571, 193] on button "link Copy Test Link" at bounding box center [575, 190] width 76 height 15
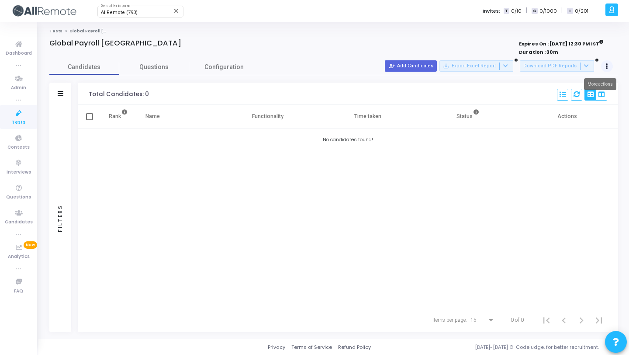
click at [609, 65] on button at bounding box center [607, 66] width 12 height 12
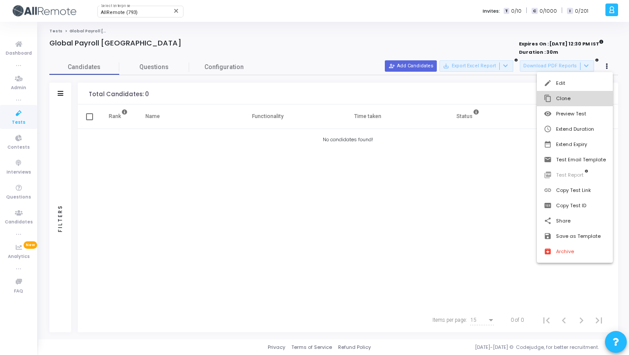
click at [586, 102] on button "content_copy Clone" at bounding box center [575, 98] width 76 height 15
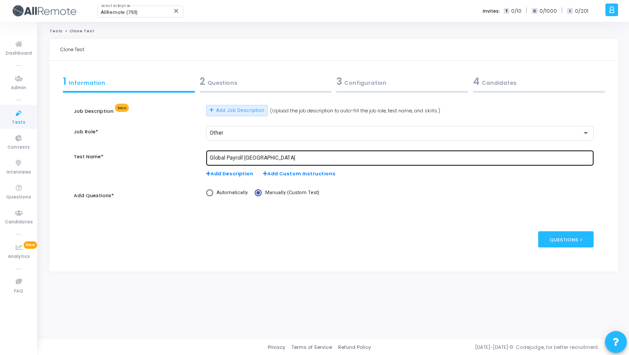
click at [252, 159] on input "Global Payroll [GEOGRAPHIC_DATA]" at bounding box center [400, 158] width 380 height 6
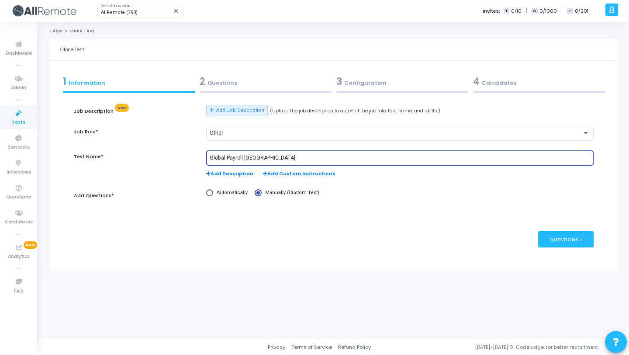
paste input "rtugal"
type input "Global Payroll [GEOGRAPHIC_DATA]"
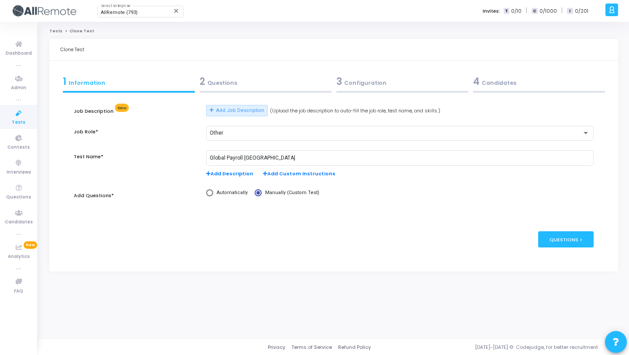
click at [257, 89] on div "2 Questions" at bounding box center [265, 84] width 137 height 24
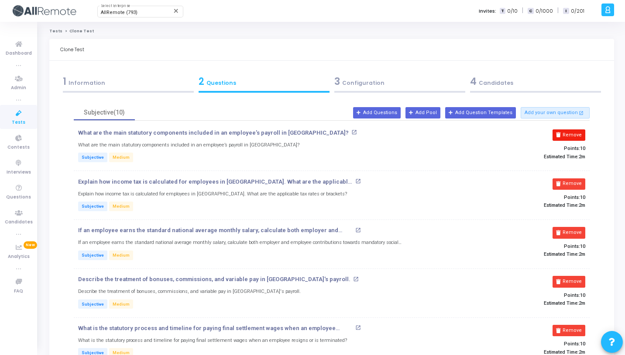
click at [578, 136] on button "Remove" at bounding box center [569, 134] width 33 height 11
click at [578, 178] on button "Remove" at bounding box center [569, 183] width 33 height 11
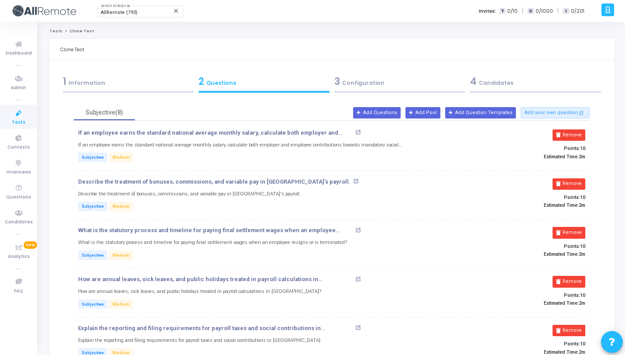
click at [578, 136] on button "Remove" at bounding box center [569, 134] width 33 height 11
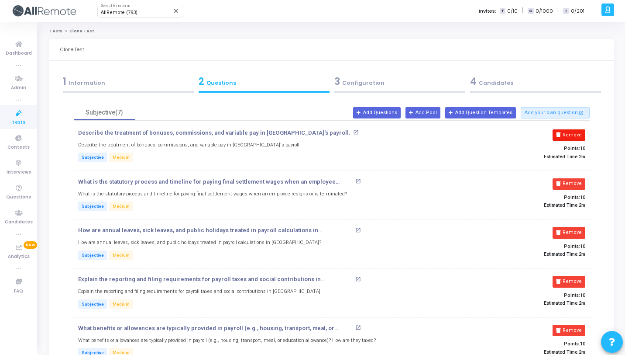
click at [578, 136] on button "Remove" at bounding box center [569, 134] width 33 height 11
click at [578, 178] on button "Remove" at bounding box center [569, 183] width 33 height 11
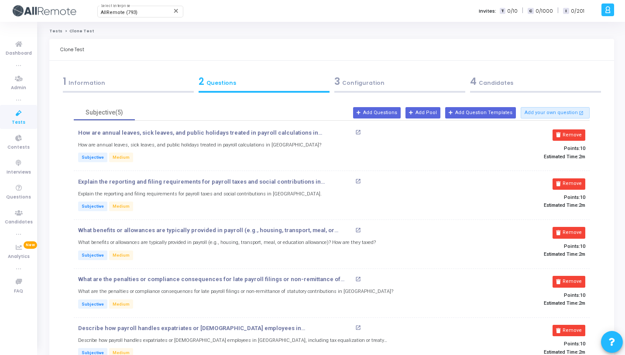
click at [578, 136] on button "Remove" at bounding box center [569, 134] width 33 height 11
click at [578, 178] on button "Remove" at bounding box center [569, 183] width 33 height 11
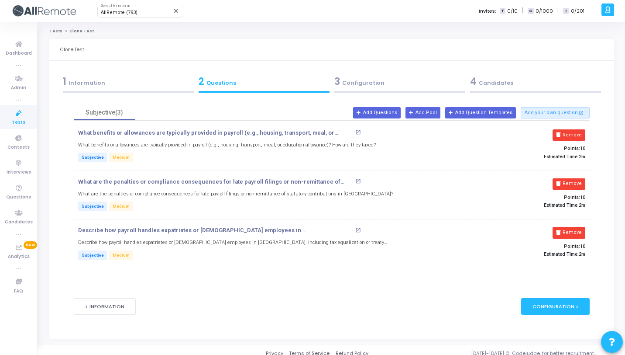
click at [578, 136] on button "Remove" at bounding box center [569, 134] width 33 height 11
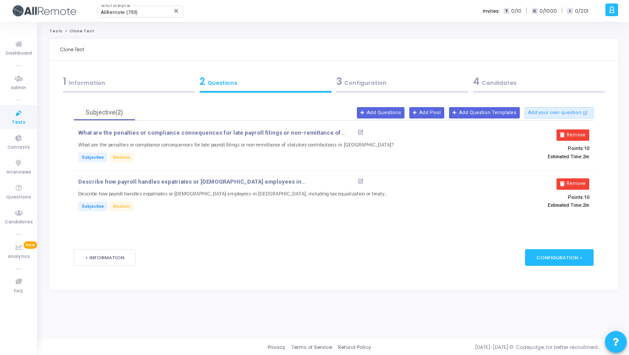
click at [578, 136] on button "Remove" at bounding box center [572, 134] width 33 height 11
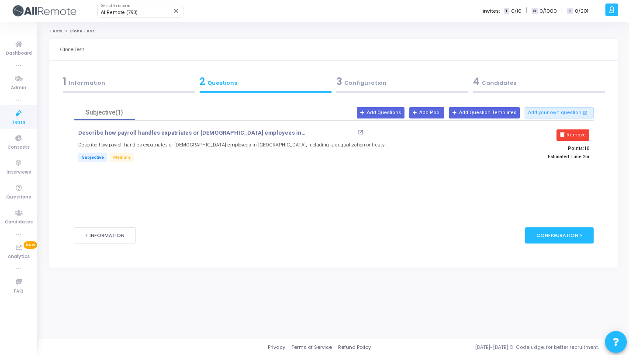
click at [578, 136] on button "Remove" at bounding box center [572, 134] width 33 height 11
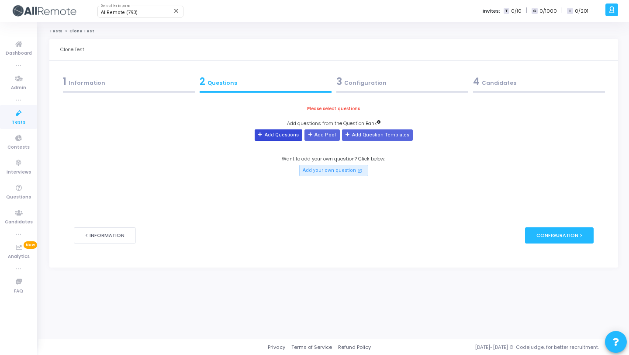
click at [267, 138] on button "Add Questions" at bounding box center [279, 134] width 48 height 11
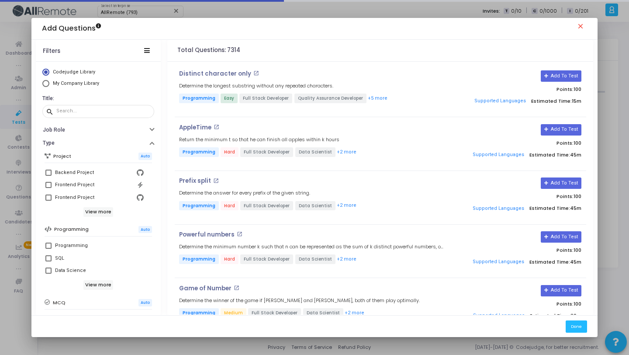
click at [79, 84] on span "My Company Library" at bounding box center [76, 83] width 46 height 6
click at [49, 84] on input "My Company Library" at bounding box center [45, 83] width 7 height 7
radio input "true"
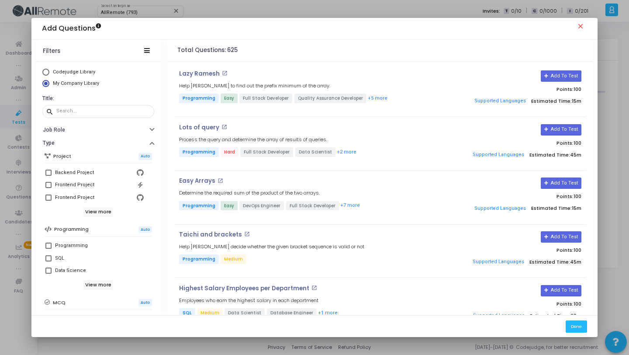
scroll to position [150, 0]
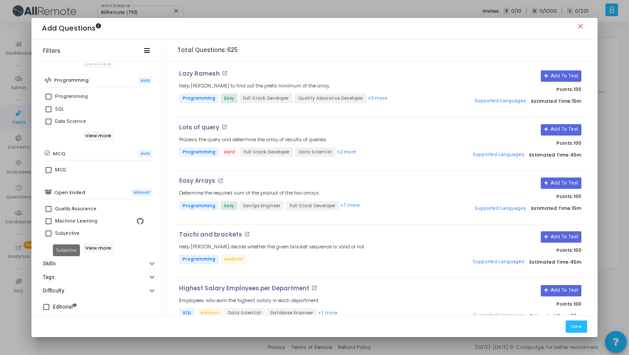
click at [69, 232] on div "Subjective" at bounding box center [67, 233] width 24 height 10
click at [48, 236] on input "Subjective" at bounding box center [48, 236] width 0 height 0
checkbox input "true"
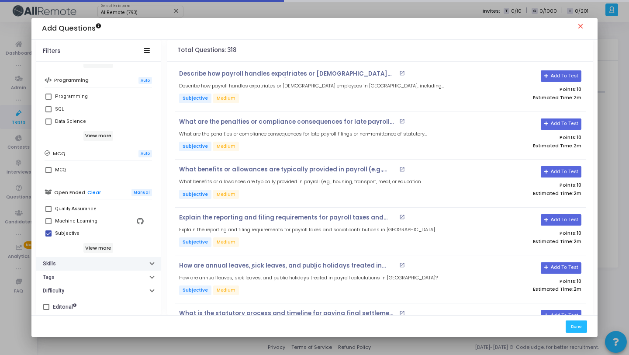
click at [96, 261] on button "Skills" at bounding box center [98, 264] width 125 height 14
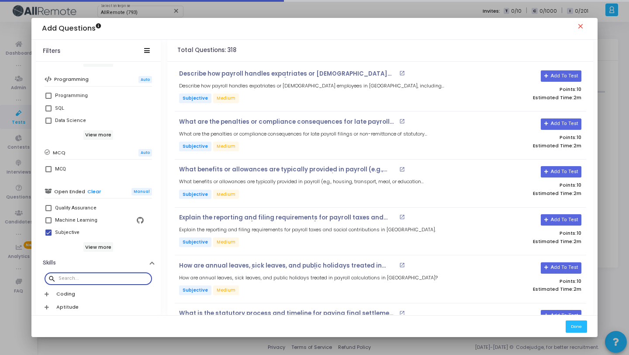
click at [96, 276] on input "text" at bounding box center [104, 278] width 90 height 5
paste input "Portugal"
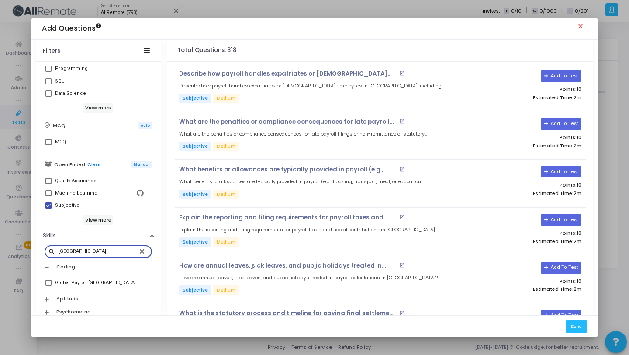
scroll to position [227, 0]
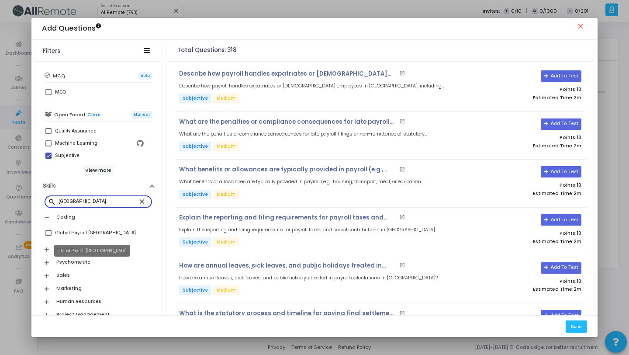
type input "Portugal"
click at [98, 233] on div "Global Payroll [GEOGRAPHIC_DATA]" at bounding box center [95, 232] width 81 height 10
click at [48, 236] on input "Global Payroll [GEOGRAPHIC_DATA]" at bounding box center [48, 236] width 0 height 0
checkbox input "true"
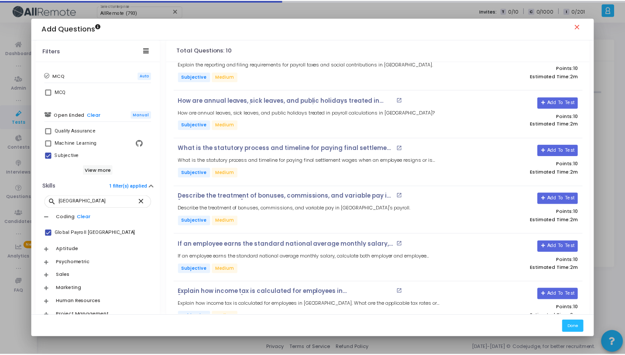
scroll to position [233, 0]
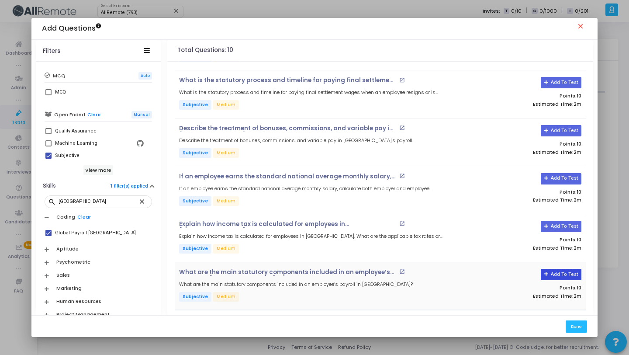
click at [569, 274] on button "Add To Test" at bounding box center [561, 274] width 41 height 11
click at [563, 221] on button "Add To Test" at bounding box center [561, 226] width 41 height 11
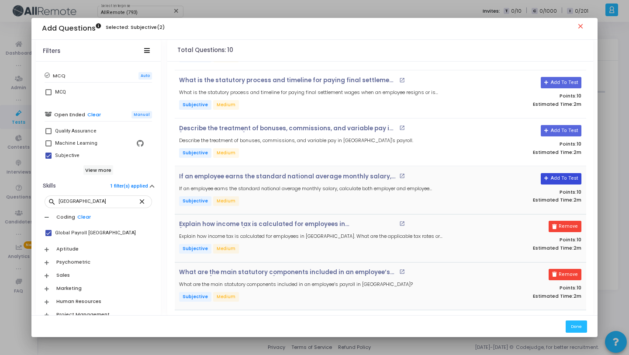
click at [558, 175] on button "Add To Test" at bounding box center [561, 178] width 41 height 11
click at [560, 131] on button "Add To Test" at bounding box center [558, 130] width 41 height 11
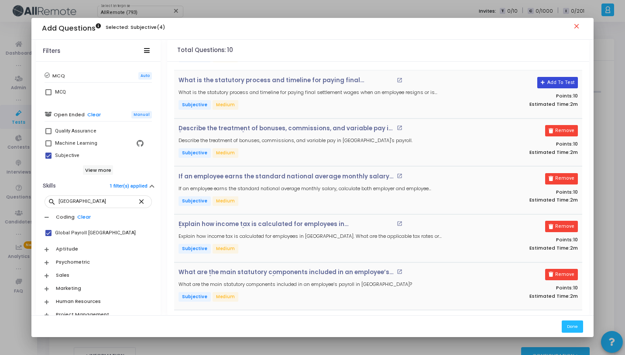
click at [558, 81] on button "Add To Test" at bounding box center [558, 82] width 41 height 11
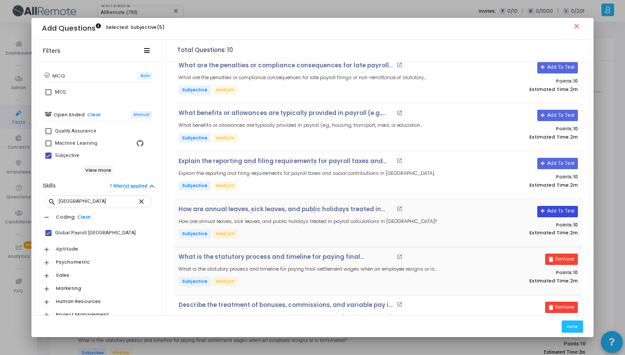
click at [574, 215] on button "Add To Test" at bounding box center [558, 211] width 41 height 11
click at [559, 162] on button "Add To Test" at bounding box center [558, 163] width 41 height 11
click at [566, 108] on div "What benefits or allowances are typically provided in payroll (e.g., housing, t…" at bounding box center [378, 127] width 408 height 48
click at [566, 113] on button "Add To Test" at bounding box center [558, 115] width 41 height 11
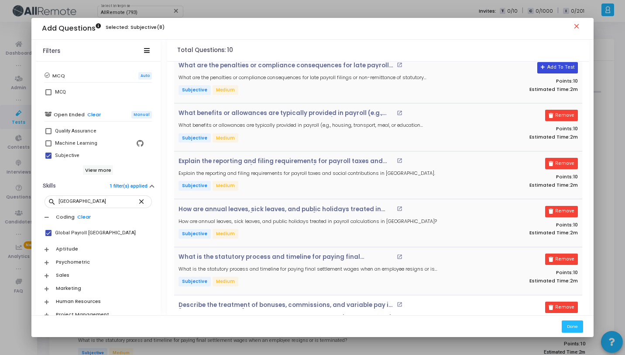
click at [565, 72] on button "Add To Test" at bounding box center [558, 67] width 41 height 11
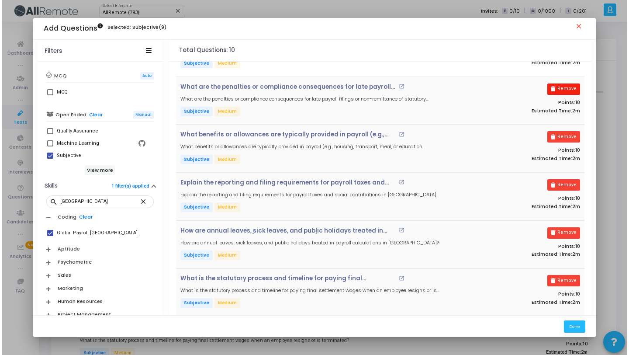
scroll to position [0, 0]
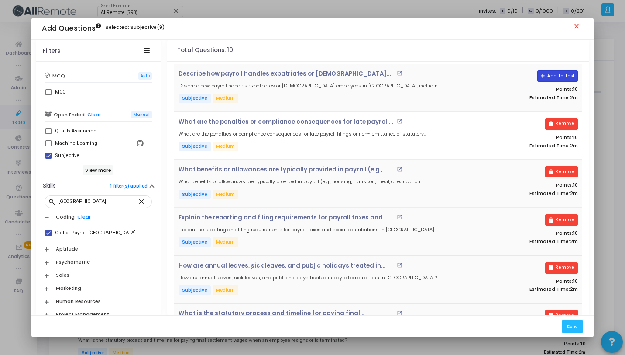
click at [555, 78] on button "Add To Test" at bounding box center [558, 75] width 41 height 11
click at [573, 328] on button "Done" at bounding box center [572, 326] width 21 height 12
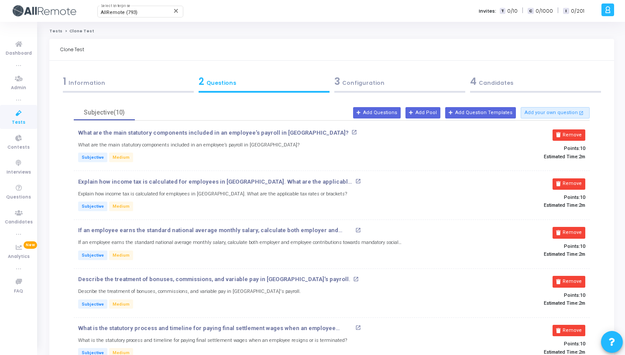
click at [488, 79] on div "4 Candidates" at bounding box center [535, 81] width 131 height 14
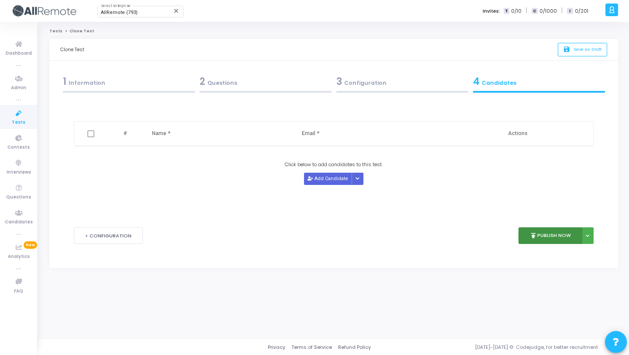
click at [541, 239] on button "publish Publish Now" at bounding box center [550, 235] width 64 height 17
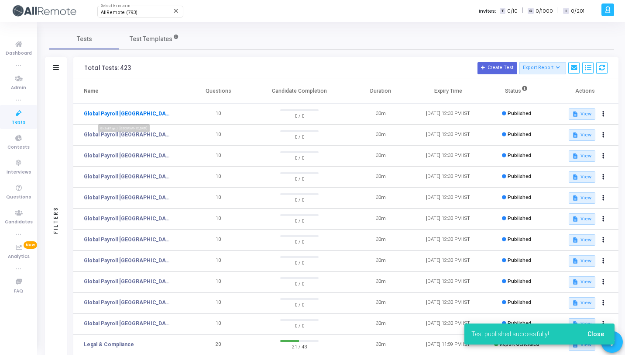
click at [121, 114] on link "Global Payroll [GEOGRAPHIC_DATA]" at bounding box center [127, 114] width 87 height 8
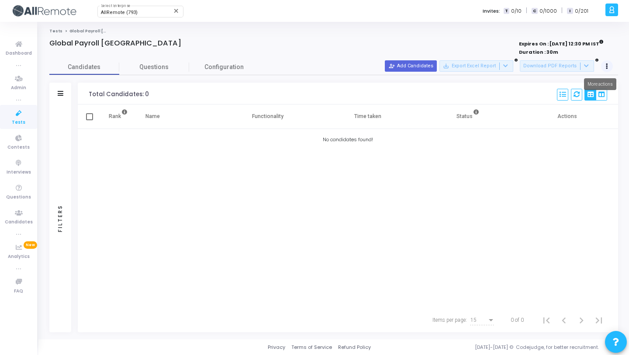
click at [605, 64] on button at bounding box center [607, 66] width 12 height 12
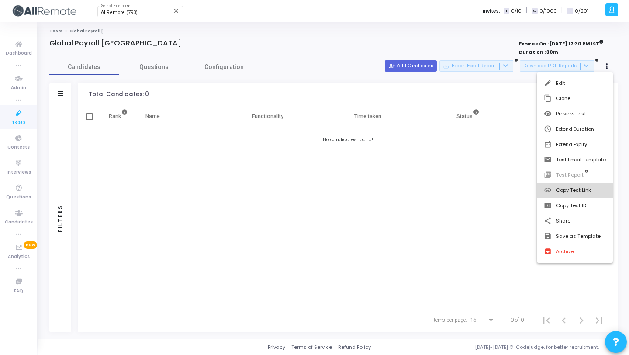
click at [569, 193] on button "link Copy Test Link" at bounding box center [575, 190] width 76 height 15
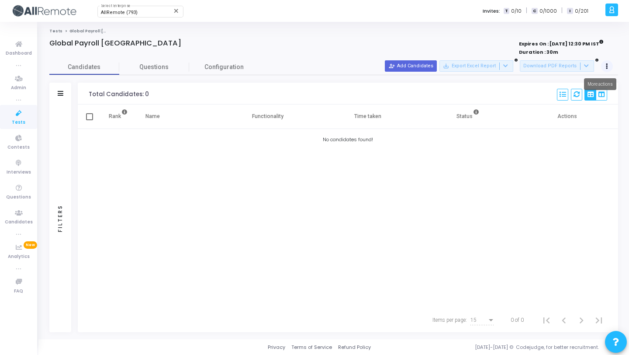
click at [602, 68] on button at bounding box center [607, 66] width 12 height 12
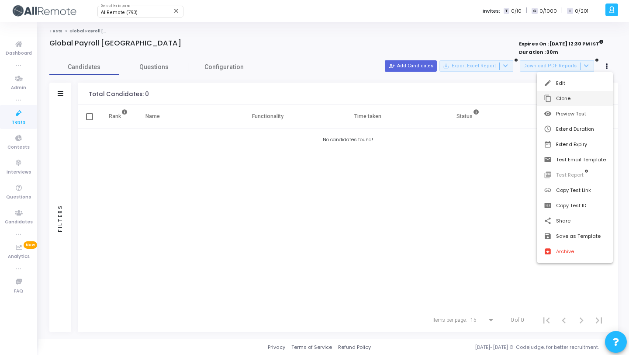
click at [579, 98] on button "content_copy Clone" at bounding box center [575, 98] width 76 height 15
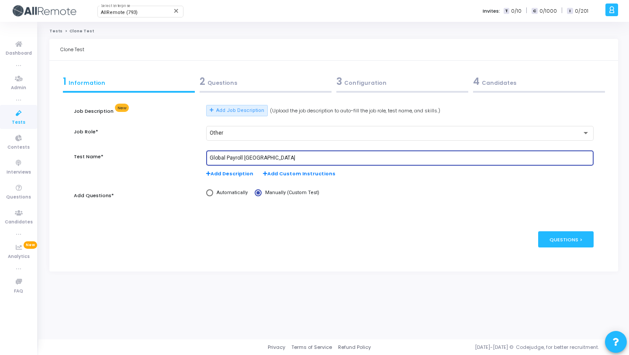
click at [255, 158] on input "Global Payroll [GEOGRAPHIC_DATA]" at bounding box center [400, 158] width 380 height 6
paste input "China"
type input "Global Payroll [GEOGRAPHIC_DATA]"
click at [295, 83] on div "2 Questions" at bounding box center [266, 81] width 132 height 14
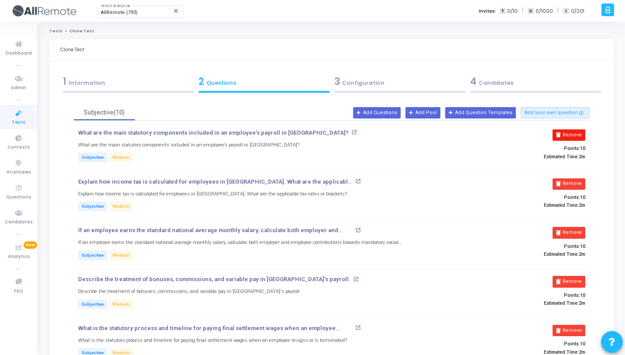
click at [565, 134] on button "Remove" at bounding box center [569, 134] width 33 height 11
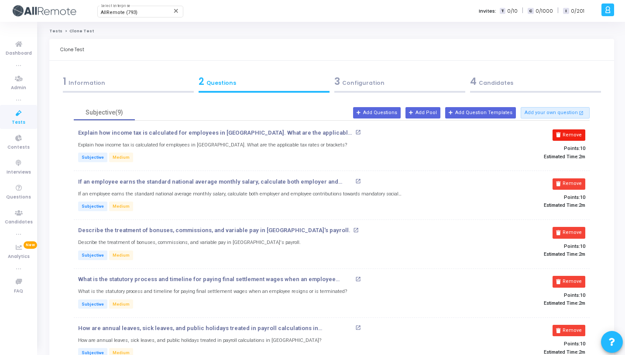
click at [565, 134] on button "Remove" at bounding box center [569, 134] width 33 height 11
click at [565, 178] on button "Remove" at bounding box center [569, 183] width 33 height 11
click at [566, 134] on button "Remove" at bounding box center [569, 134] width 33 height 11
click at [566, 178] on button "Remove" at bounding box center [569, 183] width 33 height 11
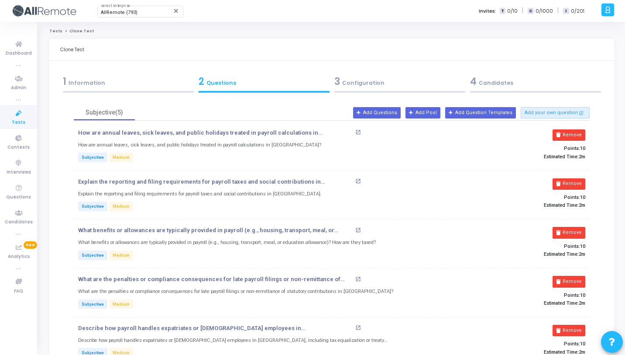
click at [566, 134] on button "Remove" at bounding box center [569, 134] width 33 height 11
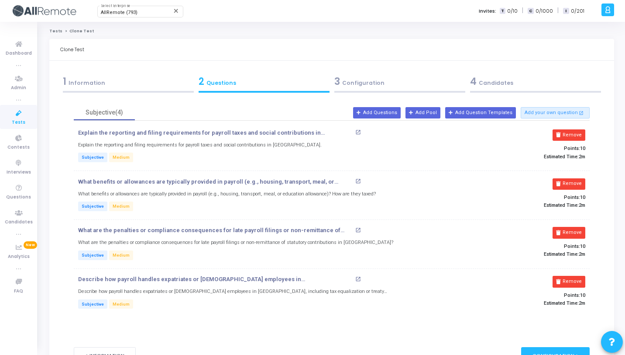
click at [566, 134] on button "Remove" at bounding box center [569, 134] width 33 height 11
click at [566, 178] on button "Remove" at bounding box center [569, 183] width 33 height 11
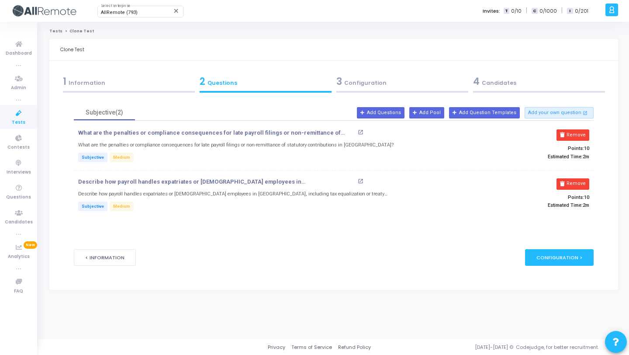
click at [565, 134] on icon at bounding box center [562, 134] width 5 height 5
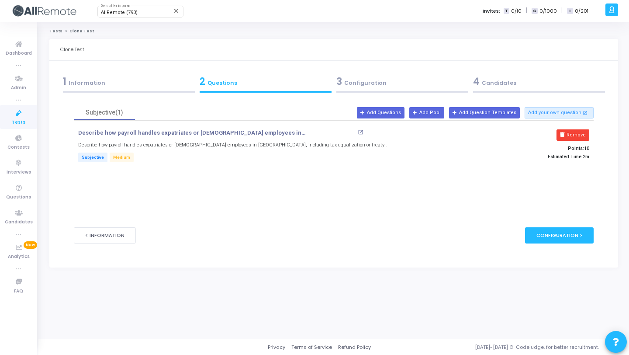
click at [565, 134] on icon at bounding box center [562, 134] width 5 height 5
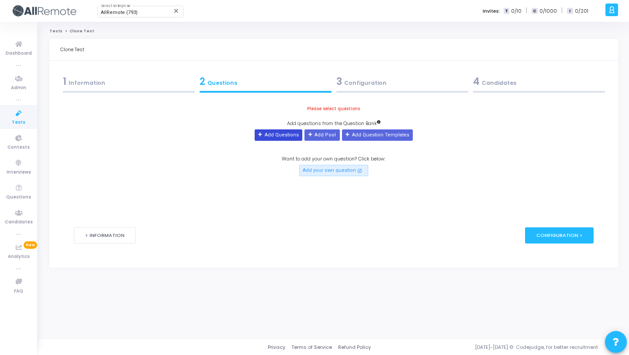
click at [263, 134] on icon at bounding box center [260, 134] width 5 height 5
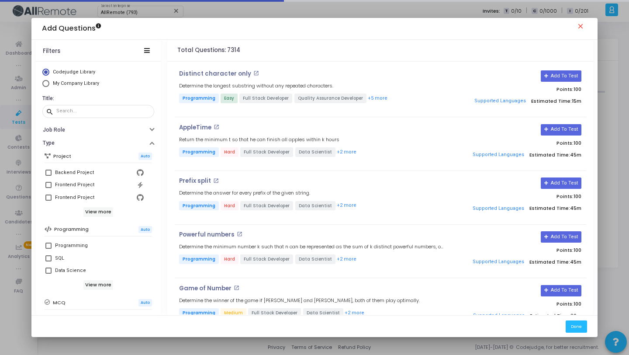
click at [75, 82] on span "My Company Library" at bounding box center [76, 83] width 46 height 6
click at [49, 82] on input "My Company Library" at bounding box center [45, 83] width 7 height 7
radio input "true"
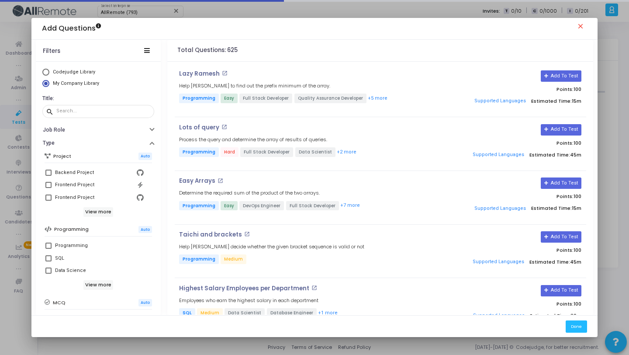
scroll to position [150, 0]
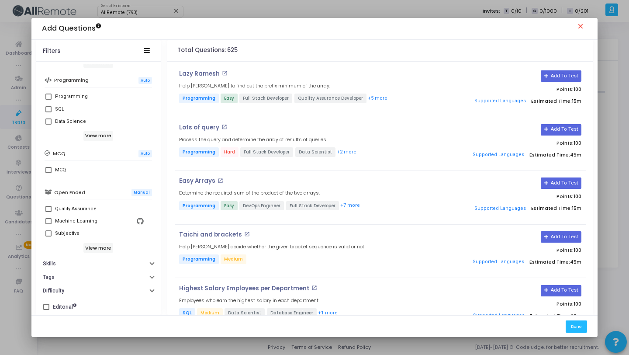
click at [58, 239] on div "Quality Assurance Machine Learning Subjective" at bounding box center [98, 221] width 107 height 44
click at [60, 235] on div "Subjective" at bounding box center [67, 233] width 24 height 10
click at [48, 236] on input "Subjective" at bounding box center [48, 236] width 0 height 0
checkbox input "true"
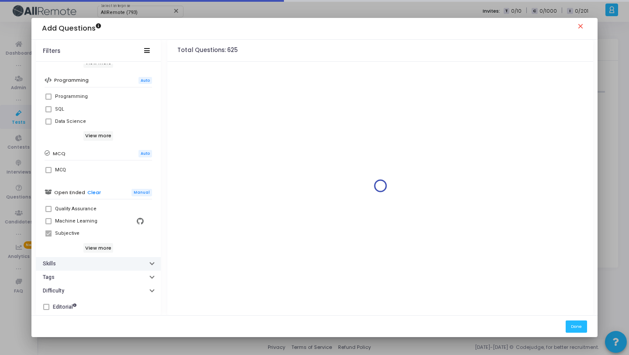
click at [55, 269] on button "Skills" at bounding box center [98, 264] width 125 height 14
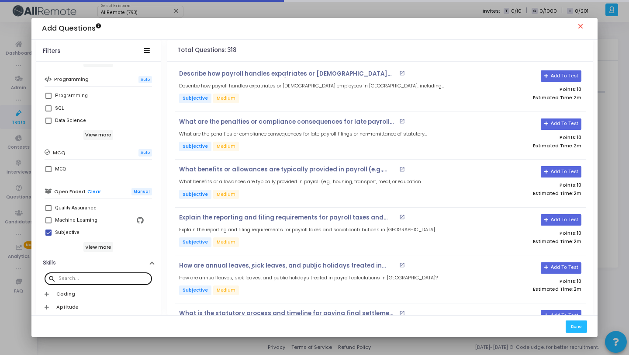
click at [61, 274] on div at bounding box center [104, 278] width 90 height 14
paste input "China"
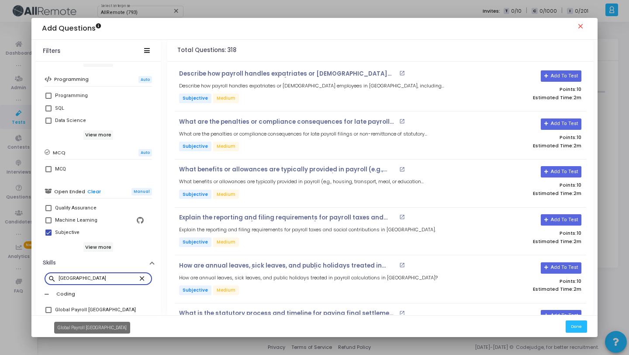
type input "China"
click at [93, 308] on div "Global Payroll [GEOGRAPHIC_DATA]" at bounding box center [95, 309] width 81 height 10
click at [48, 313] on input "Global Payroll [GEOGRAPHIC_DATA]" at bounding box center [48, 313] width 0 height 0
checkbox input "true"
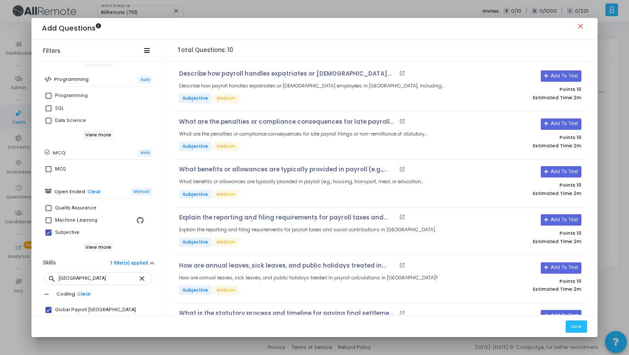
click at [469, 56] on div "Total Questions: 10" at bounding box center [380, 51] width 426 height 22
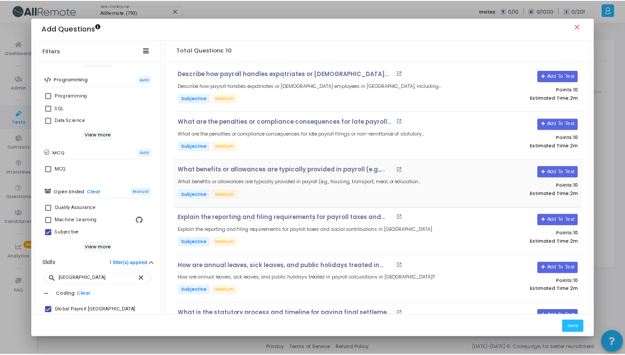
scroll to position [233, 0]
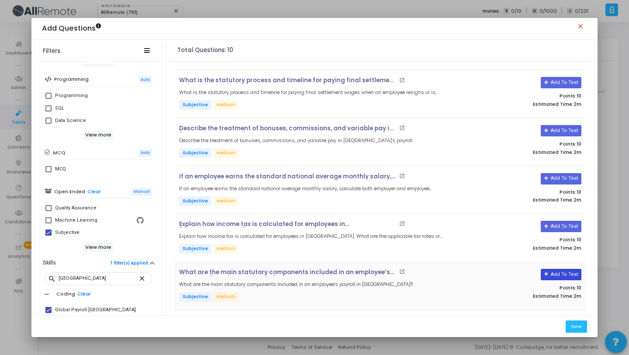
click at [567, 271] on button "Add To Test" at bounding box center [561, 274] width 41 height 11
click at [564, 221] on button "Add To Test" at bounding box center [561, 226] width 41 height 11
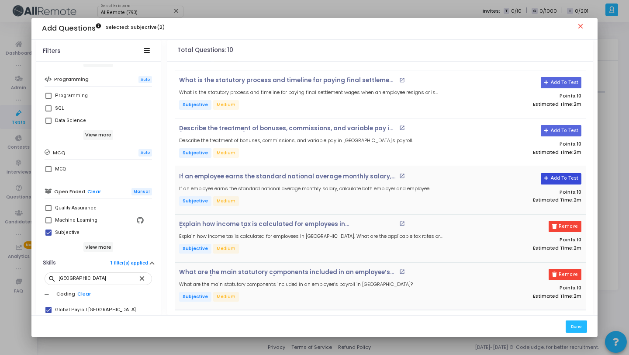
click at [558, 179] on button "Add To Test" at bounding box center [561, 178] width 41 height 11
click at [556, 126] on button "Add To Test" at bounding box center [558, 130] width 41 height 11
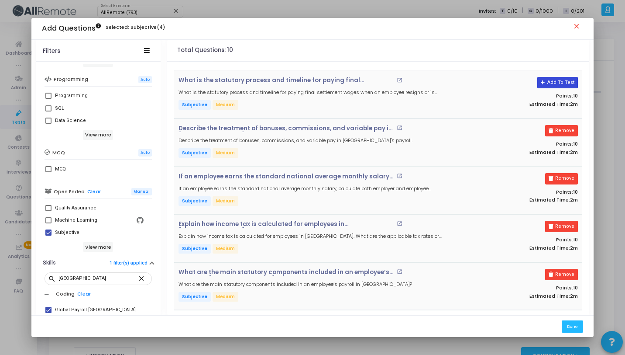
click at [553, 80] on button "Add To Test" at bounding box center [558, 82] width 41 height 11
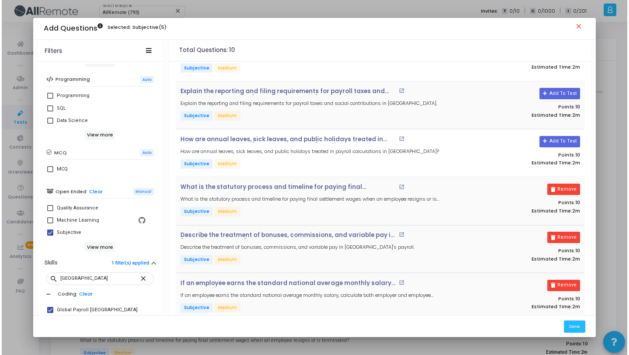
scroll to position [0, 0]
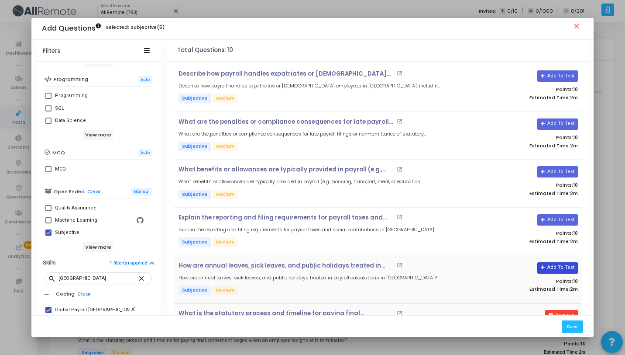
click at [565, 267] on button "Add To Test" at bounding box center [558, 267] width 41 height 11
click at [555, 221] on button "Add To Test" at bounding box center [558, 219] width 41 height 11
click at [553, 168] on button "Add To Test" at bounding box center [558, 171] width 41 height 11
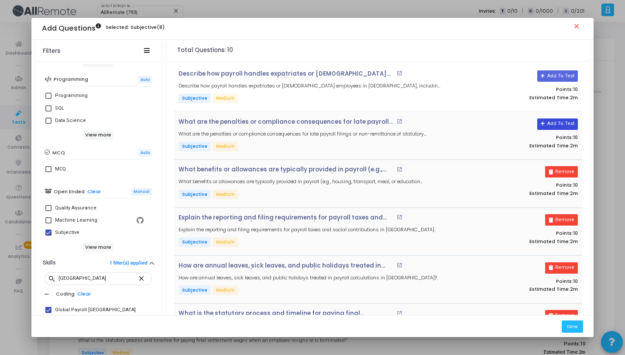
click at [556, 124] on button "Add To Test" at bounding box center [558, 123] width 41 height 11
click at [557, 79] on button "Add To Test" at bounding box center [558, 75] width 41 height 11
click at [583, 330] on button "Done" at bounding box center [572, 326] width 21 height 12
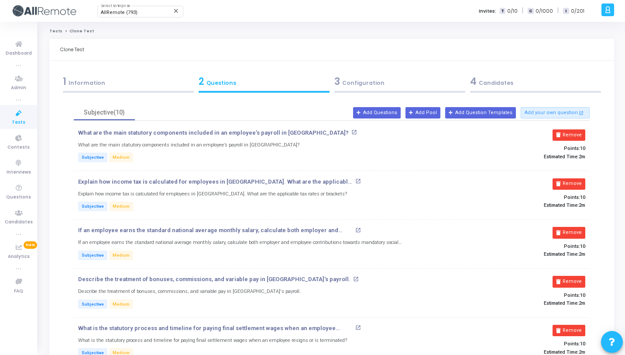
click at [373, 82] on div "3 Configuration" at bounding box center [399, 81] width 131 height 14
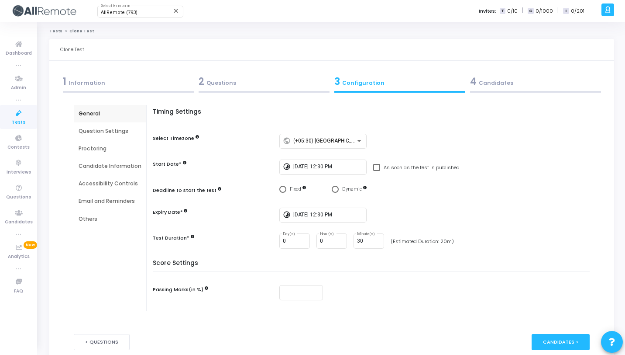
click at [555, 90] on div "4 Candidates" at bounding box center [536, 84] width 136 height 24
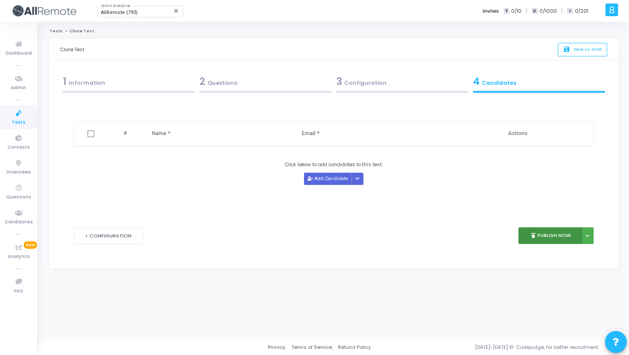
click at [550, 229] on button "publish Publish Now" at bounding box center [550, 235] width 64 height 17
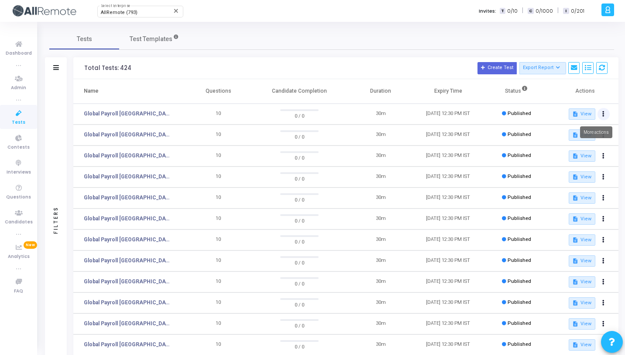
click at [603, 114] on icon at bounding box center [604, 114] width 2 height 4
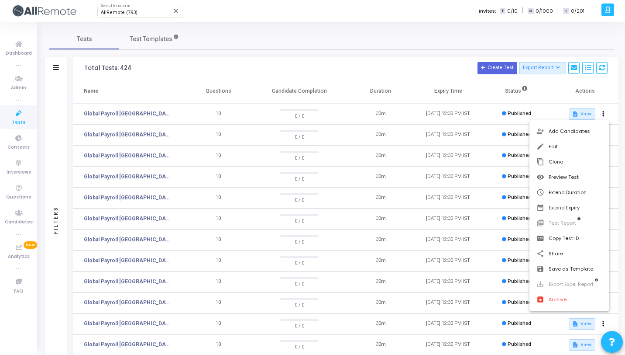
click at [238, 14] on div at bounding box center [312, 177] width 625 height 355
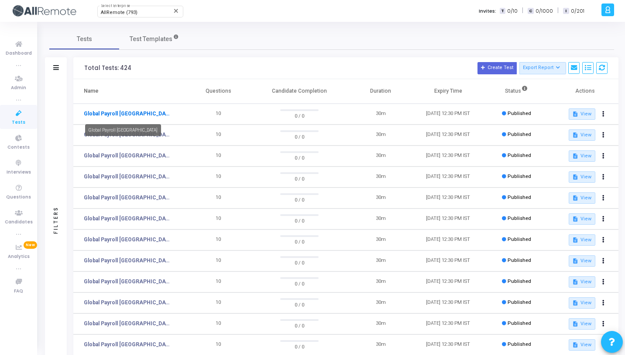
click at [111, 112] on link "Global Payroll [GEOGRAPHIC_DATA]" at bounding box center [127, 114] width 87 height 8
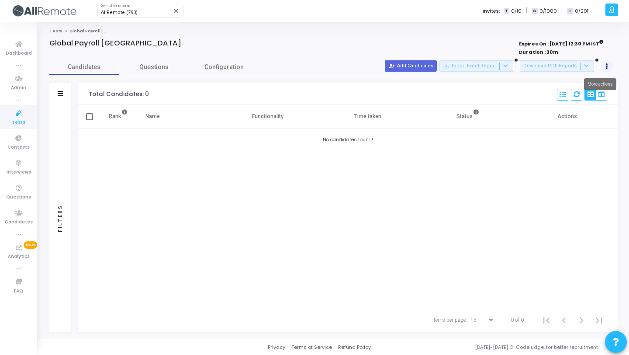
click at [608, 68] on button at bounding box center [607, 66] width 12 height 12
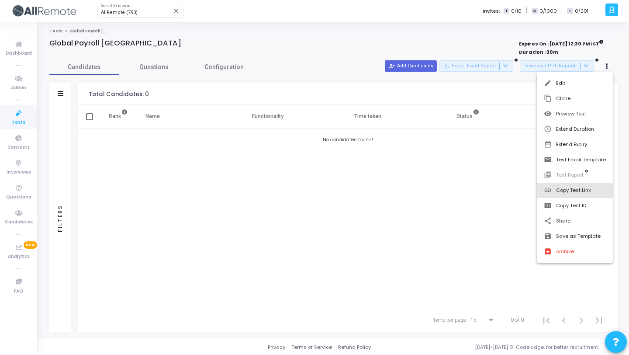
click at [572, 188] on button "link Copy Test Link" at bounding box center [575, 190] width 76 height 15
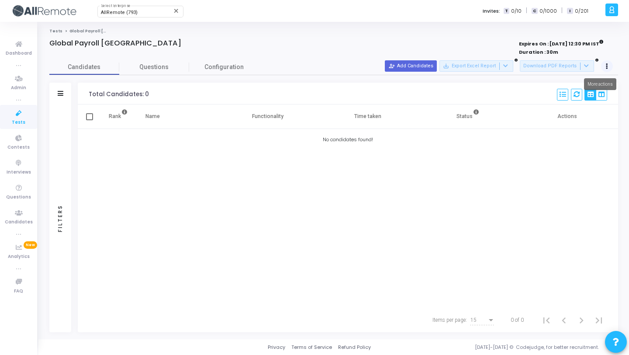
click at [607, 64] on icon at bounding box center [607, 66] width 2 height 4
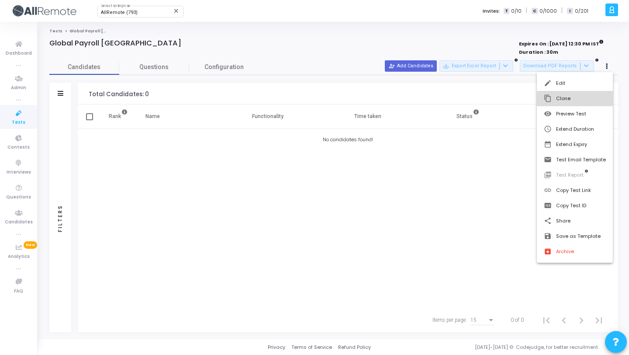
click at [585, 99] on button "content_copy Clone" at bounding box center [575, 98] width 76 height 15
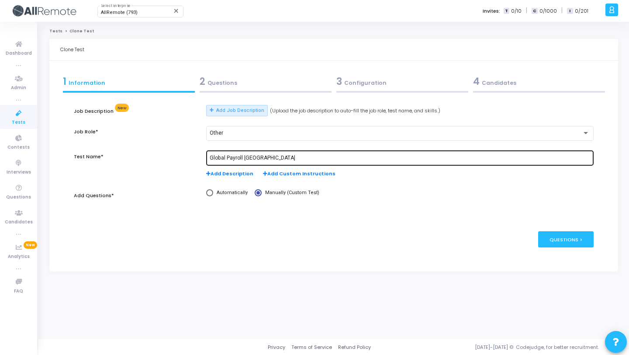
click at [253, 156] on input "Global Payroll [GEOGRAPHIC_DATA]" at bounding box center [400, 158] width 380 height 6
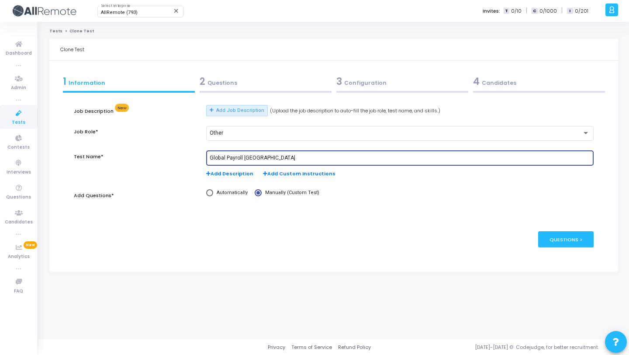
click at [253, 156] on input "Global Payroll [GEOGRAPHIC_DATA]" at bounding box center [400, 158] width 380 height 6
paste input "anad"
type input "Global Payroll [GEOGRAPHIC_DATA]"
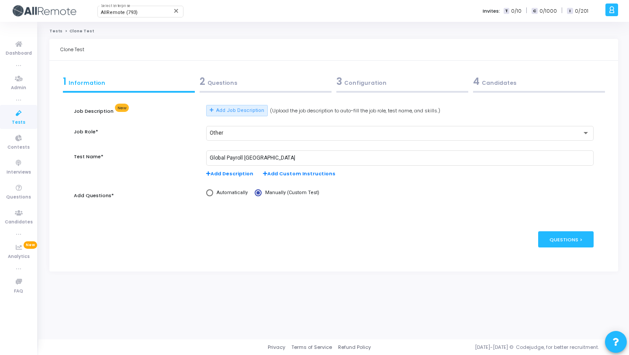
click at [266, 86] on div "2 Questions" at bounding box center [266, 81] width 132 height 14
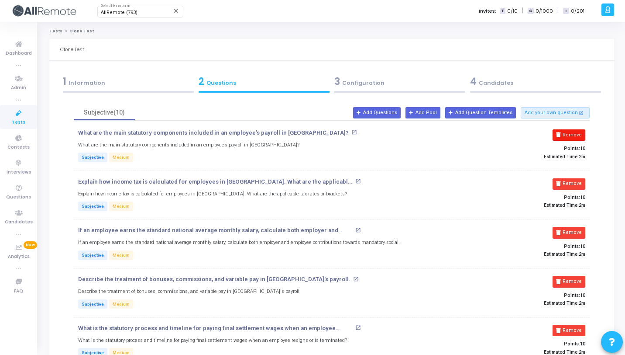
click at [572, 130] on button "Remove" at bounding box center [569, 134] width 33 height 11
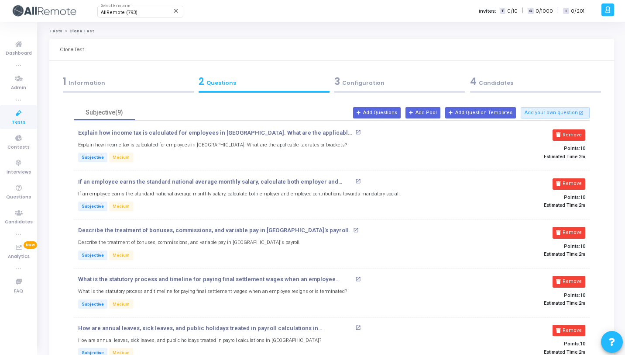
click at [572, 130] on button "Remove" at bounding box center [569, 134] width 33 height 11
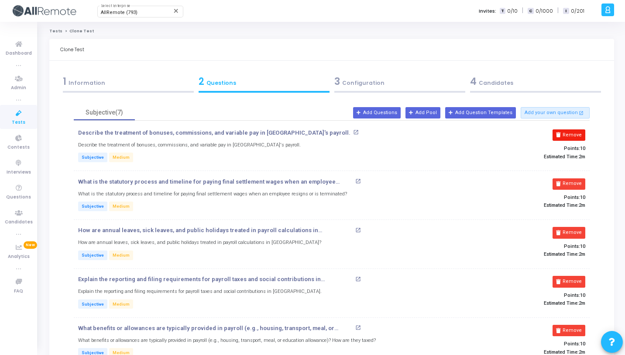
click at [572, 130] on button "Remove" at bounding box center [569, 134] width 33 height 11
click at [572, 178] on button "Remove" at bounding box center [569, 183] width 33 height 11
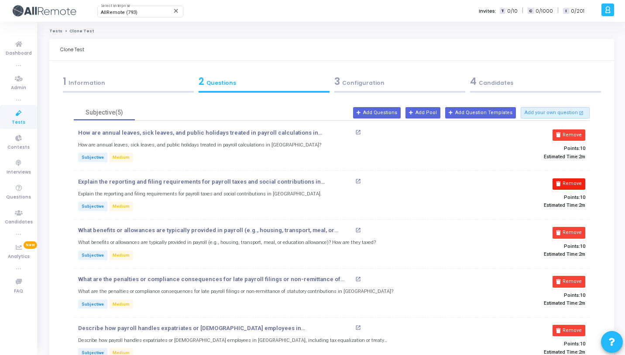
click at [572, 130] on button "Remove" at bounding box center [569, 134] width 33 height 11
click at [573, 178] on button "Remove" at bounding box center [569, 183] width 33 height 11
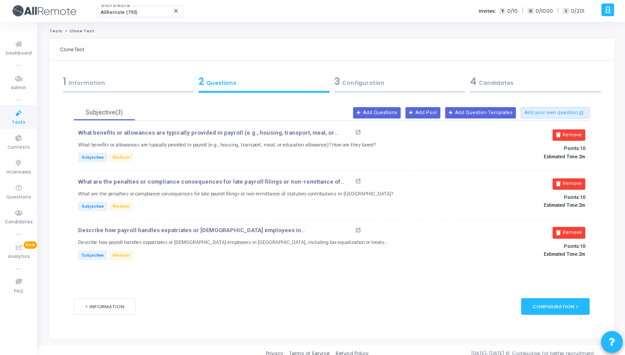
click at [573, 130] on button "Remove" at bounding box center [569, 134] width 33 height 11
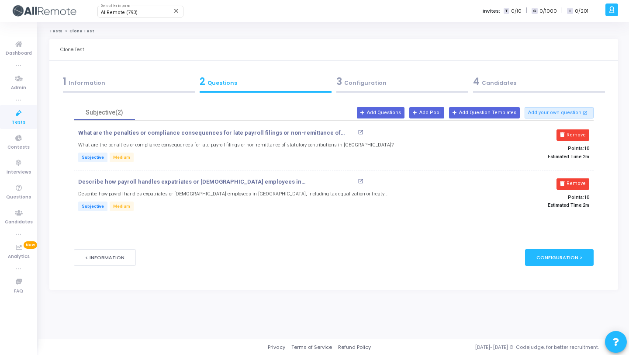
click at [573, 130] on button "Remove" at bounding box center [572, 134] width 33 height 11
click at [573, 178] on button "Remove" at bounding box center [572, 183] width 33 height 11
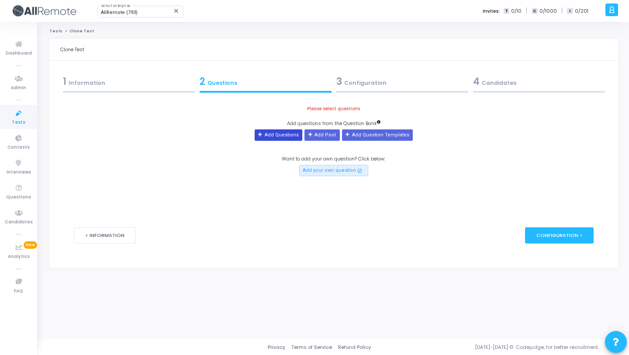
click at [289, 140] on button "Add Questions" at bounding box center [279, 134] width 48 height 11
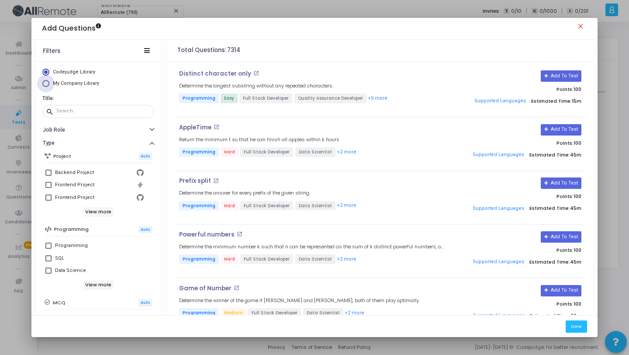
click at [76, 86] on span "My Company Library" at bounding box center [76, 83] width 46 height 6
click at [49, 86] on input "My Company Library" at bounding box center [45, 83] width 7 height 7
radio input "true"
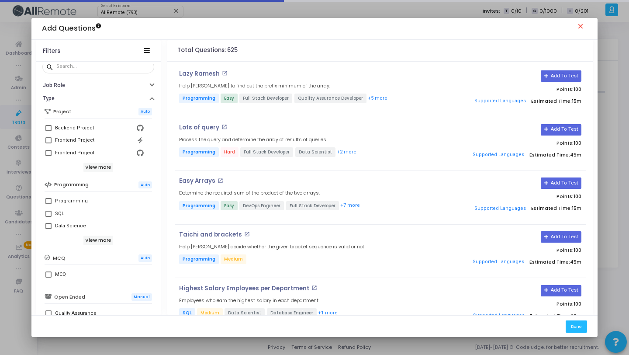
scroll to position [150, 0]
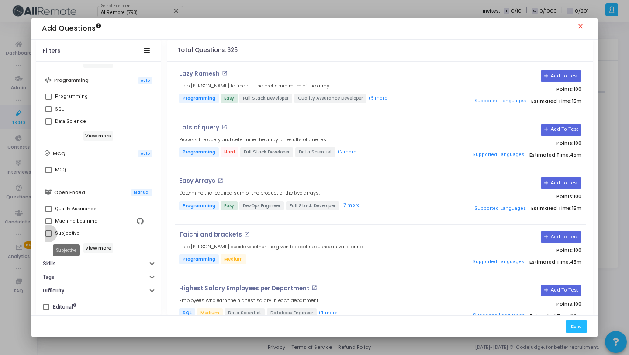
click at [73, 235] on div "Subjective" at bounding box center [67, 233] width 24 height 10
click at [48, 236] on input "Subjective" at bounding box center [48, 236] width 0 height 0
checkbox input "true"
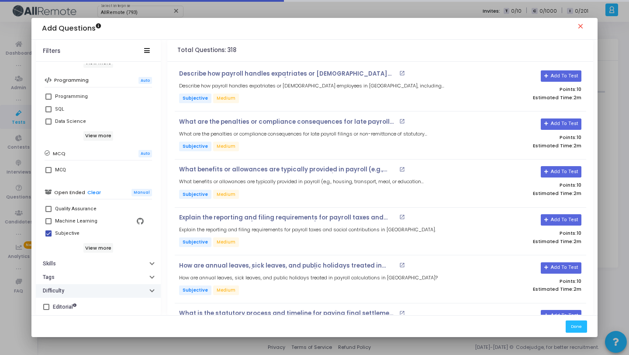
click at [97, 291] on button "Difficulty" at bounding box center [98, 291] width 125 height 14
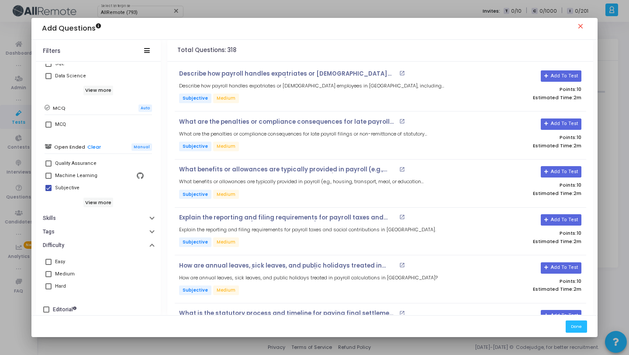
scroll to position [198, 0]
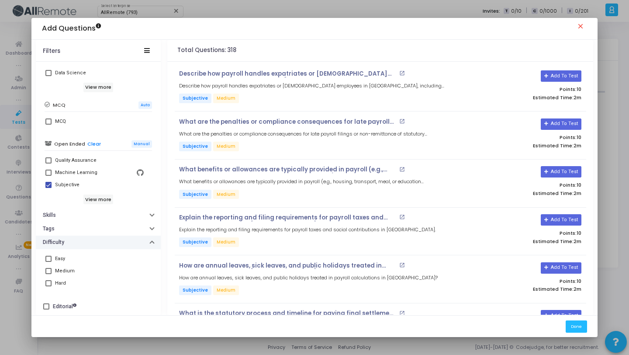
click at [72, 248] on button "Difficulty" at bounding box center [98, 242] width 125 height 14
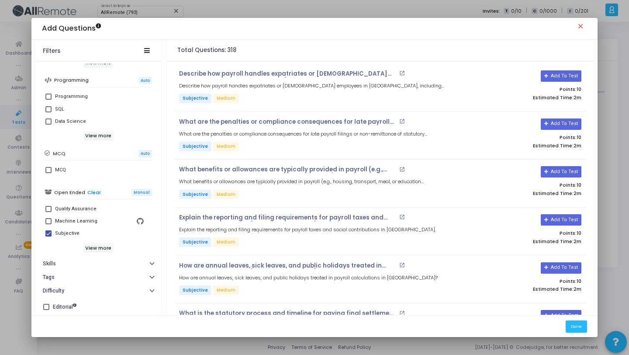
scroll to position [150, 0]
click at [74, 256] on mat-tooltip-component "Subjective" at bounding box center [66, 248] width 39 height 24
click at [76, 260] on button "Skills" at bounding box center [98, 264] width 125 height 14
click at [86, 272] on div at bounding box center [104, 278] width 90 height 14
click at [86, 273] on div at bounding box center [104, 278] width 90 height 14
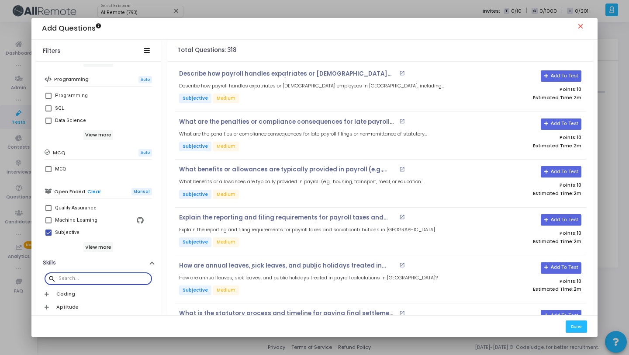
paste input "Canada"
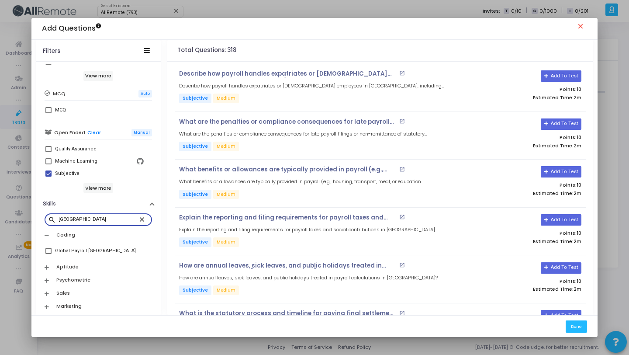
type input "Canada"
click at [92, 257] on div "Global Payroll [GEOGRAPHIC_DATA]" at bounding box center [98, 250] width 107 height 19
click at [92, 251] on div "Global Payroll [GEOGRAPHIC_DATA]" at bounding box center [95, 250] width 81 height 10
click at [48, 254] on input "Global Payroll [GEOGRAPHIC_DATA]" at bounding box center [48, 254] width 0 height 0
checkbox input "true"
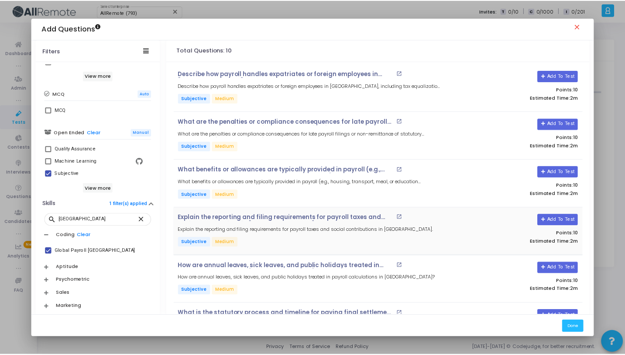
scroll to position [233, 0]
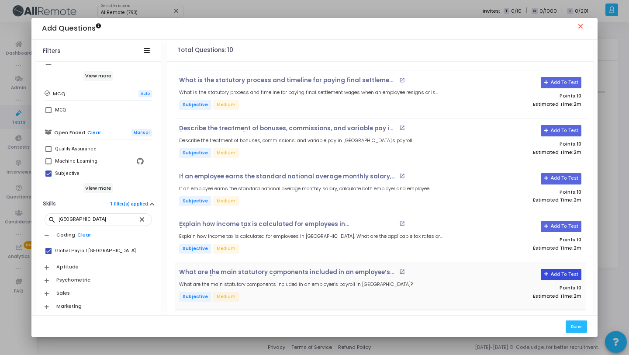
click at [562, 270] on button "Add To Test" at bounding box center [561, 274] width 41 height 11
click at [559, 226] on button "Add To Test" at bounding box center [561, 226] width 41 height 11
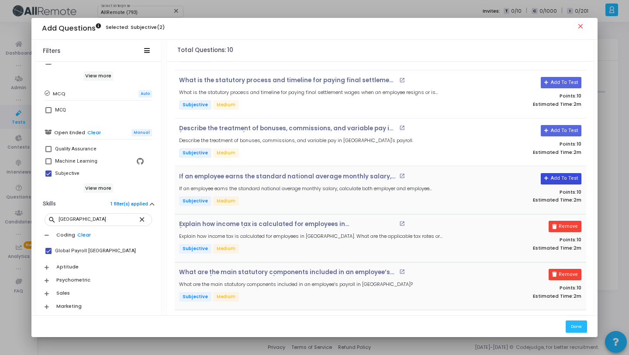
click at [557, 176] on button "Add To Test" at bounding box center [561, 178] width 41 height 11
click at [562, 128] on button "Add To Test" at bounding box center [558, 130] width 41 height 11
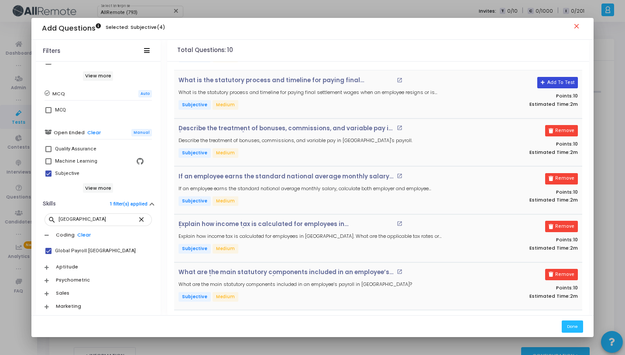
click at [560, 86] on button "Add To Test" at bounding box center [558, 82] width 41 height 11
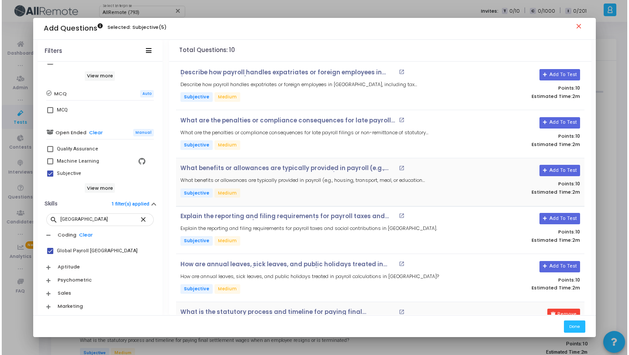
scroll to position [0, 0]
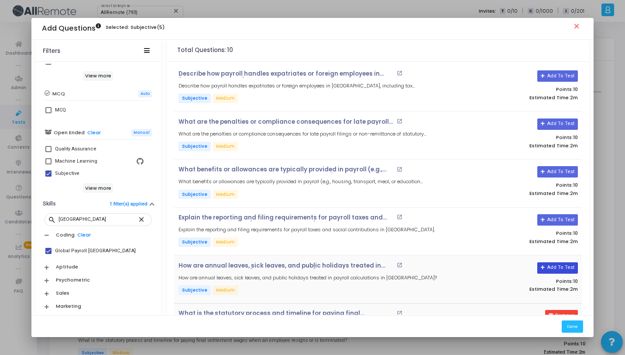
click at [558, 264] on button "Add To Test" at bounding box center [558, 267] width 41 height 11
click at [558, 222] on button "Add To Test" at bounding box center [558, 219] width 41 height 11
click at [551, 170] on button "Add To Test" at bounding box center [558, 171] width 41 height 11
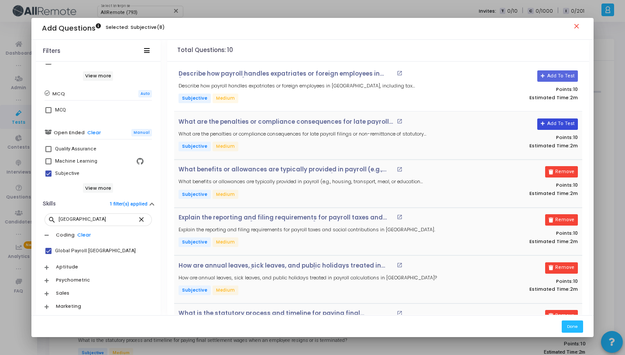
click at [549, 128] on button "Add To Test" at bounding box center [558, 123] width 41 height 11
click at [566, 78] on button "Add To Test" at bounding box center [558, 75] width 41 height 11
click at [583, 328] on button "Done" at bounding box center [572, 326] width 21 height 12
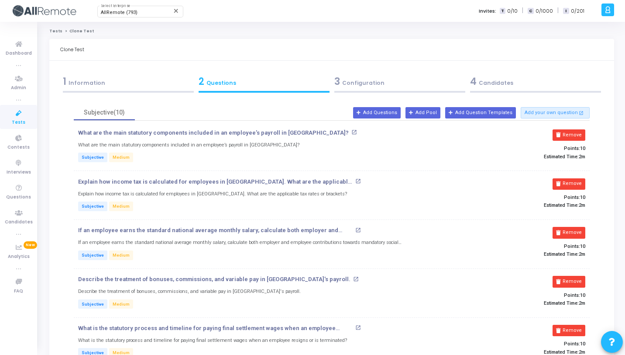
click at [380, 90] on div "3 Configuration" at bounding box center [400, 84] width 136 height 24
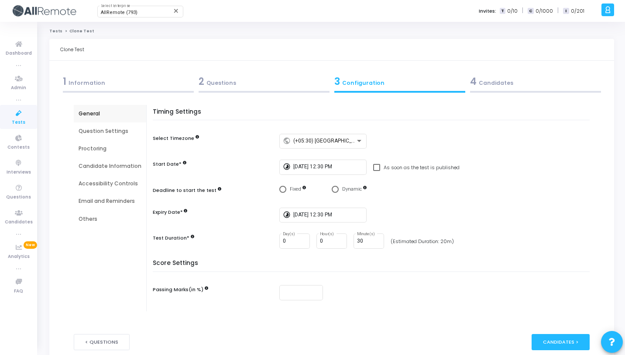
click at [519, 84] on div "4 Candidates" at bounding box center [535, 81] width 131 height 14
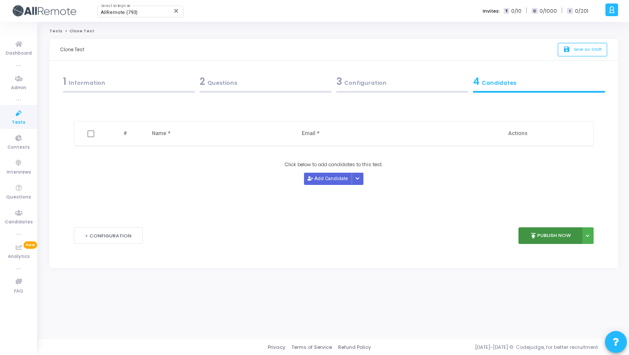
click at [539, 238] on button "publish Publish Now" at bounding box center [550, 235] width 64 height 17
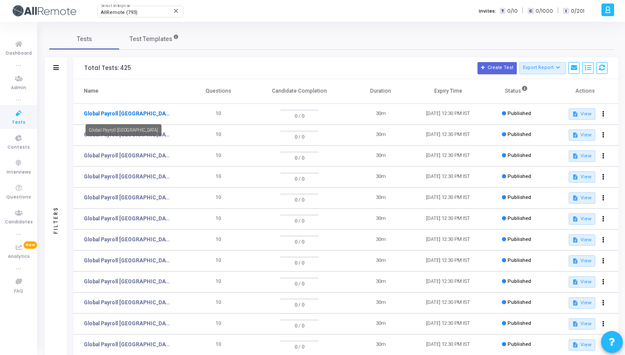
click at [110, 116] on link "Global Payroll [GEOGRAPHIC_DATA]" at bounding box center [127, 114] width 87 height 8
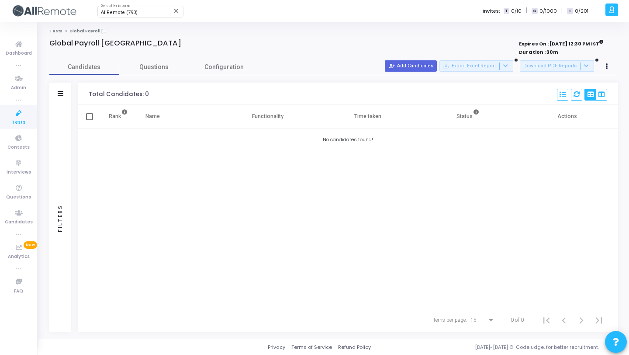
click at [600, 67] on div "person_add_alt Add Candidates save_alt Export Excel Report Download PDF Reports" at bounding box center [499, 66] width 228 height 12
click at [603, 67] on button at bounding box center [607, 66] width 12 height 12
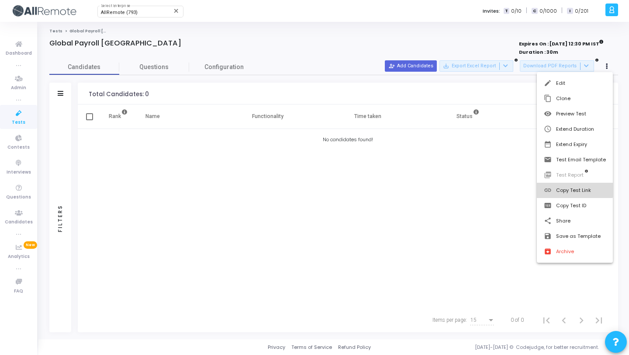
click at [574, 188] on button "link Copy Test Link" at bounding box center [575, 190] width 76 height 15
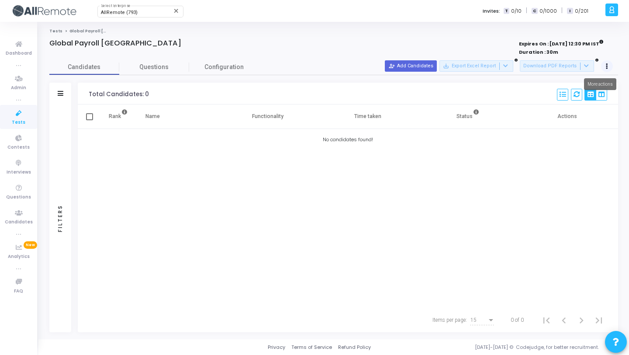
click at [608, 64] on button at bounding box center [607, 66] width 12 height 12
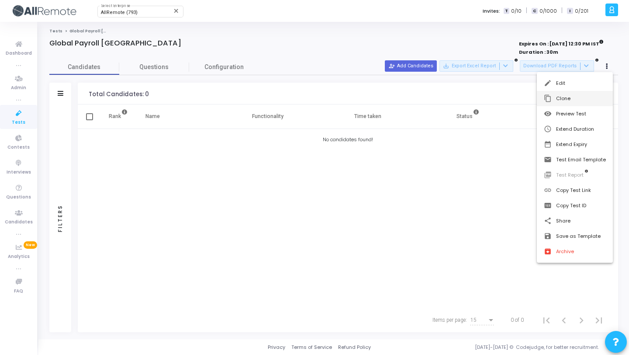
click at [569, 101] on button "content_copy Clone" at bounding box center [575, 98] width 76 height 15
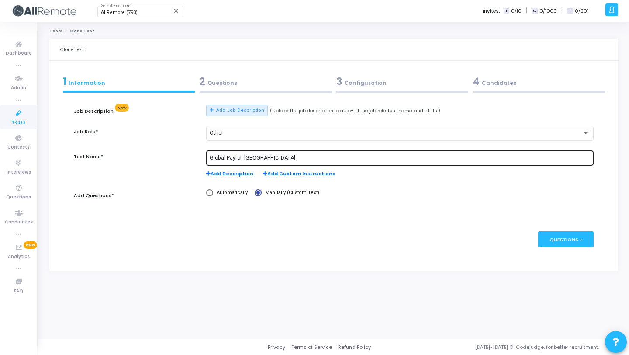
click at [250, 158] on input "Global Payroll [GEOGRAPHIC_DATA]" at bounding box center [400, 158] width 380 height 6
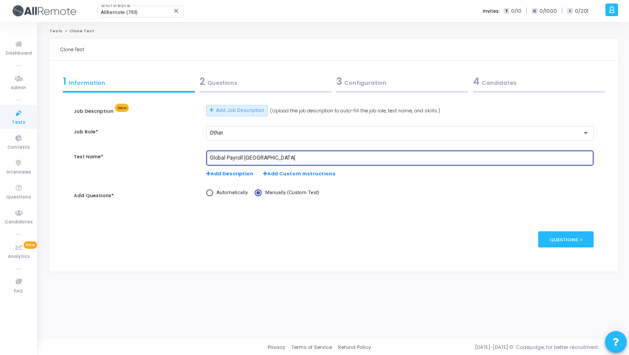
click at [250, 158] on input "Global Payroll [GEOGRAPHIC_DATA]" at bounding box center [400, 158] width 380 height 6
paste input "Indonesi"
type input "Global Payroll [GEOGRAPHIC_DATA]"
click at [287, 85] on div "2 Questions" at bounding box center [266, 81] width 132 height 14
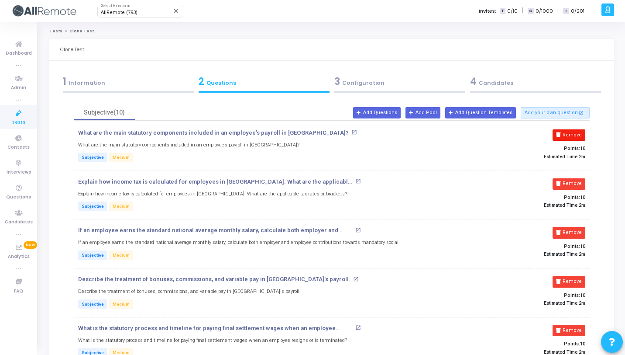
click at [580, 134] on button "Remove" at bounding box center [569, 134] width 33 height 11
click at [580, 178] on button "Remove" at bounding box center [569, 183] width 33 height 11
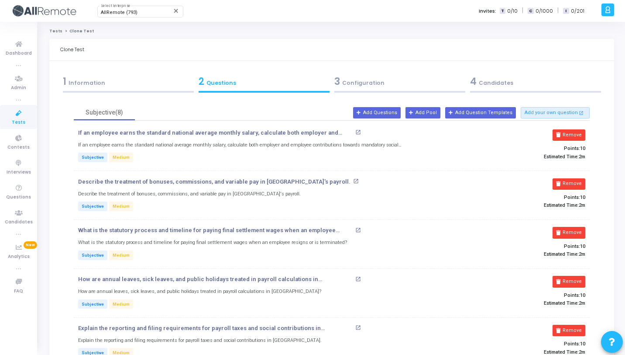
click at [580, 134] on button "Remove" at bounding box center [569, 134] width 33 height 11
click at [580, 178] on button "Remove" at bounding box center [569, 183] width 33 height 11
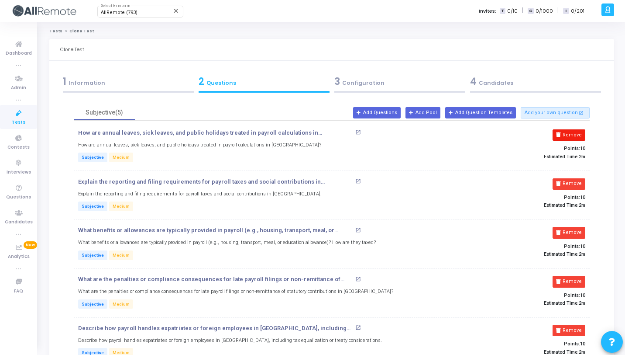
click at [580, 134] on button "Remove" at bounding box center [569, 134] width 33 height 11
click at [580, 178] on button "Remove" at bounding box center [569, 183] width 33 height 11
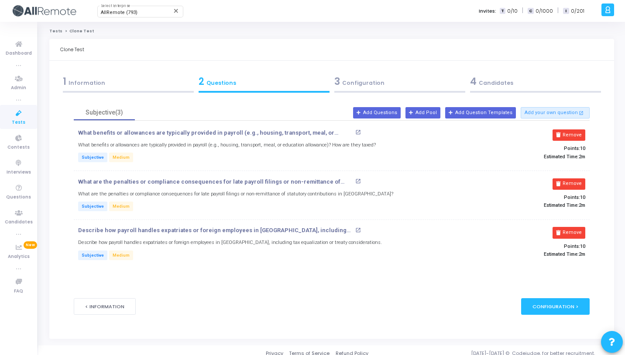
click at [580, 134] on button "Remove" at bounding box center [569, 134] width 33 height 11
click at [580, 178] on button "Remove" at bounding box center [572, 183] width 33 height 11
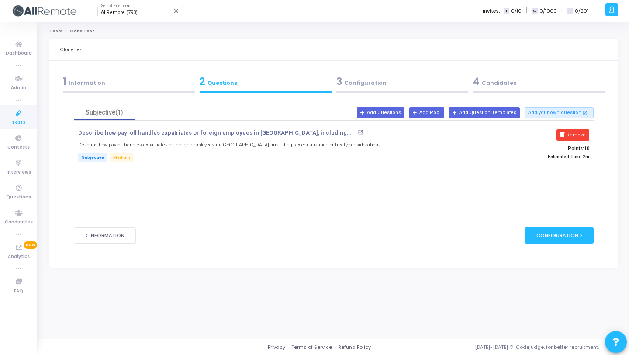
click at [580, 134] on button "Remove" at bounding box center [572, 134] width 33 height 11
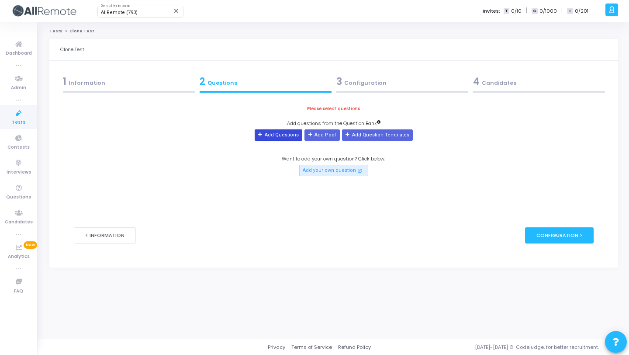
click at [285, 135] on button "Add Questions" at bounding box center [279, 134] width 48 height 11
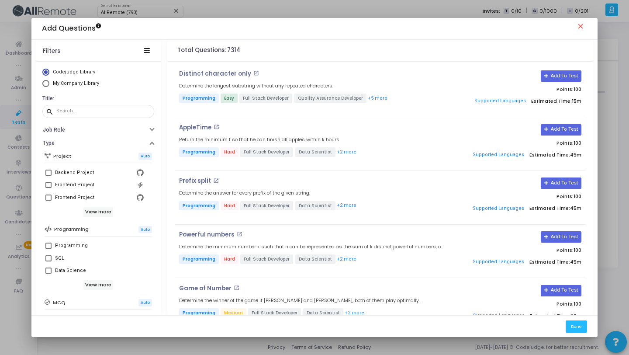
click at [81, 82] on span "My Company Library" at bounding box center [76, 83] width 46 height 6
click at [49, 82] on input "My Company Library" at bounding box center [45, 83] width 7 height 7
radio input "true"
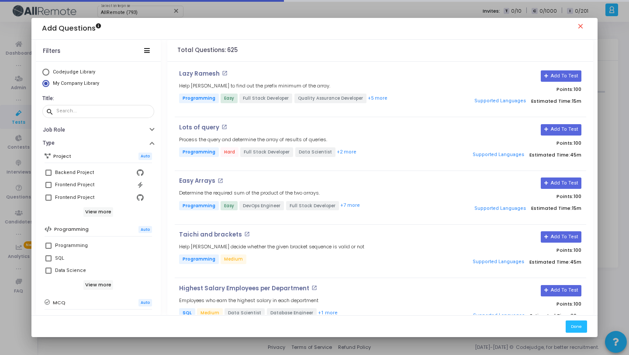
scroll to position [150, 0]
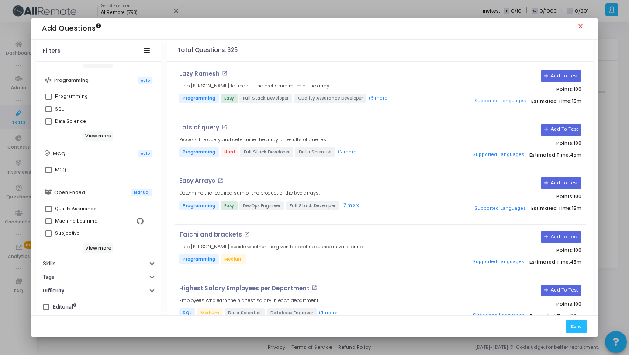
click at [79, 236] on div "Subjective" at bounding box center [99, 233] width 89 height 10
click at [48, 236] on input "Subjective" at bounding box center [48, 236] width 0 height 0
checkbox input "true"
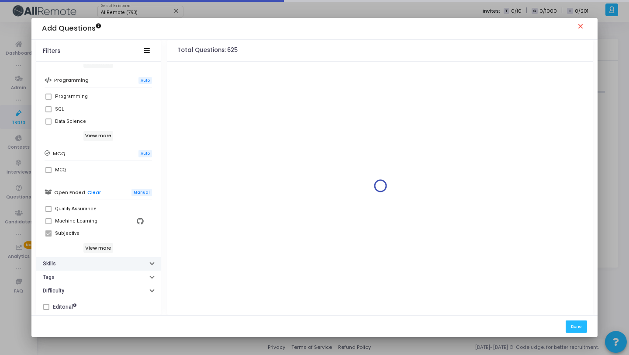
click at [79, 259] on button "Skills" at bounding box center [98, 264] width 125 height 14
click at [84, 270] on div "search" at bounding box center [98, 277] width 107 height 17
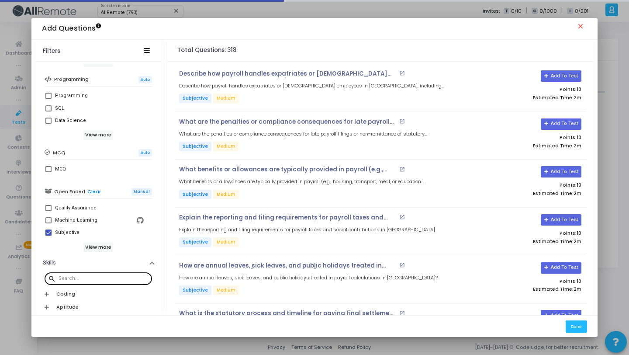
click at [85, 271] on div at bounding box center [104, 278] width 90 height 14
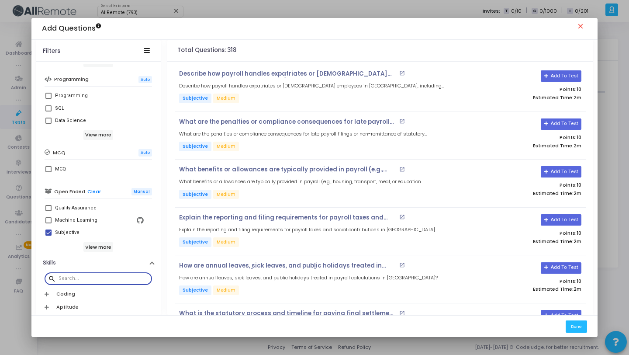
paste input "Indonesia"
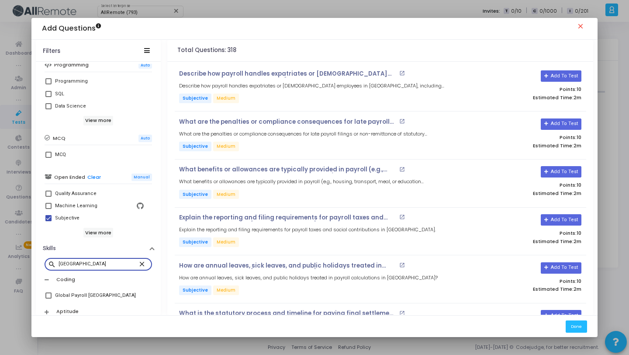
scroll to position [165, 0]
type input "Indonesia"
click at [98, 293] on div "Global Payroll [GEOGRAPHIC_DATA]" at bounding box center [95, 295] width 81 height 10
click at [48, 298] on input "Global Payroll [GEOGRAPHIC_DATA]" at bounding box center [48, 298] width 0 height 0
checkbox input "true"
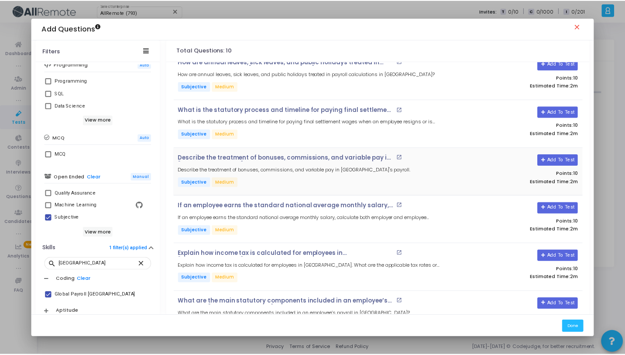
scroll to position [233, 0]
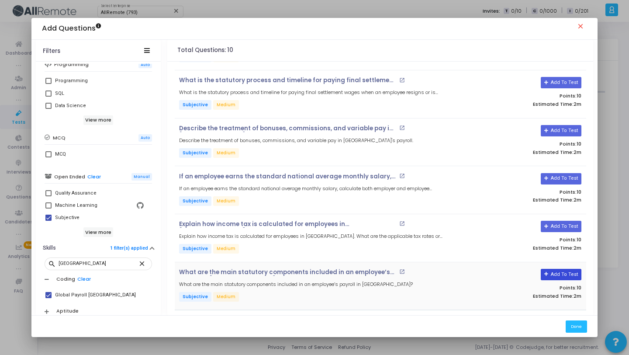
click at [560, 274] on button "Add To Test" at bounding box center [561, 274] width 41 height 11
click at [563, 226] on button "Add To Test" at bounding box center [561, 226] width 41 height 11
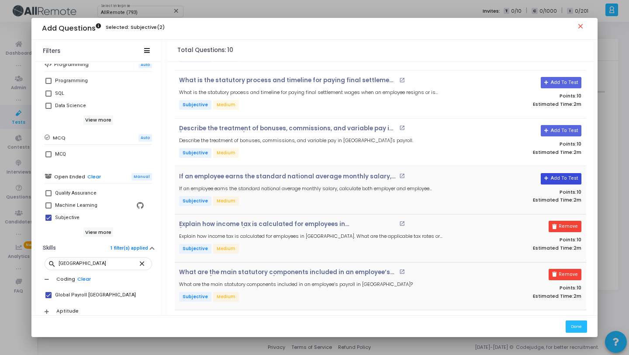
click at [556, 180] on button "Add To Test" at bounding box center [561, 178] width 41 height 11
click at [558, 129] on button "Add To Test" at bounding box center [558, 130] width 41 height 11
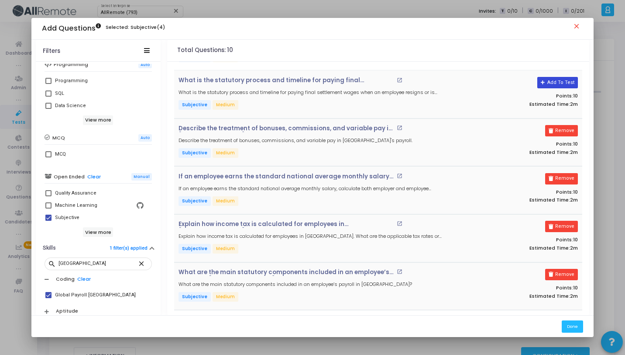
click at [560, 81] on button "Add To Test" at bounding box center [558, 82] width 41 height 11
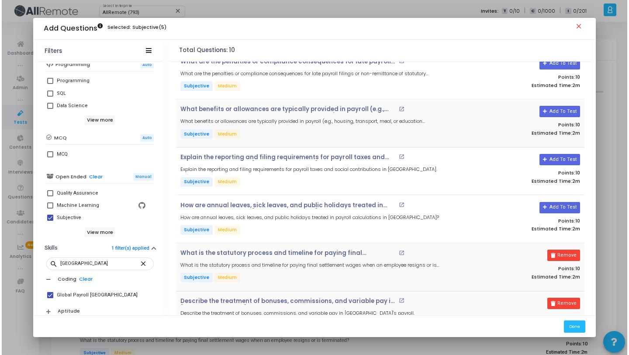
scroll to position [0, 0]
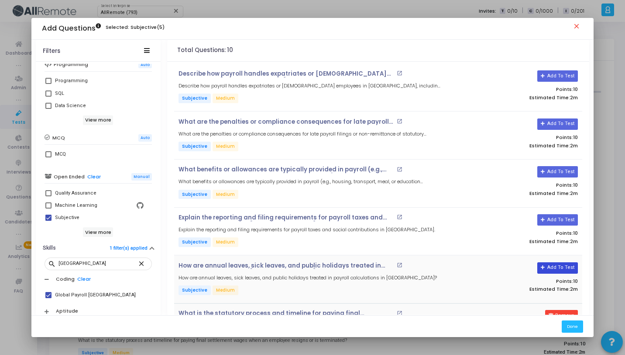
click at [564, 267] on button "Add To Test" at bounding box center [558, 267] width 41 height 11
click at [553, 219] on button "Add To Test" at bounding box center [558, 219] width 41 height 11
click at [551, 173] on button "Add To Test" at bounding box center [558, 171] width 41 height 11
click at [547, 117] on div "What are the penalties or compliance consequences for late payroll filings or n…" at bounding box center [378, 135] width 408 height 48
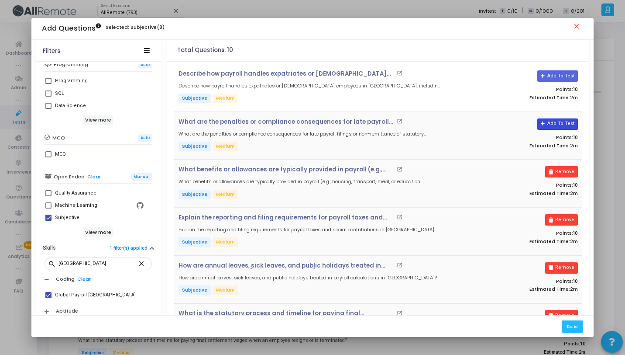
click at [548, 121] on button "Add To Test" at bounding box center [558, 123] width 41 height 11
click at [550, 76] on button "Add To Test" at bounding box center [558, 75] width 41 height 11
click at [577, 323] on button "Done" at bounding box center [572, 326] width 21 height 12
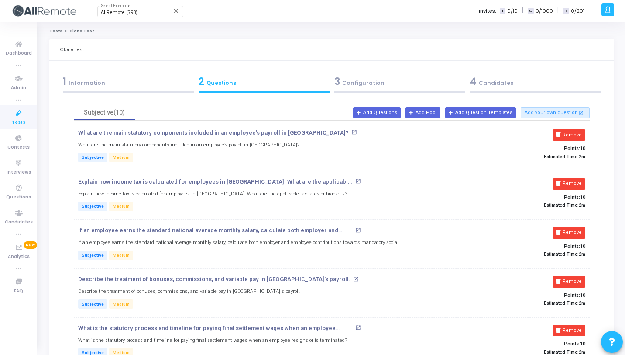
click at [495, 90] on div "4 Candidates" at bounding box center [536, 84] width 136 height 24
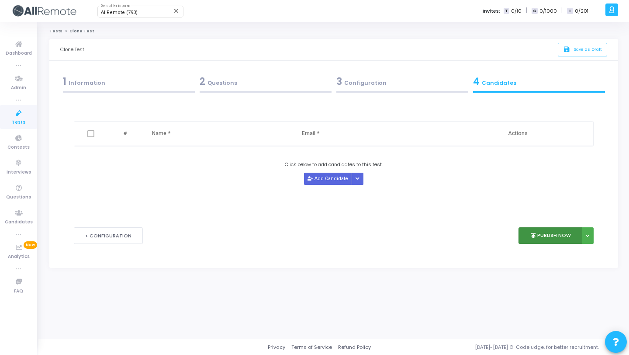
click at [548, 230] on button "publish Publish Now" at bounding box center [550, 235] width 64 height 17
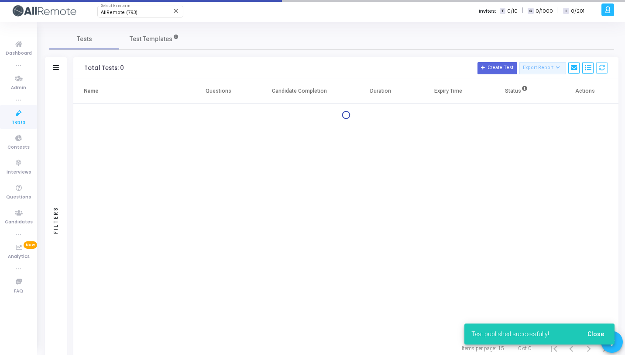
click at [155, 91] on th "Name" at bounding box center [128, 91] width 111 height 24
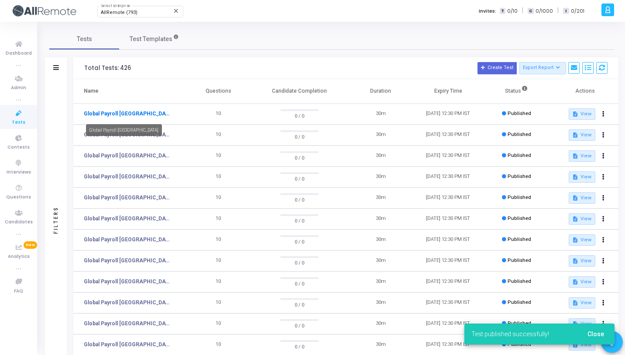
click at [107, 110] on link "Global Payroll [GEOGRAPHIC_DATA]" at bounding box center [127, 114] width 87 height 8
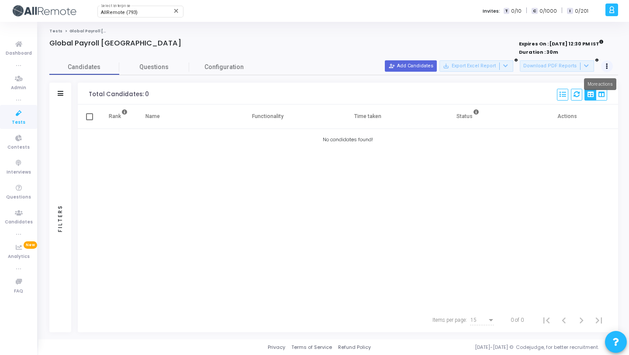
click at [610, 66] on button at bounding box center [607, 66] width 12 height 12
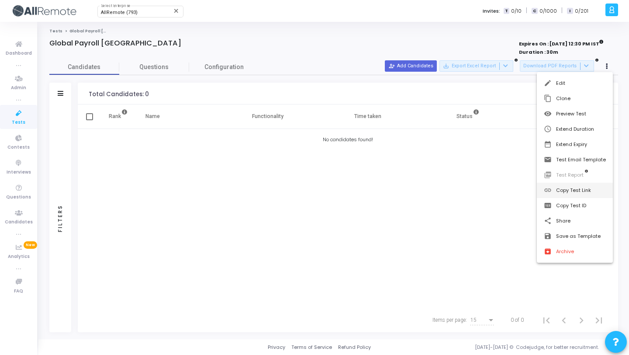
click at [561, 190] on button "link Copy Test Link" at bounding box center [575, 190] width 76 height 15
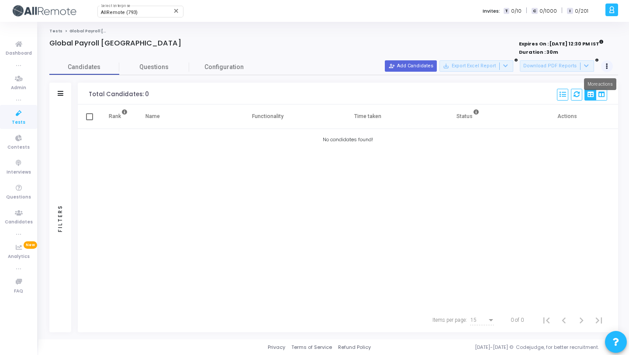
click at [608, 66] on button at bounding box center [607, 66] width 12 height 12
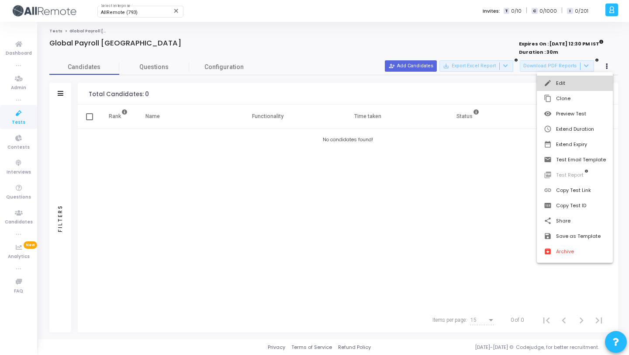
click at [556, 87] on button "edit Edit" at bounding box center [575, 83] width 76 height 15
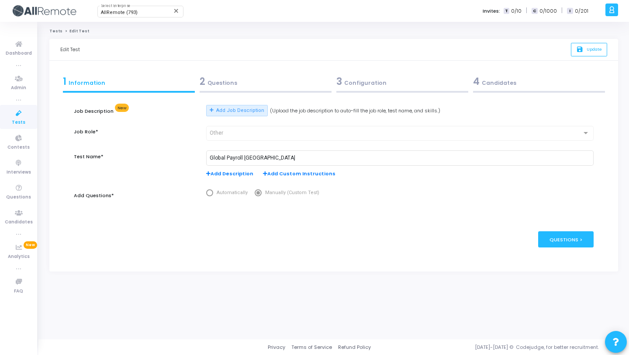
click at [24, 119] on link "Tests" at bounding box center [18, 117] width 37 height 24
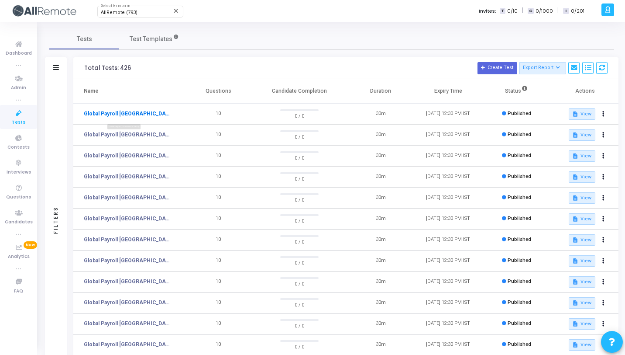
click at [128, 112] on link "Global Payroll [GEOGRAPHIC_DATA]" at bounding box center [127, 114] width 87 height 8
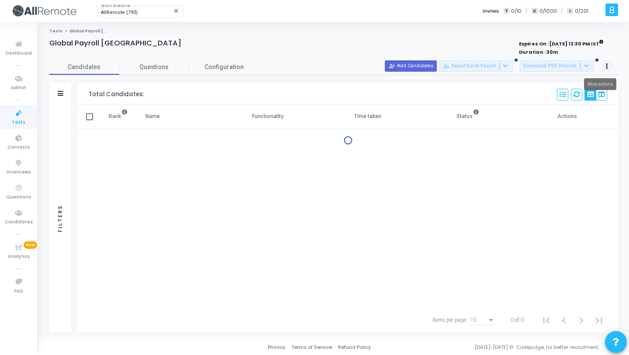
click at [606, 65] on icon at bounding box center [607, 66] width 2 height 4
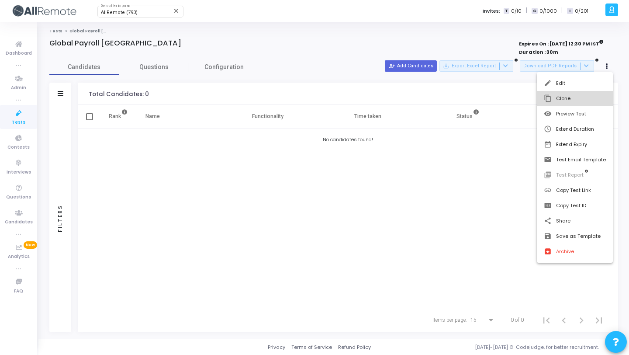
click at [592, 96] on button "content_copy Clone" at bounding box center [575, 98] width 76 height 15
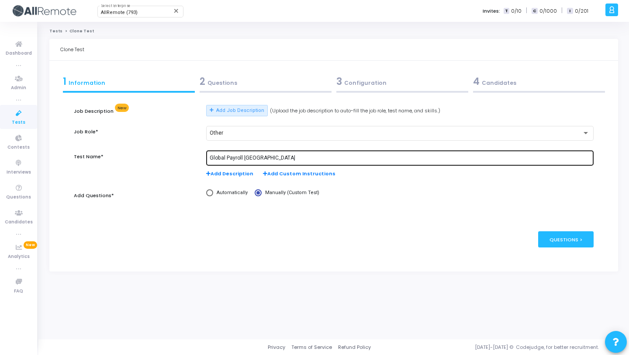
click at [246, 160] on input "Global Payroll [GEOGRAPHIC_DATA]" at bounding box center [400, 158] width 380 height 6
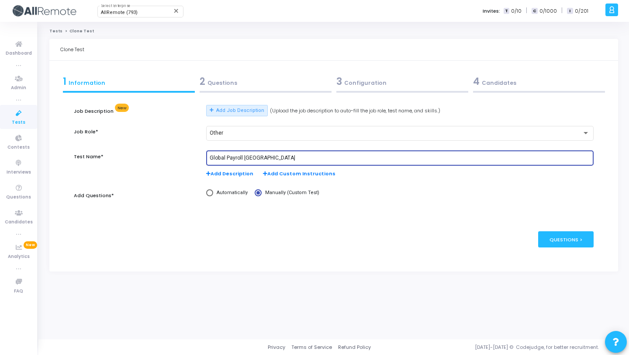
click at [252, 157] on input "Global Payroll [GEOGRAPHIC_DATA]" at bounding box center [400, 158] width 380 height 6
paste input "Austral"
type input "Global Payroll [GEOGRAPHIC_DATA]"
click at [265, 87] on div "2 Questions" at bounding box center [266, 81] width 132 height 14
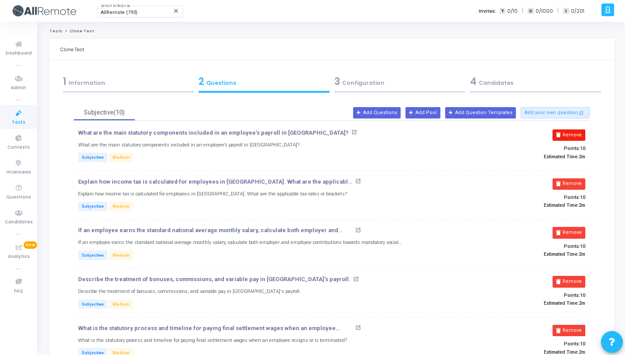
click at [567, 135] on button "Remove" at bounding box center [569, 134] width 33 height 11
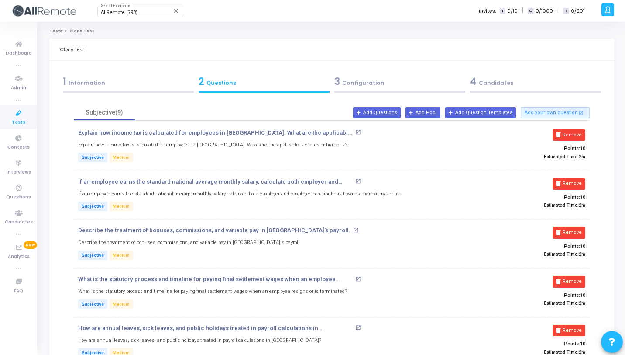
click at [567, 135] on button "Remove" at bounding box center [569, 134] width 33 height 11
click at [567, 178] on button "Remove" at bounding box center [569, 183] width 33 height 11
click at [567, 135] on button "Remove" at bounding box center [569, 134] width 33 height 11
click at [567, 178] on button "Remove" at bounding box center [569, 183] width 33 height 11
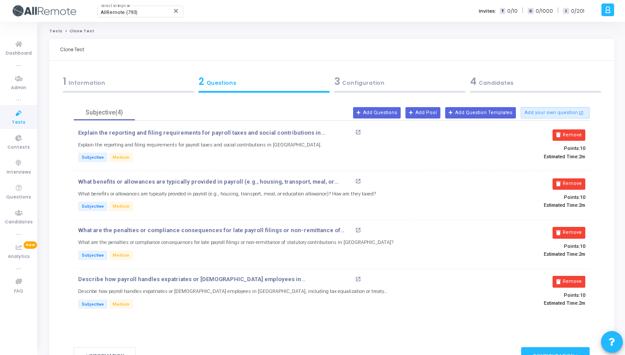
click at [567, 135] on button "Remove" at bounding box center [569, 134] width 33 height 11
click at [567, 178] on button "Remove" at bounding box center [569, 183] width 33 height 11
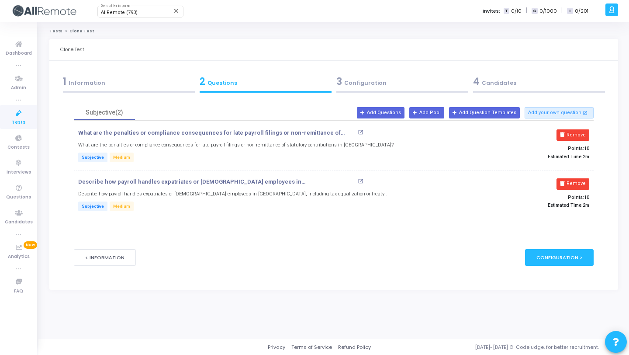
click at [567, 135] on button "Remove" at bounding box center [572, 134] width 33 height 11
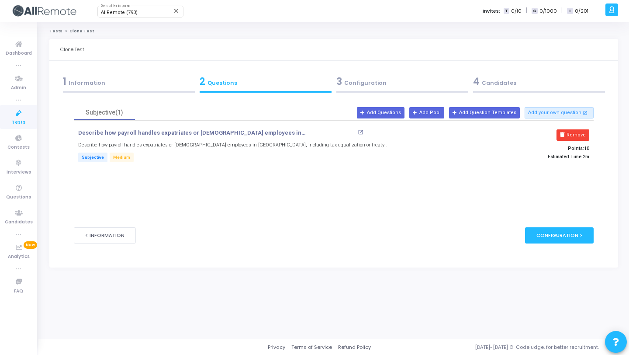
click at [567, 135] on button "Remove" at bounding box center [572, 134] width 33 height 11
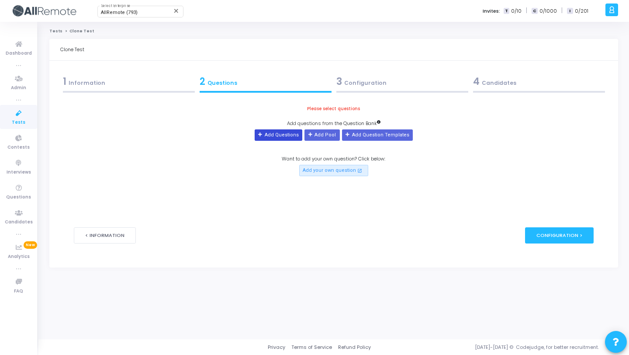
click at [283, 134] on button "Add Questions" at bounding box center [279, 134] width 48 height 11
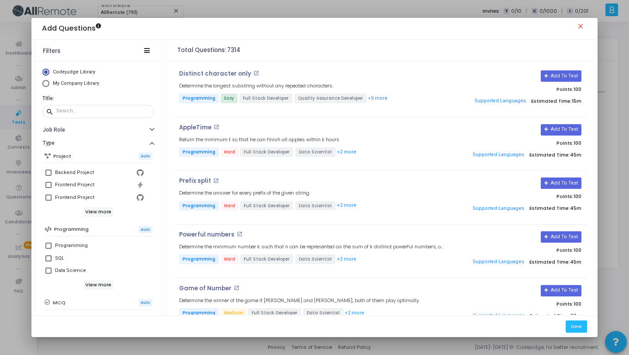
click at [91, 80] on span "My Company Library" at bounding box center [76, 83] width 46 height 6
click at [49, 80] on input "My Company Library" at bounding box center [45, 83] width 7 height 7
radio input "true"
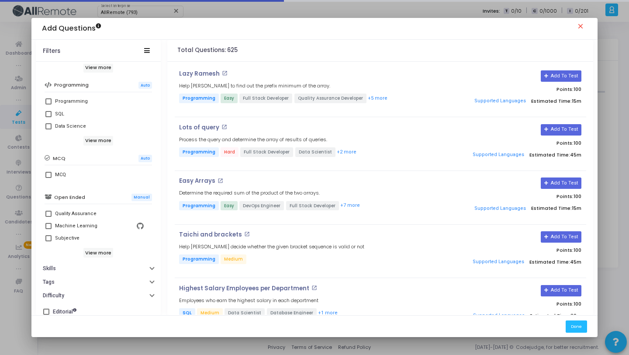
scroll to position [150, 0]
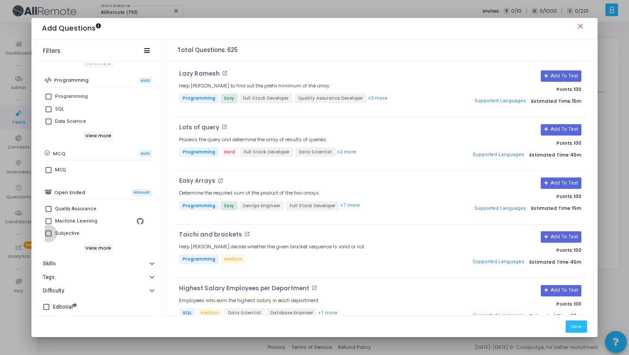
click at [80, 231] on div "Subjective" at bounding box center [99, 233] width 89 height 10
click at [48, 236] on input "Subjective" at bounding box center [48, 236] width 0 height 0
checkbox input "true"
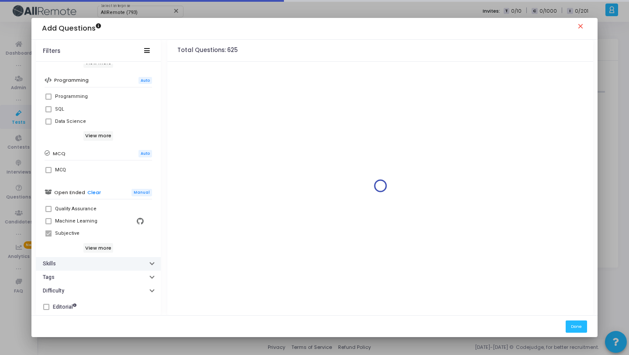
click at [81, 259] on button "Skills" at bounding box center [98, 264] width 125 height 14
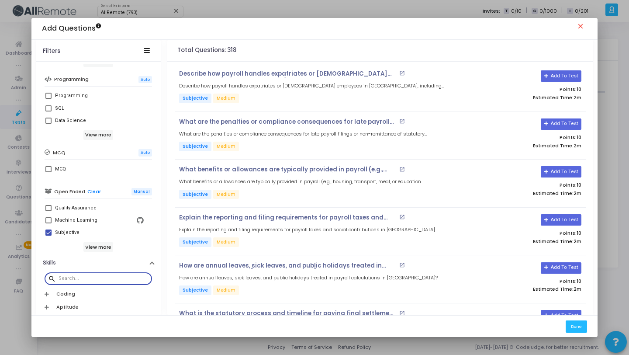
click at [85, 276] on input "text" at bounding box center [104, 278] width 90 height 5
paste input "Australia"
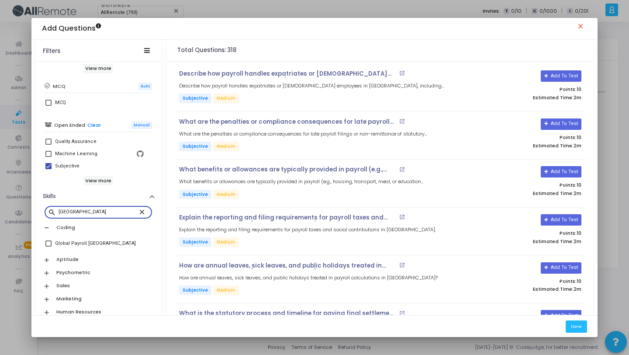
scroll to position [217, 0]
type input "Australia"
click at [97, 239] on div "Global Payroll [GEOGRAPHIC_DATA]" at bounding box center [95, 242] width 81 height 10
click at [48, 245] on input "Global Payroll [GEOGRAPHIC_DATA]" at bounding box center [48, 245] width 0 height 0
checkbox input "true"
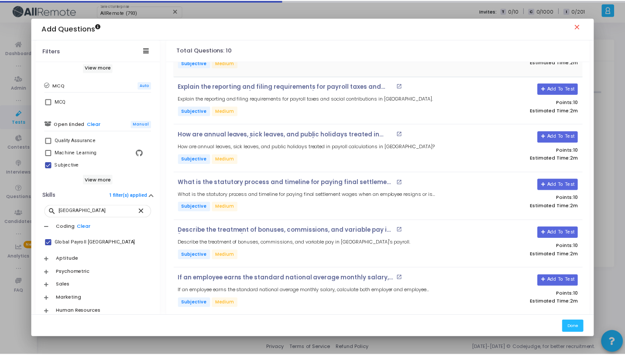
scroll to position [233, 0]
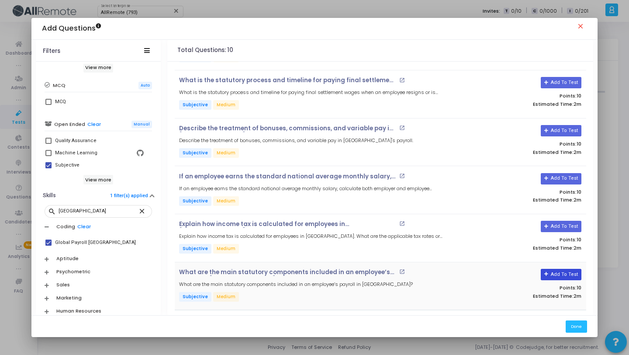
click at [560, 274] on button "Add To Test" at bounding box center [561, 274] width 41 height 11
click at [567, 226] on button "Add To Test" at bounding box center [561, 226] width 41 height 11
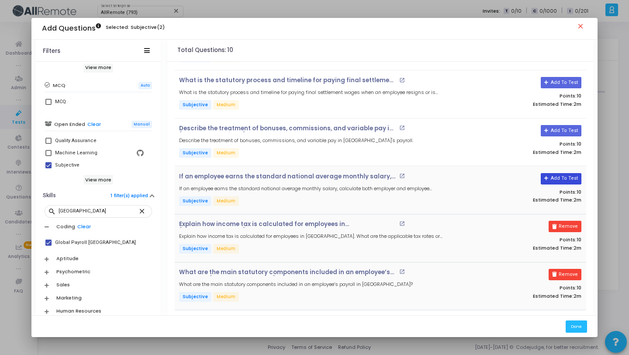
click at [563, 174] on button "Add To Test" at bounding box center [561, 178] width 41 height 11
click at [560, 128] on button "Add To Test" at bounding box center [558, 130] width 41 height 11
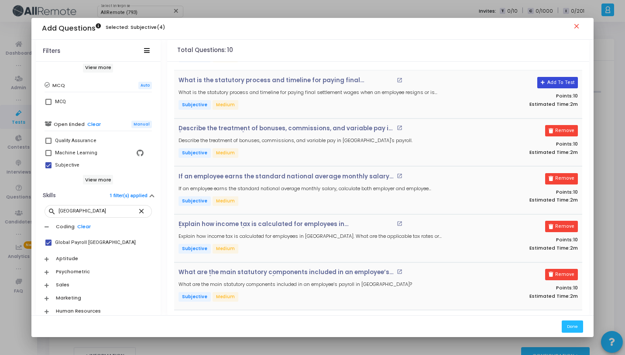
click at [555, 84] on button "Add To Test" at bounding box center [558, 82] width 41 height 11
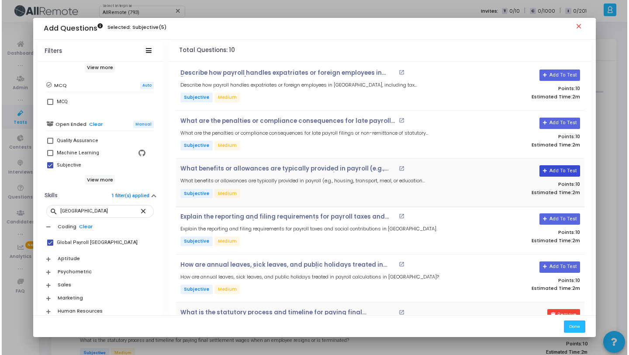
scroll to position [0, 0]
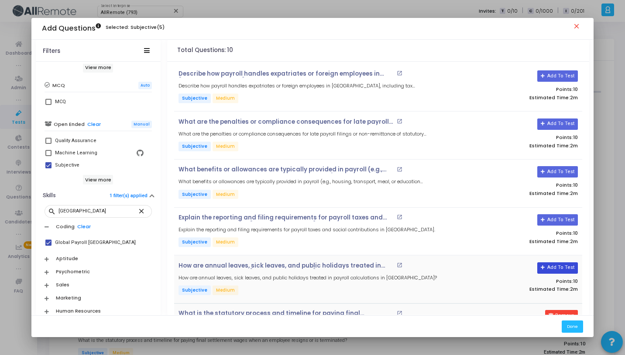
click at [557, 263] on button "Add To Test" at bounding box center [558, 267] width 41 height 11
click at [558, 219] on button "Add To Test" at bounding box center [558, 219] width 41 height 11
click at [555, 172] on button "Add To Test" at bounding box center [558, 171] width 41 height 11
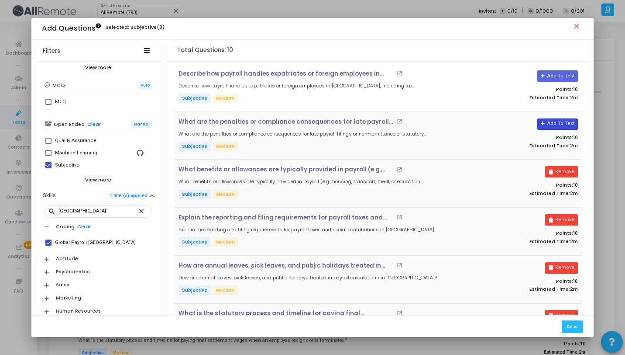
click at [556, 127] on button "Add To Test" at bounding box center [558, 123] width 41 height 11
click at [556, 73] on button "Add To Test" at bounding box center [558, 75] width 41 height 11
click at [573, 321] on button "Done" at bounding box center [572, 326] width 21 height 12
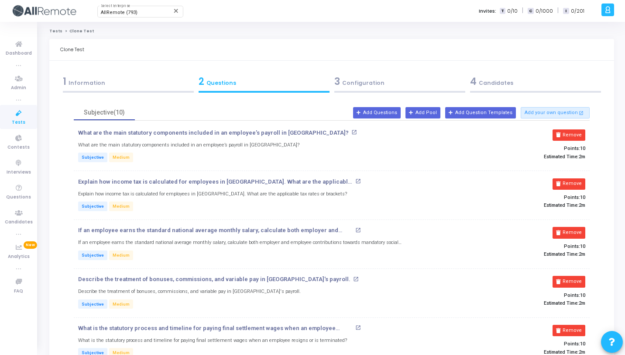
click at [389, 85] on div "3 Configuration" at bounding box center [399, 81] width 131 height 14
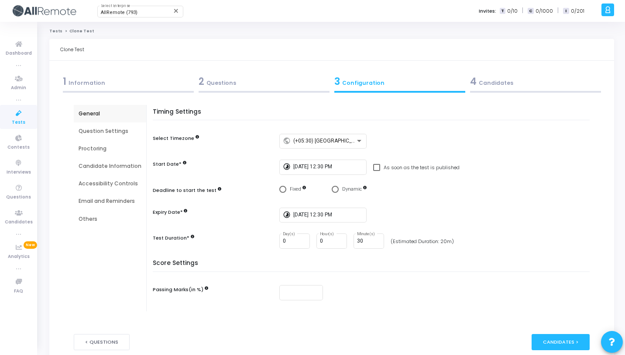
click at [508, 94] on div "4 Candidates" at bounding box center [536, 84] width 136 height 24
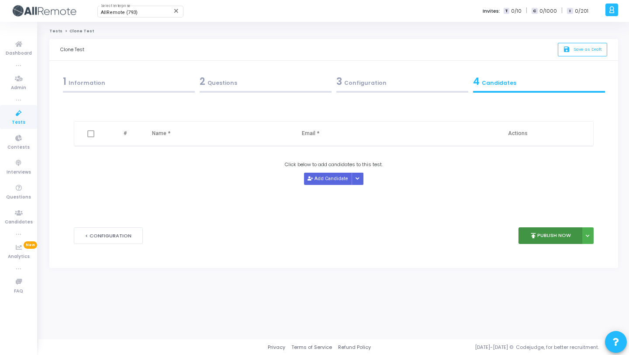
click at [530, 243] on button "publish Publish Now" at bounding box center [550, 235] width 64 height 17
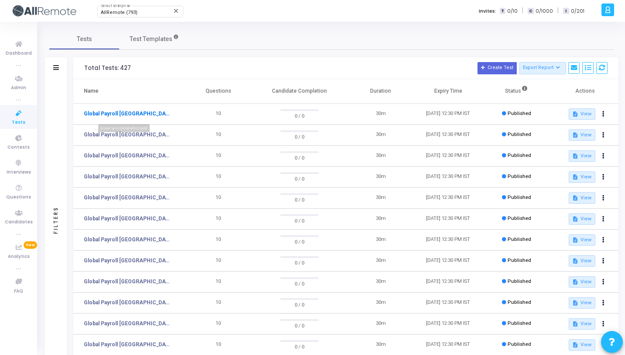
click at [97, 116] on link "Global Payroll [GEOGRAPHIC_DATA]" at bounding box center [127, 114] width 87 height 8
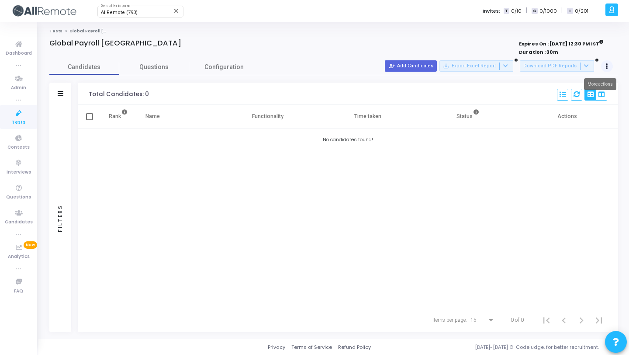
click at [603, 65] on button at bounding box center [607, 66] width 12 height 12
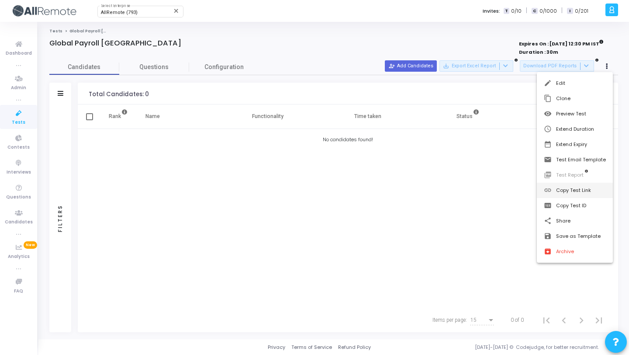
click at [564, 191] on button "link Copy Test Link" at bounding box center [575, 190] width 76 height 15
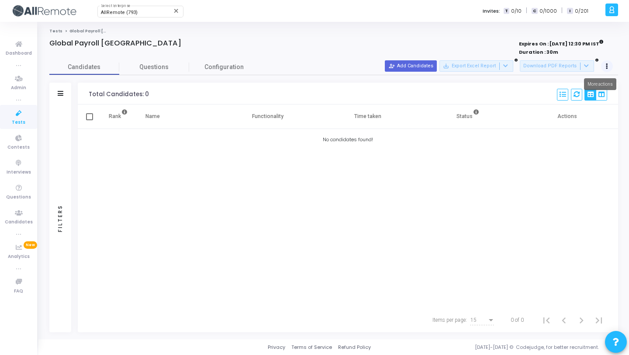
click at [612, 67] on button at bounding box center [607, 66] width 12 height 12
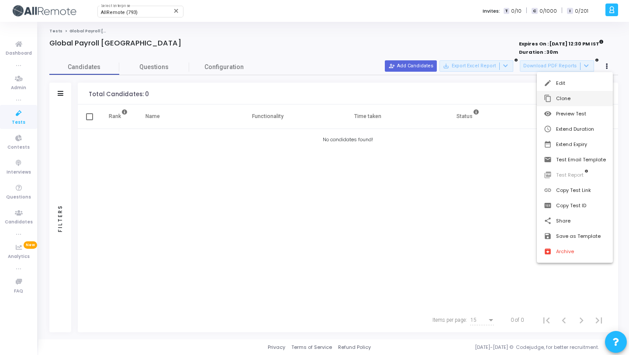
click at [592, 104] on button "content_copy Clone" at bounding box center [575, 98] width 76 height 15
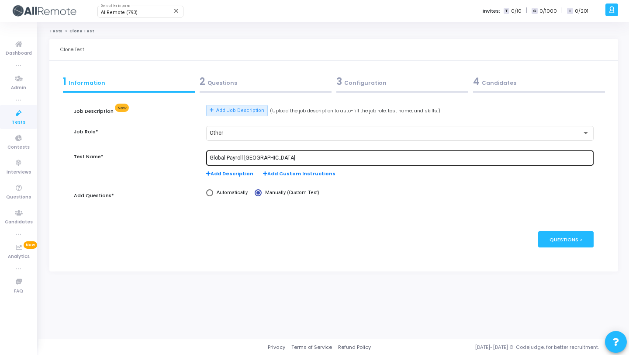
click at [256, 160] on input "Global Payroll [GEOGRAPHIC_DATA]" at bounding box center [400, 158] width 380 height 6
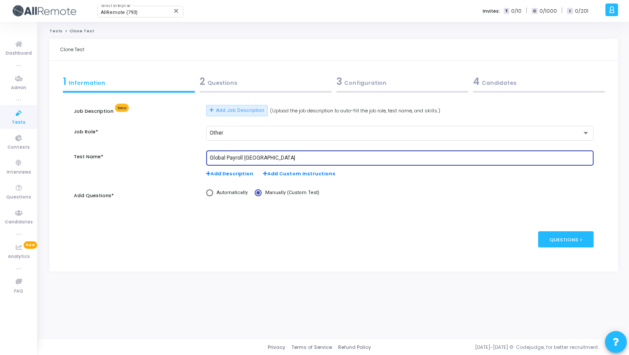
click at [256, 160] on input "Global Payroll [GEOGRAPHIC_DATA]" at bounding box center [400, 158] width 380 height 6
paste input "Mexico"
type input "Global Payroll [GEOGRAPHIC_DATA]"
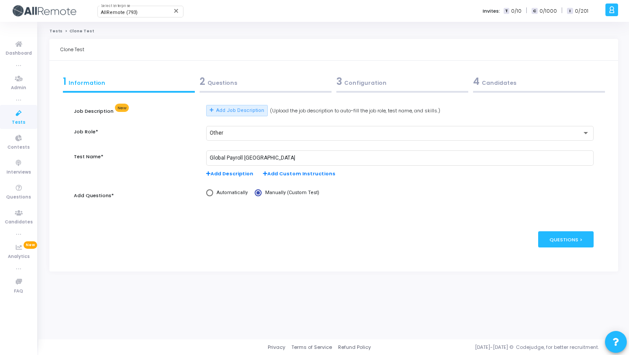
click at [289, 84] on div "2 Questions" at bounding box center [266, 81] width 132 height 14
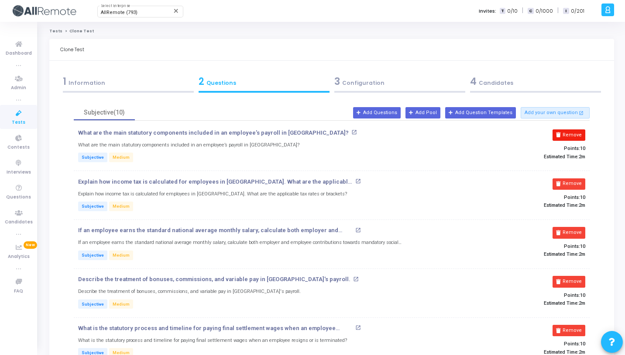
click at [566, 137] on button "Remove" at bounding box center [569, 134] width 33 height 11
click at [566, 178] on button "Remove" at bounding box center [569, 183] width 33 height 11
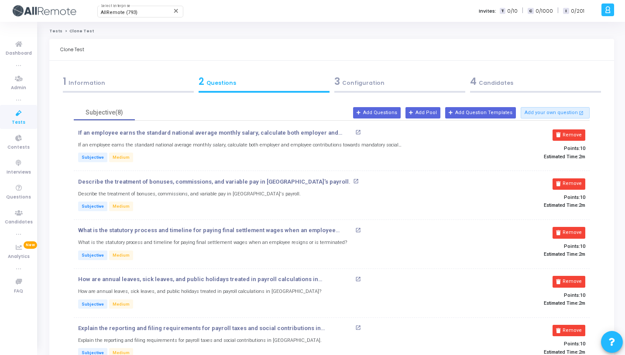
click at [566, 137] on button "Remove" at bounding box center [569, 134] width 33 height 11
click at [566, 178] on button "Remove" at bounding box center [569, 183] width 33 height 11
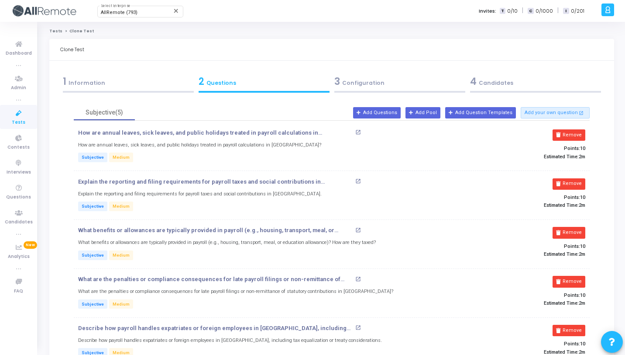
click at [566, 137] on button "Remove" at bounding box center [569, 134] width 33 height 11
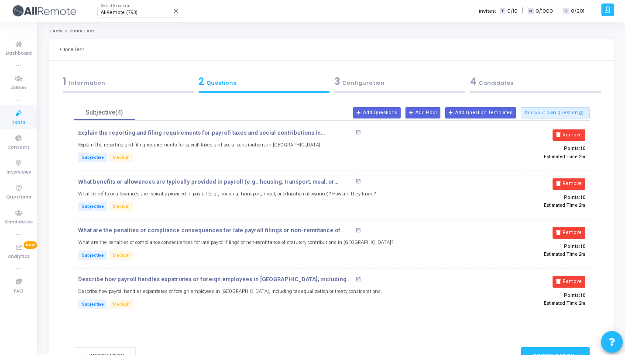
click at [566, 137] on button "Remove" at bounding box center [569, 134] width 33 height 11
click at [566, 178] on button "Remove" at bounding box center [569, 183] width 33 height 11
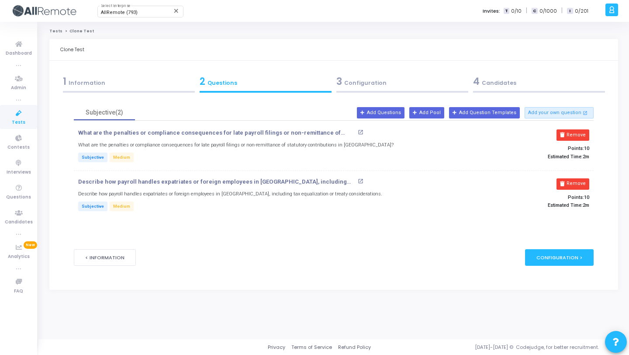
click at [566, 137] on button "Remove" at bounding box center [572, 134] width 33 height 11
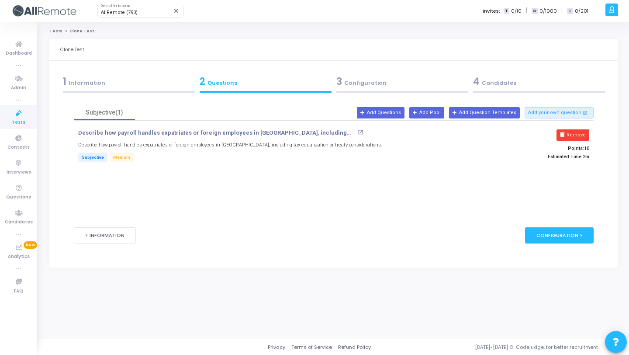
click at [566, 137] on button "Remove" at bounding box center [572, 134] width 33 height 11
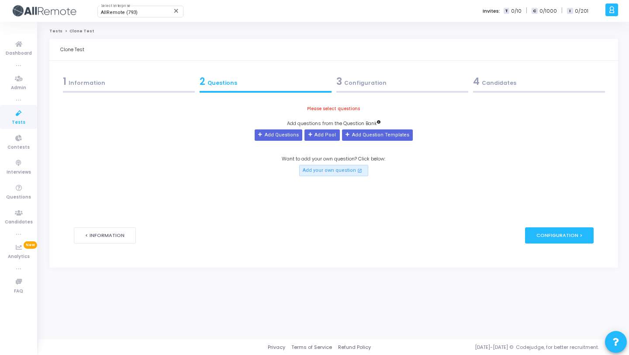
click at [299, 129] on div "Add Questions Add Pool Add Question Templates" at bounding box center [334, 134] width 158 height 11
click at [296, 135] on button "Add Questions" at bounding box center [279, 134] width 48 height 11
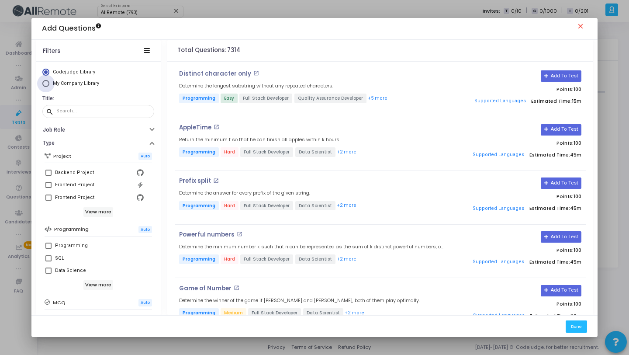
click at [84, 84] on span "My Company Library" at bounding box center [76, 83] width 46 height 6
click at [49, 84] on input "My Company Library" at bounding box center [45, 83] width 7 height 7
radio input "true"
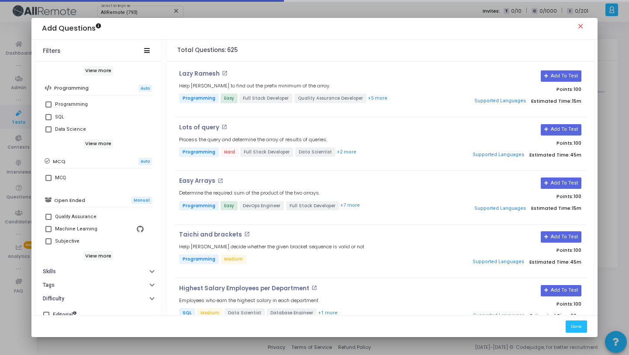
scroll to position [150, 0]
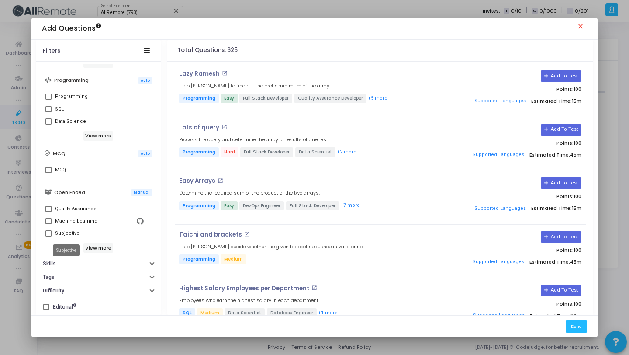
click at [73, 235] on div "Subjective" at bounding box center [67, 233] width 24 height 10
click at [48, 236] on input "Subjective" at bounding box center [48, 236] width 0 height 0
checkbox input "true"
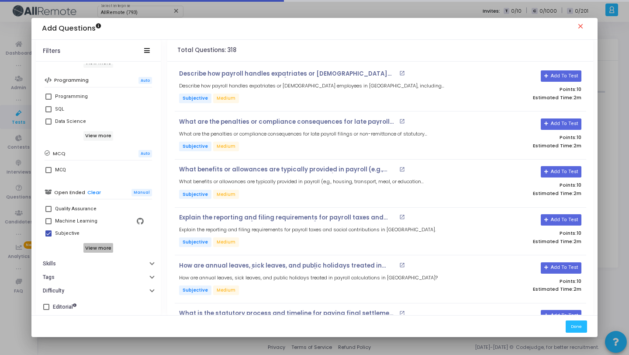
click at [99, 250] on h6 "View more" at bounding box center [98, 248] width 30 height 10
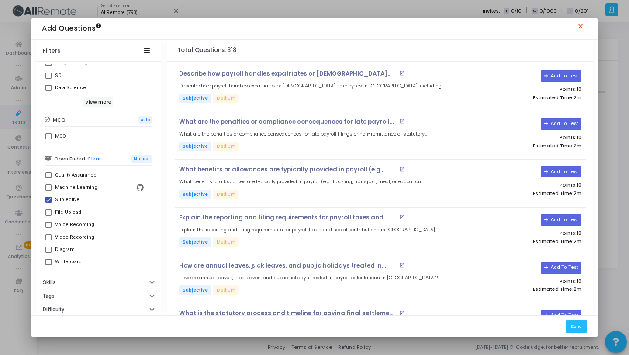
scroll to position [202, 0]
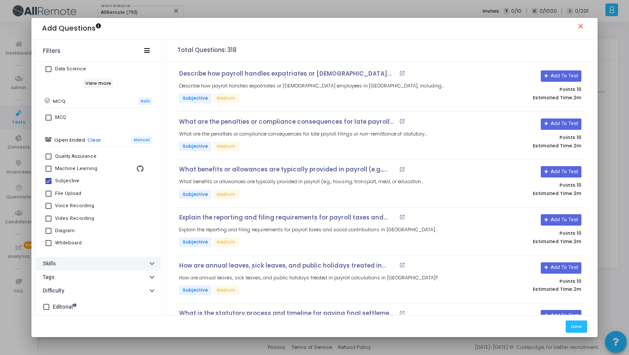
click at [92, 258] on button "Skills" at bounding box center [98, 264] width 125 height 14
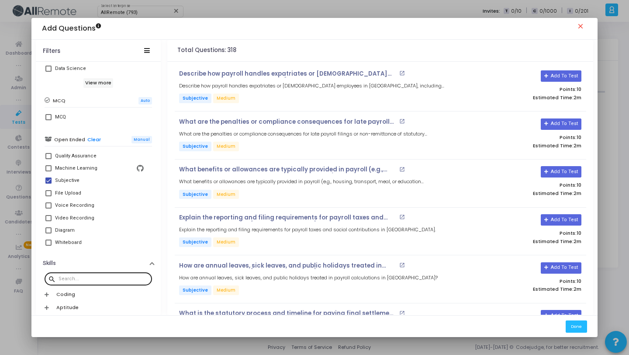
click at [91, 271] on div at bounding box center [104, 278] width 90 height 14
paste input "Mexico"
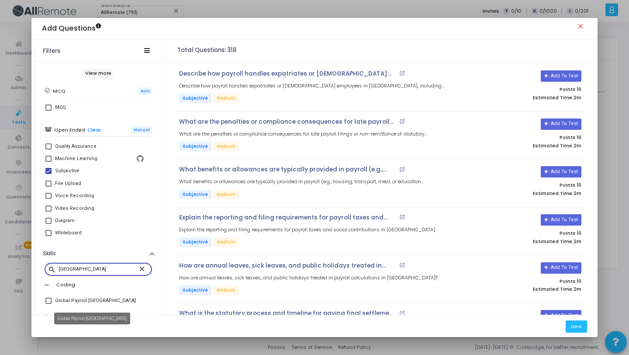
scroll to position [219, 0]
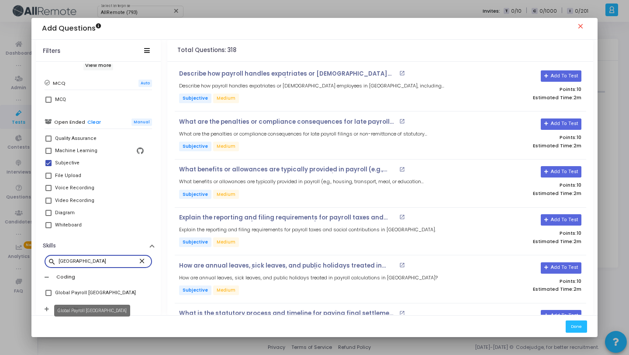
type input "Mexico"
click at [92, 292] on div "Global Payroll [GEOGRAPHIC_DATA]" at bounding box center [95, 292] width 81 height 10
click at [48, 296] on input "Global Payroll [GEOGRAPHIC_DATA]" at bounding box center [48, 296] width 0 height 0
checkbox input "true"
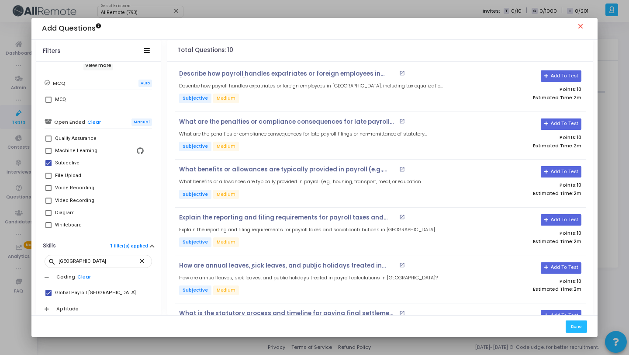
click at [412, 35] on div "Add Questions close" at bounding box center [314, 29] width 566 height 22
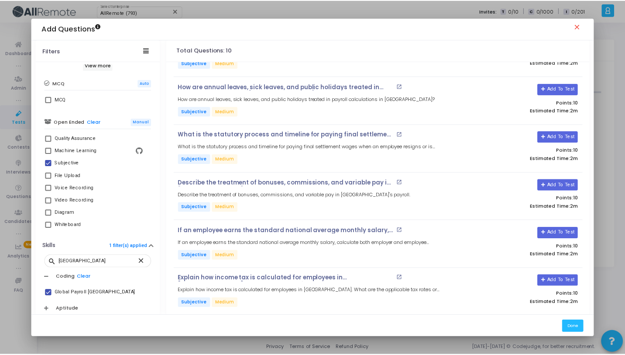
scroll to position [233, 0]
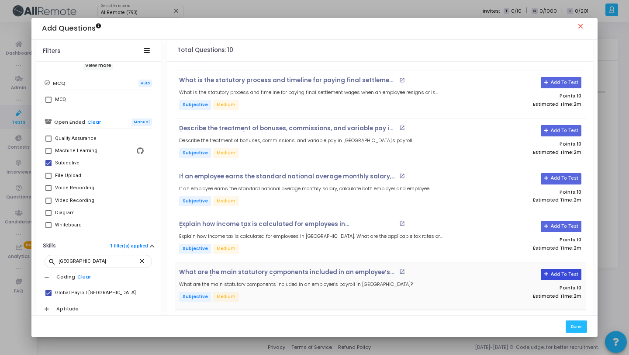
click at [565, 271] on button "Add To Test" at bounding box center [561, 274] width 41 height 11
click at [558, 226] on button "Add To Test" at bounding box center [561, 226] width 41 height 11
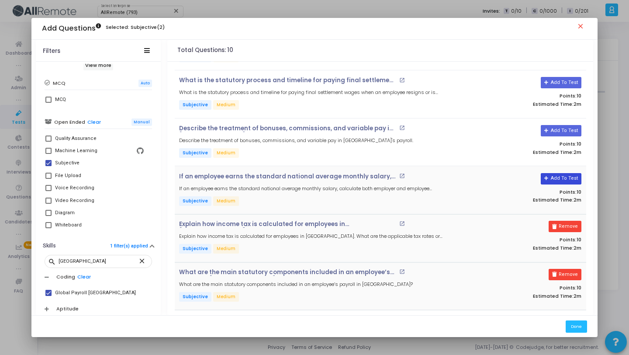
click at [558, 178] on button "Add To Test" at bounding box center [561, 178] width 41 height 11
click at [562, 125] on button "Add To Test" at bounding box center [558, 130] width 41 height 11
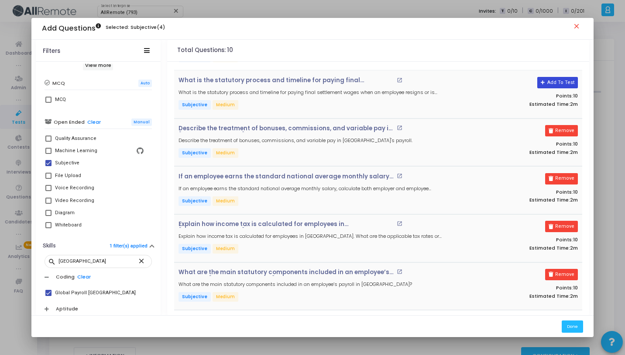
click at [562, 83] on button "Add To Test" at bounding box center [558, 82] width 41 height 11
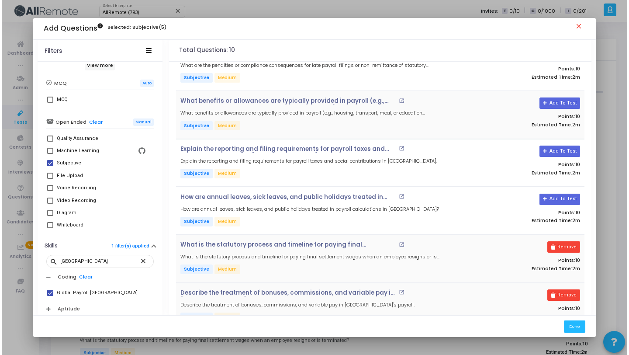
scroll to position [0, 0]
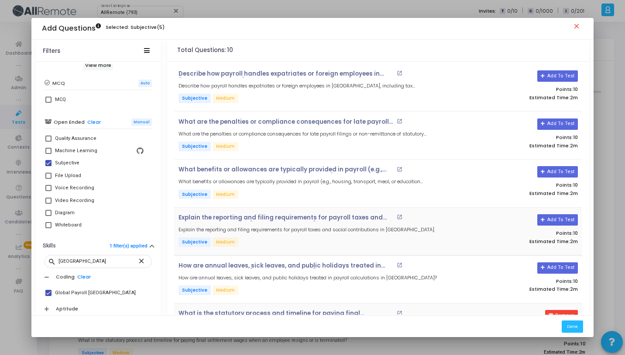
drag, startPoint x: 557, startPoint y: 265, endPoint x: 559, endPoint y: 249, distance: 16.7
click at [557, 265] on button "Add To Test" at bounding box center [558, 267] width 41 height 11
click at [559, 212] on div "Explain the reporting and filing requirements for payroll taxes and social cont…" at bounding box center [378, 231] width 408 height 48
click at [561, 217] on button "Add To Test" at bounding box center [558, 219] width 41 height 11
click at [561, 167] on button "Add To Test" at bounding box center [558, 171] width 41 height 11
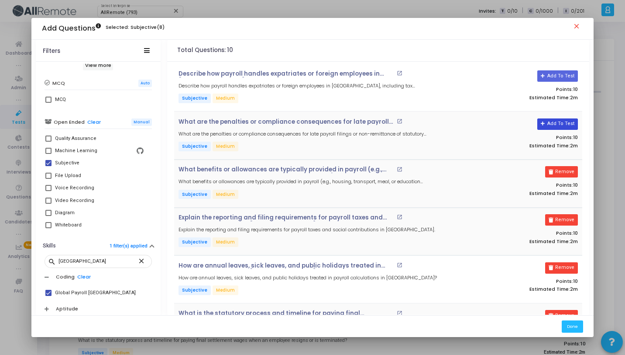
click at [558, 124] on button "Add To Test" at bounding box center [558, 123] width 41 height 11
click at [568, 71] on button "Add To Test" at bounding box center [558, 75] width 41 height 11
click at [571, 328] on button "Done" at bounding box center [572, 326] width 21 height 12
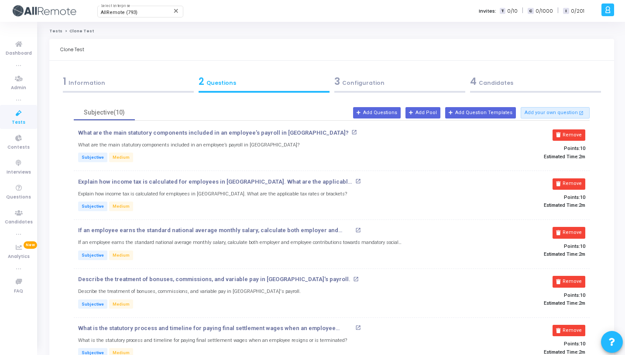
click at [389, 90] on div "3 Configuration" at bounding box center [400, 84] width 136 height 24
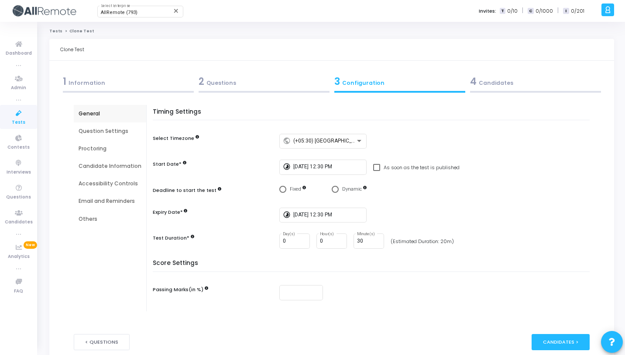
click at [491, 93] on div "4 Candidates" at bounding box center [536, 84] width 136 height 24
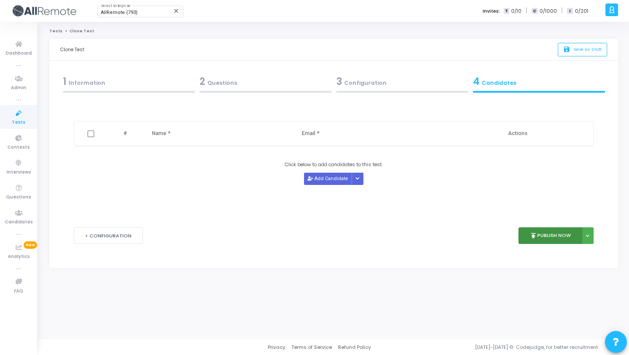
click at [543, 237] on button "publish Publish Now" at bounding box center [550, 235] width 64 height 17
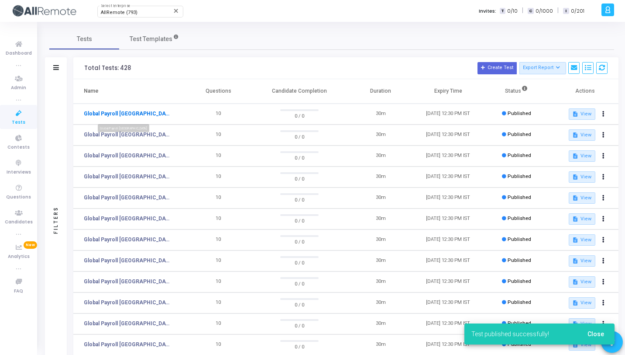
click at [121, 115] on link "Global Payroll [GEOGRAPHIC_DATA]" at bounding box center [127, 114] width 87 height 8
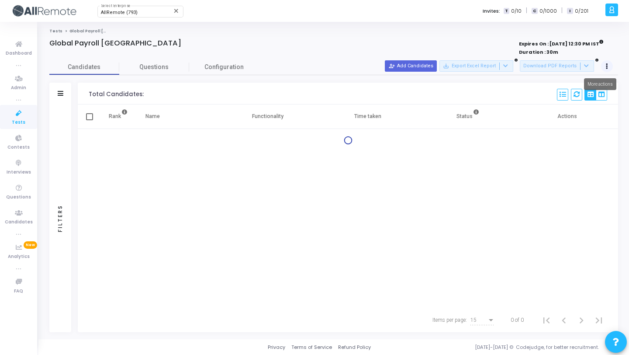
click at [608, 63] on button at bounding box center [607, 66] width 12 height 12
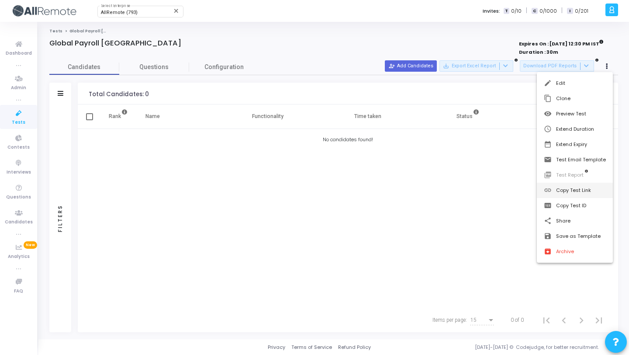
click at [577, 188] on button "link Copy Test Link" at bounding box center [575, 190] width 76 height 15
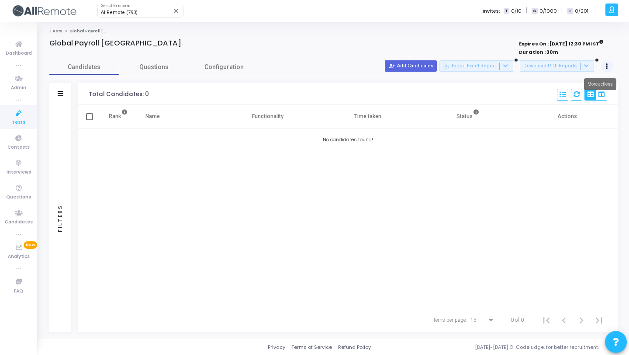
click at [610, 66] on button at bounding box center [607, 66] width 12 height 12
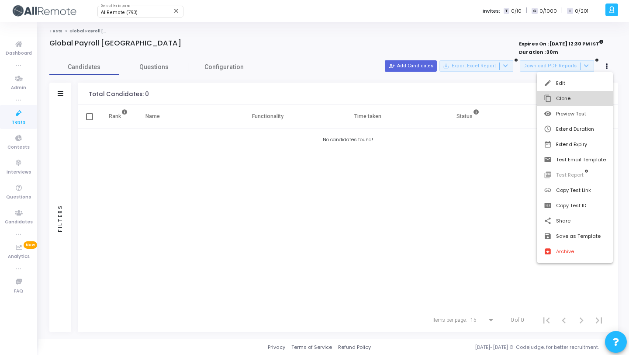
click at [594, 98] on button "content_copy Clone" at bounding box center [575, 98] width 76 height 15
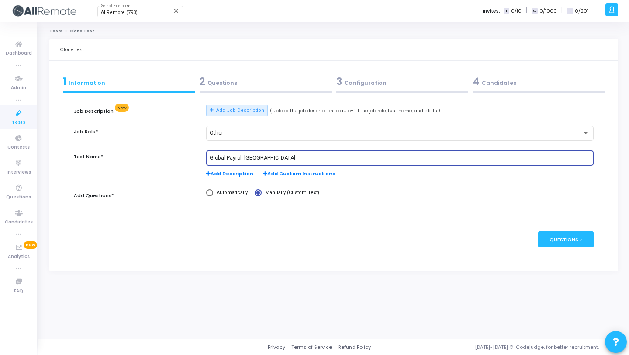
click at [255, 158] on input "Global Payroll [GEOGRAPHIC_DATA]" at bounding box center [400, 158] width 380 height 6
paste input "Brazil"
type input "Global Payroll [GEOGRAPHIC_DATA]"
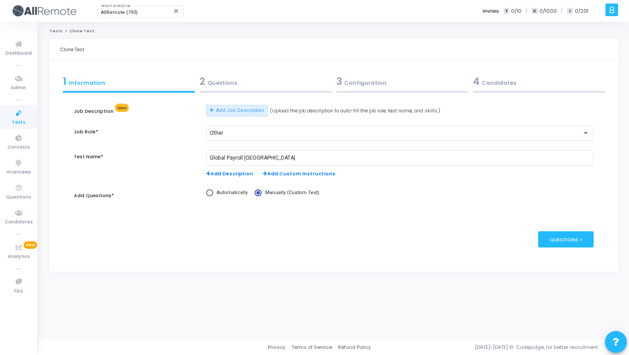
click at [275, 83] on div "2 Questions" at bounding box center [266, 81] width 132 height 14
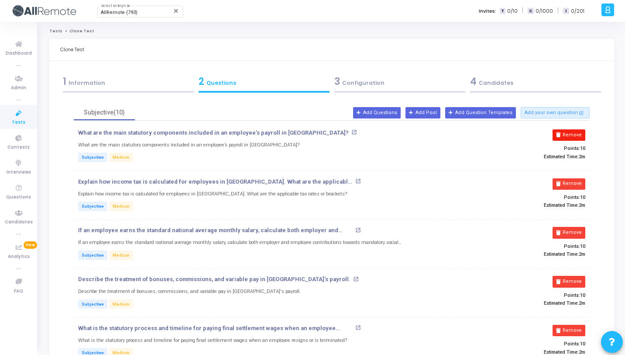
click at [579, 134] on button "Remove" at bounding box center [569, 134] width 33 height 11
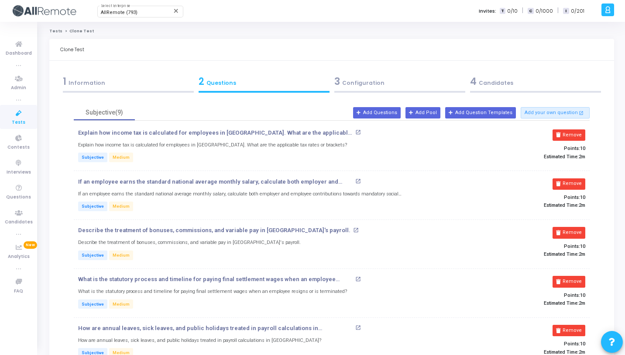
click at [579, 134] on button "Remove" at bounding box center [569, 134] width 33 height 11
click at [579, 178] on button "Remove" at bounding box center [569, 183] width 33 height 11
click at [579, 134] on button "Remove" at bounding box center [569, 134] width 33 height 11
click at [579, 178] on button "Remove" at bounding box center [569, 183] width 33 height 11
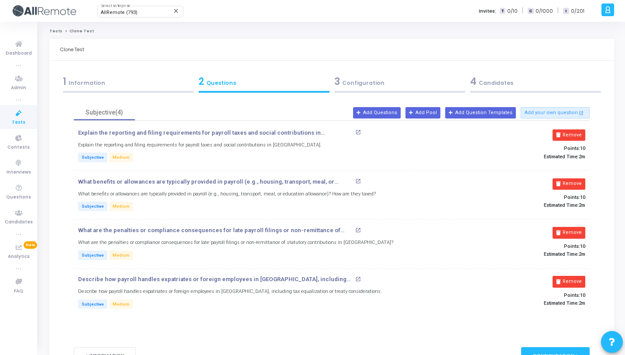
click at [579, 134] on button "Remove" at bounding box center [569, 134] width 33 height 11
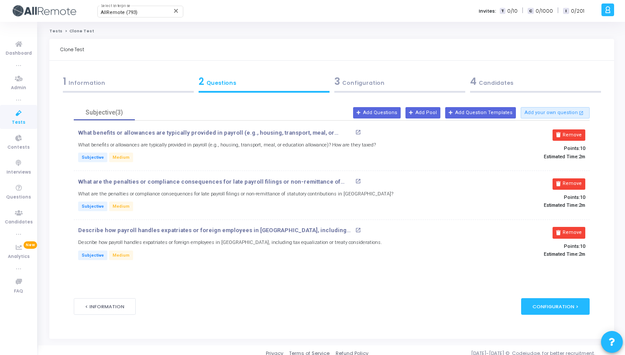
click at [579, 134] on button "Remove" at bounding box center [569, 134] width 33 height 11
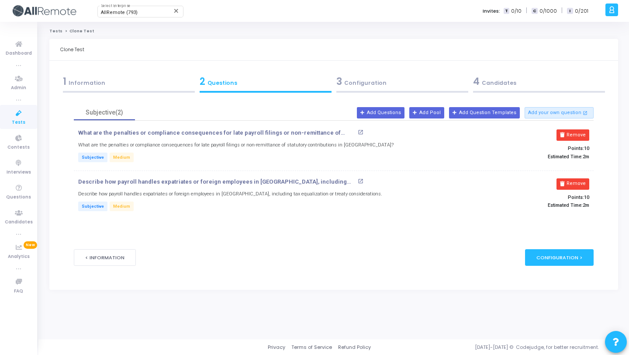
click at [579, 134] on button "Remove" at bounding box center [572, 134] width 33 height 11
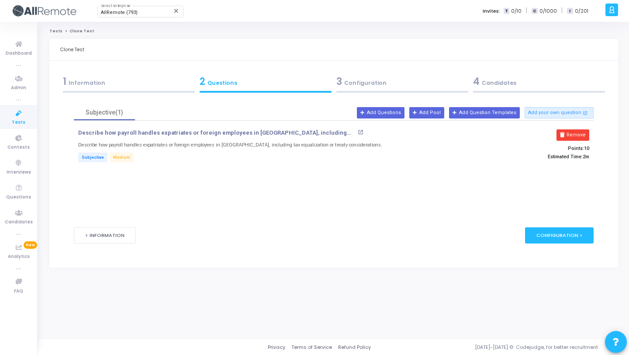
click at [579, 134] on button "Remove" at bounding box center [572, 134] width 33 height 11
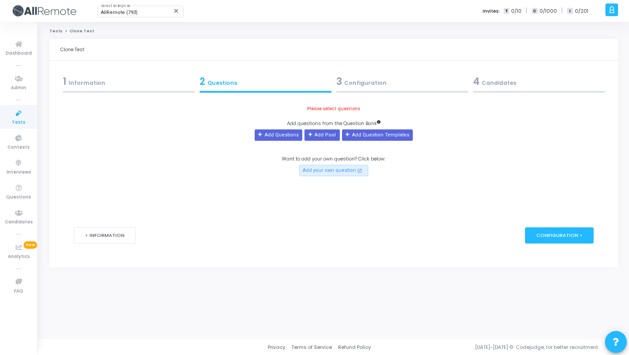
click at [395, 87] on div "3 Configuration" at bounding box center [402, 81] width 132 height 14
click at [277, 138] on button "Add Questions" at bounding box center [279, 134] width 48 height 11
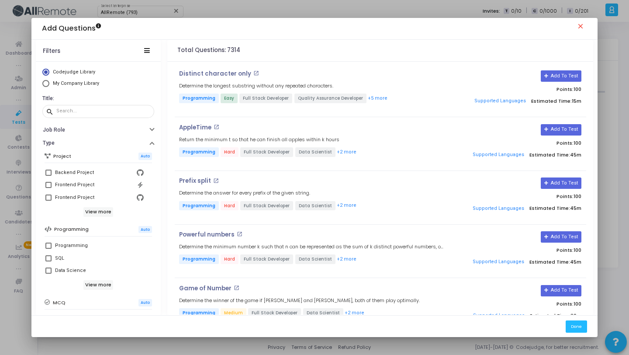
click at [61, 86] on span "My Company Library" at bounding box center [74, 83] width 51 height 7
click at [49, 86] on input "My Company Library" at bounding box center [45, 83] width 7 height 7
radio input "true"
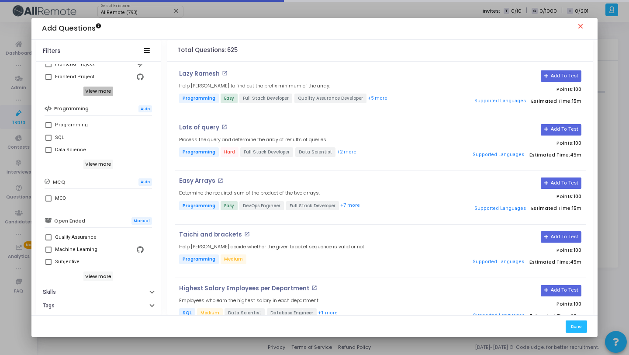
scroll to position [150, 0]
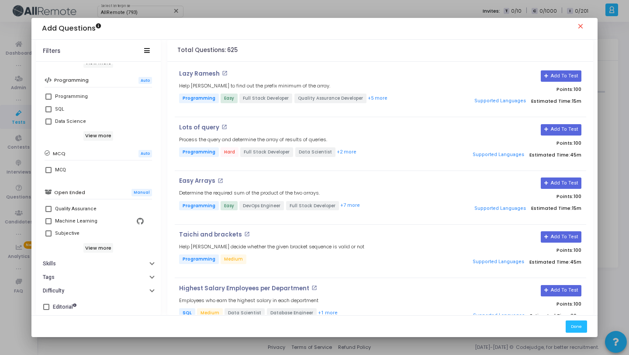
click at [86, 227] on mat-checkbox "Subjective" at bounding box center [98, 233] width 107 height 12
click at [83, 231] on div "Subjective" at bounding box center [99, 233] width 89 height 10
click at [48, 236] on input "Subjective" at bounding box center [48, 236] width 0 height 0
checkbox input "true"
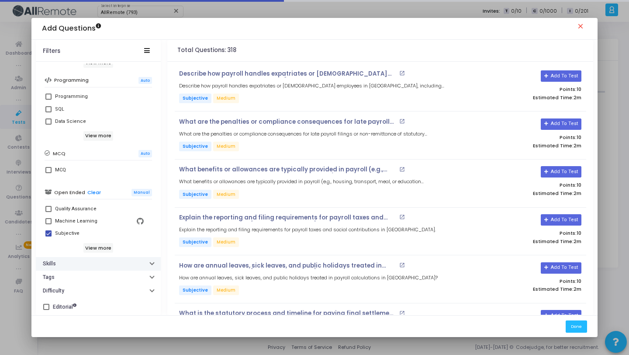
click at [90, 262] on button "Skills" at bounding box center [98, 264] width 125 height 14
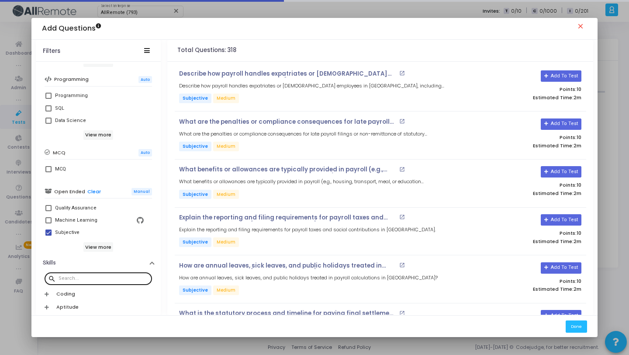
click at [92, 273] on div at bounding box center [104, 278] width 90 height 14
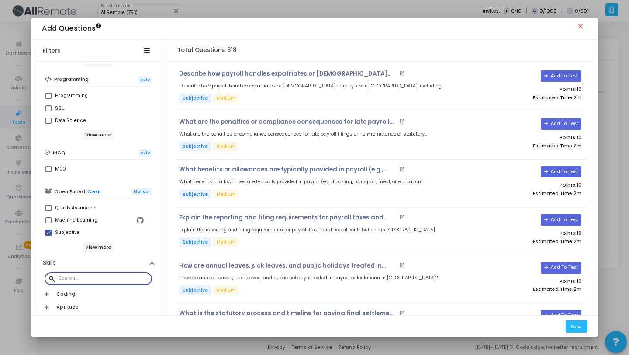
paste input "Brazil"
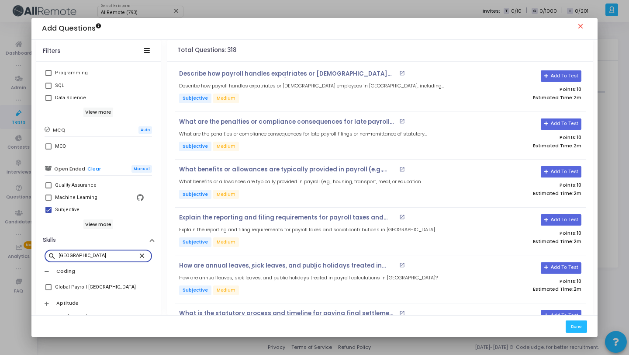
scroll to position [219, 0]
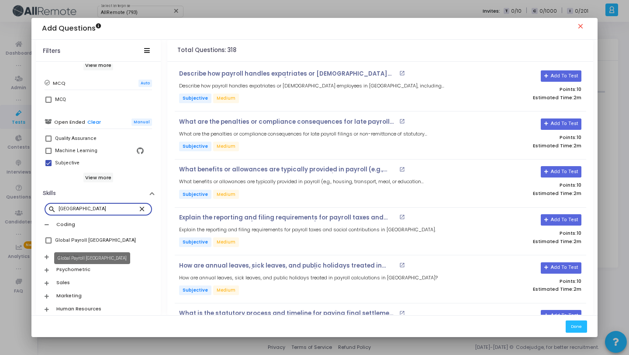
type input "Brazil"
click at [96, 243] on div "Global Payroll [GEOGRAPHIC_DATA]" at bounding box center [95, 240] width 81 height 10
click at [48, 243] on input "Global Payroll [GEOGRAPHIC_DATA]" at bounding box center [48, 243] width 0 height 0
checkbox input "true"
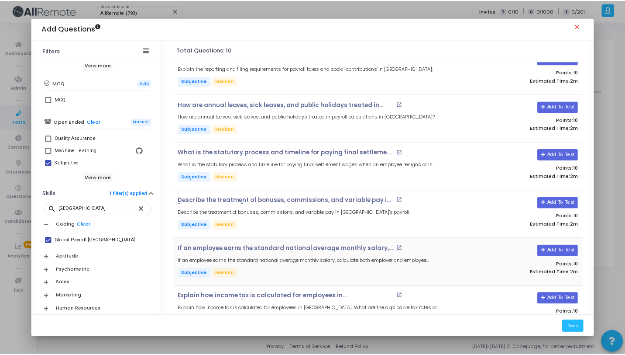
scroll to position [233, 0]
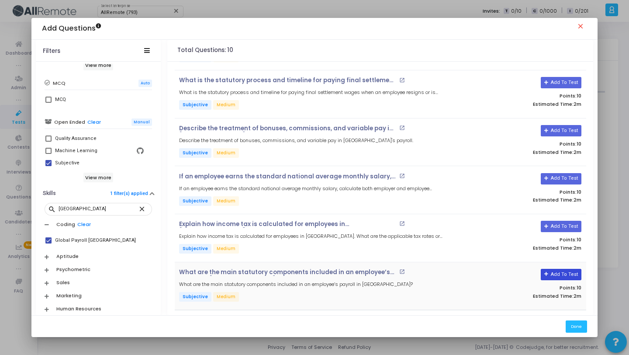
click at [565, 276] on button "Add To Test" at bounding box center [561, 274] width 41 height 11
click at [565, 222] on button "Add To Test" at bounding box center [561, 226] width 41 height 11
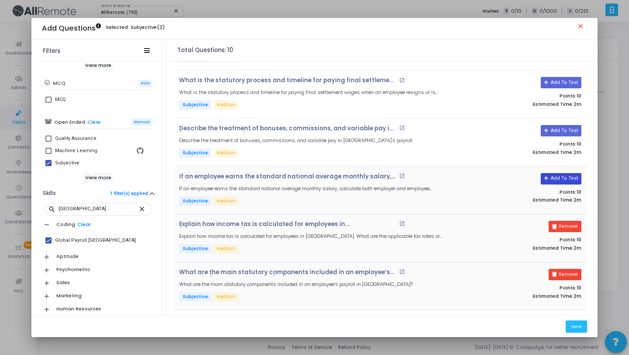
click at [558, 180] on button "Add To Test" at bounding box center [561, 178] width 41 height 11
click at [554, 127] on button "Add To Test" at bounding box center [558, 130] width 41 height 11
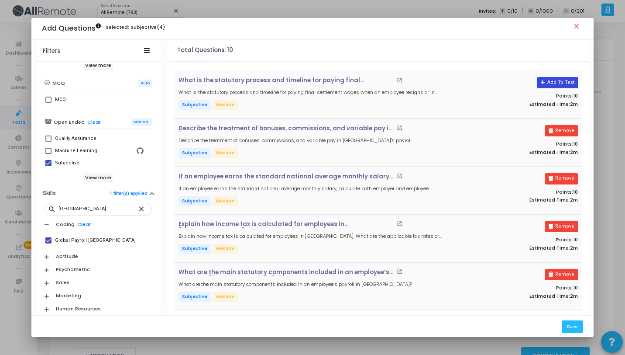
click at [550, 80] on button "Add To Test" at bounding box center [558, 82] width 41 height 11
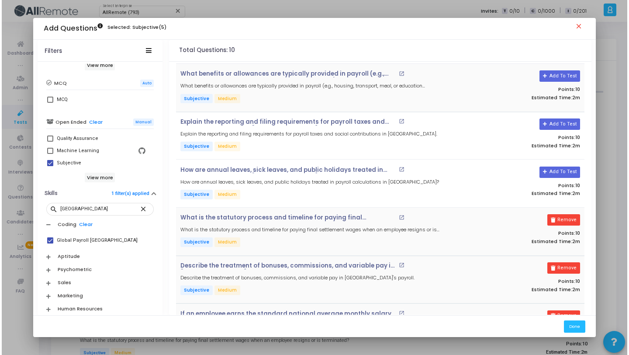
scroll to position [0, 0]
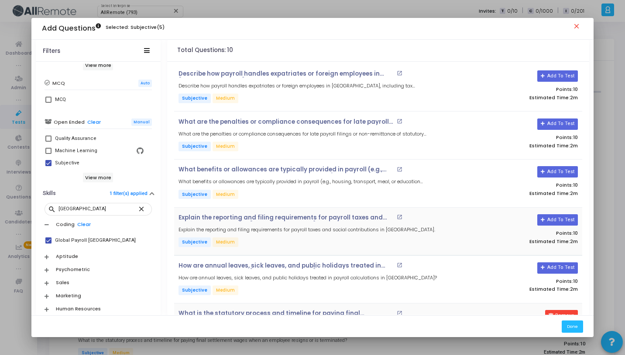
drag, startPoint x: 556, startPoint y: 265, endPoint x: 550, endPoint y: 232, distance: 33.7
click at [556, 265] on button "Add To Test" at bounding box center [558, 267] width 41 height 11
click at [552, 214] on button "Add To Test" at bounding box center [558, 219] width 41 height 11
click at [559, 173] on button "Add To Test" at bounding box center [558, 171] width 41 height 11
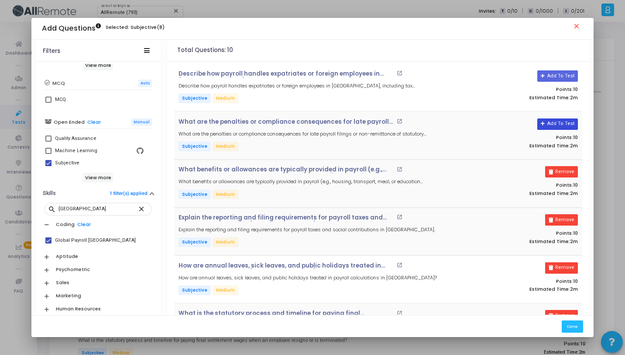
click at [564, 127] on button "Add To Test" at bounding box center [558, 123] width 41 height 11
click at [565, 75] on button "Add To Test" at bounding box center [558, 75] width 41 height 11
click at [562, 330] on div "Done" at bounding box center [312, 326] width 563 height 22
click at [568, 329] on button "Done" at bounding box center [572, 326] width 21 height 12
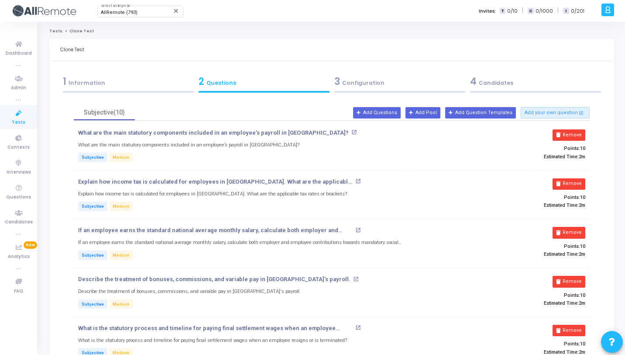
click at [473, 83] on span "4" at bounding box center [473, 82] width 7 height 14
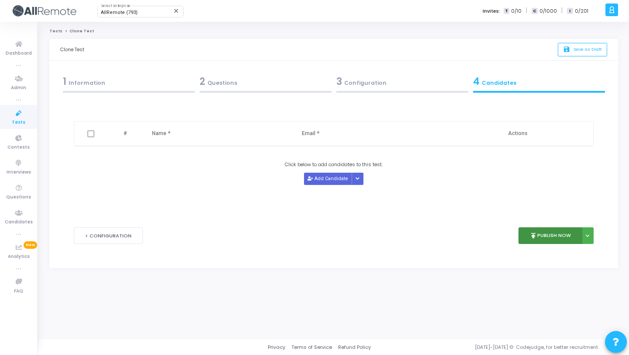
click at [532, 232] on icon "publish" at bounding box center [533, 235] width 8 height 8
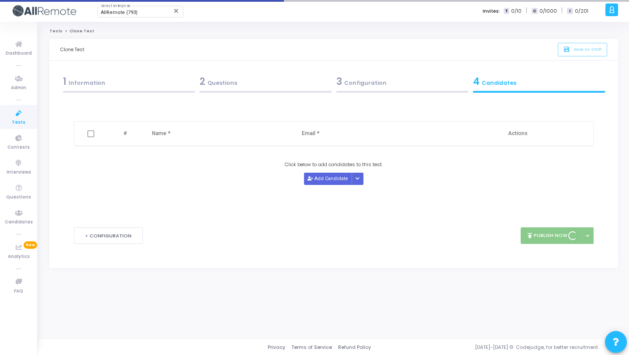
click at [148, 77] on div "1 Information" at bounding box center [129, 81] width 132 height 14
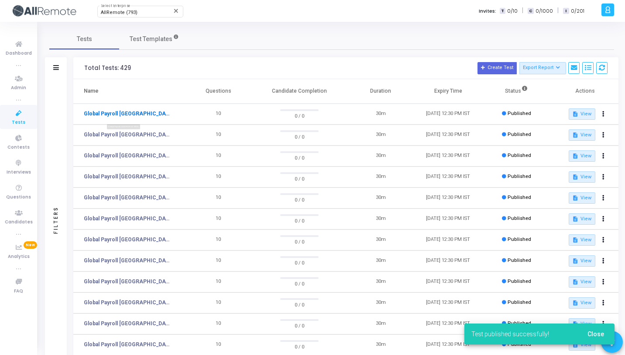
click at [110, 115] on link "Global Payroll [GEOGRAPHIC_DATA]" at bounding box center [127, 114] width 87 height 8
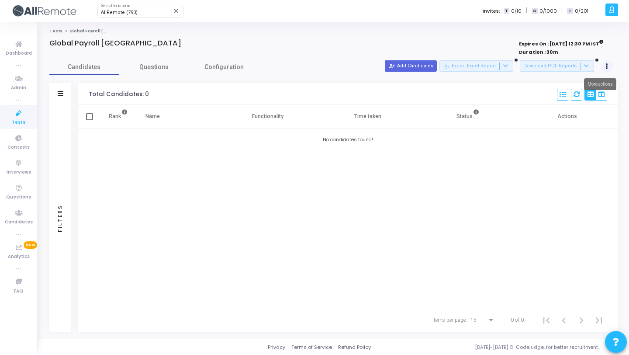
click at [603, 67] on button at bounding box center [607, 66] width 12 height 12
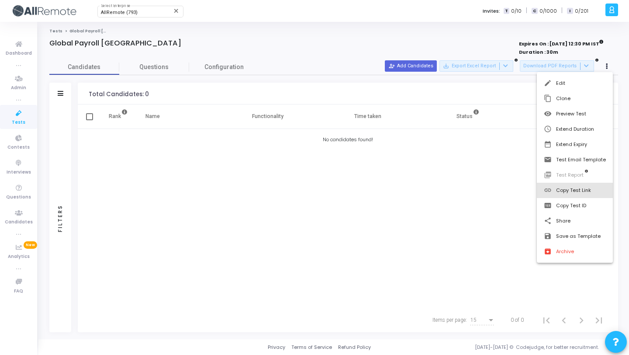
click at [576, 193] on button "link Copy Test Link" at bounding box center [575, 190] width 76 height 15
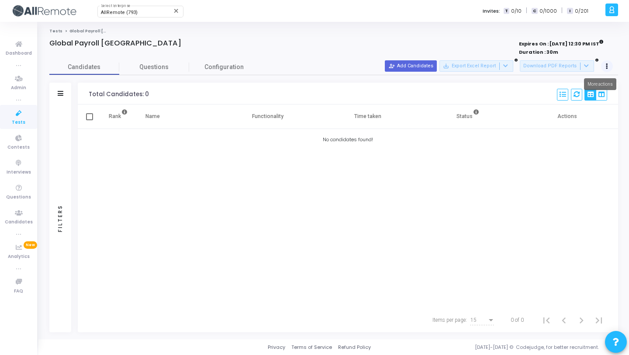
click at [608, 64] on button at bounding box center [607, 66] width 12 height 12
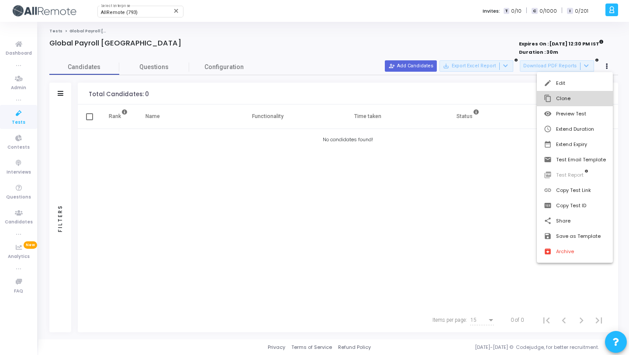
click at [584, 101] on button "content_copy Clone" at bounding box center [575, 98] width 76 height 15
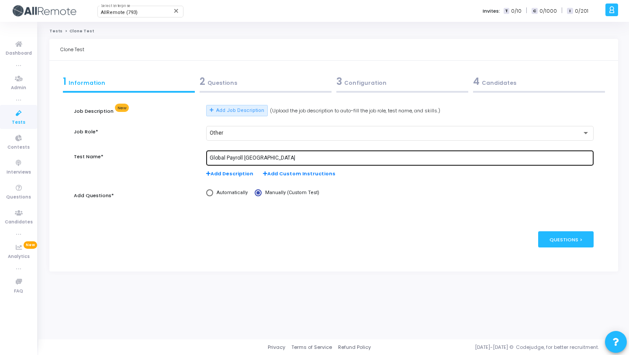
click at [259, 157] on input "Global Payroll [GEOGRAPHIC_DATA]" at bounding box center [400, 158] width 380 height 6
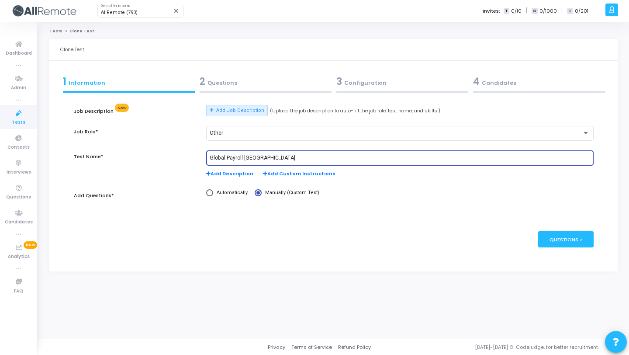
click at [253, 156] on input "Global Payroll [GEOGRAPHIC_DATA]" at bounding box center [400, 158] width 380 height 6
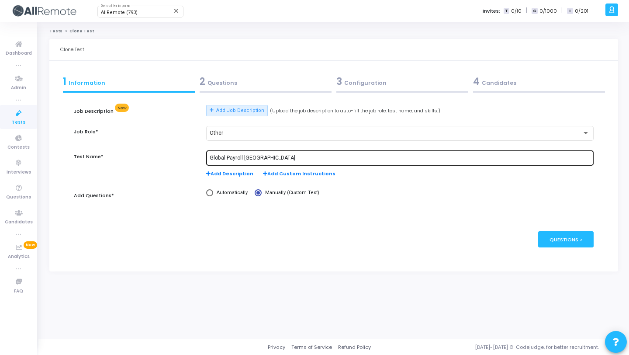
click at [256, 161] on div "Global Payroll [GEOGRAPHIC_DATA]" at bounding box center [400, 157] width 380 height 16
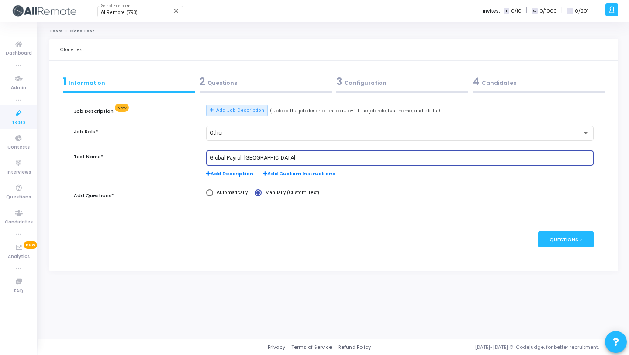
click at [255, 159] on input "Global Payroll [GEOGRAPHIC_DATA]" at bounding box center [400, 158] width 380 height 6
paste input "United Arab Emirates"
type input "Global Payroll [GEOGRAPHIC_DATA]"
click at [283, 92] on div at bounding box center [266, 92] width 132 height 2
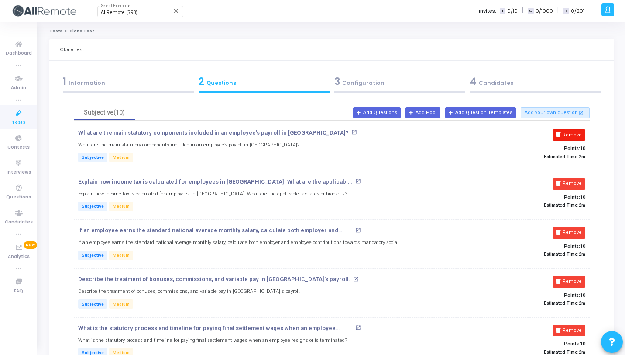
click at [577, 140] on button "Remove" at bounding box center [569, 134] width 33 height 11
click at [577, 178] on button "Remove" at bounding box center [569, 183] width 33 height 11
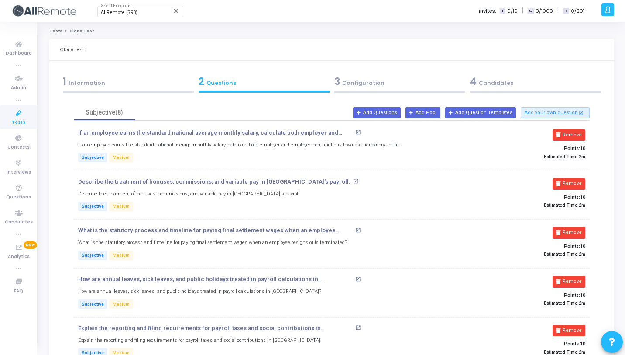
click at [577, 139] on button "Remove" at bounding box center [569, 134] width 33 height 11
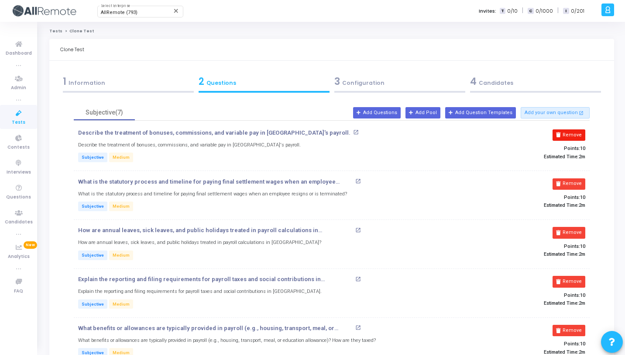
click at [576, 139] on button "Remove" at bounding box center [569, 134] width 33 height 11
click at [576, 178] on button "Remove" at bounding box center [569, 183] width 33 height 11
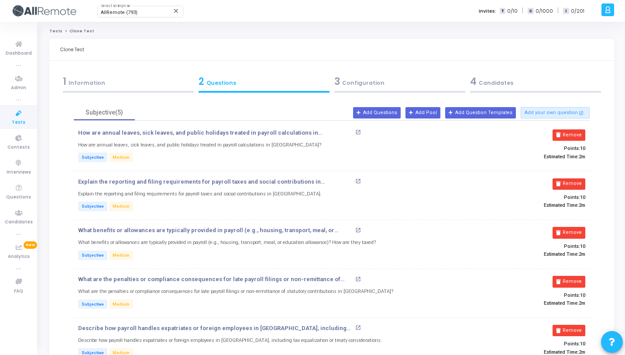
click at [576, 139] on button "Remove" at bounding box center [569, 134] width 33 height 11
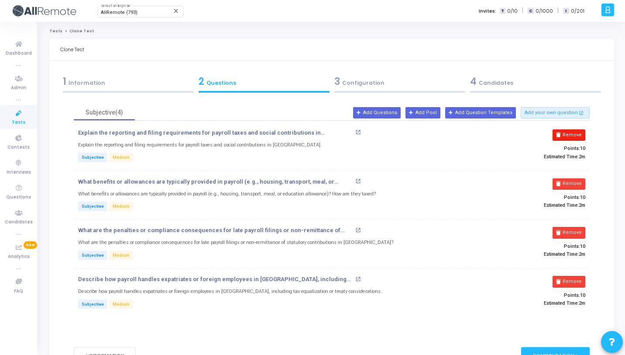
click at [576, 138] on button "Remove" at bounding box center [569, 134] width 33 height 11
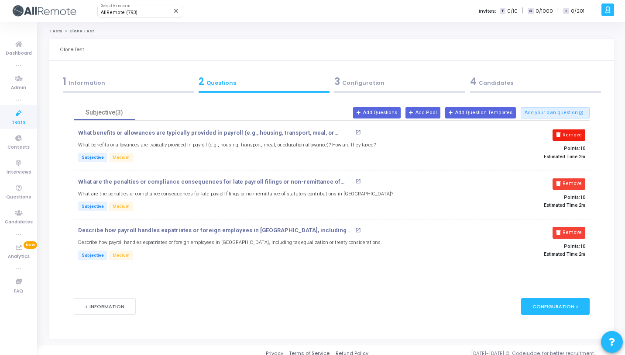
click at [576, 138] on button "Remove" at bounding box center [569, 134] width 33 height 11
click at [576, 178] on button "Remove" at bounding box center [572, 183] width 33 height 11
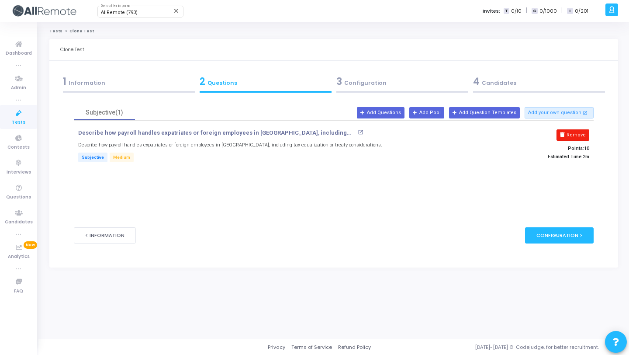
click at [576, 138] on button "Remove" at bounding box center [572, 134] width 33 height 11
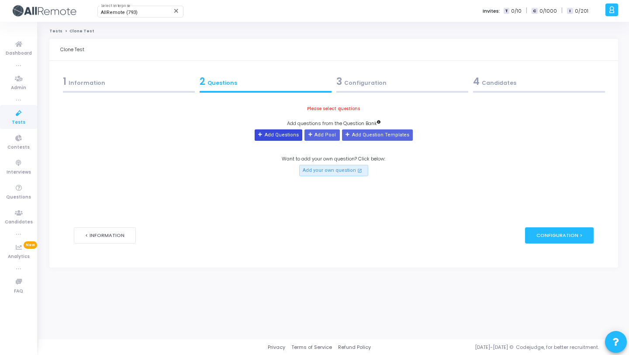
click at [292, 139] on button "Add Questions" at bounding box center [279, 134] width 48 height 11
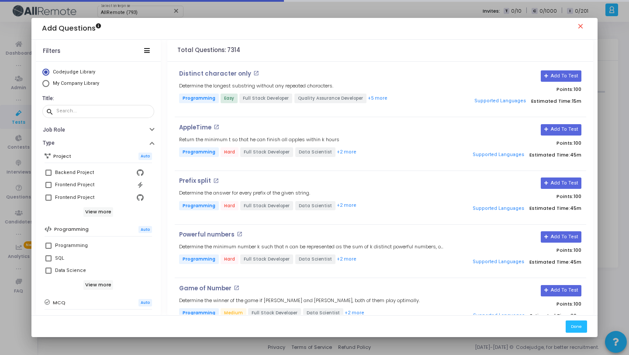
click at [72, 84] on span "My Company Library" at bounding box center [76, 83] width 46 height 6
click at [49, 84] on input "My Company Library" at bounding box center [45, 83] width 7 height 7
radio input "true"
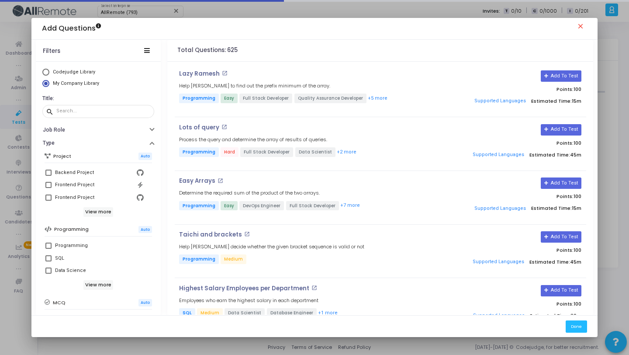
scroll to position [150, 0]
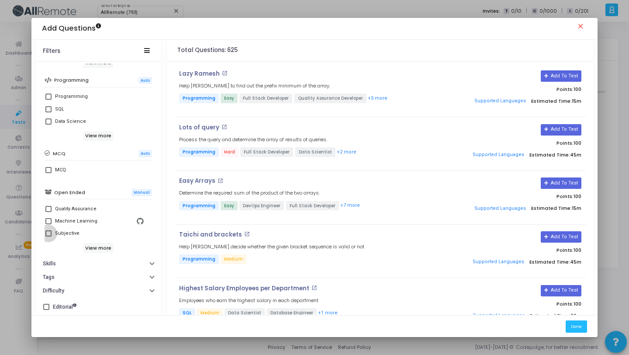
click at [90, 232] on div "Subjective" at bounding box center [99, 233] width 89 height 10
click at [48, 236] on input "Subjective" at bounding box center [48, 236] width 0 height 0
checkbox input "true"
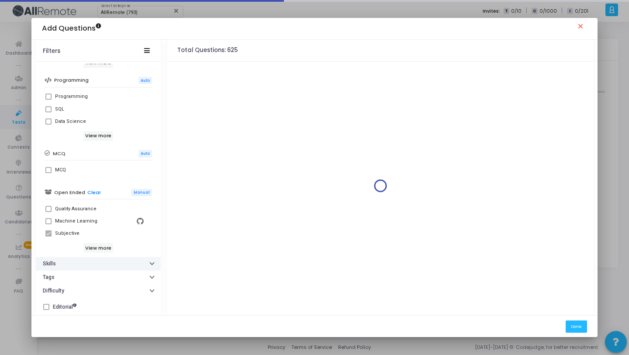
click at [90, 263] on button "Skills" at bounding box center [98, 264] width 125 height 14
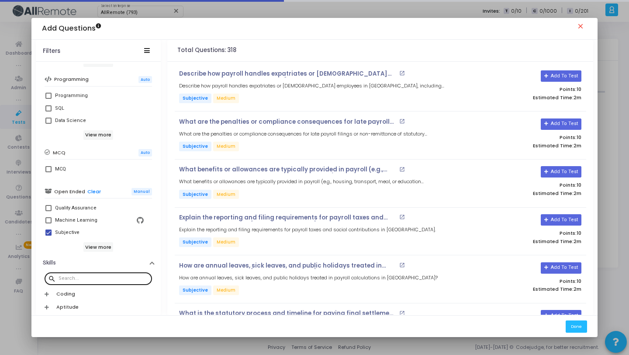
click at [94, 273] on div at bounding box center [104, 278] width 90 height 14
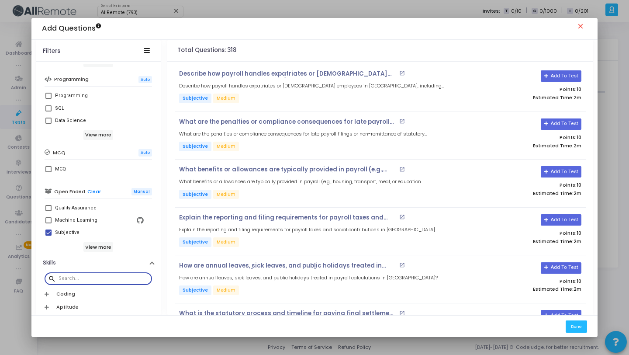
paste input "United Arab Emirates"
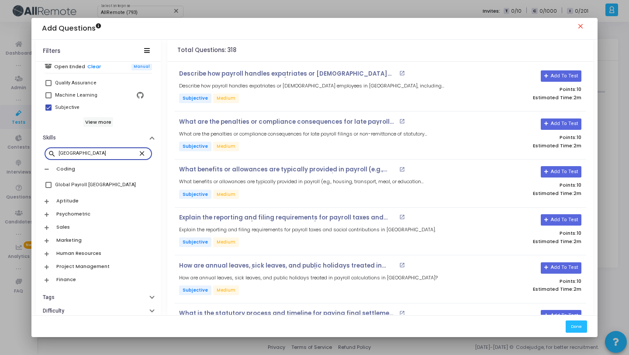
scroll to position [292, 0]
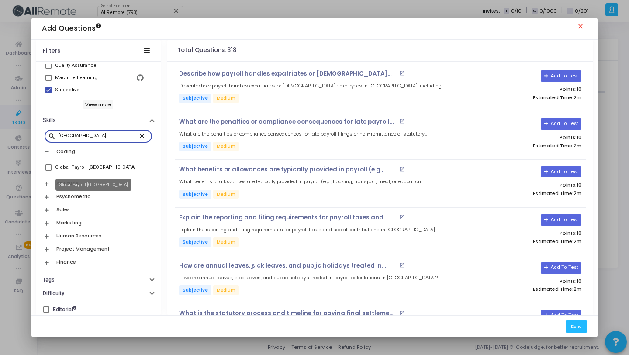
type input "United Arab Emirates"
click at [122, 167] on div "Global Payroll [GEOGRAPHIC_DATA]" at bounding box center [95, 167] width 81 height 10
click at [48, 170] on input "Global Payroll [GEOGRAPHIC_DATA]" at bounding box center [48, 170] width 0 height 0
checkbox input "true"
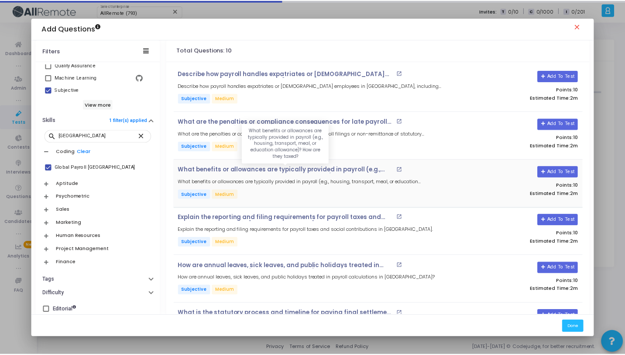
scroll to position [233, 0]
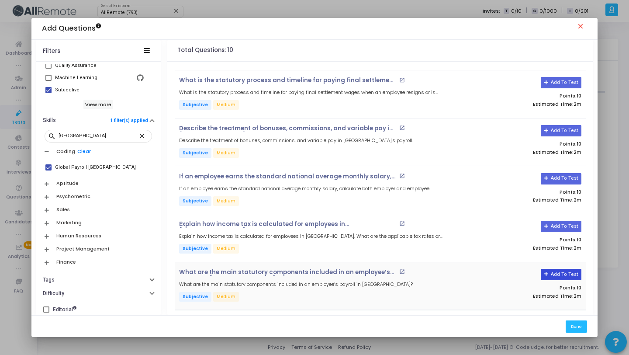
click at [562, 269] on button "Add To Test" at bounding box center [561, 274] width 41 height 11
click at [552, 222] on button "Add To Test" at bounding box center [561, 226] width 41 height 11
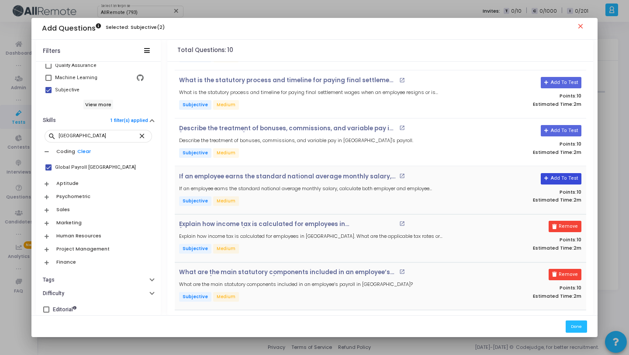
click at [556, 175] on button "Add To Test" at bounding box center [561, 178] width 41 height 11
click at [556, 126] on button "Add To Test" at bounding box center [558, 130] width 41 height 11
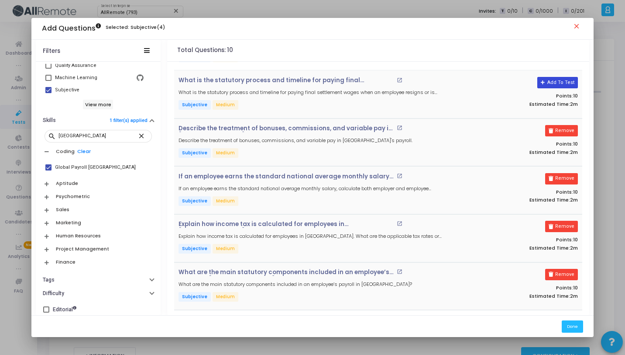
click at [554, 86] on button "Add To Test" at bounding box center [558, 82] width 41 height 11
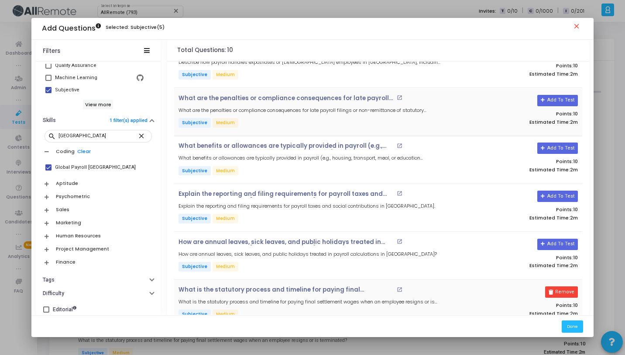
scroll to position [22, 0]
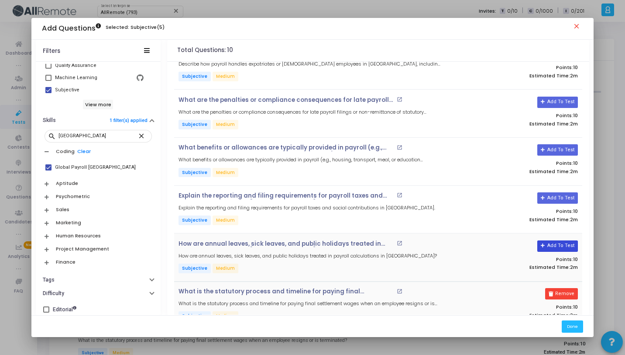
click at [563, 245] on button "Add To Test" at bounding box center [558, 245] width 41 height 11
click at [563, 199] on button "Add To Test" at bounding box center [558, 197] width 41 height 11
click at [563, 151] on button "Add To Test" at bounding box center [558, 149] width 41 height 11
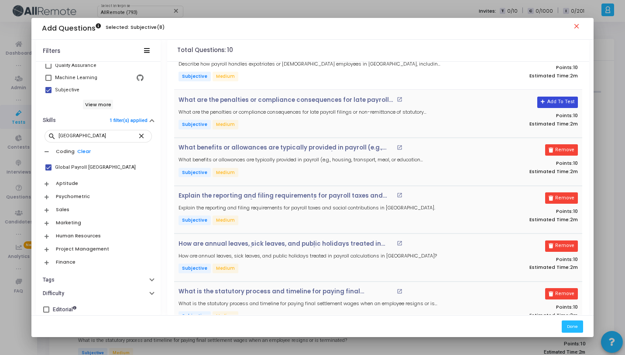
click at [557, 103] on button "Add To Test" at bounding box center [558, 102] width 41 height 11
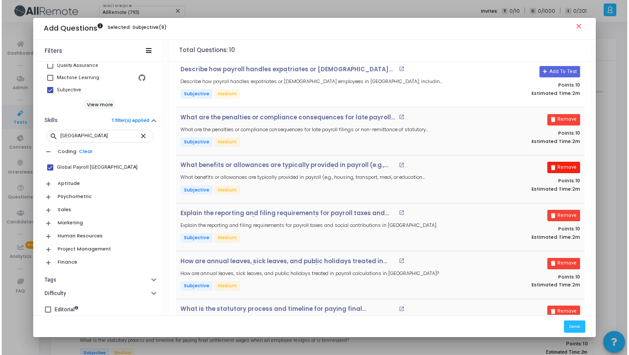
scroll to position [0, 0]
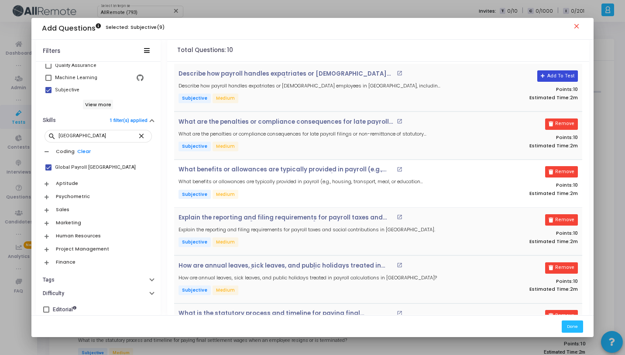
click at [559, 75] on button "Add To Test" at bounding box center [558, 75] width 41 height 11
click at [575, 327] on button "Done" at bounding box center [572, 326] width 21 height 12
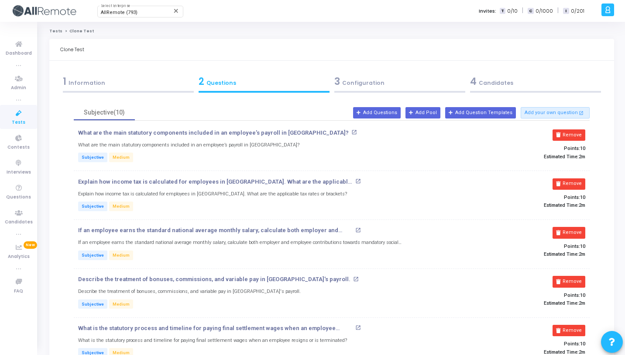
click at [512, 88] on div "4 Candidates" at bounding box center [535, 81] width 131 height 14
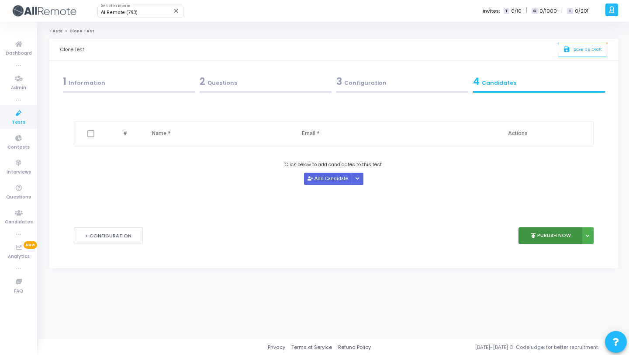
click at [540, 238] on button "publish Publish Now" at bounding box center [550, 235] width 64 height 17
click at [436, 222] on div "< Configuration publish Publish Now Publish Later" at bounding box center [333, 235] width 519 height 43
click at [142, 78] on div "1 Information" at bounding box center [129, 81] width 132 height 14
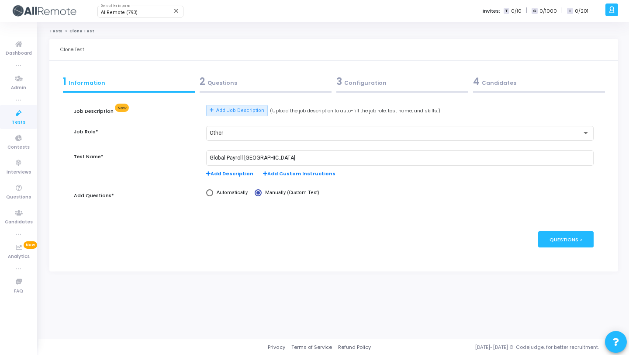
click at [519, 82] on div "4 Candidates" at bounding box center [539, 81] width 132 height 14
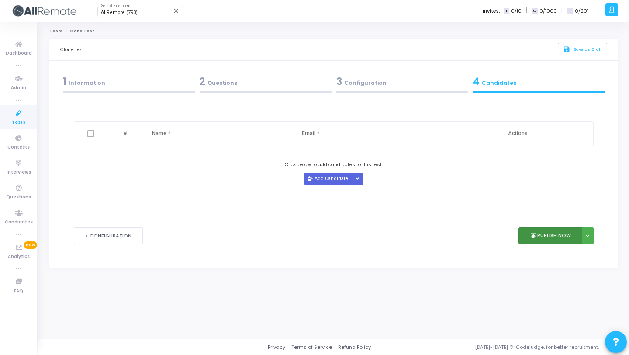
click at [542, 236] on button "publish Publish Now" at bounding box center [550, 235] width 64 height 17
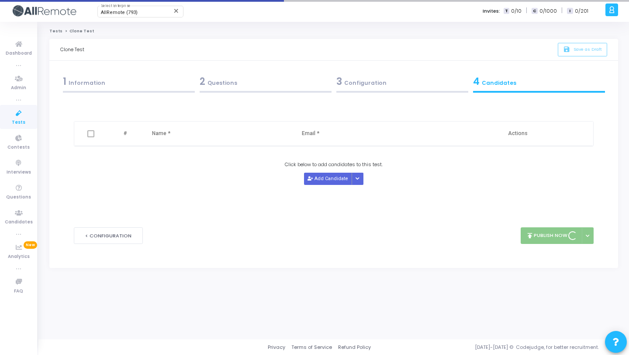
click at [165, 83] on div "1 Information" at bounding box center [129, 81] width 132 height 14
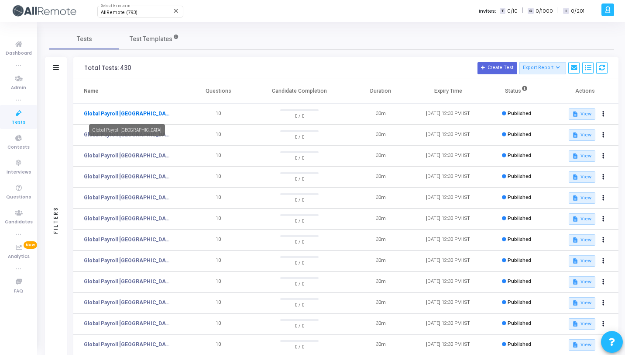
click at [136, 112] on link "Global Payroll [GEOGRAPHIC_DATA]" at bounding box center [127, 114] width 87 height 8
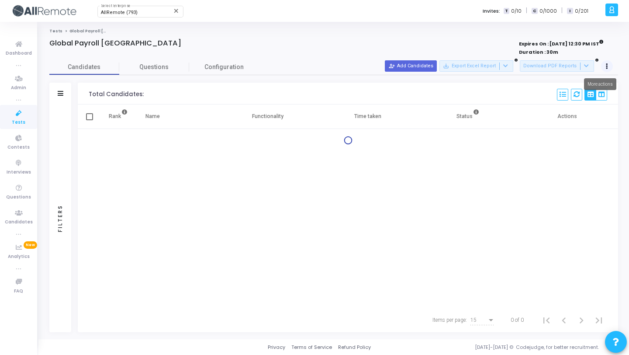
click at [607, 68] on icon at bounding box center [607, 66] width 2 height 4
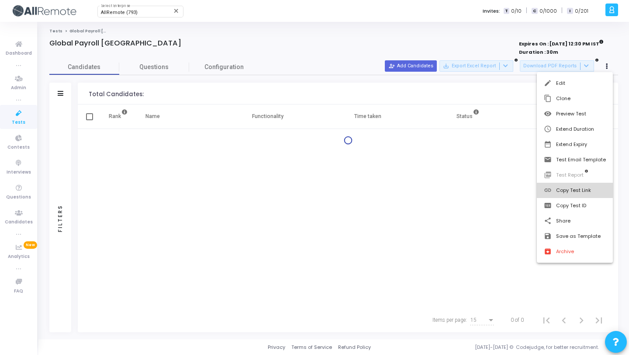
click at [561, 188] on button "link Copy Test Link" at bounding box center [575, 190] width 76 height 15
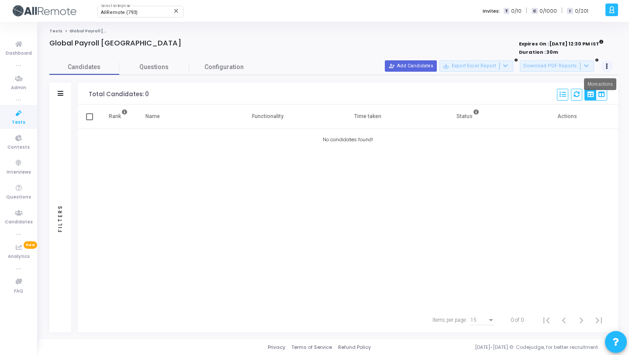
click at [610, 65] on button at bounding box center [607, 66] width 12 height 12
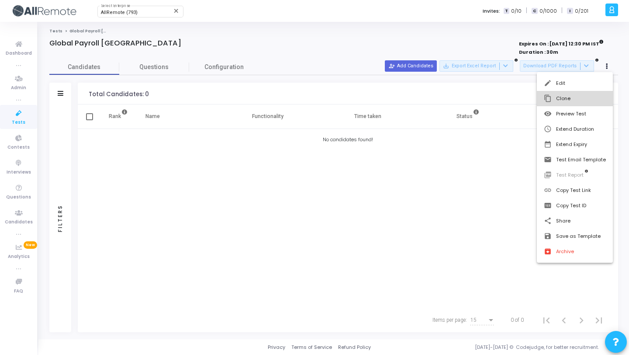
click at [578, 97] on button "content_copy Clone" at bounding box center [575, 98] width 76 height 15
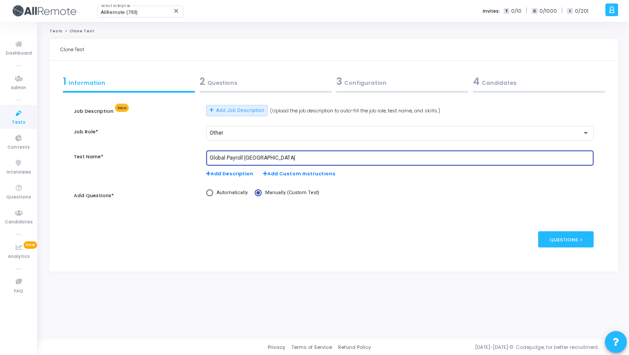
drag, startPoint x: 295, startPoint y: 159, endPoint x: 243, endPoint y: 156, distance: 51.6
click at [243, 156] on input "Global Payroll [GEOGRAPHIC_DATA]" at bounding box center [400, 158] width 380 height 6
paste input "Thailand"
type input "Global Payroll [GEOGRAPHIC_DATA]"
click at [285, 87] on div "2 Questions" at bounding box center [266, 81] width 132 height 14
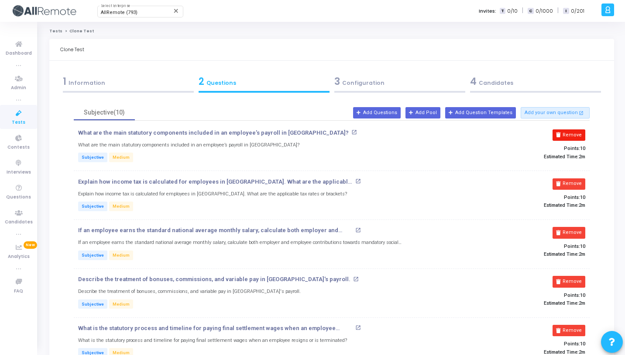
click at [565, 129] on button "Remove" at bounding box center [569, 134] width 33 height 11
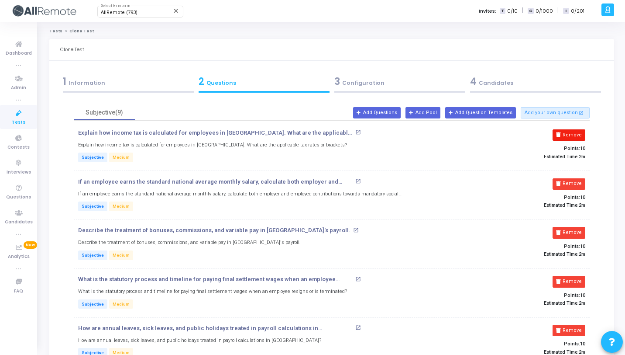
click at [565, 129] on button "Remove" at bounding box center [569, 134] width 33 height 11
click at [565, 178] on button "Remove" at bounding box center [569, 183] width 33 height 11
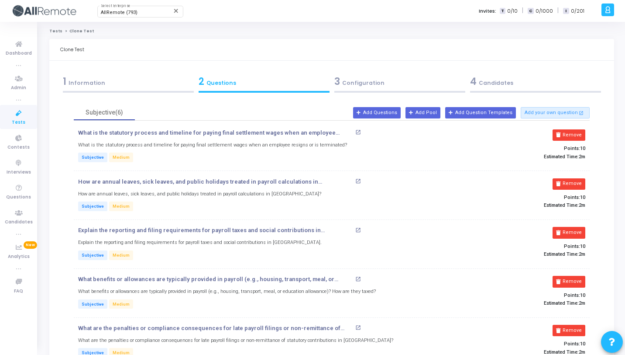
click at [565, 129] on button "Remove" at bounding box center [569, 134] width 33 height 11
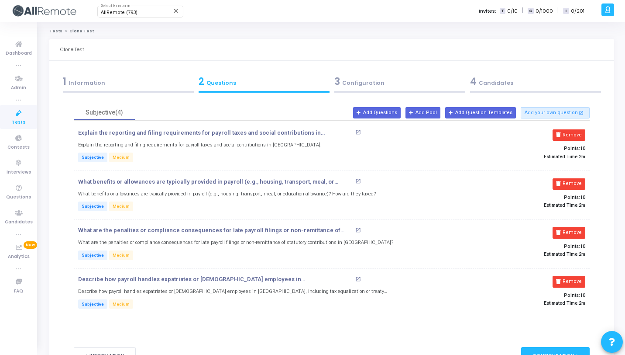
click at [565, 129] on button "Remove" at bounding box center [569, 134] width 33 height 11
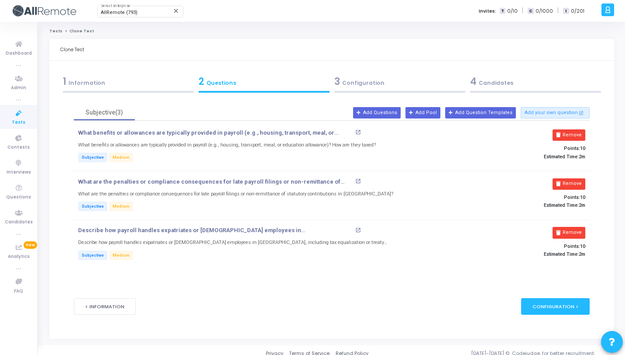
click at [565, 129] on button "Remove" at bounding box center [569, 134] width 33 height 11
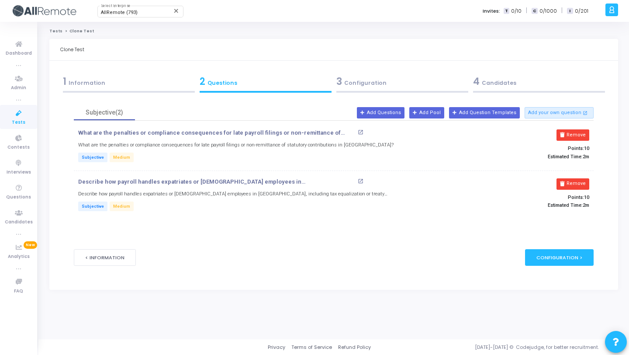
click at [565, 129] on button "Remove" at bounding box center [572, 134] width 33 height 11
click at [565, 178] on button "Remove" at bounding box center [572, 183] width 33 height 11
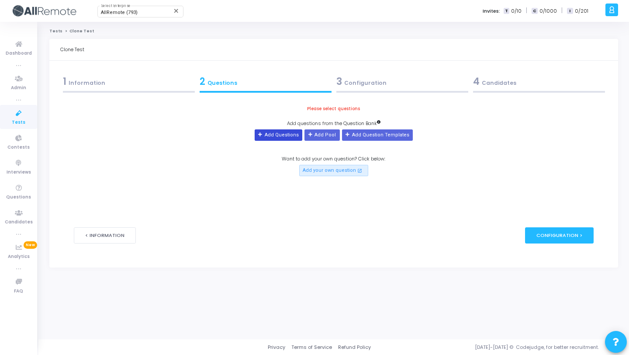
click at [282, 134] on button "Add Questions" at bounding box center [279, 134] width 48 height 11
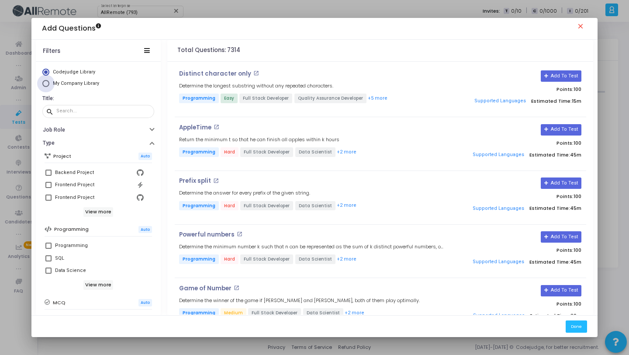
click at [92, 86] on span "My Company Library" at bounding box center [76, 83] width 46 height 6
click at [49, 86] on input "My Company Library" at bounding box center [45, 83] width 7 height 7
radio input "true"
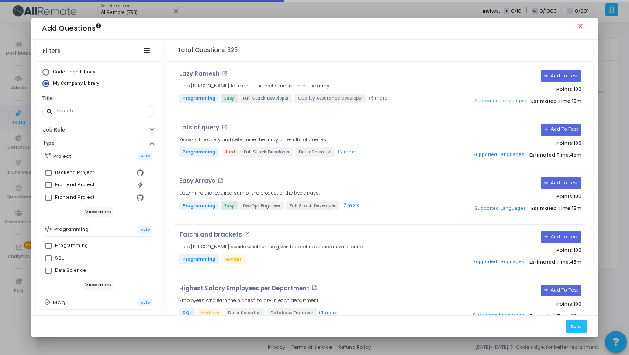
scroll to position [150, 0]
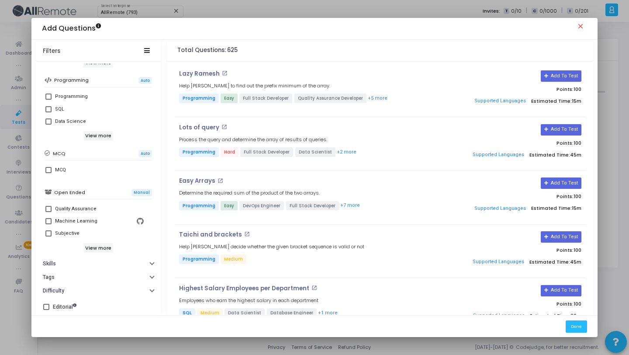
click at [80, 234] on div "Subjective" at bounding box center [99, 233] width 89 height 10
click at [48, 236] on input "Subjective" at bounding box center [48, 236] width 0 height 0
checkbox input "true"
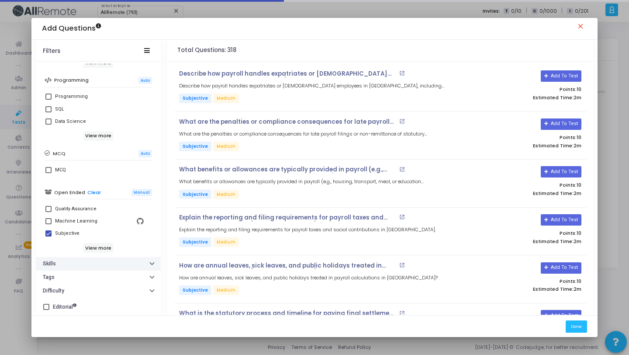
click at [117, 268] on button "Skills" at bounding box center [98, 264] width 125 height 14
click at [116, 286] on div "search" at bounding box center [98, 277] width 107 height 17
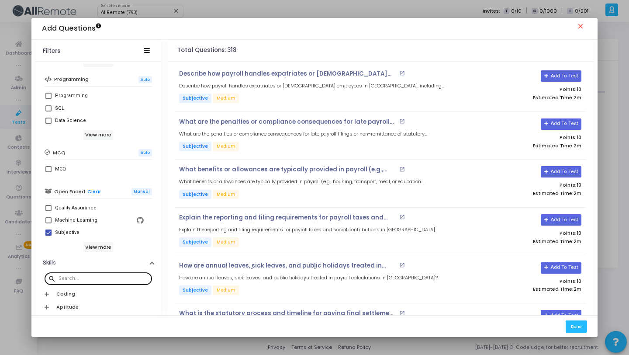
click at [116, 282] on div at bounding box center [104, 278] width 90 height 14
paste input "Thailand"
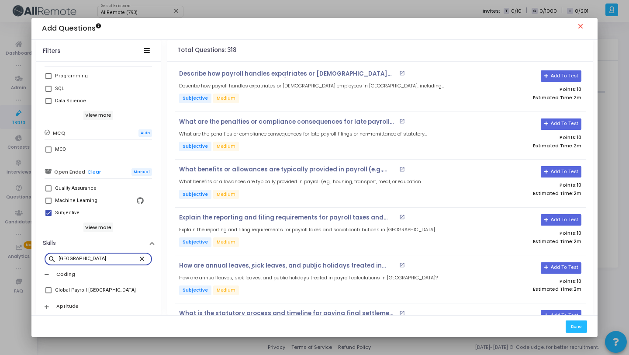
scroll to position [217, 0]
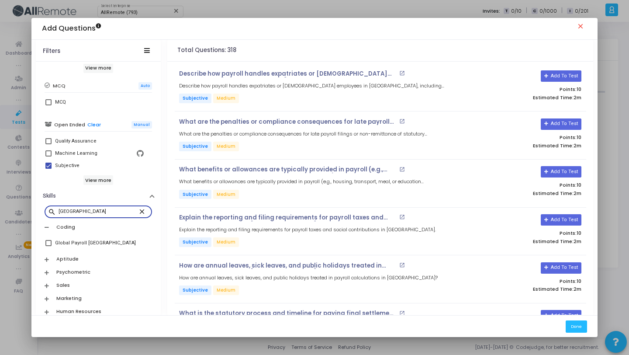
type input "Thailand"
click at [104, 244] on div "Global Payroll [GEOGRAPHIC_DATA]" at bounding box center [99, 243] width 89 height 10
click at [48, 246] on input "Global Payroll [GEOGRAPHIC_DATA]" at bounding box center [48, 246] width 0 height 0
checkbox input "true"
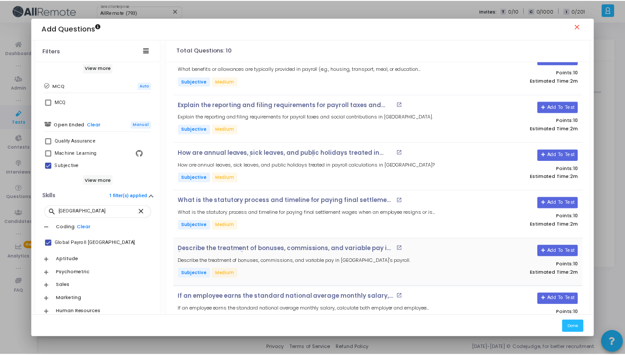
scroll to position [233, 0]
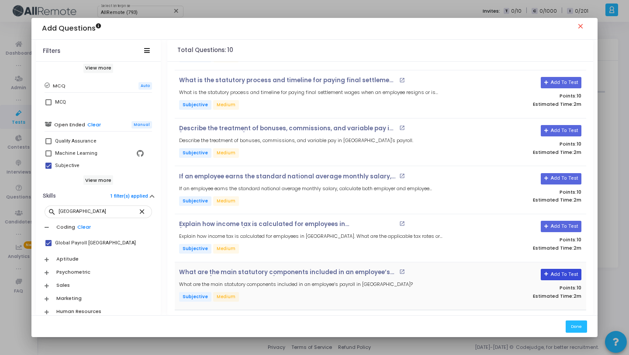
click at [565, 269] on button "Add To Test" at bounding box center [561, 274] width 41 height 11
click at [567, 227] on button "Add To Test" at bounding box center [561, 226] width 41 height 11
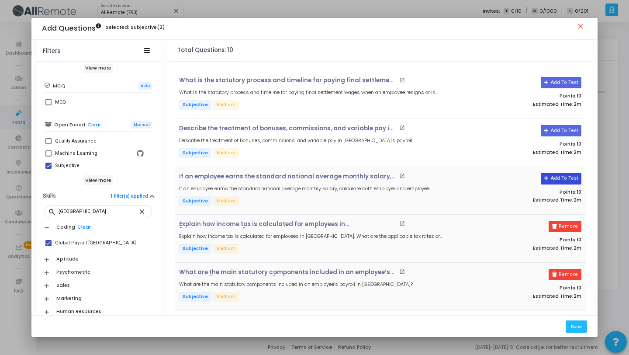
click at [563, 179] on button "Add To Test" at bounding box center [561, 178] width 41 height 11
click at [559, 127] on button "Add To Test" at bounding box center [558, 130] width 41 height 11
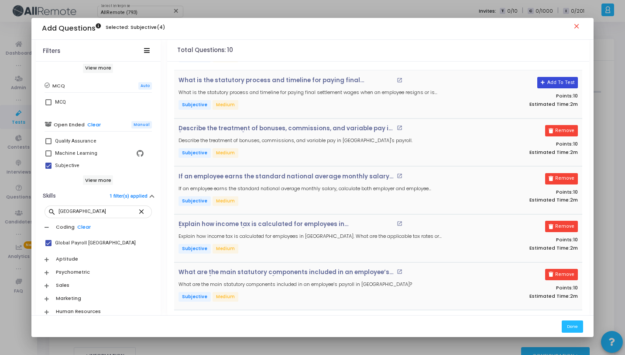
click at [560, 78] on button "Add To Test" at bounding box center [558, 82] width 41 height 11
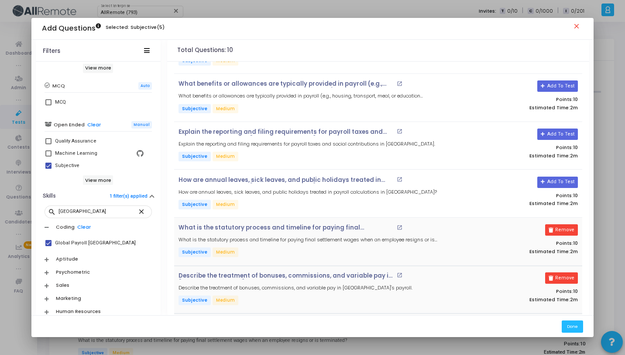
scroll to position [0, 0]
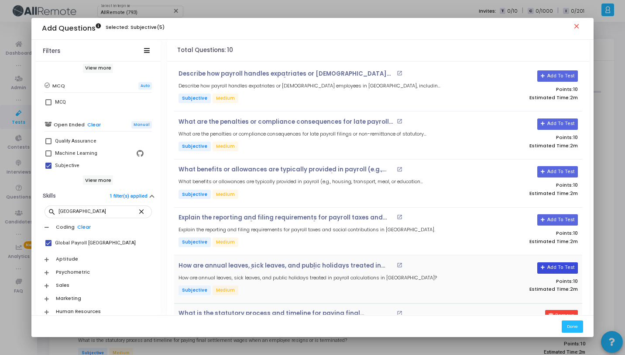
click at [564, 262] on button "Add To Test" at bounding box center [558, 267] width 41 height 11
click at [565, 219] on button "Add To Test" at bounding box center [558, 219] width 41 height 11
click at [551, 172] on button "Add To Test" at bounding box center [558, 171] width 41 height 11
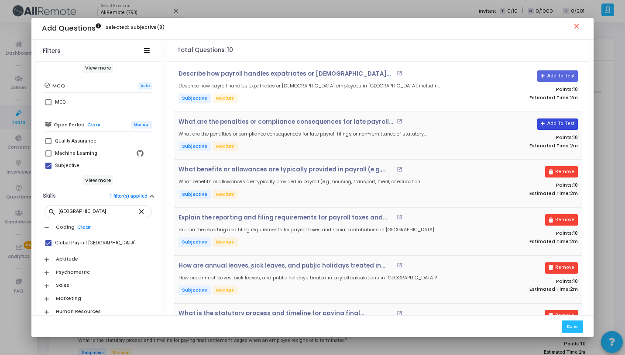
click at [558, 122] on button "Add To Test" at bounding box center [558, 123] width 41 height 11
click at [561, 72] on button "Add To Test" at bounding box center [558, 75] width 41 height 11
click at [576, 327] on button "Done" at bounding box center [572, 326] width 21 height 12
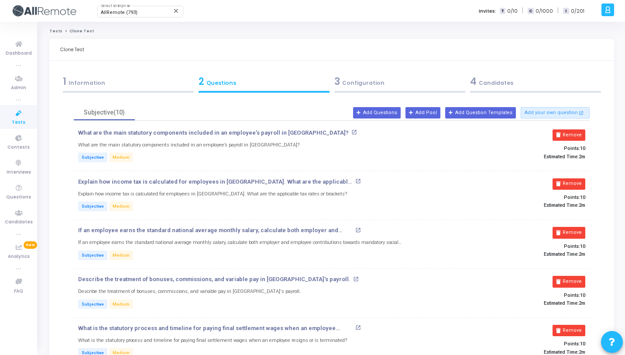
click at [130, 85] on div "1 Information" at bounding box center [128, 81] width 131 height 14
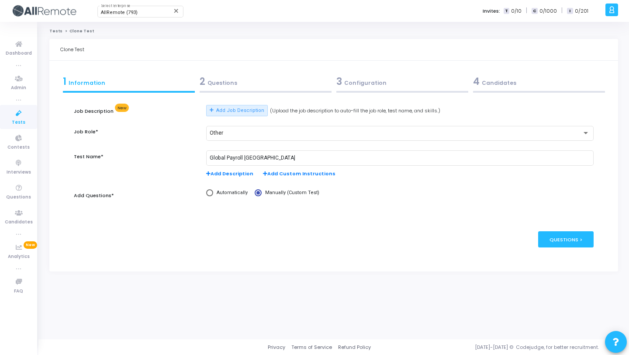
click at [529, 83] on div "4 Candidates" at bounding box center [539, 81] width 132 height 14
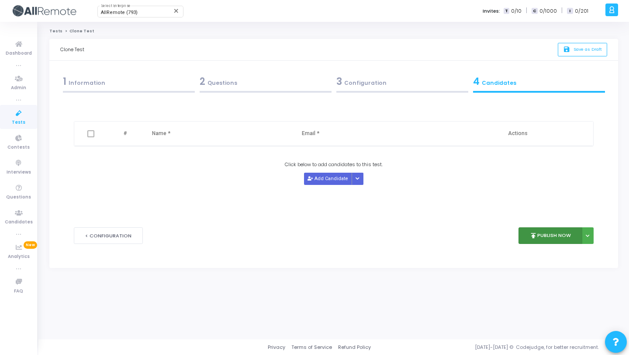
click at [550, 243] on button "publish Publish Now" at bounding box center [550, 235] width 64 height 17
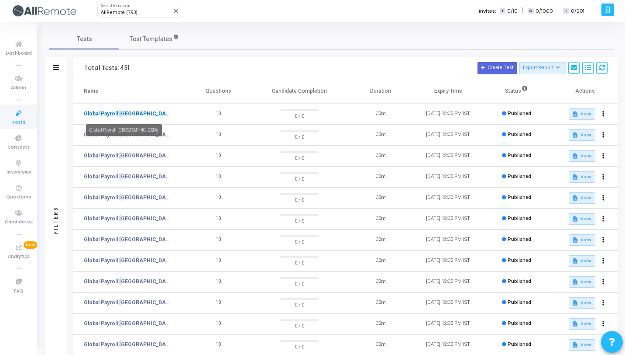
click at [124, 112] on link "Global Payroll [GEOGRAPHIC_DATA]" at bounding box center [127, 114] width 87 height 8
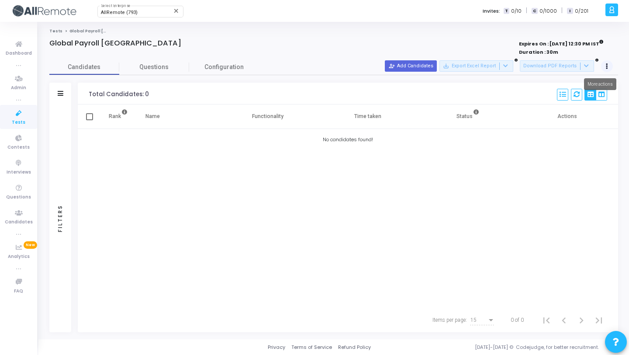
click at [607, 66] on button at bounding box center [607, 66] width 12 height 12
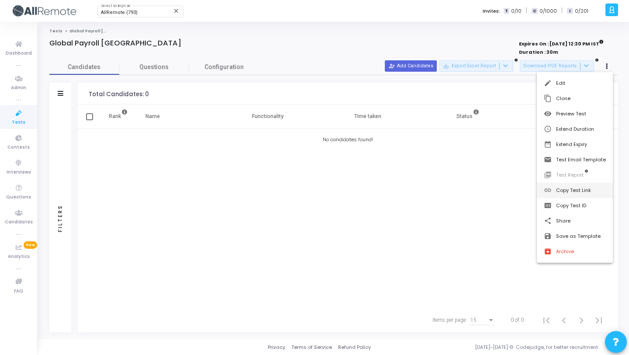
click at [576, 189] on button "link Copy Test Link" at bounding box center [575, 190] width 76 height 15
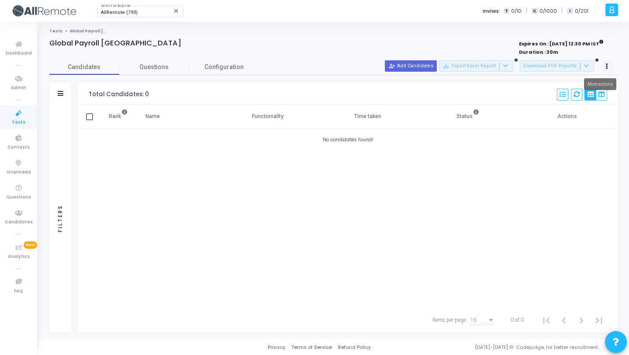
click at [606, 66] on icon at bounding box center [607, 66] width 2 height 4
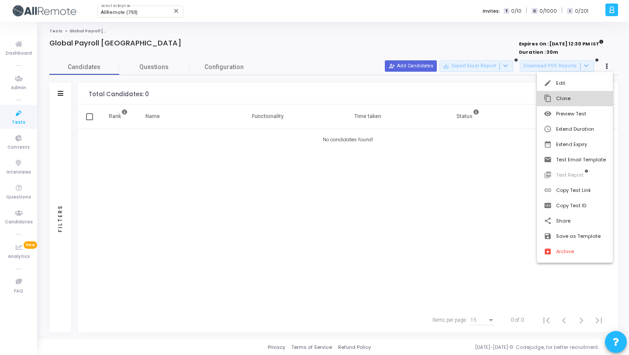
click at [584, 97] on button "content_copy Clone" at bounding box center [575, 98] width 76 height 15
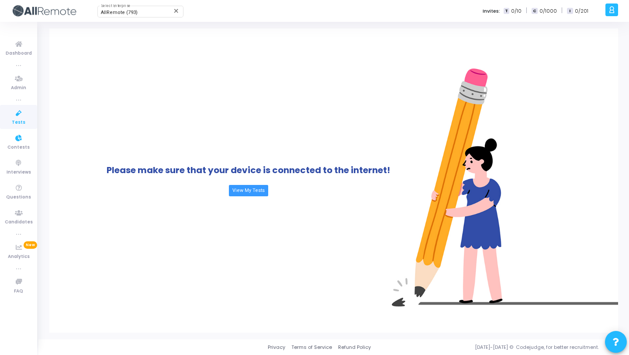
click at [12, 123] on link "Tests" at bounding box center [18, 117] width 37 height 24
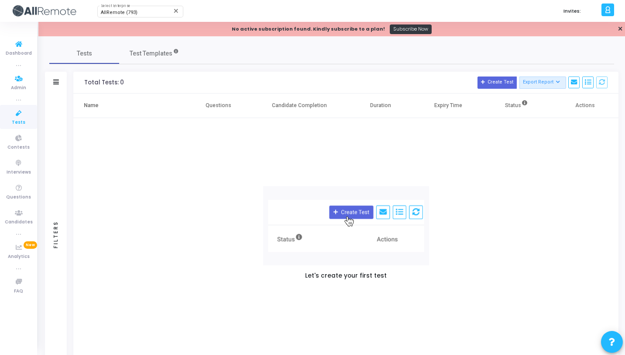
click at [100, 148] on div "Let's create your first test" at bounding box center [345, 234] width 545 height 232
click at [11, 117] on icon at bounding box center [19, 113] width 18 height 11
click at [620, 27] on link "✕" at bounding box center [620, 28] width 5 height 9
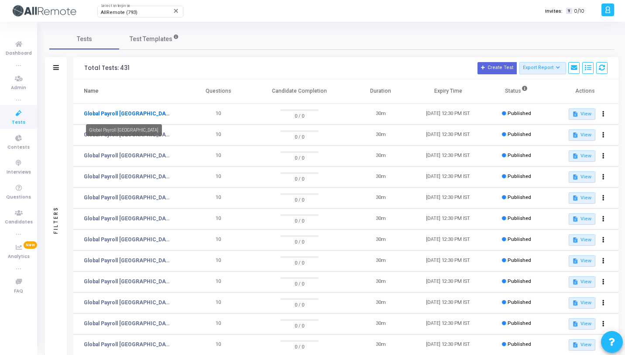
click at [131, 116] on link "Global Payroll [GEOGRAPHIC_DATA]" at bounding box center [127, 114] width 87 height 8
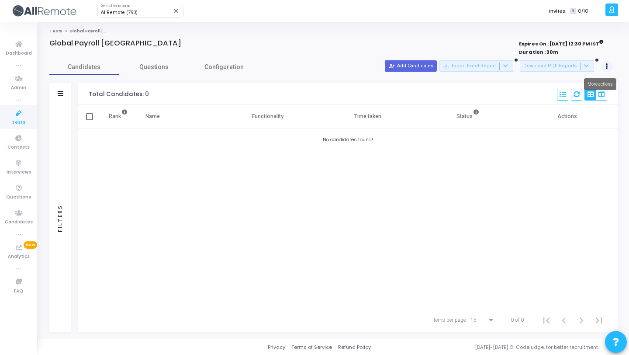
click at [608, 65] on button at bounding box center [607, 66] width 12 height 12
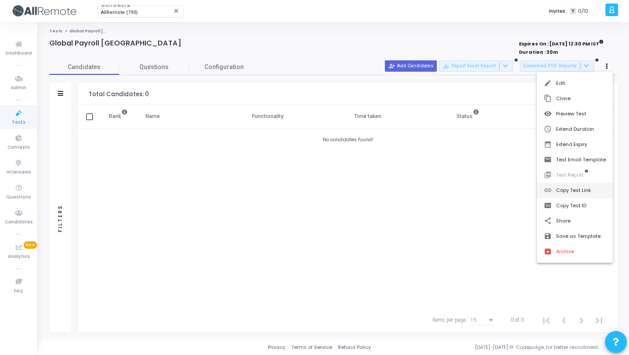
click at [565, 186] on button "link Copy Test Link" at bounding box center [575, 190] width 76 height 15
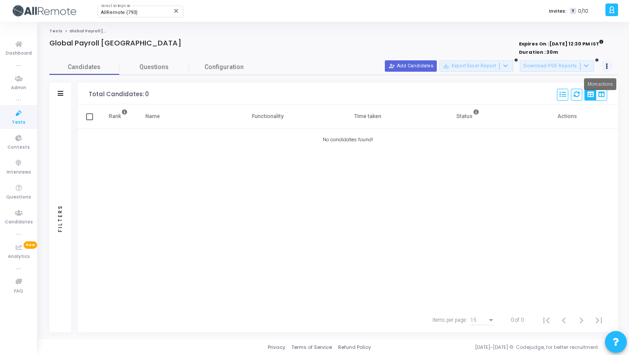
click at [610, 66] on button at bounding box center [607, 66] width 12 height 12
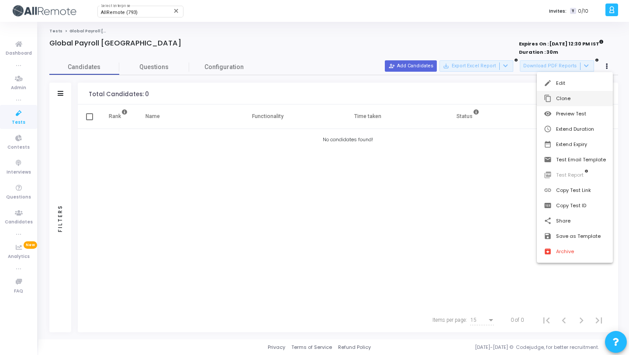
click at [581, 102] on button "content_copy Clone" at bounding box center [575, 98] width 76 height 15
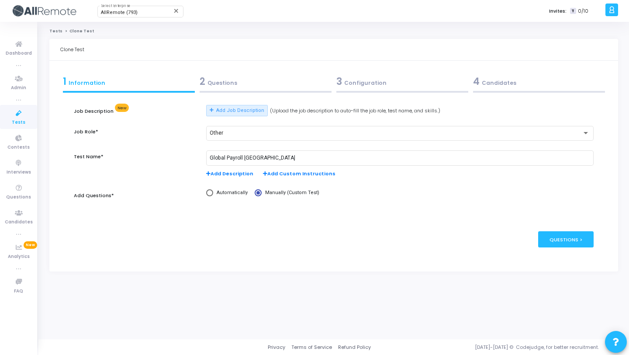
click at [581, 102] on form "Job Description New Add Job Description (Upload the job description to auto-fil…" at bounding box center [333, 177] width 519 height 165
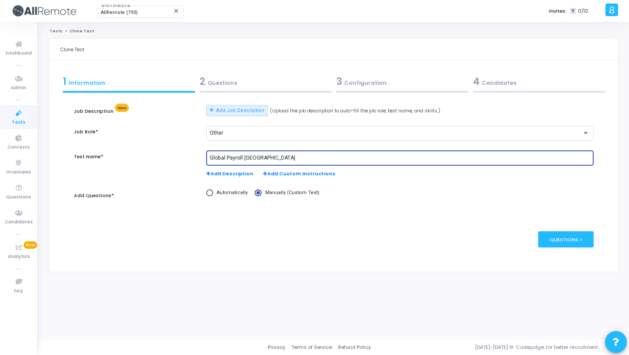
click at [250, 158] on input "Global Payroll [GEOGRAPHIC_DATA]" at bounding box center [400, 158] width 380 height 6
paste input "https//develop.codejudge.io/tests/hackathon/201346?access_key=2463928dc1894d2db…"
paste input "Chile"
type input "Global Payroll [GEOGRAPHIC_DATA]"
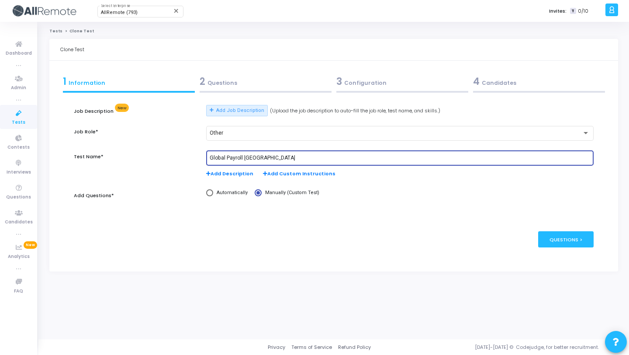
click at [262, 86] on div "2 Questions" at bounding box center [266, 81] width 132 height 14
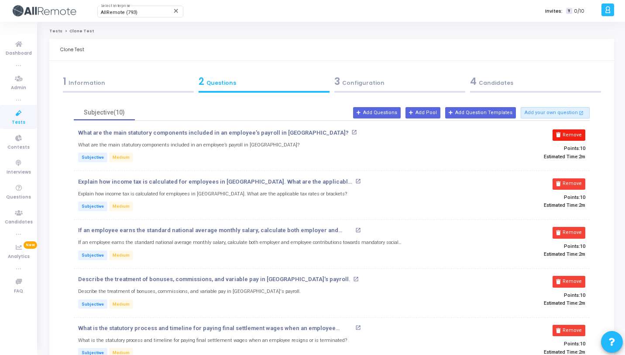
click at [583, 132] on button "Remove" at bounding box center [569, 134] width 33 height 11
click at [583, 178] on button "Remove" at bounding box center [569, 183] width 33 height 11
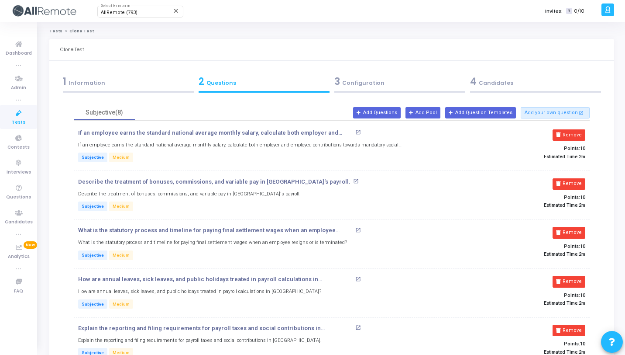
click at [583, 132] on button "Remove" at bounding box center [569, 134] width 33 height 11
click at [583, 178] on button "Remove" at bounding box center [569, 183] width 33 height 11
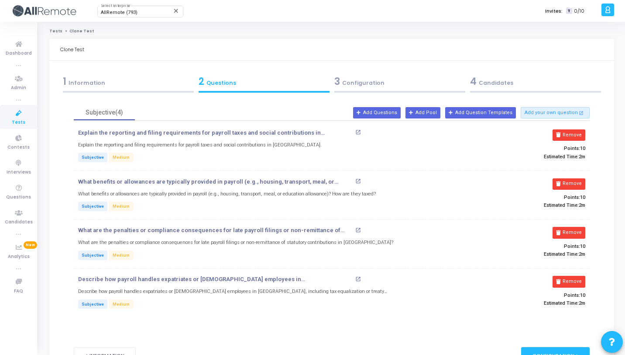
click at [583, 132] on button "Remove" at bounding box center [569, 134] width 33 height 11
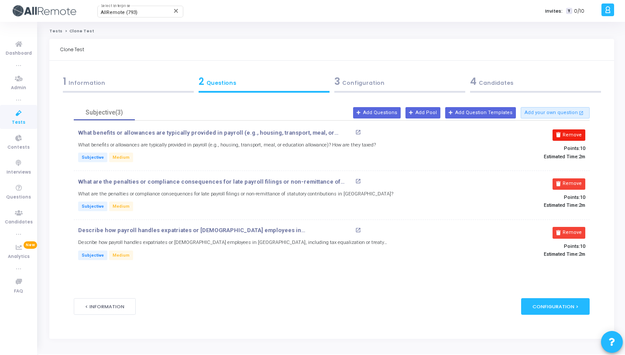
click at [582, 132] on button "Remove" at bounding box center [569, 134] width 33 height 11
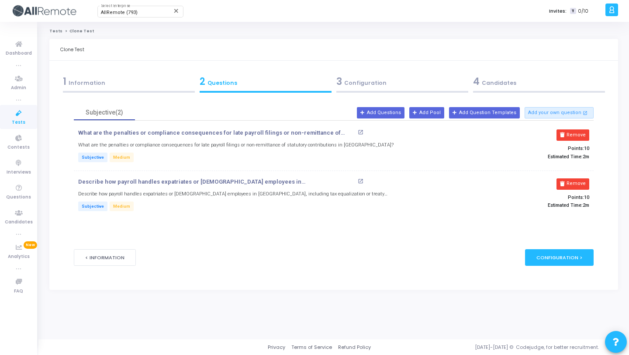
click at [582, 132] on button "Remove" at bounding box center [572, 134] width 33 height 11
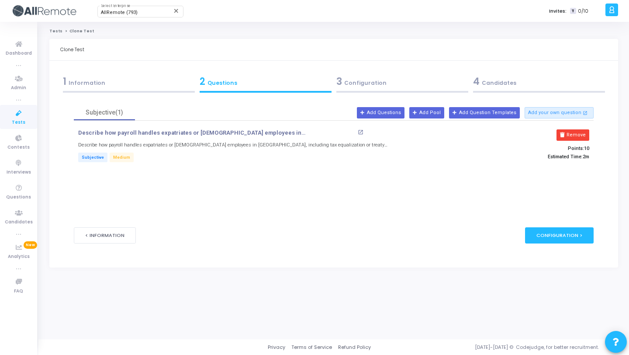
click at [582, 132] on button "Remove" at bounding box center [572, 134] width 33 height 11
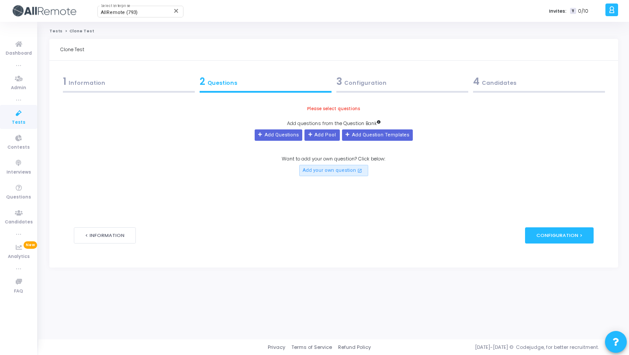
click at [582, 132] on div "Please select questions Add questions from the Question Bank Add Questions Add …" at bounding box center [333, 140] width 519 height 71
click at [271, 137] on button "Add Questions" at bounding box center [279, 134] width 48 height 11
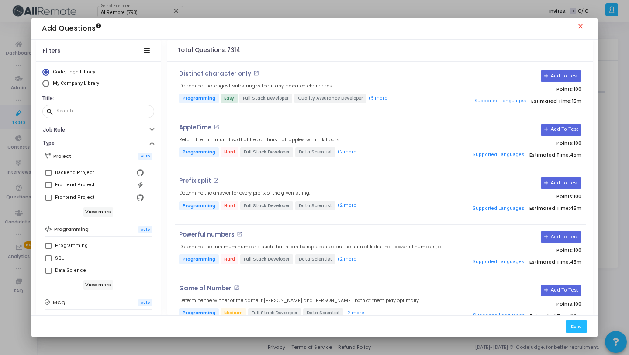
click at [78, 82] on span "My Company Library" at bounding box center [76, 83] width 46 height 6
click at [49, 82] on input "My Company Library" at bounding box center [45, 83] width 7 height 7
radio input "true"
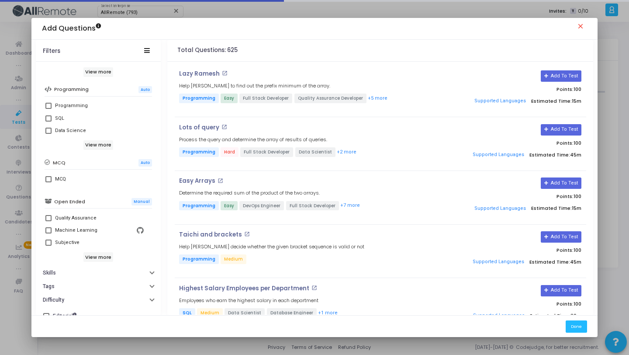
scroll to position [150, 0]
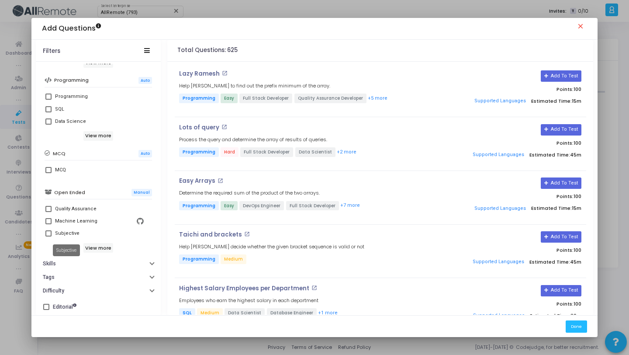
click at [64, 232] on div "Subjective" at bounding box center [67, 233] width 24 height 10
click at [48, 236] on input "Subjective" at bounding box center [48, 236] width 0 height 0
checkbox input "true"
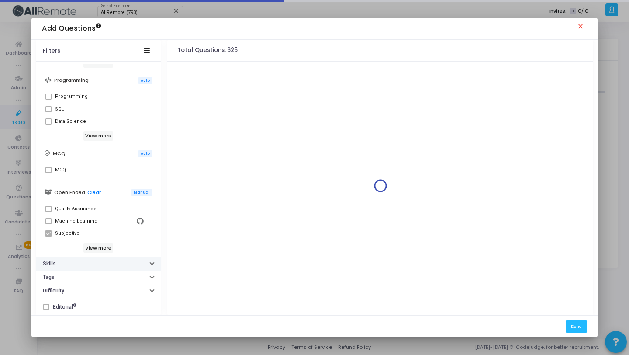
click at [94, 267] on button "Skills" at bounding box center [98, 264] width 125 height 14
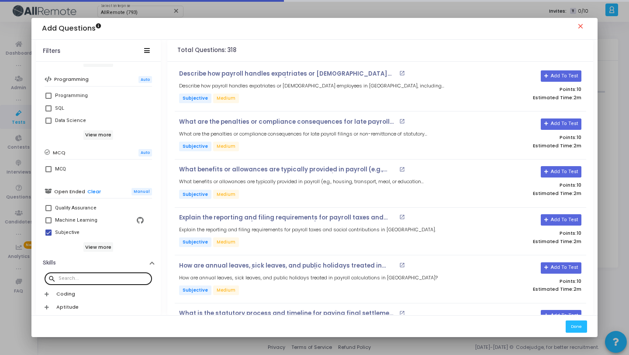
click at [104, 275] on div at bounding box center [104, 278] width 90 height 14
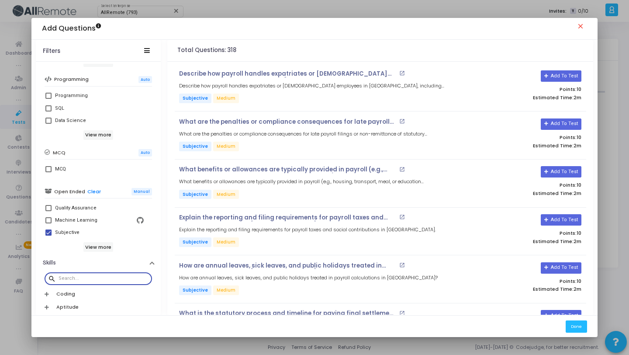
paste input "Chile"
type input "Chile"
click at [90, 309] on div "Global Payroll [GEOGRAPHIC_DATA]" at bounding box center [95, 309] width 81 height 10
click at [48, 313] on input "Global Payroll [GEOGRAPHIC_DATA]" at bounding box center [48, 313] width 0 height 0
checkbox input "true"
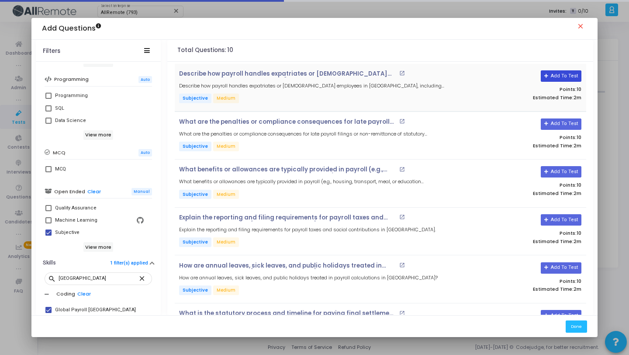
click at [556, 78] on button "Add To Test" at bounding box center [561, 75] width 41 height 11
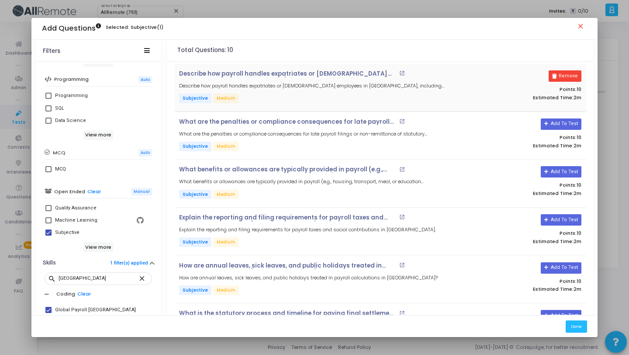
click at [556, 78] on button "Remove" at bounding box center [564, 75] width 33 height 11
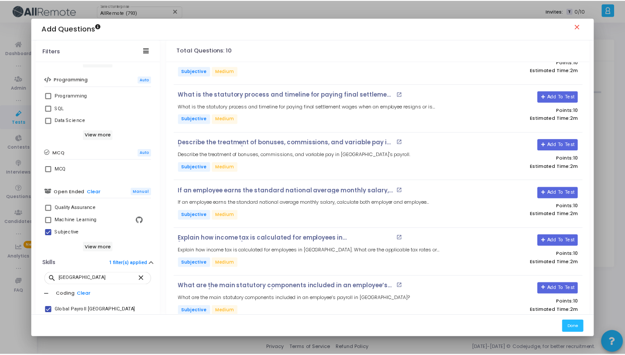
scroll to position [233, 0]
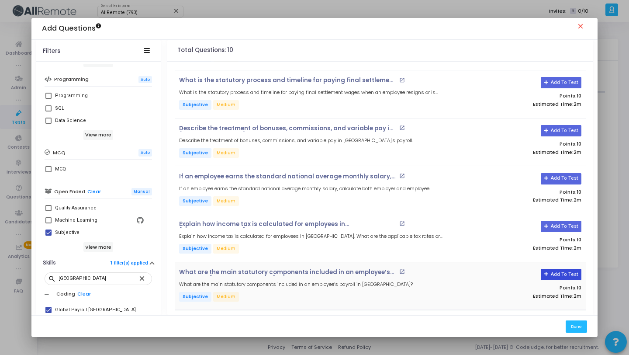
click at [563, 274] on button "Add To Test" at bounding box center [561, 274] width 41 height 11
click at [566, 224] on button "Add To Test" at bounding box center [561, 226] width 41 height 11
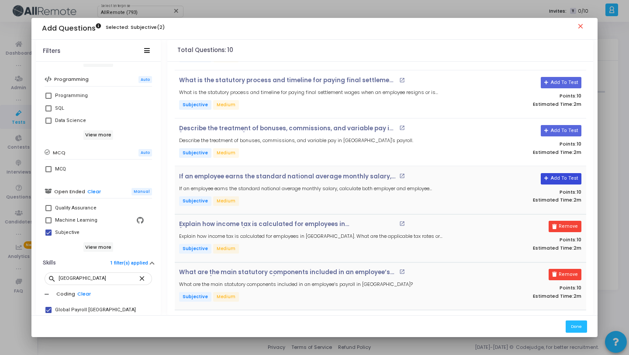
click at [561, 173] on button "Add To Test" at bounding box center [561, 178] width 41 height 11
click at [560, 131] on button "Add To Test" at bounding box center [558, 130] width 41 height 11
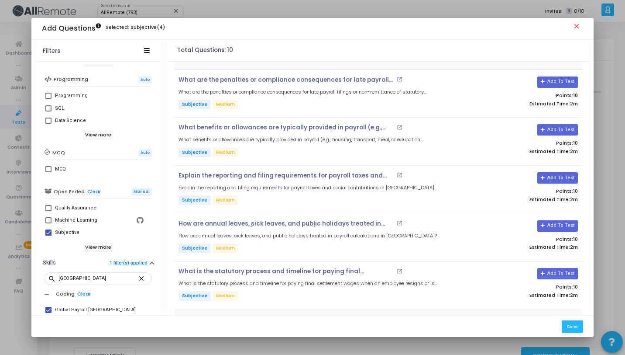
scroll to position [79, 0]
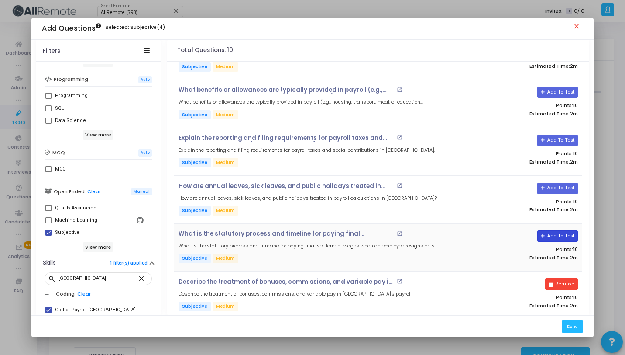
click at [561, 232] on button "Add To Test" at bounding box center [558, 235] width 41 height 11
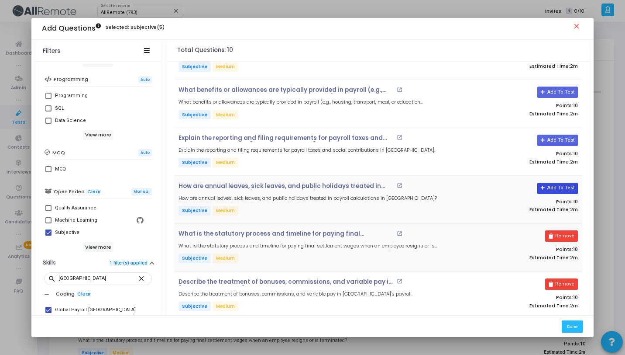
click at [562, 190] on button "Add To Test" at bounding box center [558, 188] width 41 height 11
click at [565, 140] on button "Add To Test" at bounding box center [558, 139] width 41 height 11
click at [563, 91] on button "Add To Test" at bounding box center [558, 91] width 41 height 11
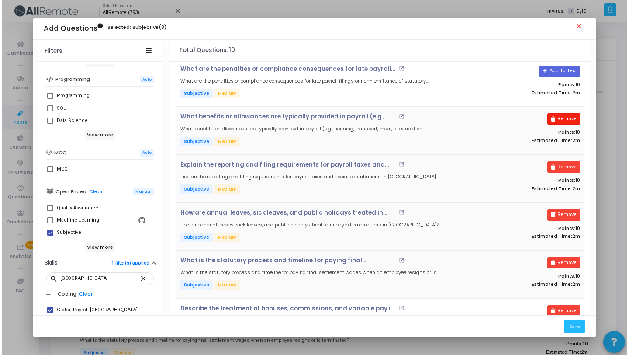
scroll to position [0, 0]
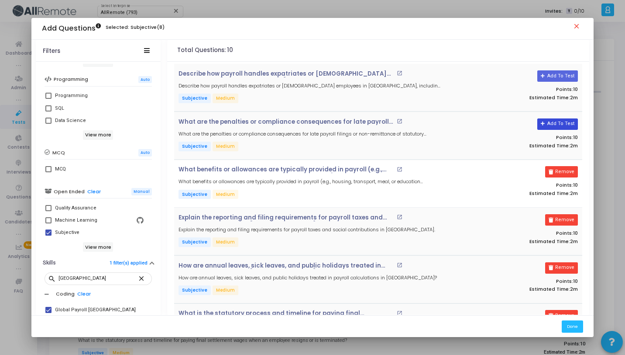
click at [561, 124] on button "Add To Test" at bounding box center [558, 123] width 41 height 11
click at [557, 79] on button "Add To Test" at bounding box center [558, 75] width 41 height 11
click at [578, 331] on button "Done" at bounding box center [572, 326] width 21 height 12
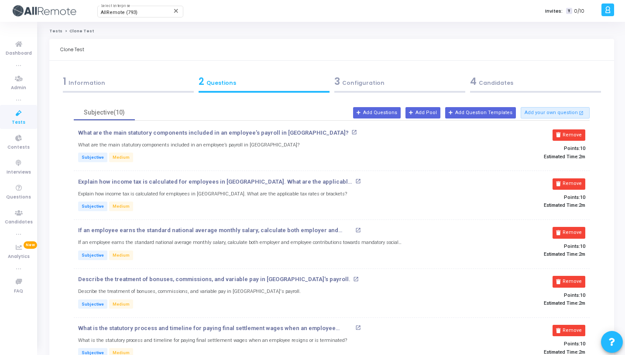
click at [538, 88] on div "4 Candidates" at bounding box center [535, 81] width 131 height 14
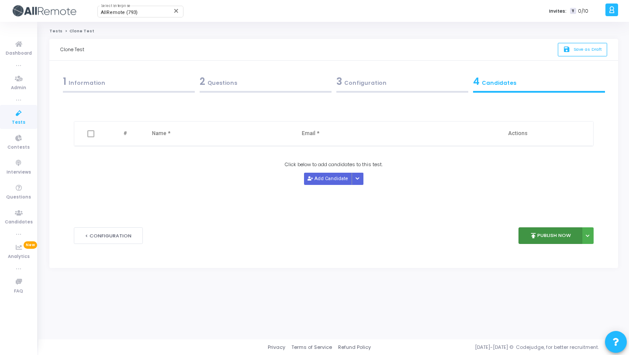
click at [548, 242] on button "publish Publish Now" at bounding box center [550, 235] width 64 height 17
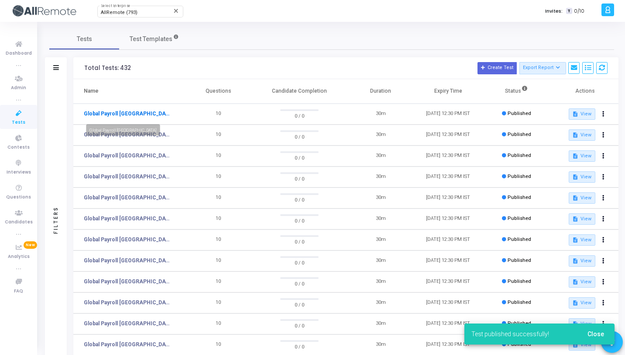
click at [124, 116] on link "Global Payroll [GEOGRAPHIC_DATA]" at bounding box center [127, 114] width 87 height 8
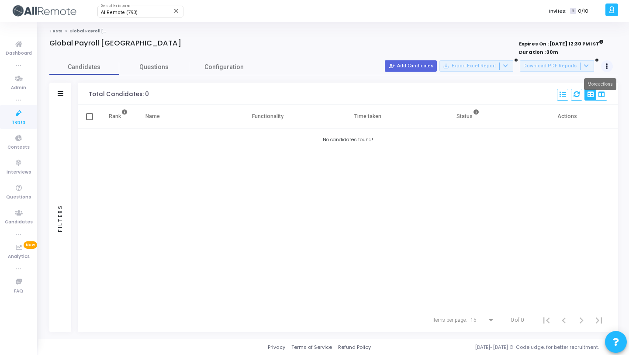
click at [604, 69] on button at bounding box center [607, 66] width 12 height 12
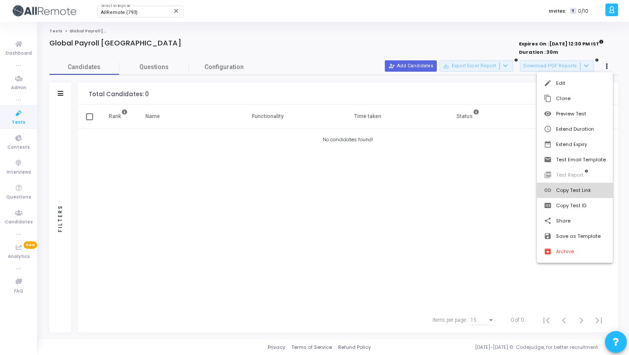
click at [576, 186] on button "link Copy Test Link" at bounding box center [575, 190] width 76 height 15
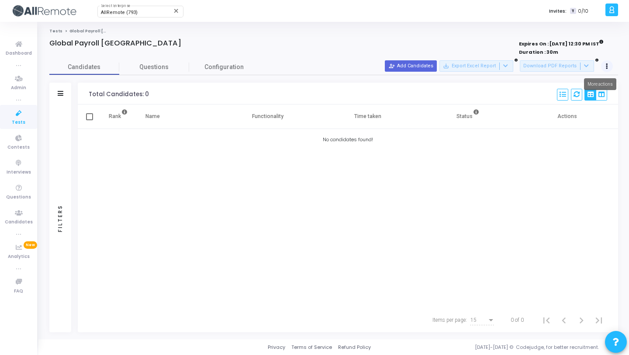
click at [606, 66] on icon at bounding box center [607, 66] width 2 height 4
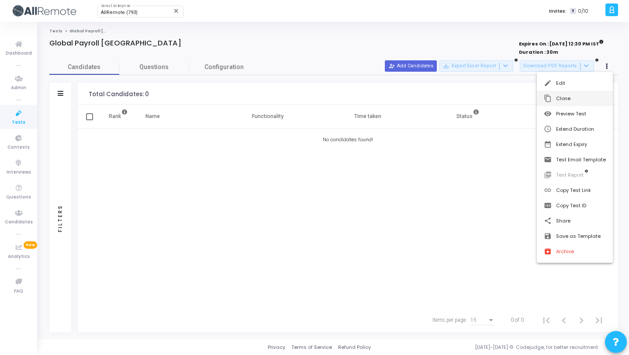
click at [580, 99] on button "content_copy Clone" at bounding box center [575, 98] width 76 height 15
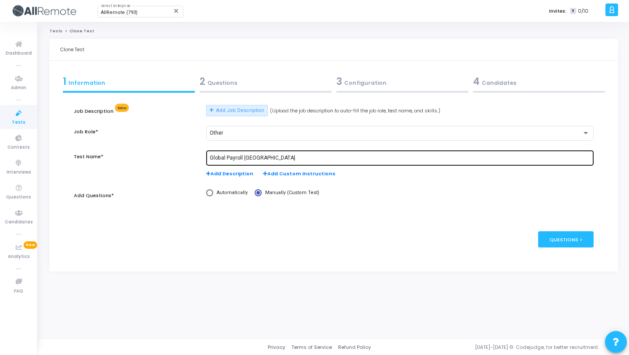
click at [251, 157] on input "Global Payroll [GEOGRAPHIC_DATA]" at bounding box center [400, 158] width 380 height 6
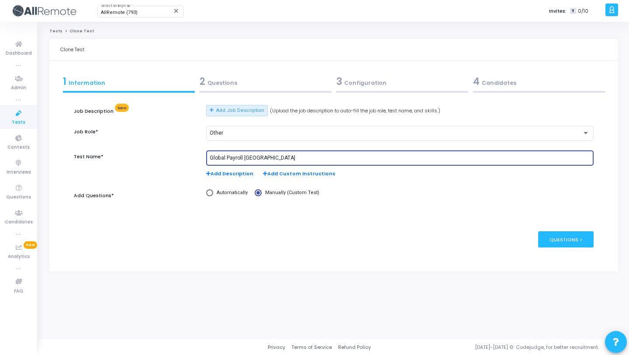
click at [251, 157] on input "Global Payroll [GEOGRAPHIC_DATA]" at bounding box center [400, 158] width 380 height 6
paste input "Romania"
type input "Global Payroll [GEOGRAPHIC_DATA]"
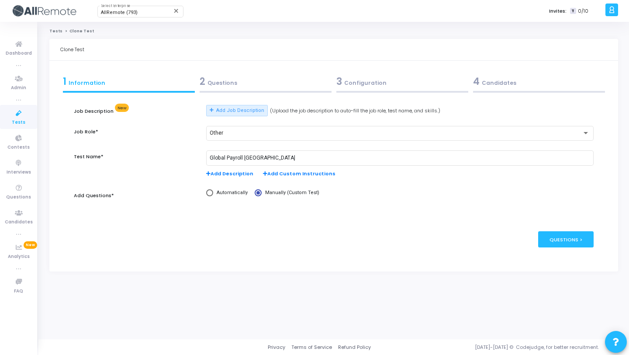
click at [277, 81] on div "2 Questions" at bounding box center [266, 81] width 132 height 14
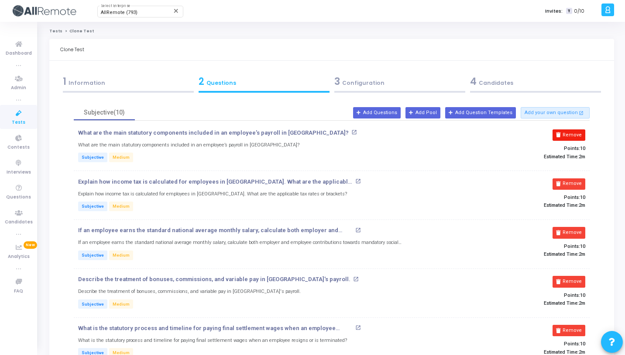
click at [555, 133] on button "Remove" at bounding box center [569, 134] width 33 height 11
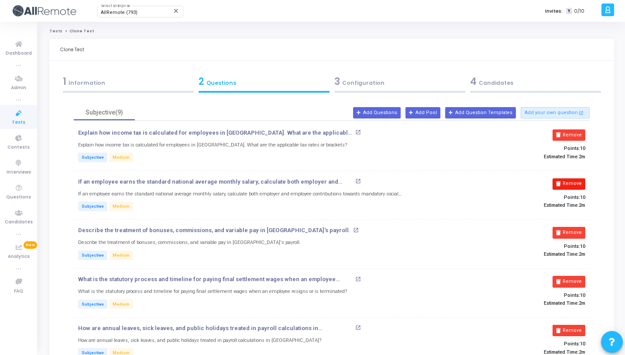
click at [555, 133] on button "Remove" at bounding box center [569, 134] width 33 height 11
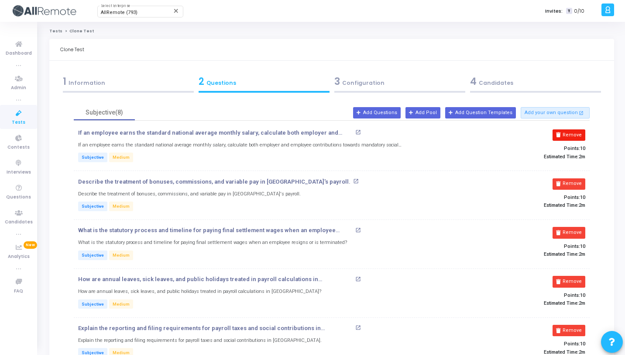
click at [556, 133] on button "Remove" at bounding box center [569, 134] width 33 height 11
click at [556, 178] on button "Remove" at bounding box center [569, 183] width 33 height 11
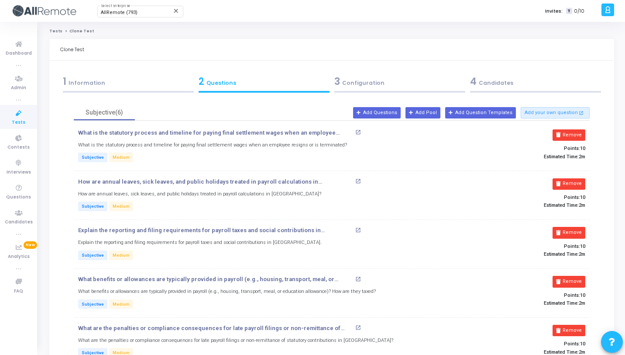
click at [556, 133] on button "Remove" at bounding box center [569, 134] width 33 height 11
click at [556, 178] on button "Remove" at bounding box center [569, 183] width 33 height 11
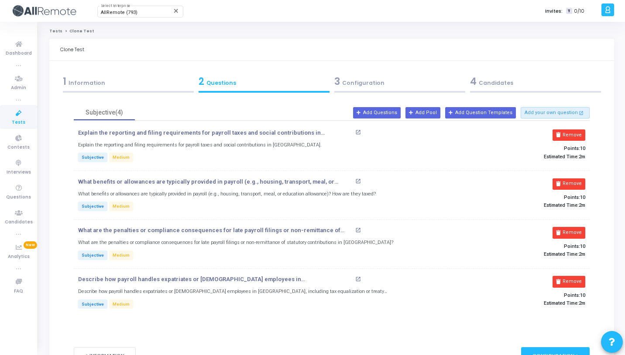
click at [556, 133] on button "Remove" at bounding box center [569, 134] width 33 height 11
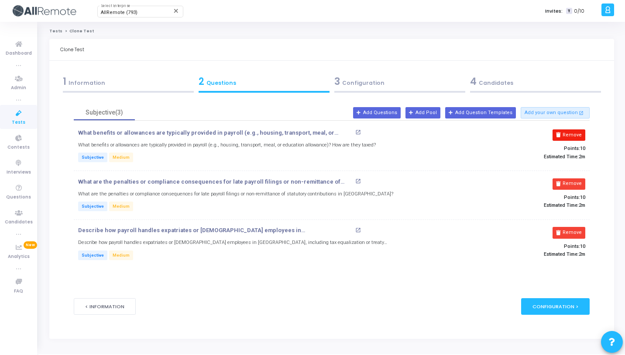
click at [557, 134] on button "Remove" at bounding box center [569, 134] width 33 height 11
click at [557, 178] on div "Remove Points: 10 Estimated Time: 2m" at bounding box center [506, 195] width 173 height 34
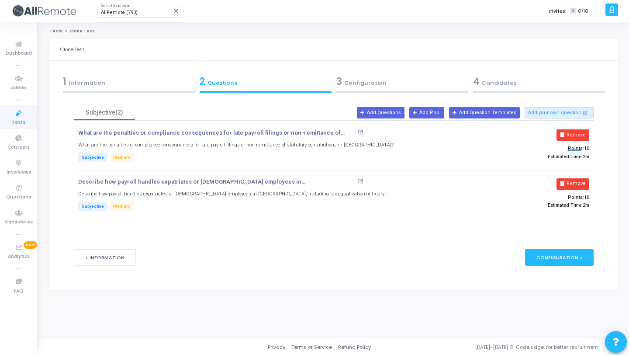
click at [558, 134] on div "Remove Points: 10 Estimated Time: 2m" at bounding box center [506, 146] width 173 height 34
click at [561, 134] on button "Remove" at bounding box center [572, 134] width 33 height 11
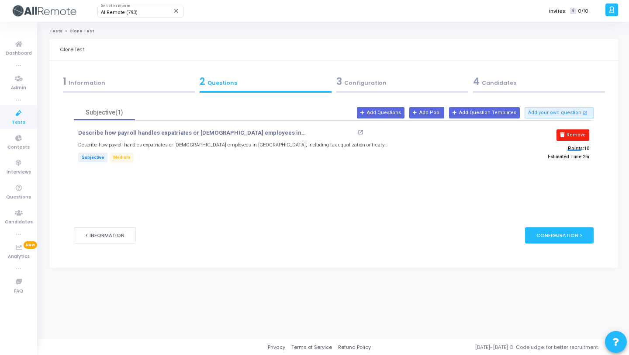
click at [561, 134] on icon at bounding box center [562, 134] width 5 height 5
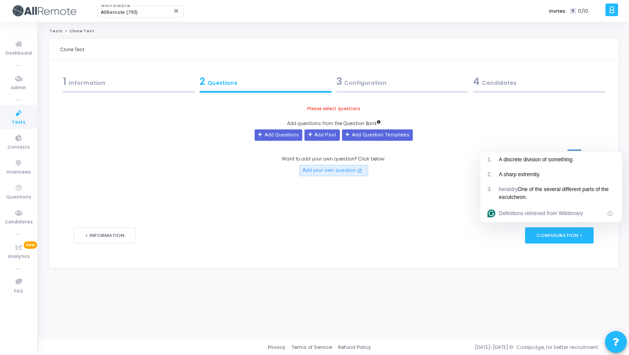
click at [561, 134] on div "Please select questions Add questions from the Question Bank Add Questions Add …" at bounding box center [333, 140] width 519 height 71
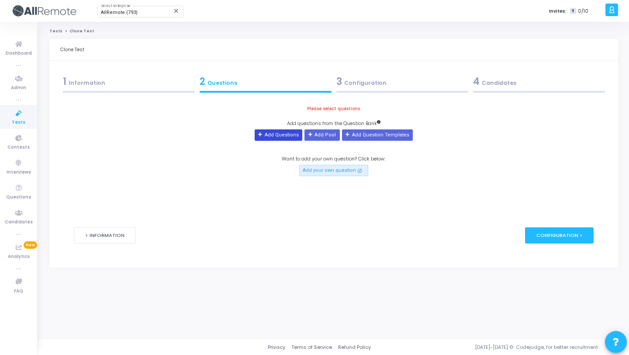
click at [272, 134] on button "Add Questions" at bounding box center [279, 134] width 48 height 11
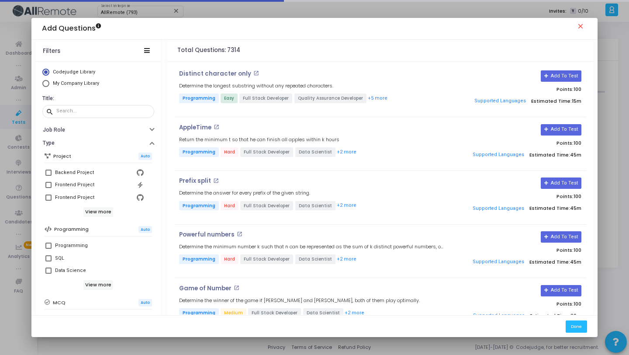
click at [76, 83] on span "My Company Library" at bounding box center [76, 83] width 46 height 6
click at [49, 83] on input "My Company Library" at bounding box center [45, 83] width 7 height 7
radio input "true"
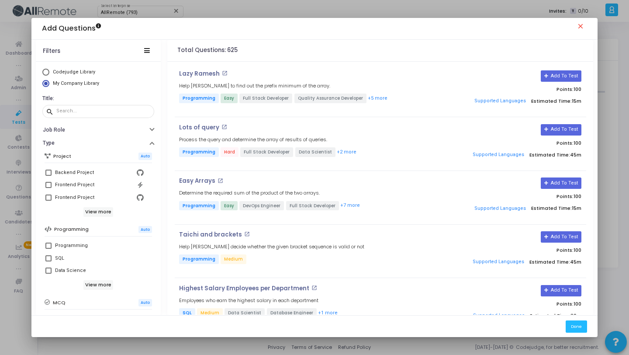
scroll to position [150, 0]
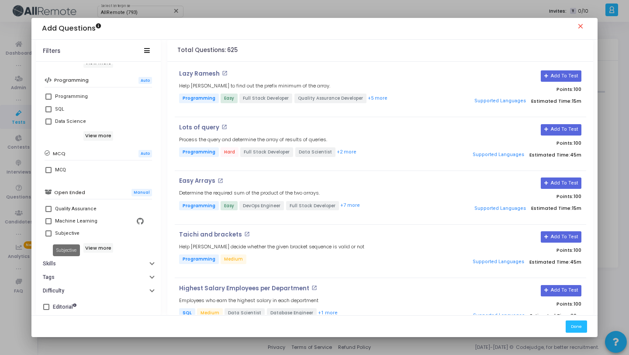
click at [74, 230] on div "Subjective" at bounding box center [67, 233] width 24 height 10
click at [48, 236] on input "Subjective" at bounding box center [48, 236] width 0 height 0
checkbox input "true"
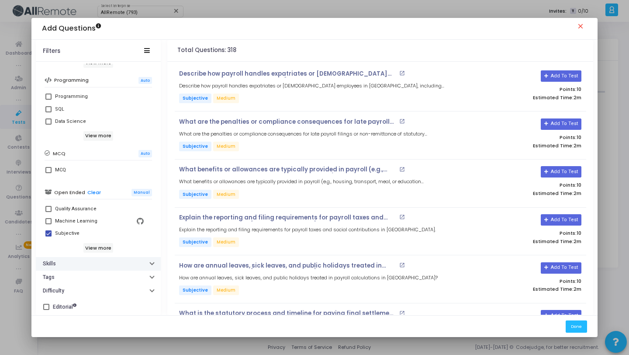
click at [136, 263] on button "Skills" at bounding box center [98, 264] width 125 height 14
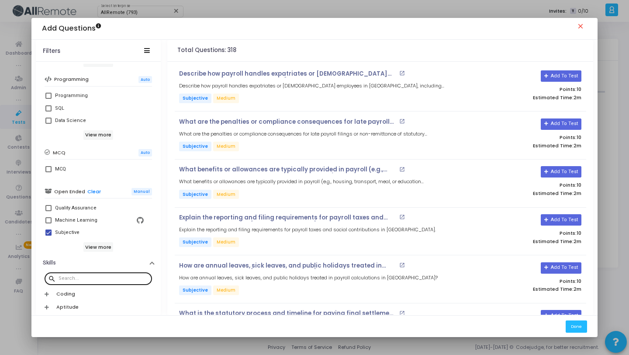
click at [132, 273] on div at bounding box center [104, 278] width 90 height 14
paste input "Romania"
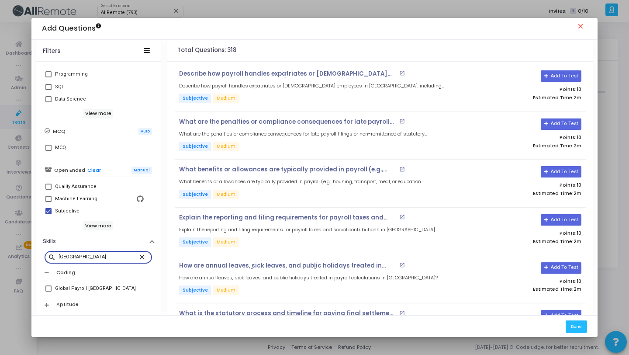
scroll to position [219, 0]
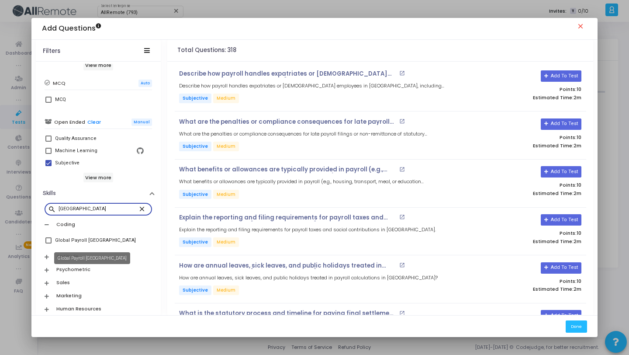
type input "Romania"
click at [103, 240] on div "Global Payroll [GEOGRAPHIC_DATA]" at bounding box center [95, 240] width 81 height 10
click at [48, 243] on input "Global Payroll [GEOGRAPHIC_DATA]" at bounding box center [48, 243] width 0 height 0
checkbox input "true"
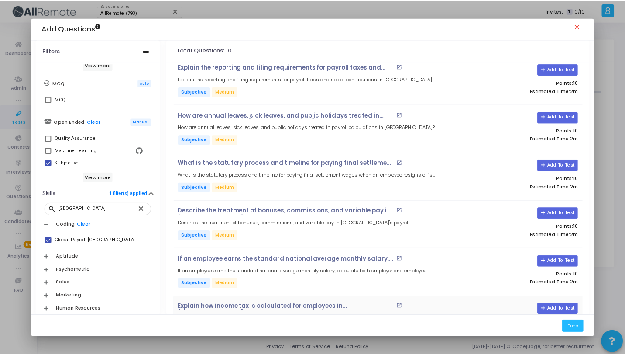
scroll to position [233, 0]
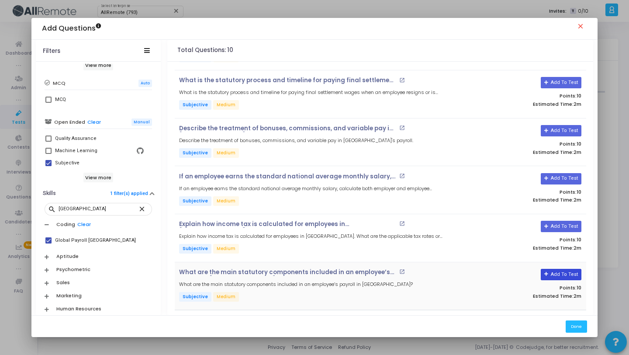
click at [562, 269] on button "Add To Test" at bounding box center [561, 274] width 41 height 11
click at [563, 226] on button "Add To Test" at bounding box center [561, 226] width 41 height 11
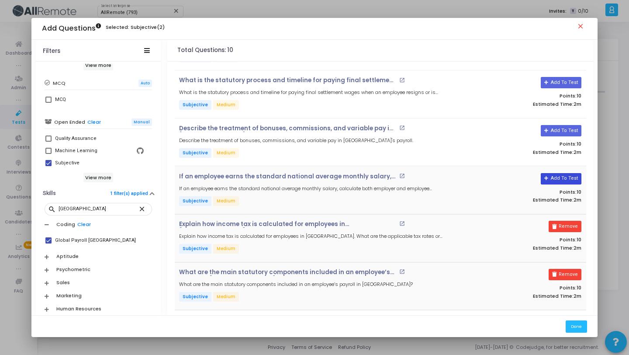
click at [552, 176] on button "Add To Test" at bounding box center [561, 178] width 41 height 11
drag, startPoint x: 556, startPoint y: 129, endPoint x: 545, endPoint y: 91, distance: 39.9
click at [556, 129] on button "Add To Test" at bounding box center [558, 130] width 41 height 11
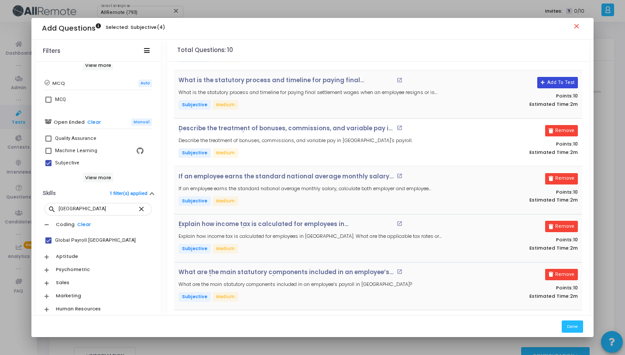
click at [549, 83] on button "Add To Test" at bounding box center [558, 82] width 41 height 11
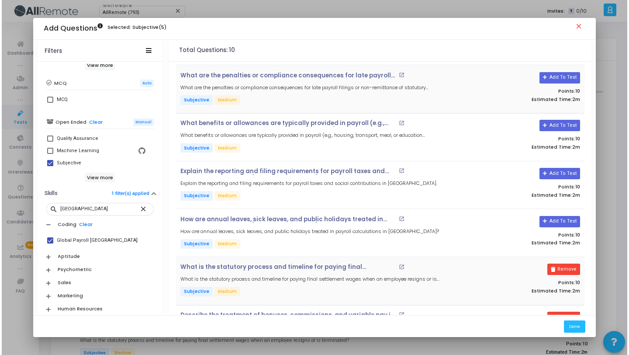
scroll to position [0, 0]
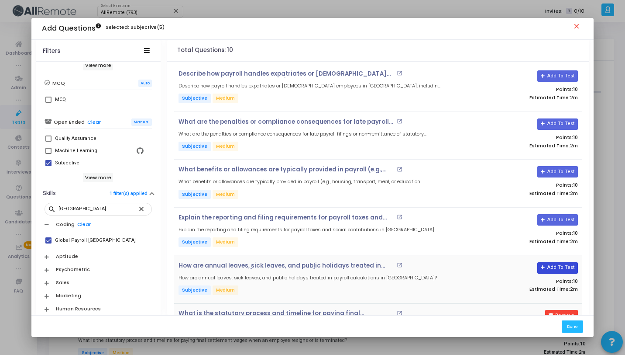
click at [561, 271] on button "Add To Test" at bounding box center [558, 267] width 41 height 11
click at [559, 214] on button "Add To Test" at bounding box center [558, 219] width 41 height 11
click at [557, 172] on button "Add To Test" at bounding box center [558, 171] width 41 height 11
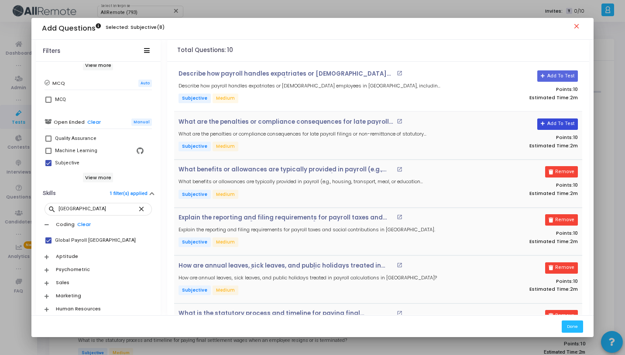
click at [561, 126] on button "Add To Test" at bounding box center [558, 123] width 41 height 11
click at [564, 70] on button "Add To Test" at bounding box center [558, 75] width 41 height 11
click at [571, 328] on button "Done" at bounding box center [572, 326] width 21 height 12
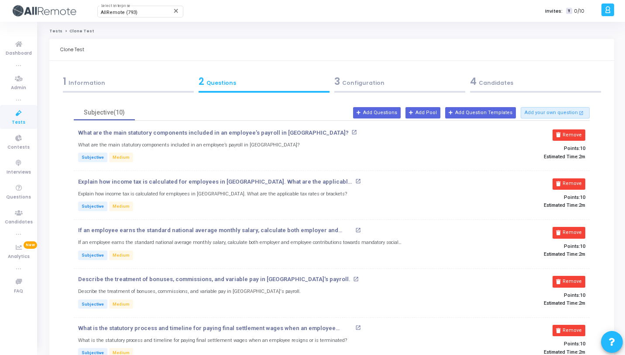
click at [504, 87] on div "4 Candidates" at bounding box center [535, 81] width 131 height 14
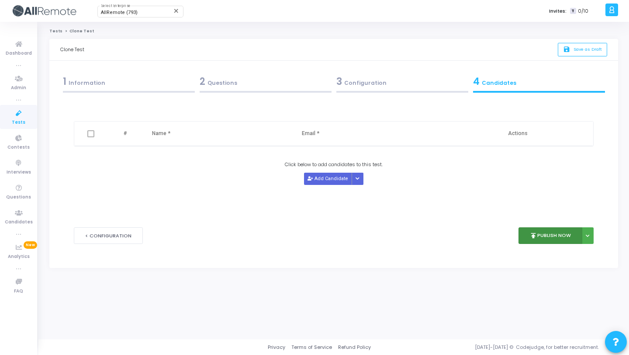
click at [539, 238] on button "publish Publish Now" at bounding box center [550, 235] width 64 height 17
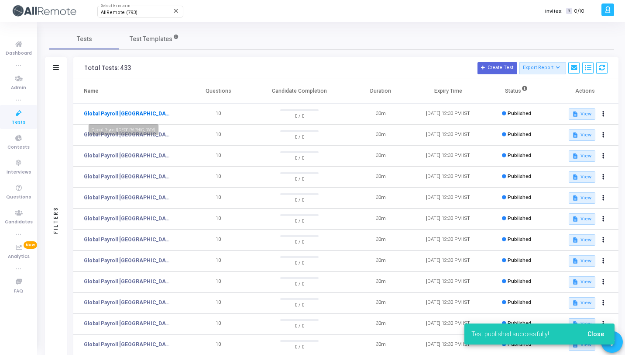
click at [110, 117] on link "Global Payroll [GEOGRAPHIC_DATA]" at bounding box center [127, 114] width 87 height 8
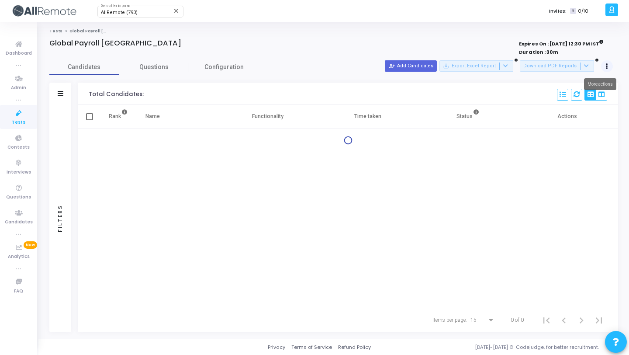
click at [608, 62] on button at bounding box center [607, 66] width 12 height 12
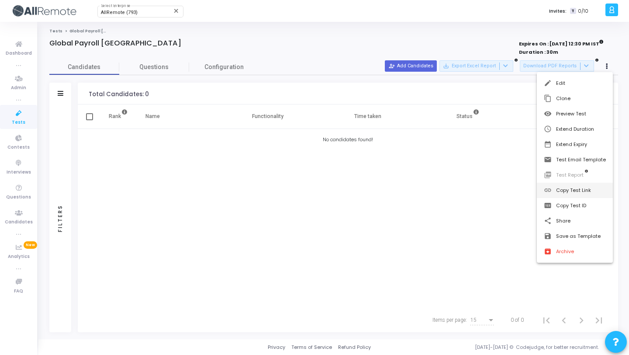
click at [586, 186] on button "link Copy Test Link" at bounding box center [575, 190] width 76 height 15
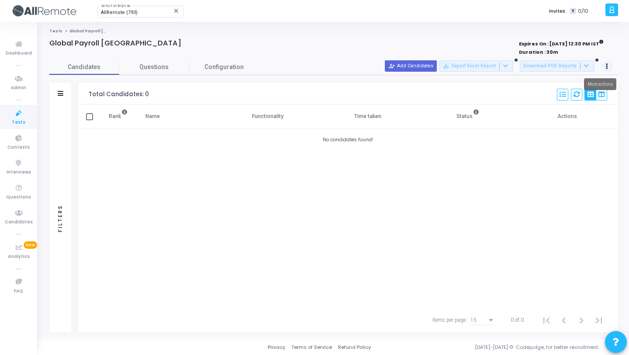
click at [604, 65] on button at bounding box center [607, 66] width 12 height 12
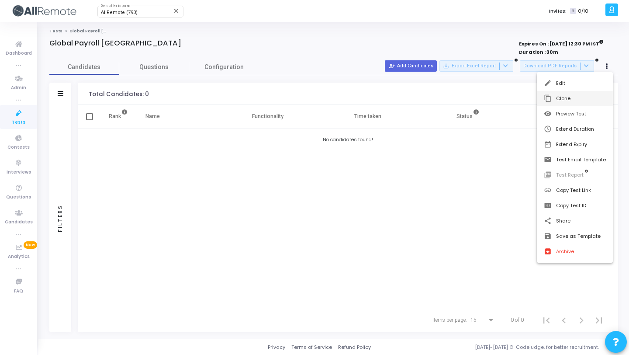
click at [590, 96] on button "content_copy Clone" at bounding box center [575, 98] width 76 height 15
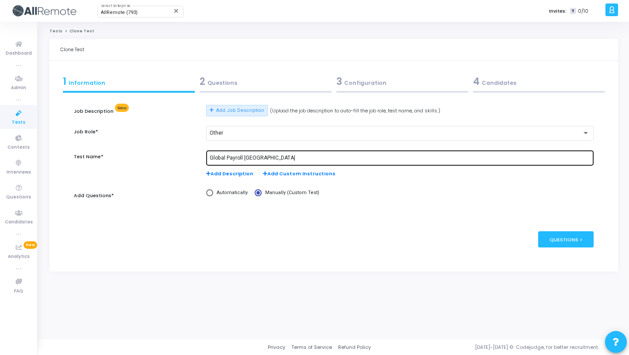
click at [258, 152] on div "Global Payroll [GEOGRAPHIC_DATA]" at bounding box center [400, 157] width 380 height 16
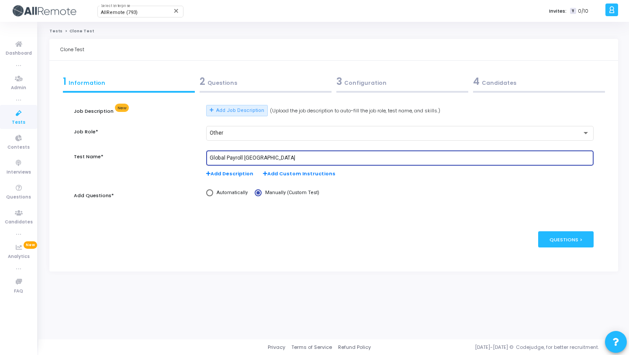
click at [258, 155] on input "Global Payroll [GEOGRAPHIC_DATA]" at bounding box center [400, 158] width 380 height 6
paste input "United States"
type input "Global Payroll [GEOGRAPHIC_DATA]"
click at [271, 89] on div "2 Questions" at bounding box center [265, 84] width 137 height 24
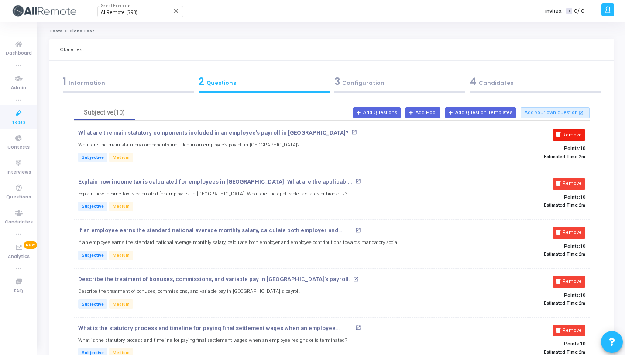
click at [562, 131] on button "Remove" at bounding box center [569, 134] width 33 height 11
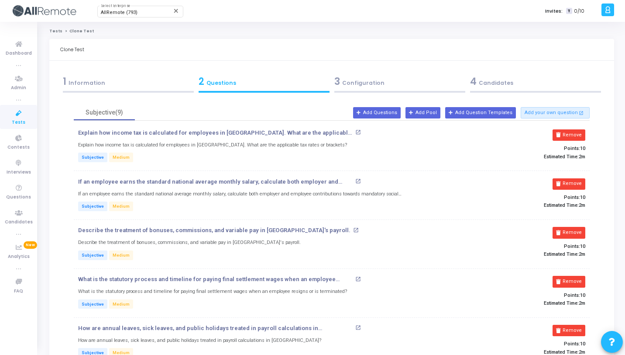
click at [562, 131] on button "Remove" at bounding box center [569, 134] width 33 height 11
click at [562, 178] on button "Remove" at bounding box center [569, 183] width 33 height 11
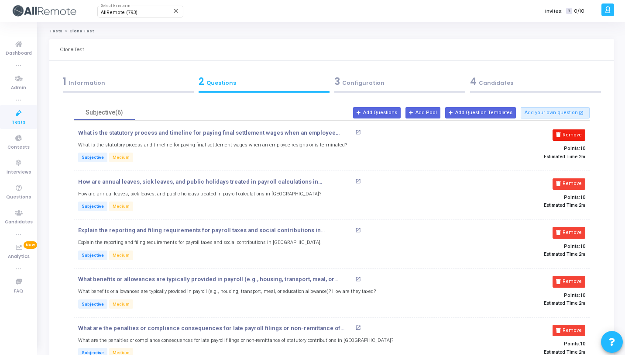
click at [561, 132] on icon at bounding box center [558, 134] width 5 height 5
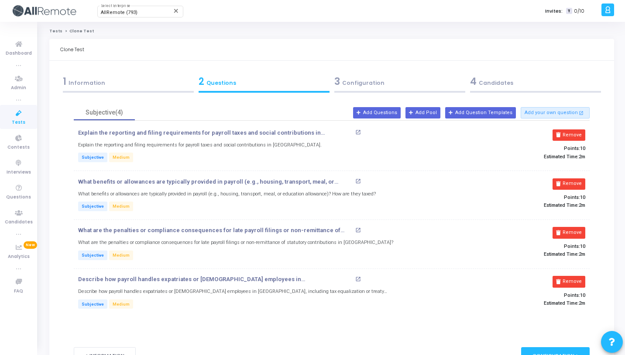
click at [561, 132] on icon at bounding box center [558, 134] width 5 height 5
click at [561, 181] on icon at bounding box center [558, 183] width 5 height 5
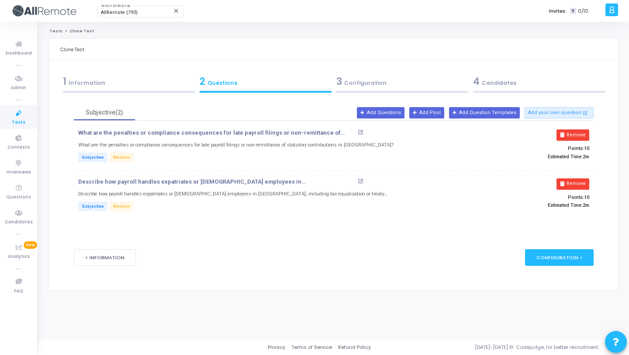
click at [563, 132] on icon at bounding box center [562, 134] width 5 height 5
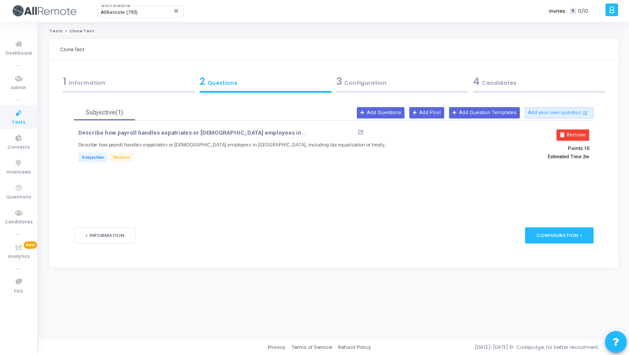
click at [563, 132] on icon at bounding box center [562, 134] width 5 height 5
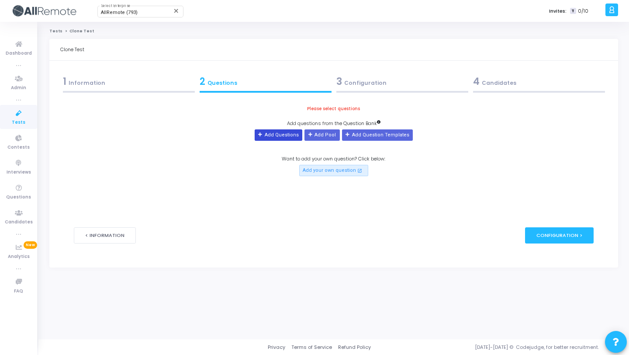
click at [289, 134] on button "Add Questions" at bounding box center [279, 134] width 48 height 11
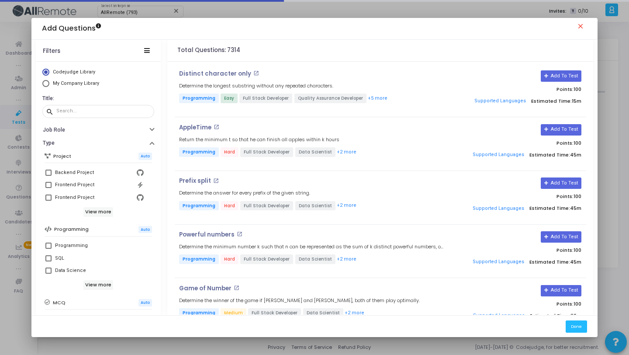
click at [88, 83] on span "My Company Library" at bounding box center [76, 83] width 46 height 6
click at [49, 83] on input "My Company Library" at bounding box center [45, 83] width 7 height 7
radio input "true"
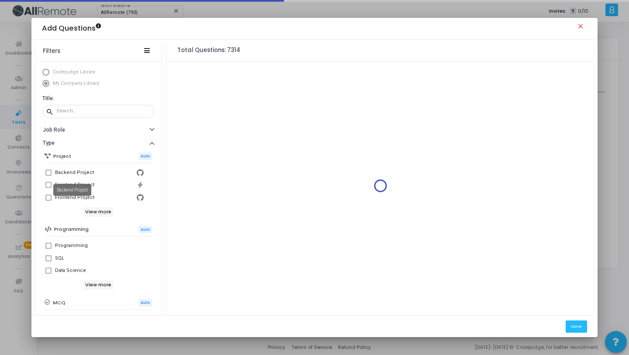
scroll to position [150, 0]
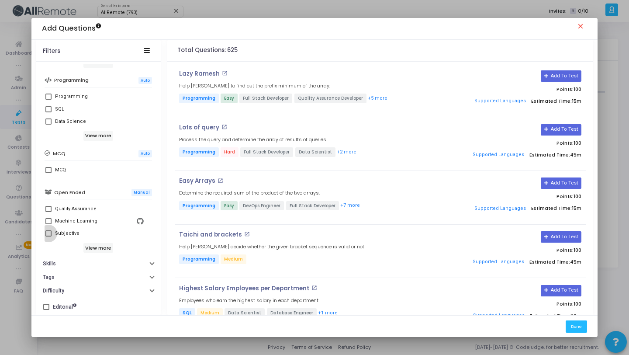
click at [77, 228] on div "Subjective" at bounding box center [99, 233] width 89 height 10
click at [48, 236] on input "Subjective" at bounding box center [48, 236] width 0 height 0
checkbox input "true"
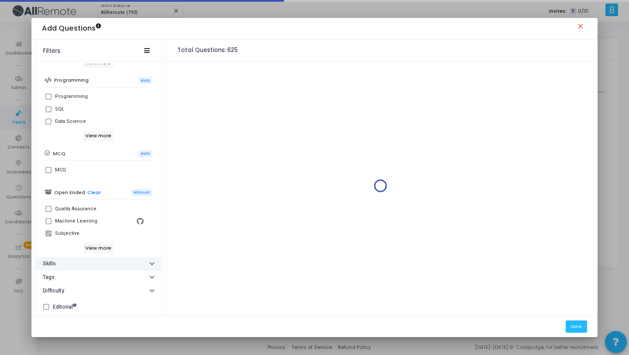
click at [93, 268] on button "Skills" at bounding box center [98, 264] width 125 height 14
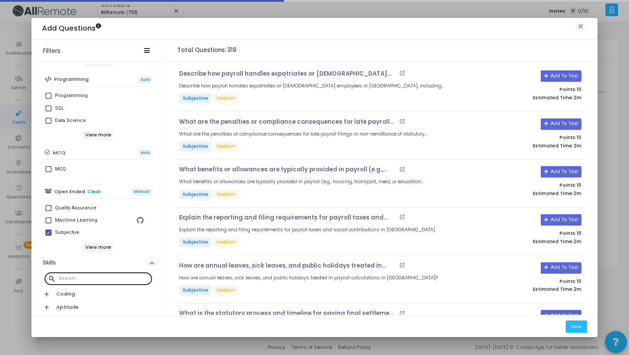
click at [97, 274] on div at bounding box center [104, 278] width 90 height 14
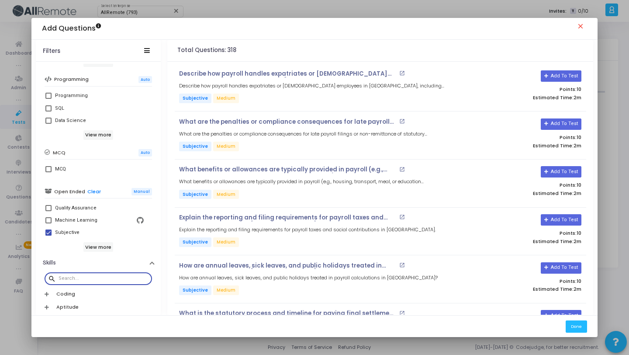
click at [98, 276] on input "text" at bounding box center [104, 278] width 90 height 5
paste input "United States"
type input "United States"
click at [103, 309] on div "Global Payroll [GEOGRAPHIC_DATA]" at bounding box center [95, 309] width 81 height 10
click at [48, 313] on input "Global Payroll [GEOGRAPHIC_DATA]" at bounding box center [48, 313] width 0 height 0
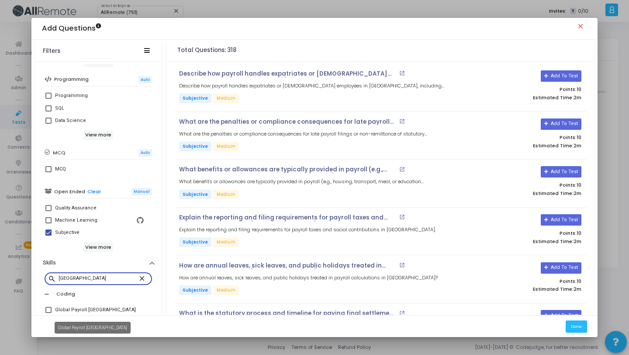
checkbox input "true"
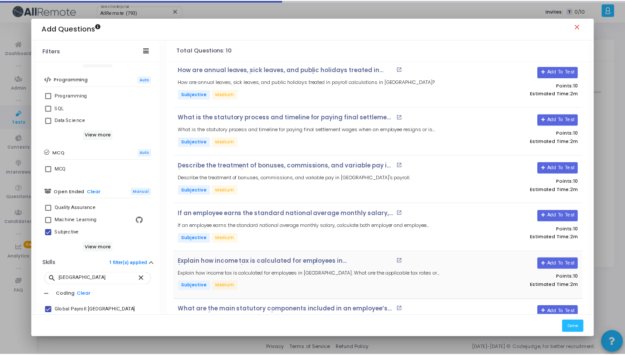
scroll to position [233, 0]
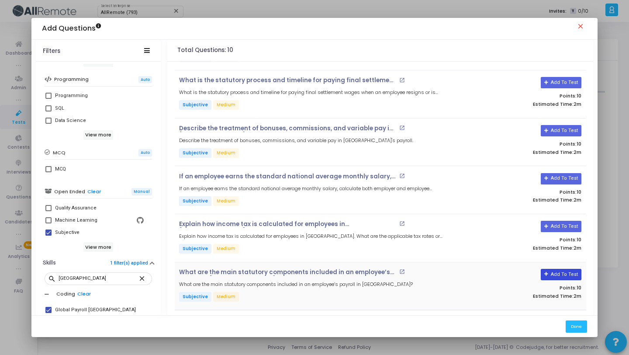
click at [565, 274] on button "Add To Test" at bounding box center [561, 274] width 41 height 11
click at [569, 221] on button "Add To Test" at bounding box center [561, 226] width 41 height 11
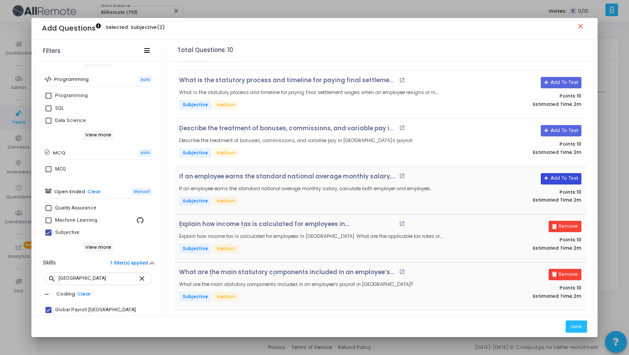
click at [564, 178] on button "Add To Test" at bounding box center [561, 178] width 41 height 11
drag, startPoint x: 557, startPoint y: 127, endPoint x: 557, endPoint y: 112, distance: 14.9
click at [557, 127] on button "Add To Test" at bounding box center [558, 130] width 41 height 11
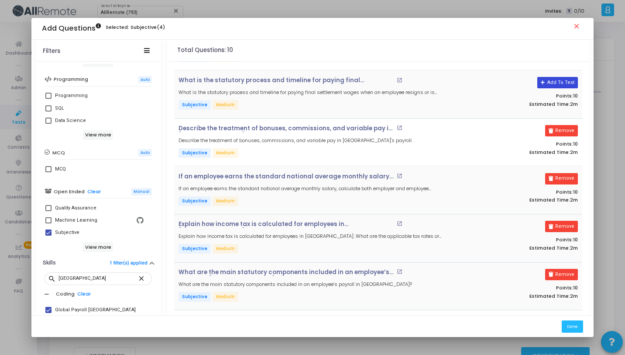
click at [555, 82] on button "Add To Test" at bounding box center [558, 82] width 41 height 11
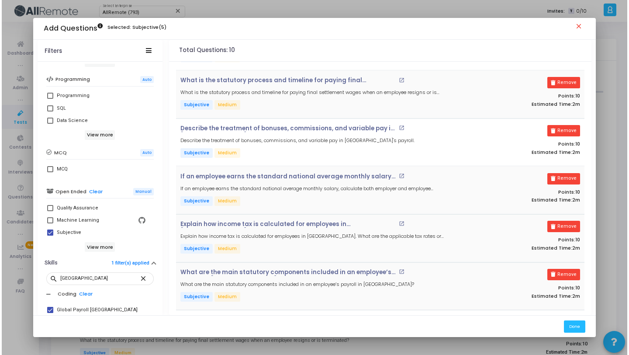
scroll to position [0, 0]
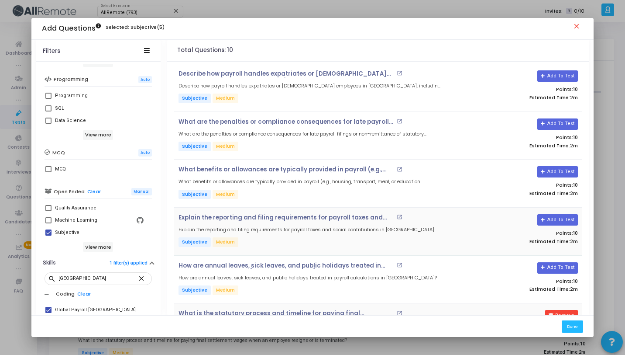
drag, startPoint x: 561, startPoint y: 269, endPoint x: 562, endPoint y: 227, distance: 41.9
click at [561, 269] on button "Add To Test" at bounding box center [558, 267] width 41 height 11
click at [562, 219] on button "Add To Test" at bounding box center [558, 219] width 41 height 11
drag, startPoint x: 560, startPoint y: 171, endPoint x: 560, endPoint y: 162, distance: 8.7
click at [560, 171] on button "Add To Test" at bounding box center [558, 171] width 41 height 11
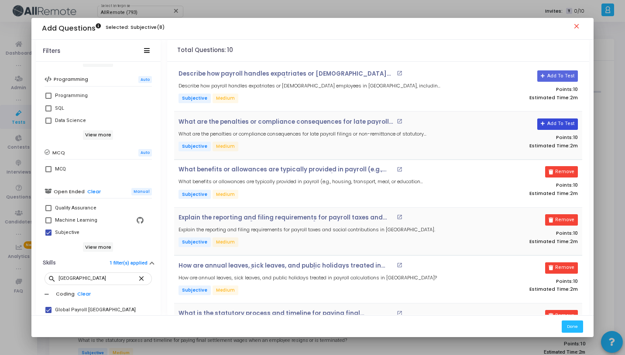
click at [562, 122] on button "Add To Test" at bounding box center [558, 123] width 41 height 11
click at [562, 73] on button "Add To Test" at bounding box center [558, 75] width 41 height 11
click at [575, 321] on button "Done" at bounding box center [572, 326] width 21 height 12
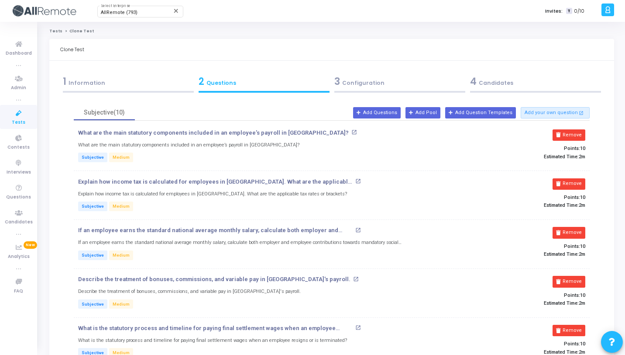
click at [418, 87] on div "3 Configuration" at bounding box center [399, 81] width 131 height 14
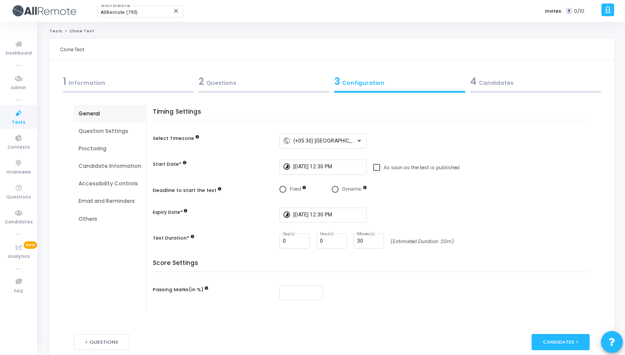
click at [489, 83] on div "4 Candidates" at bounding box center [535, 81] width 131 height 14
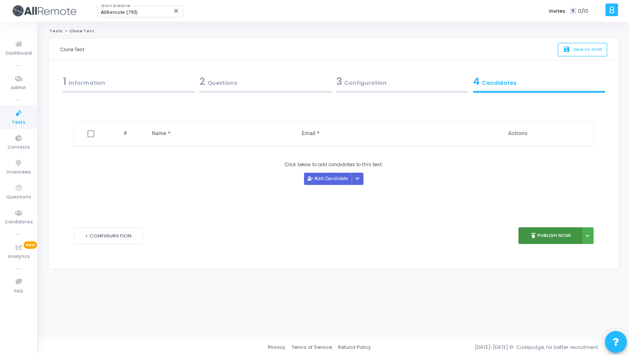
click at [551, 235] on button "publish Publish Now" at bounding box center [550, 235] width 64 height 17
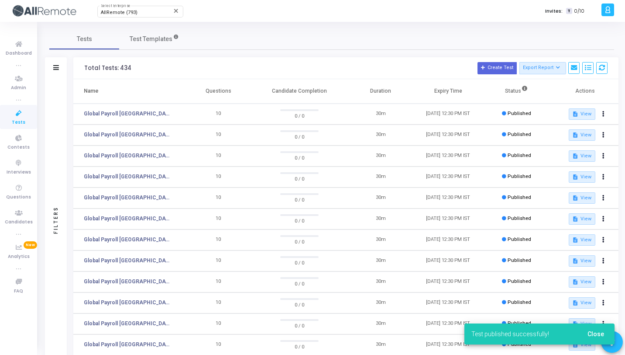
click at [124, 118] on td "Global Payroll [GEOGRAPHIC_DATA]" at bounding box center [128, 113] width 111 height 21
click at [127, 115] on link "Global Payroll [GEOGRAPHIC_DATA]" at bounding box center [127, 114] width 87 height 8
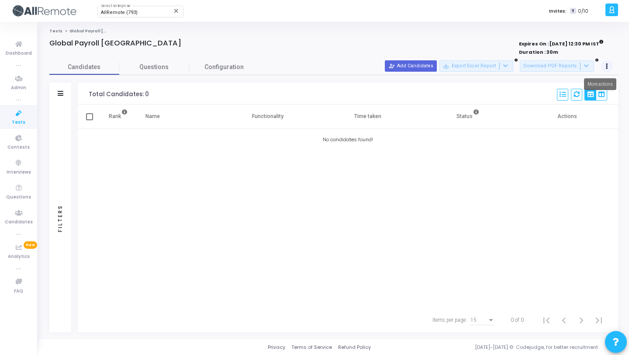
click at [607, 69] on button at bounding box center [607, 66] width 12 height 12
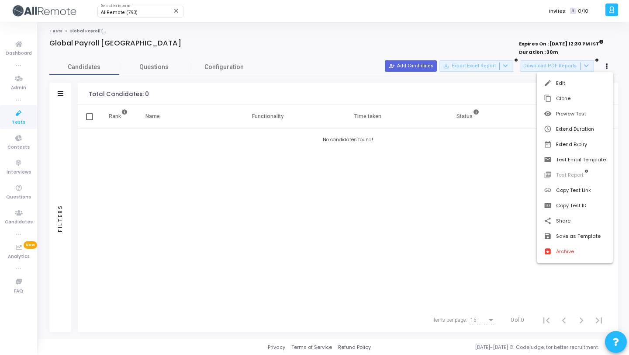
drag, startPoint x: 582, startPoint y: 189, endPoint x: 575, endPoint y: 178, distance: 13.2
click at [582, 189] on button "link Copy Test Link" at bounding box center [575, 190] width 76 height 15
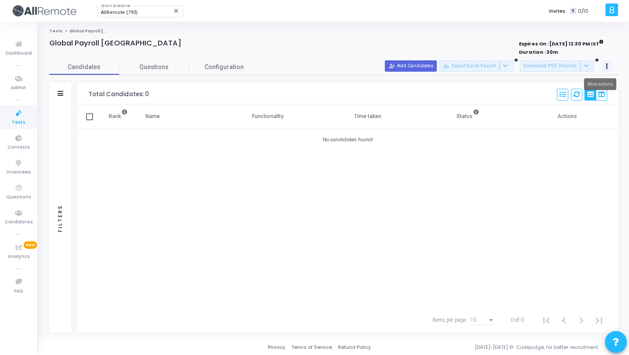
click at [610, 66] on button at bounding box center [607, 66] width 12 height 12
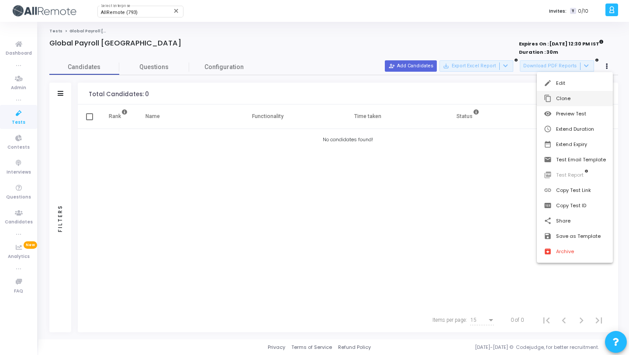
click at [595, 93] on button "content_copy Clone" at bounding box center [575, 98] width 76 height 15
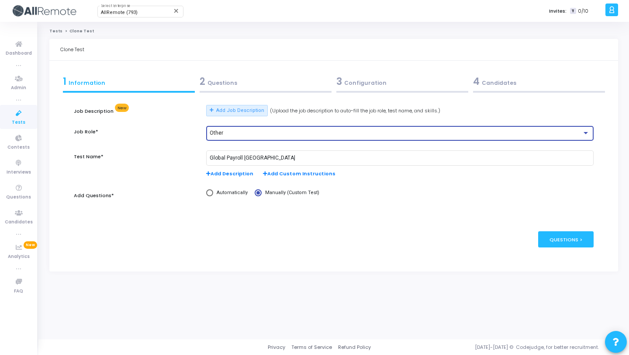
click at [227, 132] on div "Other" at bounding box center [396, 133] width 372 height 6
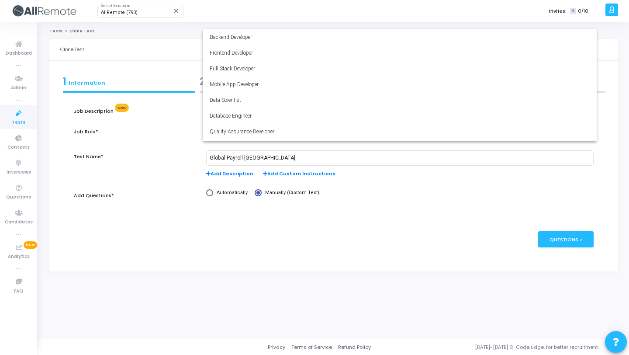
scroll to position [61, 0]
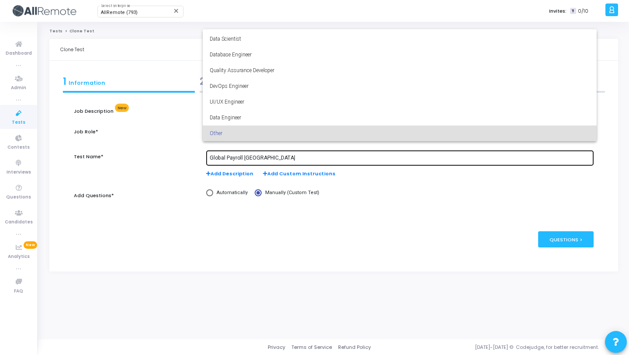
click at [270, 159] on div at bounding box center [314, 177] width 629 height 355
click at [269, 159] on input "Global Payroll [GEOGRAPHIC_DATA]" at bounding box center [400, 158] width 380 height 6
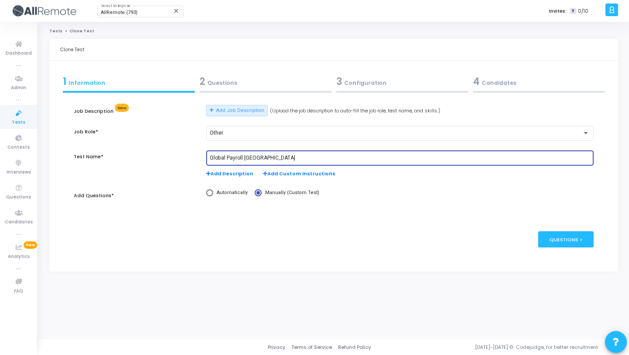
drag, startPoint x: 280, startPoint y: 157, endPoint x: 244, endPoint y: 157, distance: 36.7
click at [244, 157] on input "Global Payroll [GEOGRAPHIC_DATA]" at bounding box center [400, 158] width 380 height 6
paste input "Peru"
type input "Global Payroll [GEOGRAPHIC_DATA]"
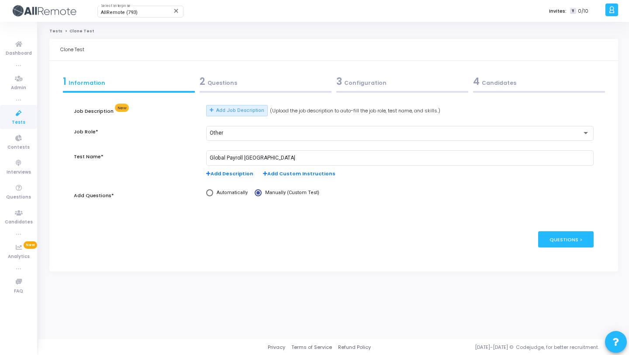
click at [296, 83] on div "2 Questions" at bounding box center [266, 81] width 132 height 14
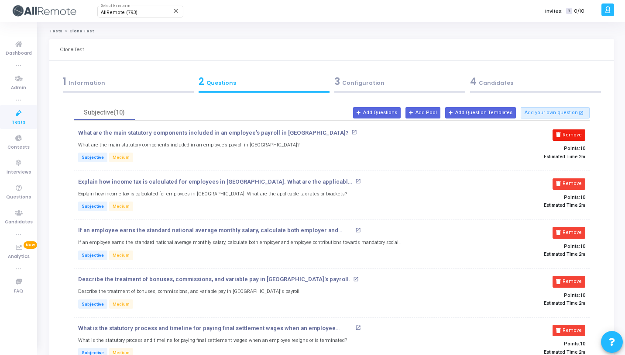
click at [577, 130] on button "Remove" at bounding box center [569, 134] width 33 height 11
click at [577, 178] on button "Remove" at bounding box center [569, 183] width 33 height 11
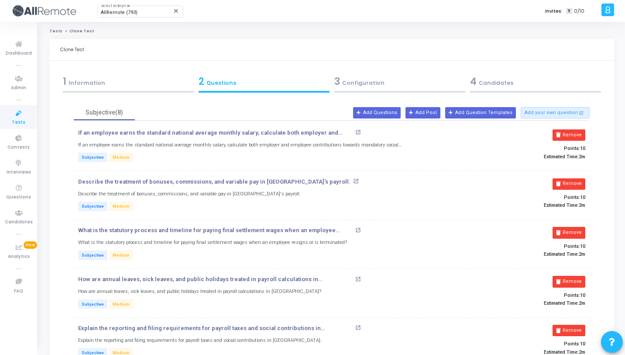
click at [577, 130] on button "Remove" at bounding box center [569, 134] width 33 height 11
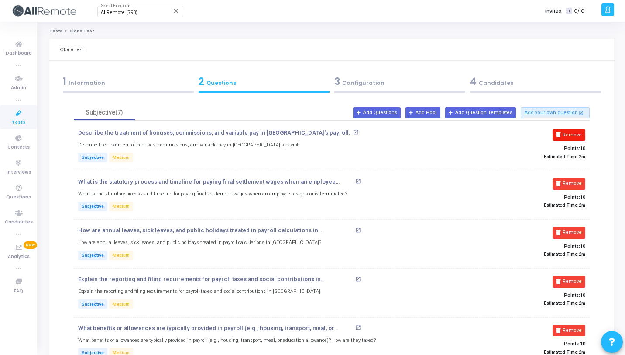
click at [578, 130] on button "Remove" at bounding box center [569, 134] width 33 height 11
click at [578, 178] on button "Remove" at bounding box center [569, 183] width 33 height 11
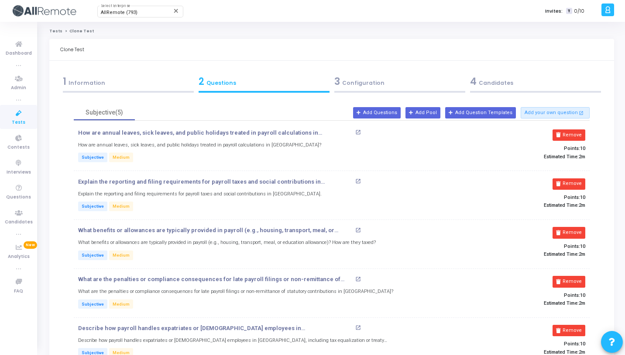
click at [578, 130] on button "Remove" at bounding box center [569, 134] width 33 height 11
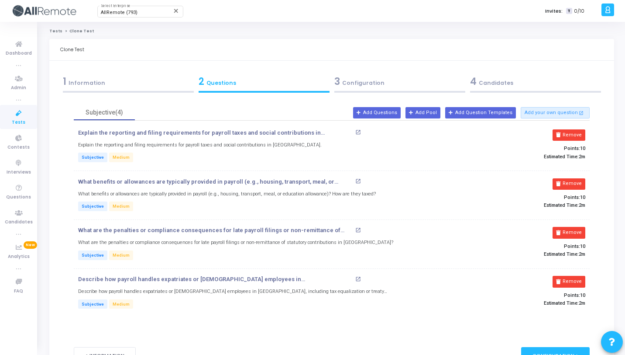
click at [578, 130] on button "Remove" at bounding box center [569, 134] width 33 height 11
click at [578, 178] on button "Remove" at bounding box center [569, 183] width 33 height 11
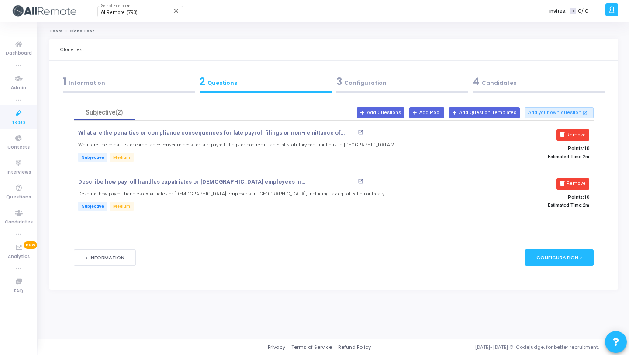
click at [578, 130] on button "Remove" at bounding box center [572, 134] width 33 height 11
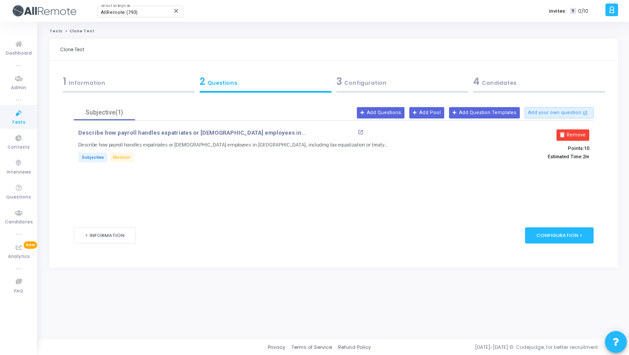
click at [578, 130] on button "Remove" at bounding box center [572, 134] width 33 height 11
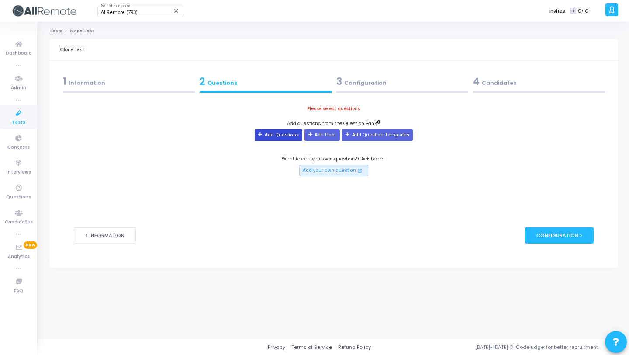
click at [273, 138] on button "Add Questions" at bounding box center [279, 134] width 48 height 11
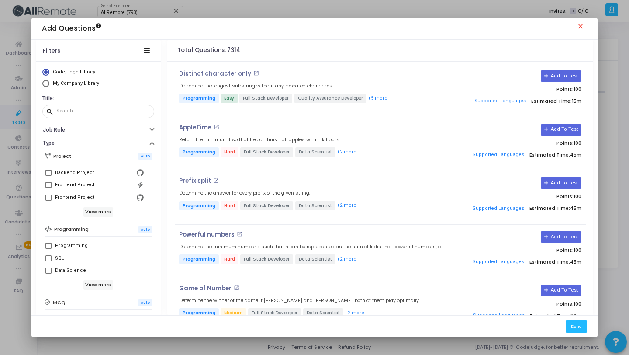
click at [94, 81] on span "My Company Library" at bounding box center [76, 83] width 46 height 6
click at [49, 81] on input "My Company Library" at bounding box center [45, 83] width 7 height 7
radio input "true"
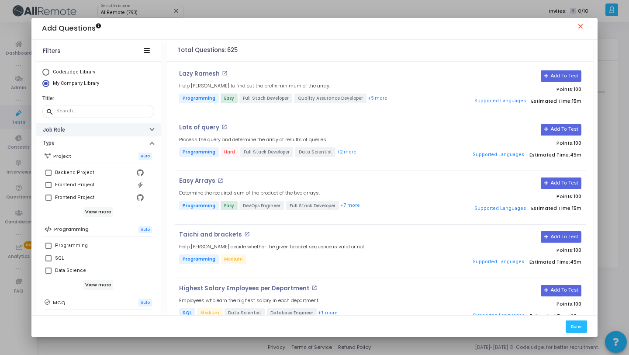
scroll to position [150, 0]
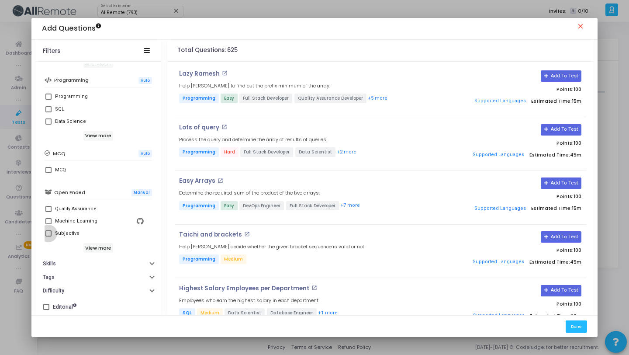
click at [89, 236] on div "Subjective" at bounding box center [99, 233] width 89 height 10
click at [48, 236] on input "Subjective" at bounding box center [48, 236] width 0 height 0
checkbox input "true"
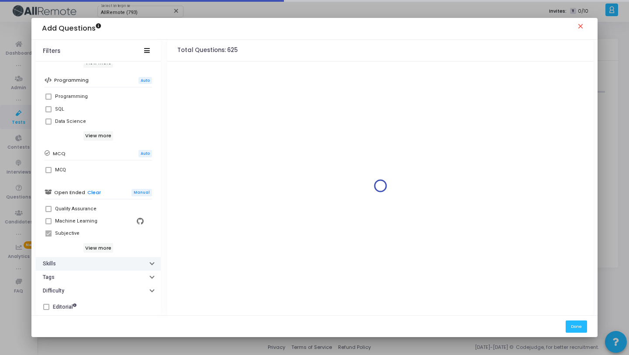
click at [93, 266] on button "Skills" at bounding box center [98, 264] width 125 height 14
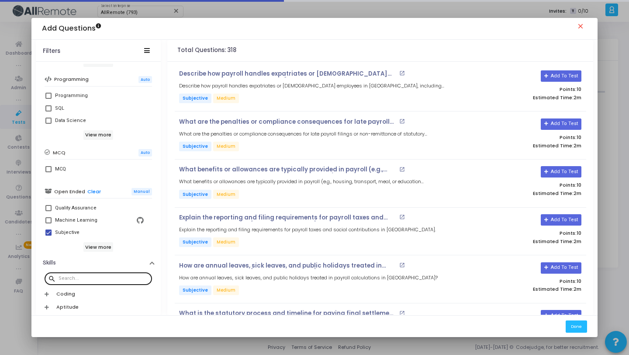
click at [103, 276] on input "text" at bounding box center [104, 278] width 90 height 5
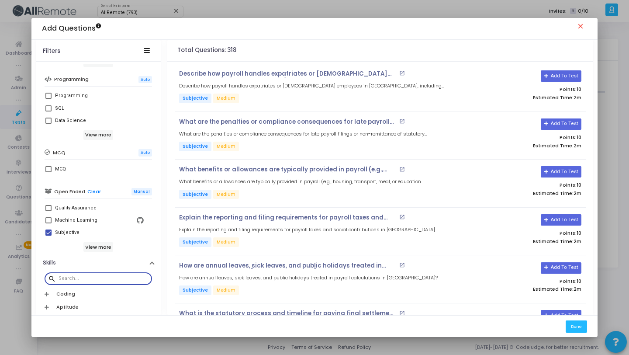
paste input "Peru"
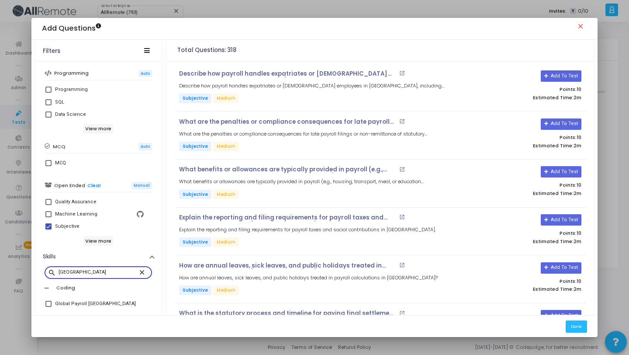
scroll to position [164, 0]
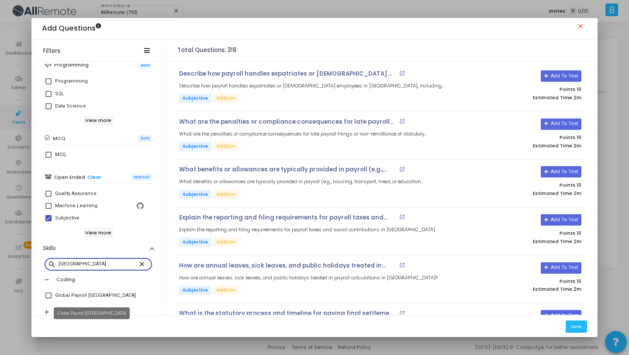
type input "Peru"
drag, startPoint x: 88, startPoint y: 298, endPoint x: 93, endPoint y: 293, distance: 6.8
click at [89, 298] on div "Global Payroll [GEOGRAPHIC_DATA]" at bounding box center [95, 295] width 81 height 10
click at [48, 298] on input "Global Payroll [GEOGRAPHIC_DATA]" at bounding box center [48, 298] width 0 height 0
checkbox input "true"
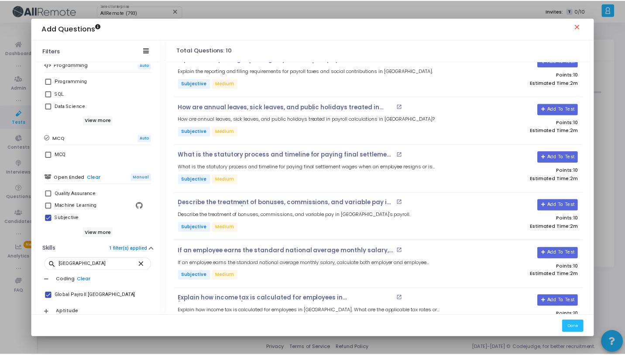
scroll to position [233, 0]
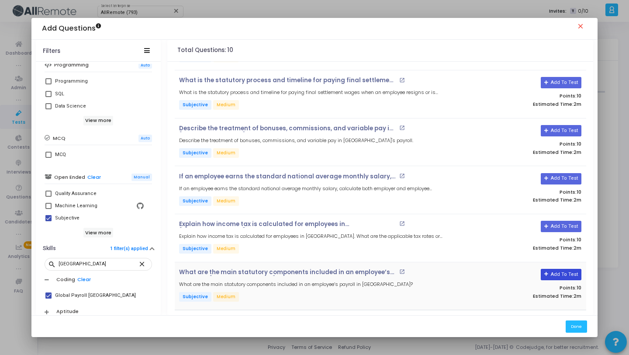
click at [566, 269] on button "Add To Test" at bounding box center [561, 274] width 41 height 11
click at [558, 224] on button "Add To Test" at bounding box center [561, 226] width 41 height 11
drag, startPoint x: 563, startPoint y: 175, endPoint x: 559, endPoint y: 163, distance: 12.0
click at [563, 175] on button "Add To Test" at bounding box center [561, 178] width 41 height 11
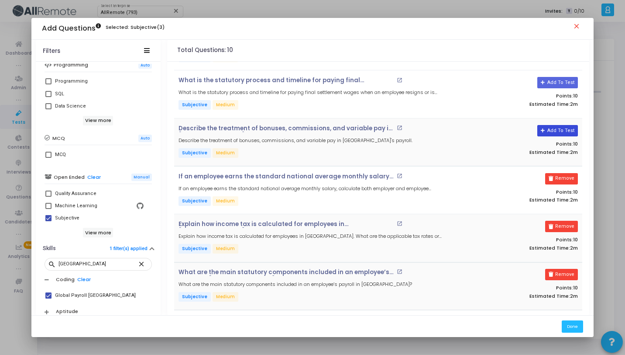
click at [561, 127] on button "Add To Test" at bounding box center [558, 130] width 41 height 11
click at [557, 83] on button "Add To Test" at bounding box center [558, 82] width 41 height 11
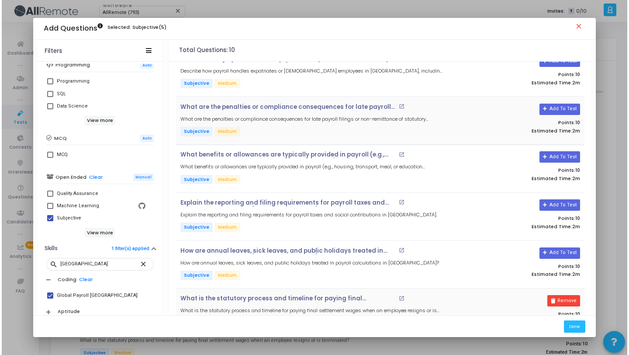
scroll to position [0, 0]
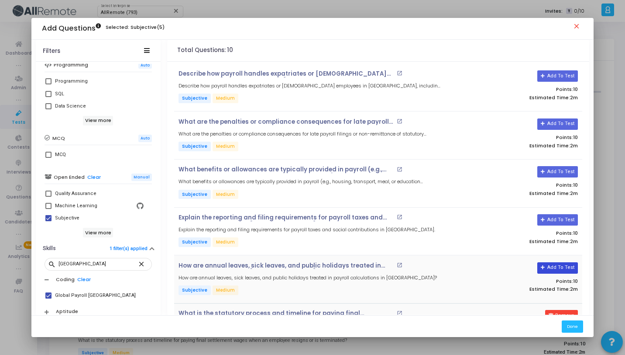
click at [564, 264] on button "Add To Test" at bounding box center [558, 267] width 41 height 11
click at [563, 216] on button "Add To Test" at bounding box center [558, 219] width 41 height 11
click at [555, 172] on button "Add To Test" at bounding box center [558, 171] width 41 height 11
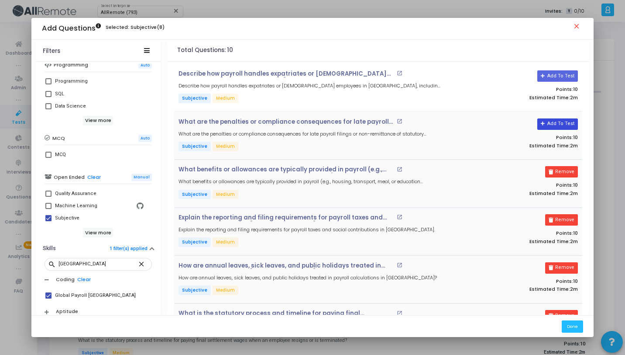
click at [560, 126] on button "Add To Test" at bounding box center [558, 123] width 41 height 11
drag, startPoint x: 561, startPoint y: 76, endPoint x: 553, endPoint y: 86, distance: 11.8
click at [561, 76] on button "Add To Test" at bounding box center [558, 75] width 41 height 11
click at [576, 327] on button "Done" at bounding box center [572, 326] width 21 height 12
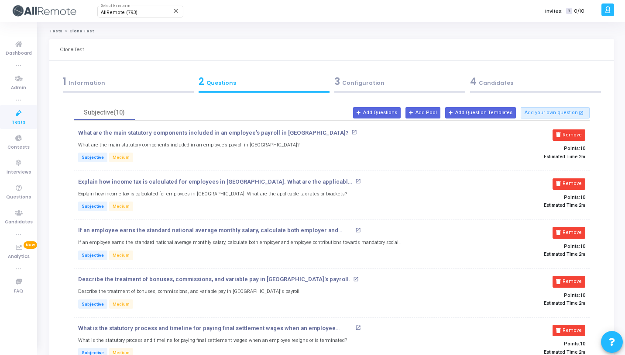
click at [540, 89] on div "4 Candidates" at bounding box center [536, 84] width 136 height 24
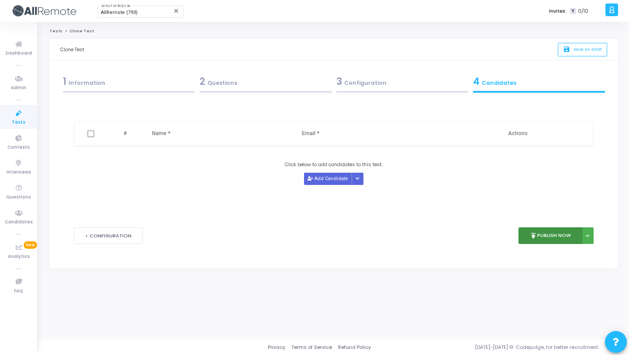
click at [541, 237] on button "publish Publish Now" at bounding box center [550, 235] width 64 height 17
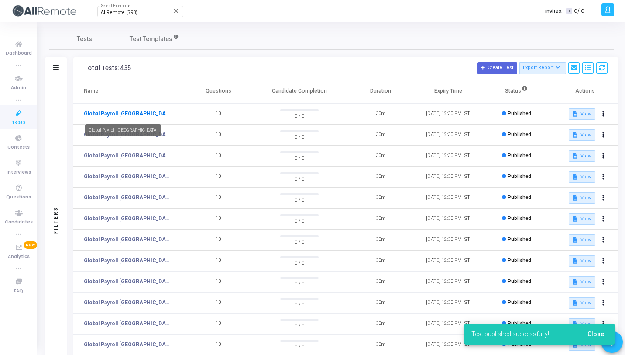
click at [121, 111] on link "Global Payroll [GEOGRAPHIC_DATA]" at bounding box center [127, 114] width 87 height 8
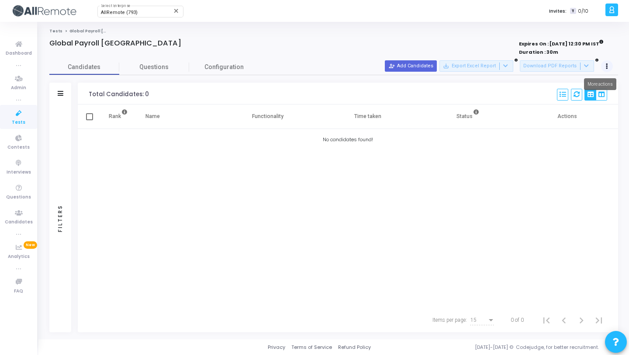
click at [604, 68] on button at bounding box center [607, 66] width 12 height 12
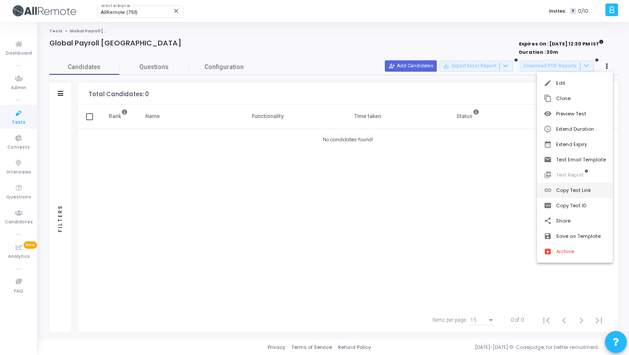
click at [569, 188] on button "link Copy Test Link" at bounding box center [575, 190] width 76 height 15
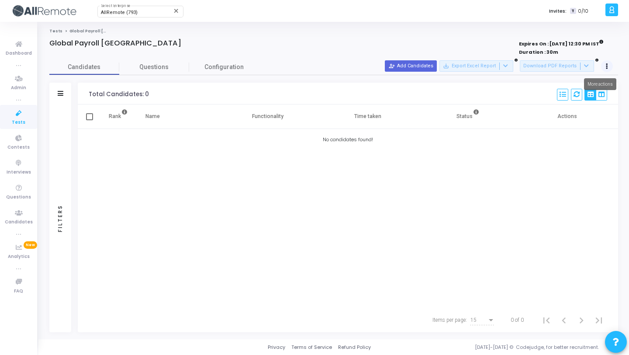
click at [604, 66] on button at bounding box center [607, 66] width 12 height 12
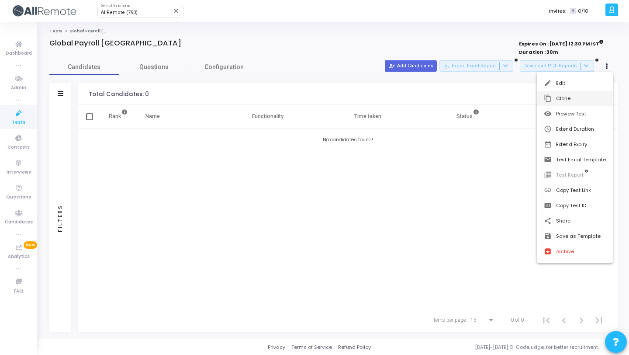
click at [567, 98] on button "content_copy Clone" at bounding box center [575, 98] width 76 height 15
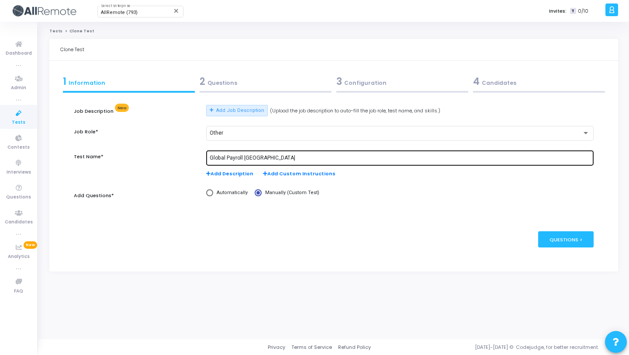
click at [247, 159] on input "Global Payroll [GEOGRAPHIC_DATA]" at bounding box center [400, 158] width 380 height 6
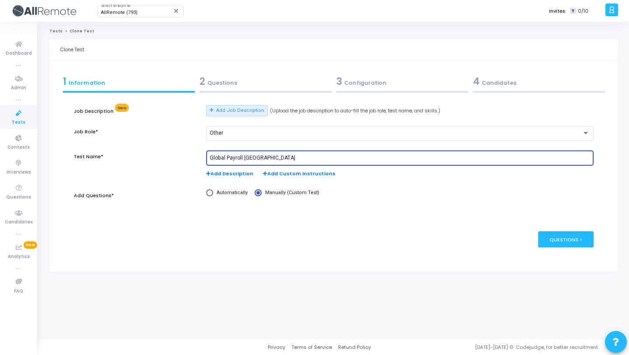
click at [247, 159] on input "Global Payroll [GEOGRAPHIC_DATA]" at bounding box center [400, 158] width 380 height 6
paste input "Croatia"
type input "Global Payroll [GEOGRAPHIC_DATA]"
click at [273, 85] on div "2 Questions" at bounding box center [266, 81] width 132 height 14
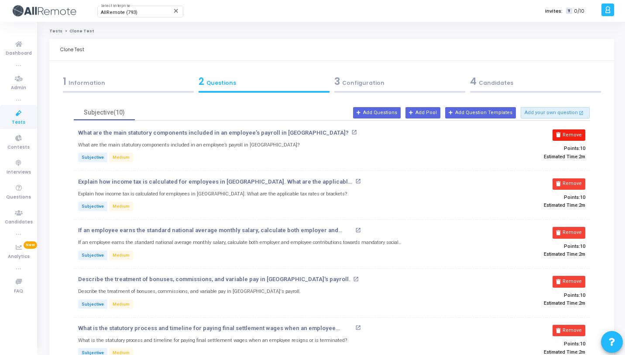
click at [569, 134] on button "Remove" at bounding box center [569, 134] width 33 height 11
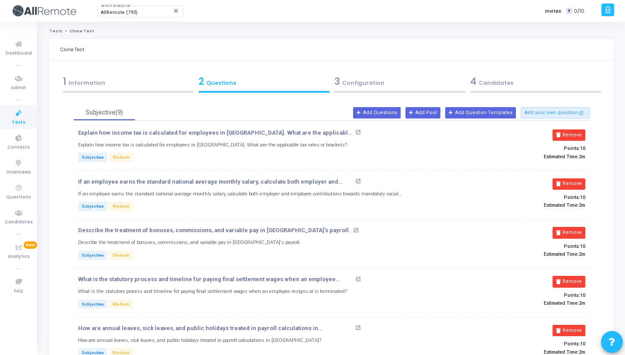
click at [569, 134] on button "Remove" at bounding box center [569, 134] width 33 height 11
click at [569, 178] on button "Remove" at bounding box center [569, 183] width 33 height 11
click at [569, 134] on button "Remove" at bounding box center [569, 134] width 33 height 11
click at [569, 178] on button "Remove" at bounding box center [569, 183] width 33 height 11
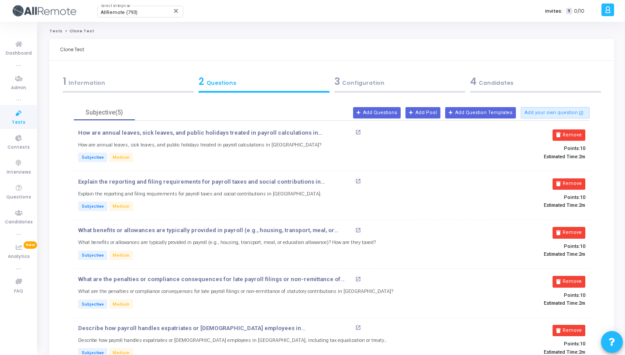
click at [569, 134] on button "Remove" at bounding box center [569, 134] width 33 height 11
click at [569, 178] on button "Remove" at bounding box center [569, 183] width 33 height 11
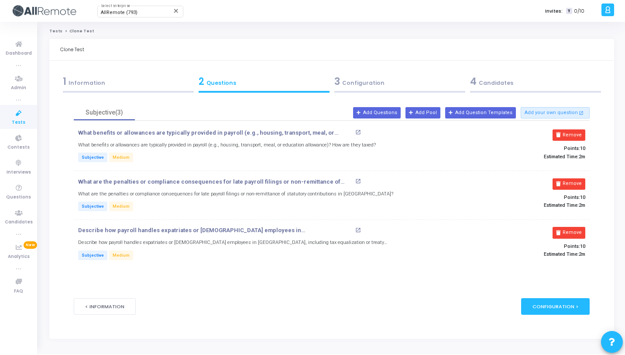
click at [569, 134] on button "Remove" at bounding box center [569, 134] width 33 height 11
click at [569, 178] on button "Remove" at bounding box center [572, 183] width 33 height 11
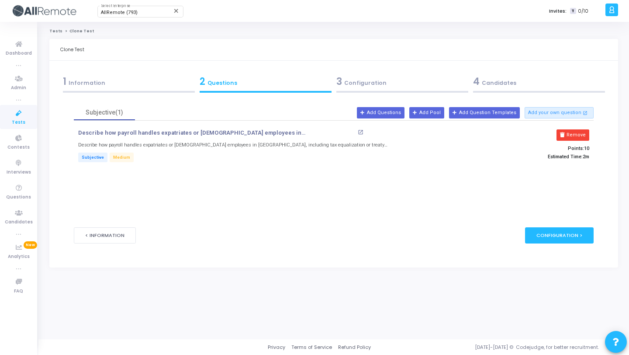
click at [569, 134] on button "Remove" at bounding box center [572, 134] width 33 height 11
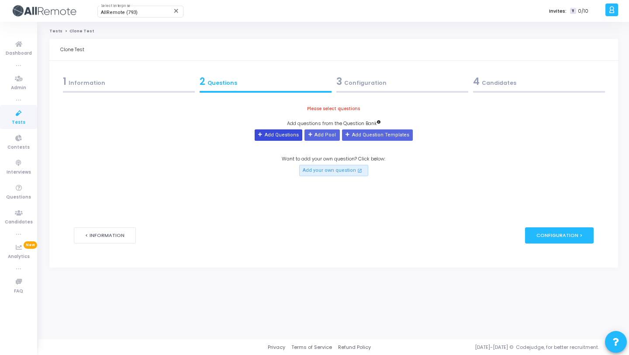
click at [302, 131] on button "Add Questions" at bounding box center [279, 134] width 48 height 11
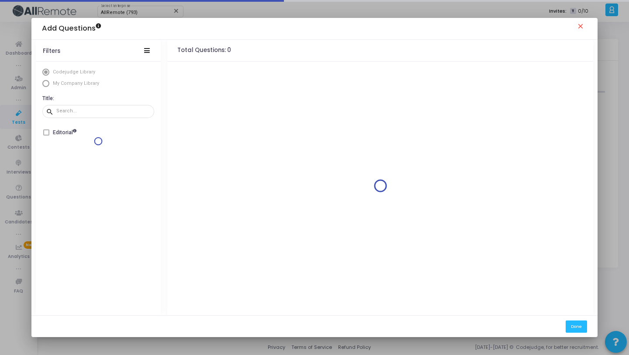
click at [72, 88] on mat-radio-button "My Company Library" at bounding box center [98, 84] width 112 height 9
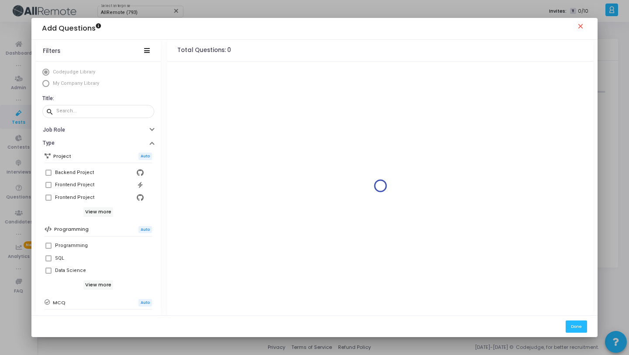
click at [74, 86] on span "My Company Library" at bounding box center [74, 83] width 51 height 7
click at [76, 83] on span "My Company Library" at bounding box center [76, 83] width 46 height 6
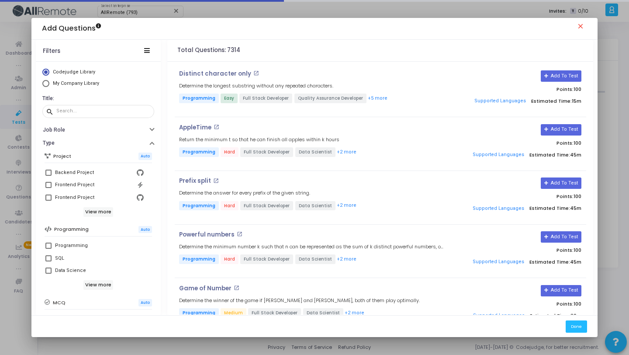
click at [86, 83] on span "My Company Library" at bounding box center [76, 83] width 46 height 6
click at [49, 83] on input "My Company Library" at bounding box center [45, 83] width 7 height 7
radio input "true"
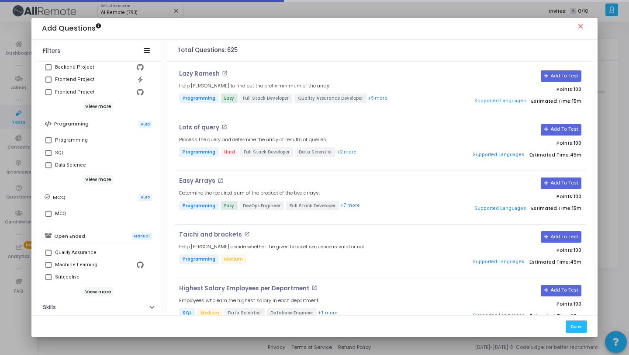
scroll to position [150, 0]
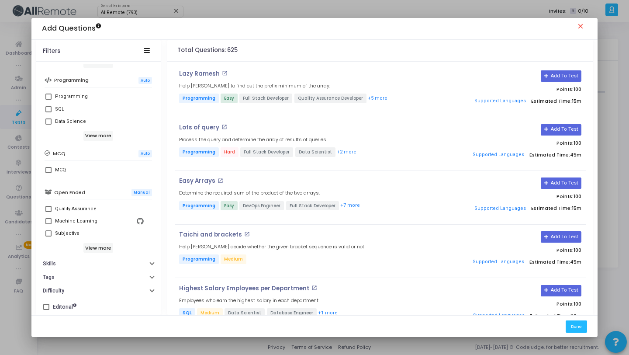
click at [112, 231] on div "Subjective" at bounding box center [99, 233] width 89 height 10
click at [48, 236] on input "Subjective" at bounding box center [48, 236] width 0 height 0
checkbox input "true"
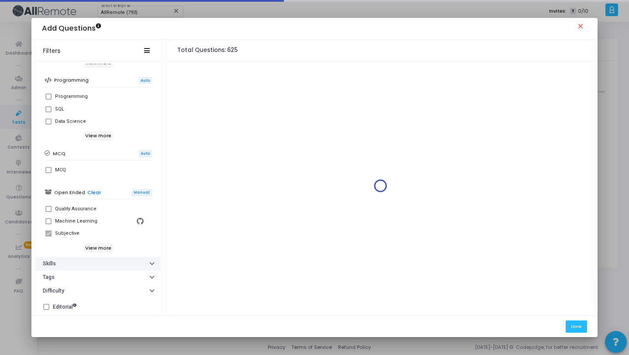
click at [86, 259] on button "Skills" at bounding box center [98, 264] width 125 height 14
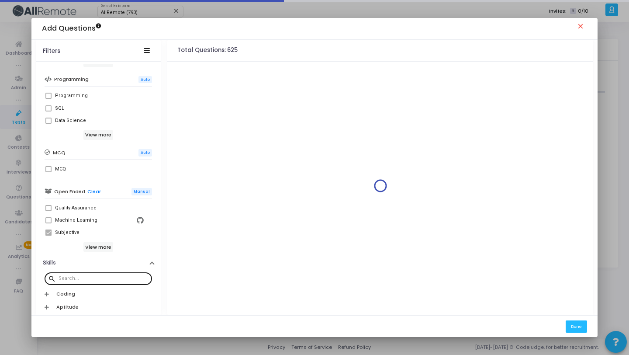
click at [100, 282] on div at bounding box center [104, 278] width 90 height 14
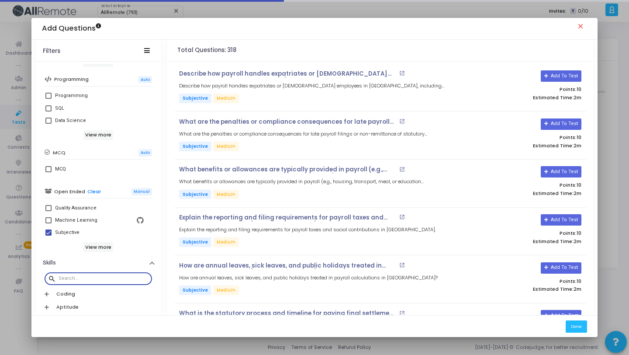
paste input "Croatia"
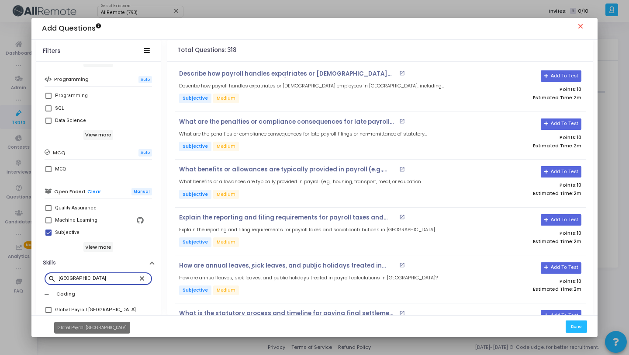
type input "Croatia"
drag, startPoint x: 95, startPoint y: 307, endPoint x: 138, endPoint y: 276, distance: 53.1
click at [96, 307] on div "Global Payroll [GEOGRAPHIC_DATA]" at bounding box center [95, 309] width 81 height 10
click at [48, 313] on input "Global Payroll [GEOGRAPHIC_DATA]" at bounding box center [48, 313] width 0 height 0
checkbox input "true"
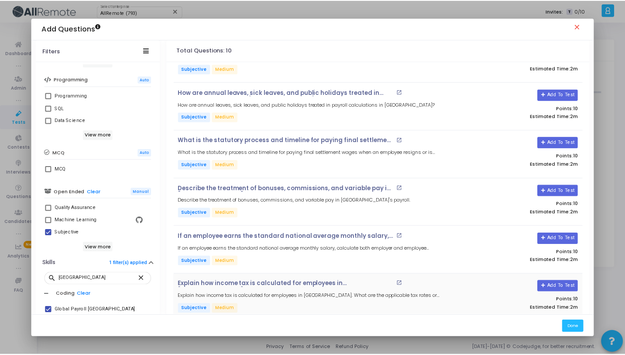
scroll to position [233, 0]
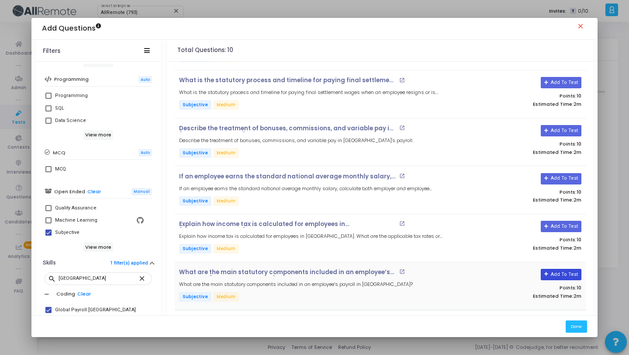
click at [562, 269] on button "Add To Test" at bounding box center [561, 274] width 41 height 11
click at [565, 221] on button "Add To Test" at bounding box center [561, 226] width 41 height 11
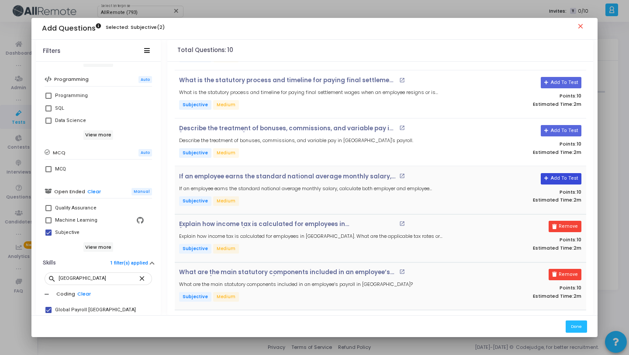
click at [561, 180] on button "Add To Test" at bounding box center [561, 178] width 41 height 11
click at [562, 126] on button "Add To Test" at bounding box center [558, 130] width 41 height 11
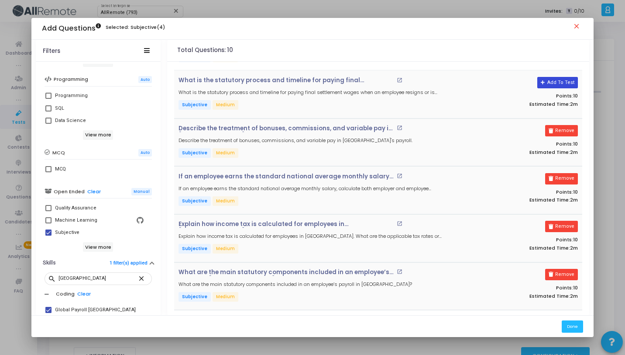
click at [561, 83] on button "Add To Test" at bounding box center [558, 82] width 41 height 11
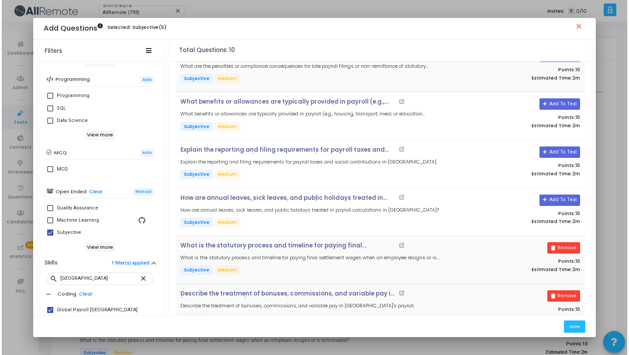
scroll to position [0, 0]
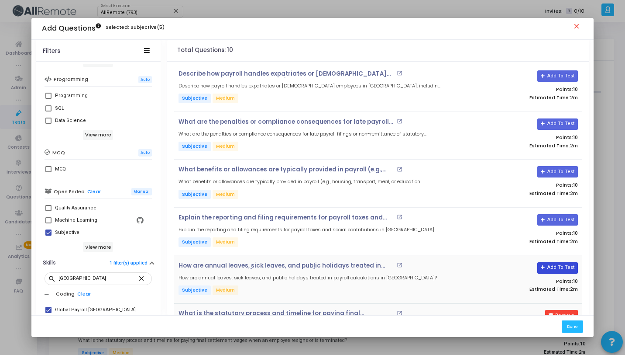
click at [559, 266] on button "Add To Test" at bounding box center [558, 267] width 41 height 11
click at [561, 221] on button "Add To Test" at bounding box center [558, 219] width 41 height 11
drag, startPoint x: 554, startPoint y: 172, endPoint x: 558, endPoint y: 146, distance: 26.9
click at [554, 172] on button "Add To Test" at bounding box center [558, 171] width 41 height 11
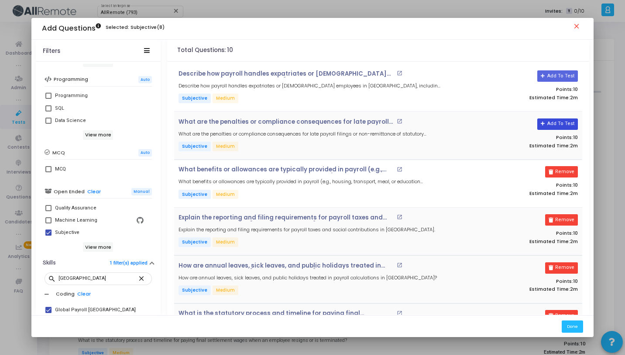
click at [559, 125] on button "Add To Test" at bounding box center [558, 123] width 41 height 11
click at [561, 77] on button "Add To Test" at bounding box center [558, 75] width 41 height 11
click at [578, 326] on button "Done" at bounding box center [572, 326] width 21 height 12
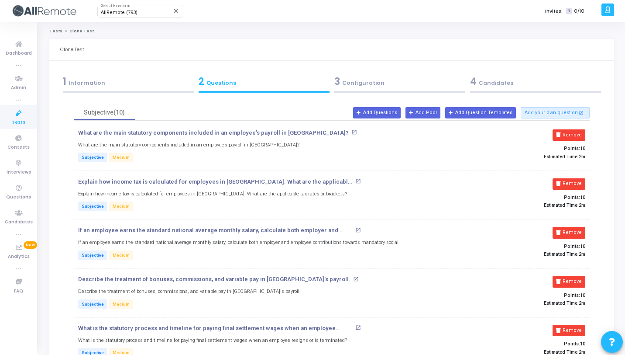
click at [506, 79] on div "4 Candidates" at bounding box center [535, 81] width 131 height 14
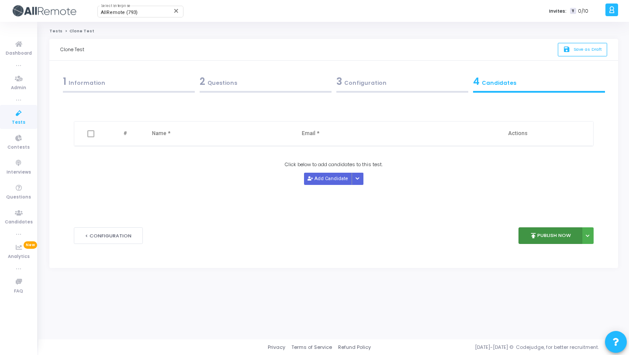
click at [548, 238] on button "publish Publish Now" at bounding box center [550, 235] width 64 height 17
click at [154, 82] on div "1 Information" at bounding box center [129, 81] width 132 height 14
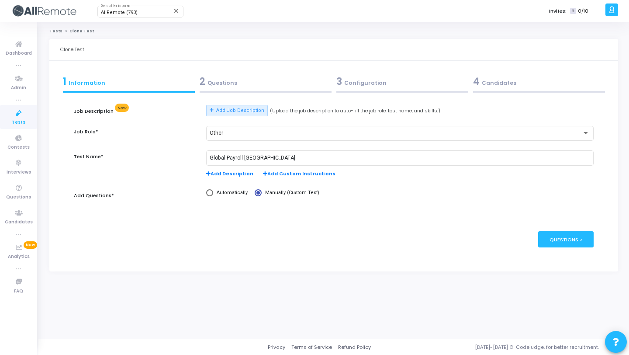
click at [265, 92] on div at bounding box center [266, 92] width 132 height 2
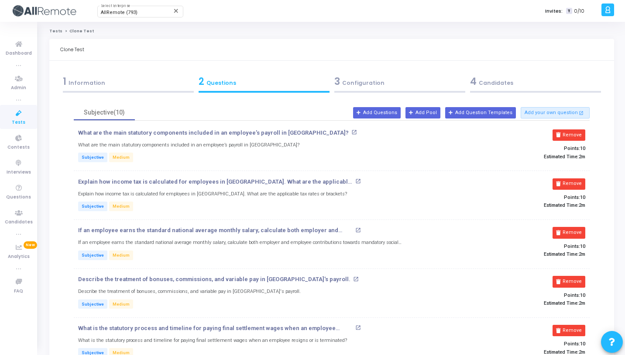
click at [373, 88] on div "3 Configuration" at bounding box center [400, 84] width 136 height 24
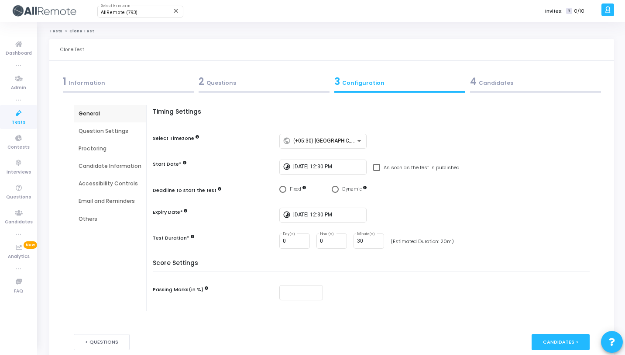
click at [518, 86] on div "4 Candidates" at bounding box center [535, 81] width 131 height 14
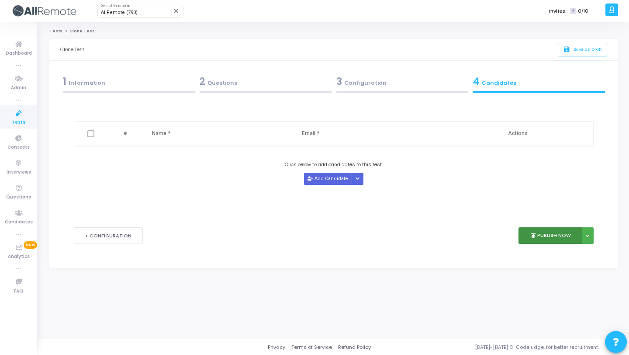
click at [542, 234] on button "publish Publish Now" at bounding box center [550, 235] width 64 height 17
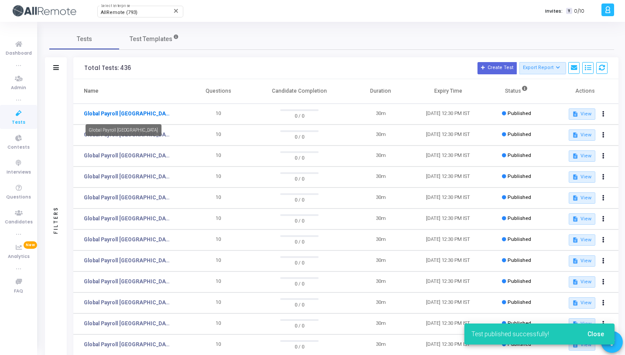
click at [96, 114] on link "Global Payroll [GEOGRAPHIC_DATA]" at bounding box center [127, 114] width 87 height 8
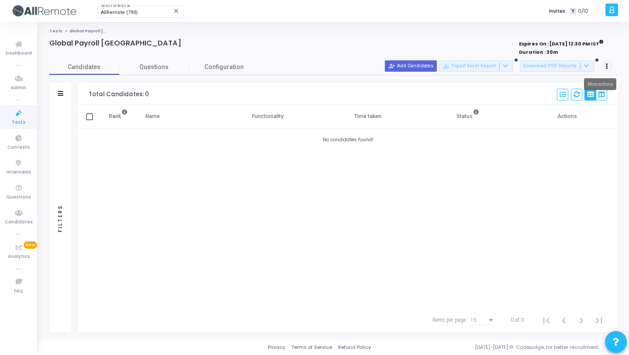
click at [608, 69] on button at bounding box center [607, 66] width 12 height 12
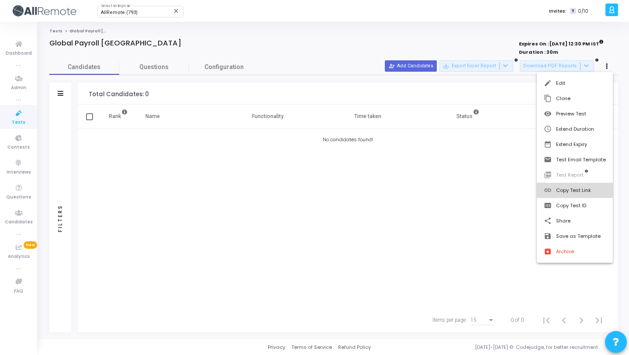
click at [577, 190] on button "link Copy Test Link" at bounding box center [575, 190] width 76 height 15
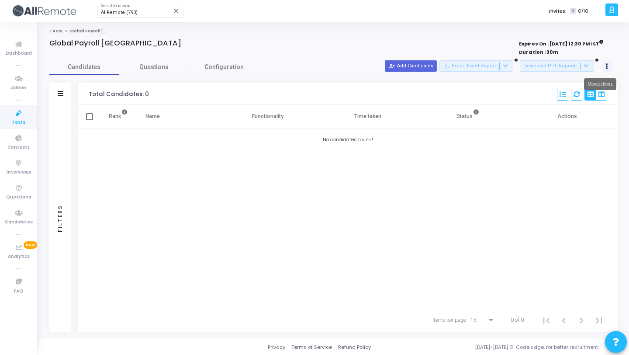
click at [607, 64] on button at bounding box center [607, 66] width 12 height 12
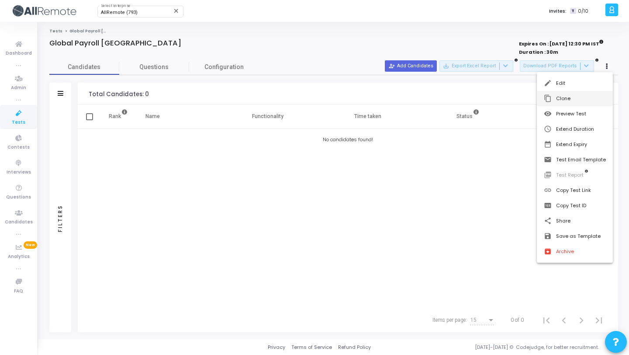
click at [565, 99] on button "content_copy Clone" at bounding box center [575, 98] width 76 height 15
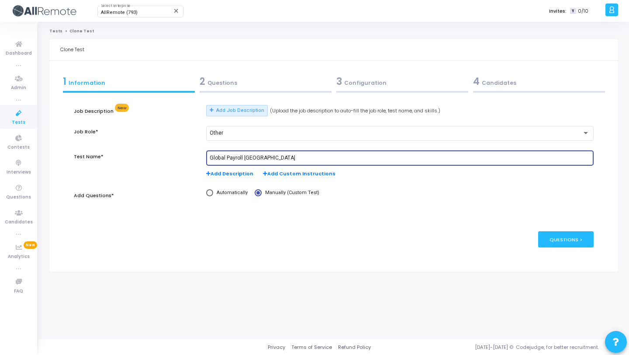
click at [254, 158] on input "Global Payroll [GEOGRAPHIC_DATA]" at bounding box center [400, 158] width 380 height 6
paste input "Belgium"
type input "Global Payroll [GEOGRAPHIC_DATA]"
click at [286, 86] on div "2 Questions" at bounding box center [266, 81] width 132 height 14
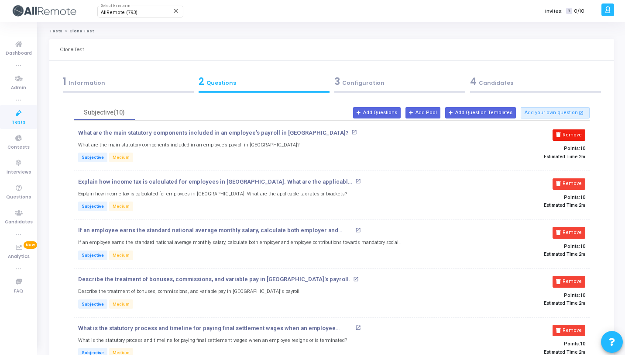
click at [574, 134] on button "Remove" at bounding box center [569, 134] width 33 height 11
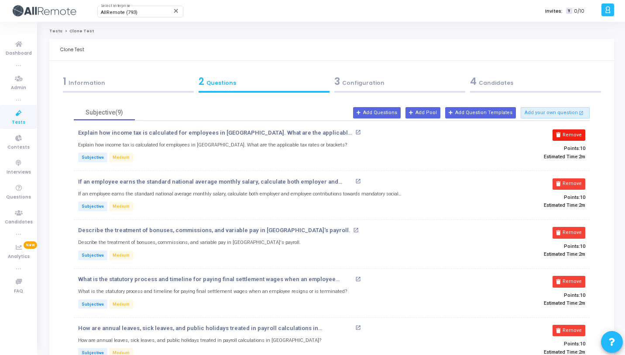
click at [574, 134] on button "Remove" at bounding box center [569, 134] width 33 height 11
click at [574, 178] on button "Remove" at bounding box center [569, 183] width 33 height 11
click at [574, 134] on button "Remove" at bounding box center [569, 134] width 33 height 11
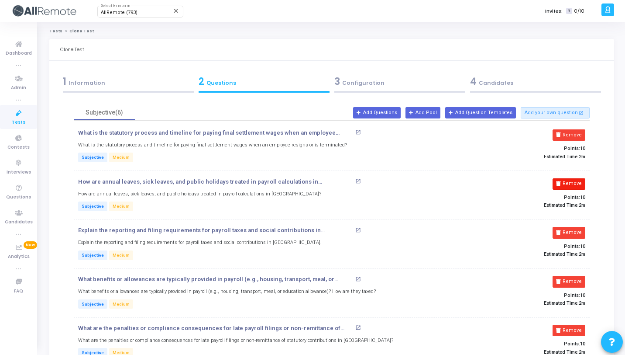
click at [574, 178] on button "Remove" at bounding box center [569, 183] width 33 height 11
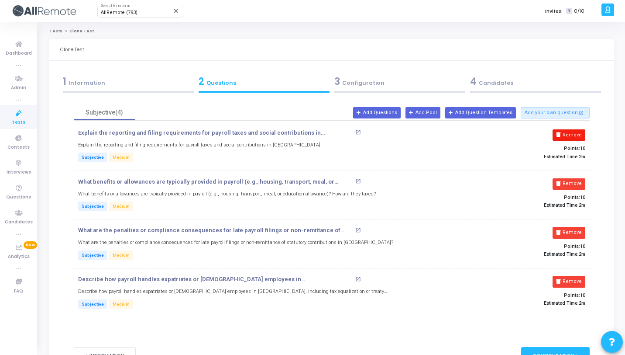
click at [574, 134] on button "Remove" at bounding box center [569, 134] width 33 height 11
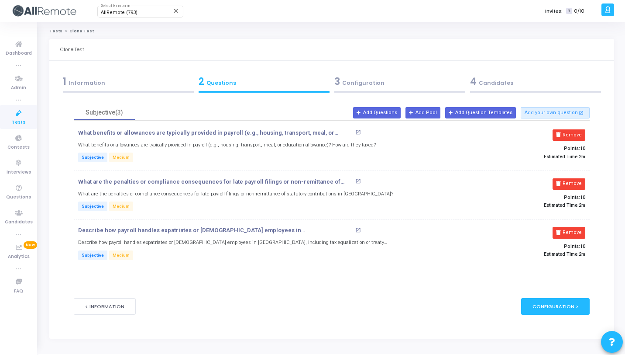
click at [574, 134] on button "Remove" at bounding box center [569, 134] width 33 height 11
click at [574, 178] on button "Remove" at bounding box center [572, 183] width 33 height 11
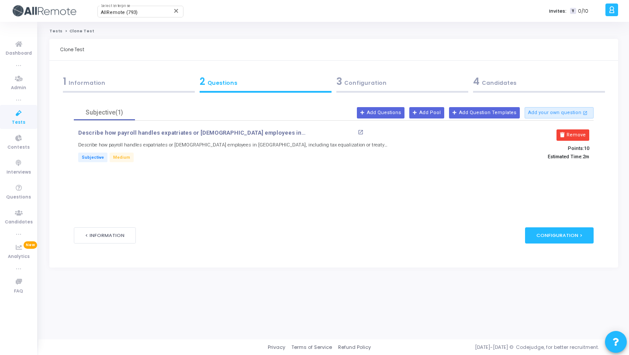
click at [574, 134] on button "Remove" at bounding box center [572, 134] width 33 height 11
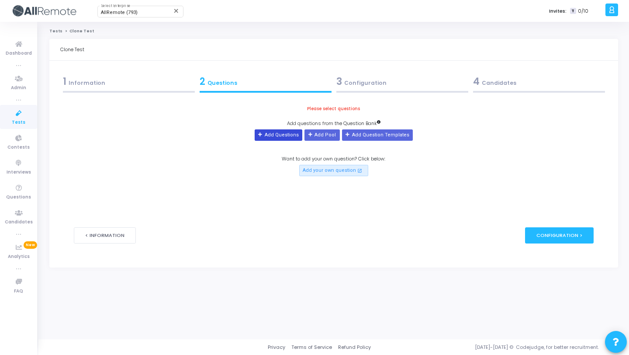
click at [281, 136] on button "Add Questions" at bounding box center [279, 134] width 48 height 11
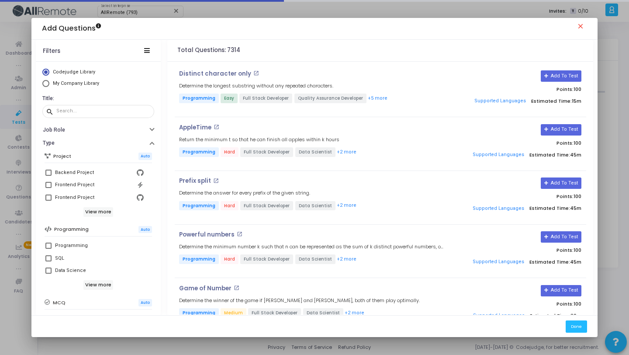
click at [88, 85] on span "My Company Library" at bounding box center [76, 83] width 46 height 6
click at [49, 85] on input "My Company Library" at bounding box center [45, 83] width 7 height 7
radio input "true"
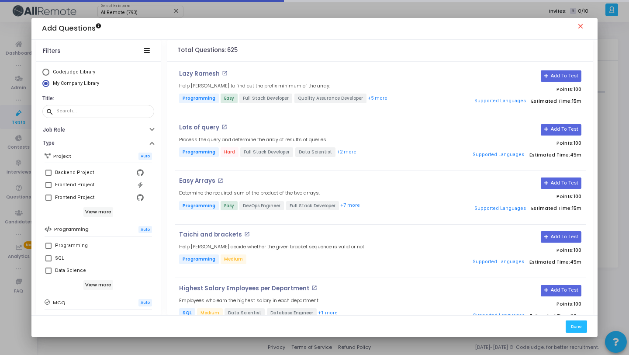
scroll to position [150, 0]
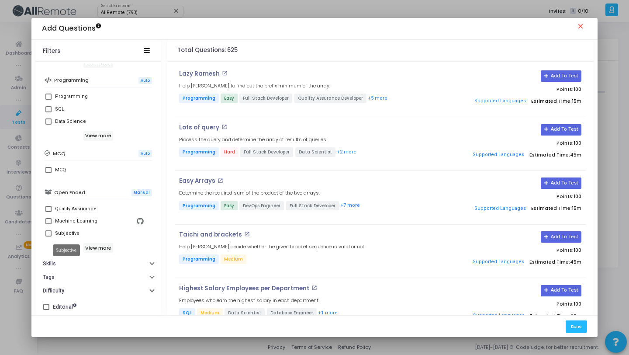
click at [75, 234] on div "Subjective" at bounding box center [67, 233] width 24 height 10
click at [48, 236] on input "Subjective" at bounding box center [48, 236] width 0 height 0
checkbox input "true"
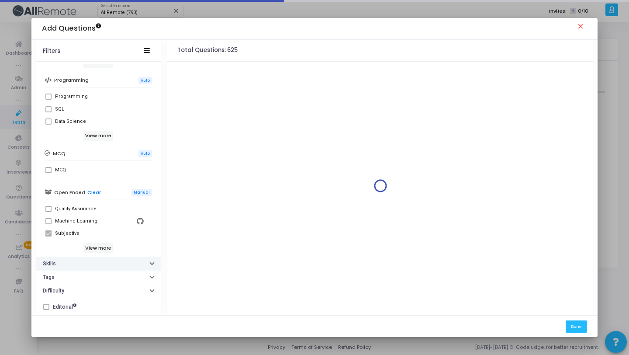
click at [116, 263] on button "Skills" at bounding box center [98, 264] width 125 height 14
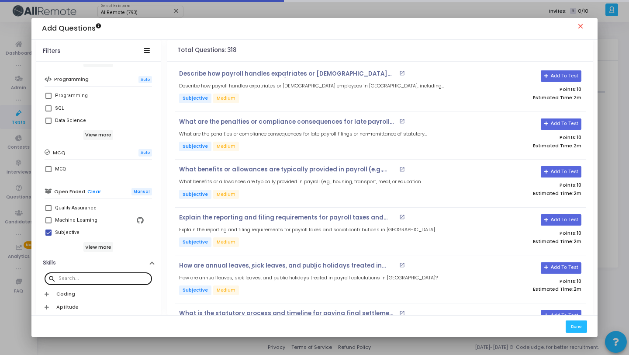
click at [118, 275] on div at bounding box center [104, 278] width 90 height 14
paste input "Belgium"
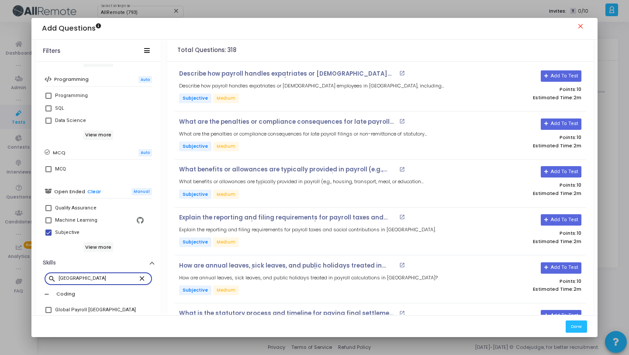
scroll to position [213, 0]
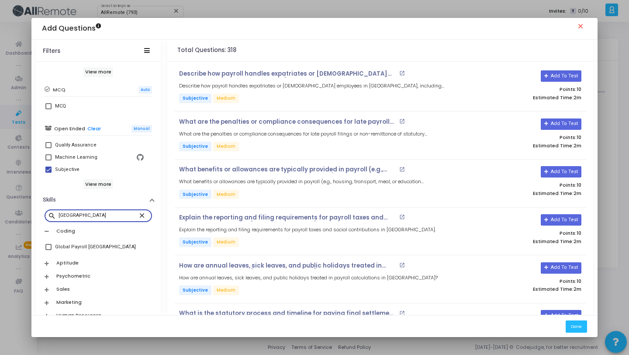
type input "Belgium"
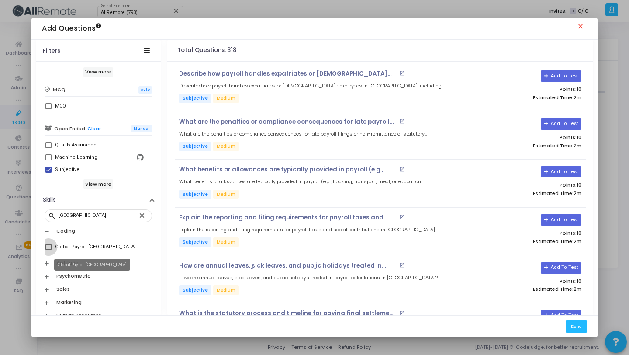
click at [95, 248] on div "Global Payroll [GEOGRAPHIC_DATA]" at bounding box center [95, 246] width 81 height 10
click at [48, 250] on input "Global Payroll [GEOGRAPHIC_DATA]" at bounding box center [48, 250] width 0 height 0
checkbox input "true"
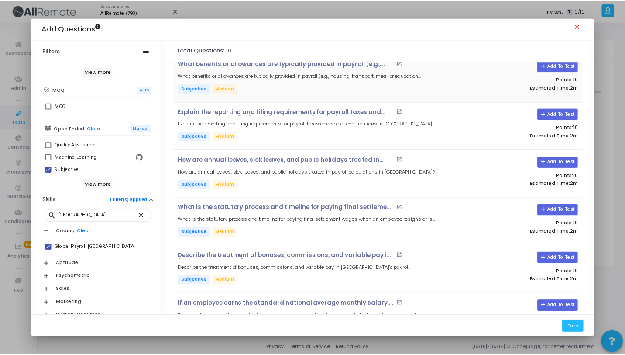
scroll to position [233, 0]
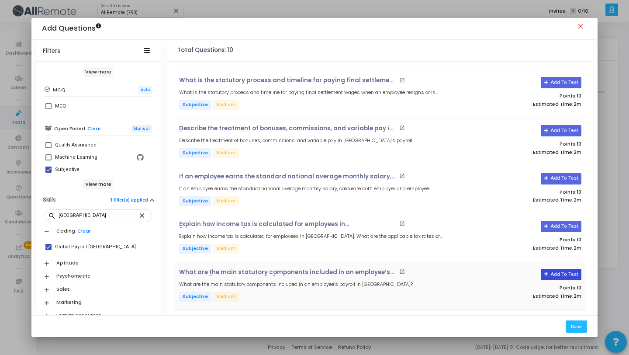
click at [557, 269] on button "Add To Test" at bounding box center [561, 274] width 41 height 11
click at [552, 224] on button "Add To Test" at bounding box center [561, 226] width 41 height 11
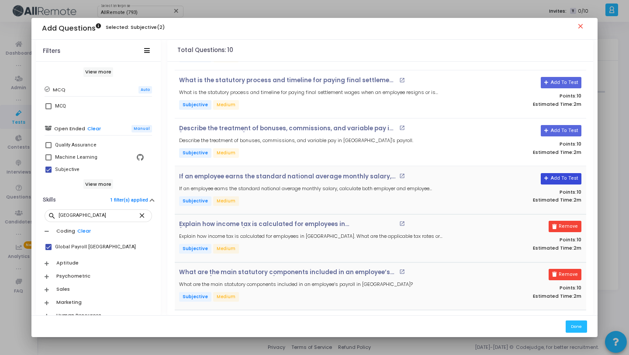
click at [554, 178] on button "Add To Test" at bounding box center [561, 178] width 41 height 11
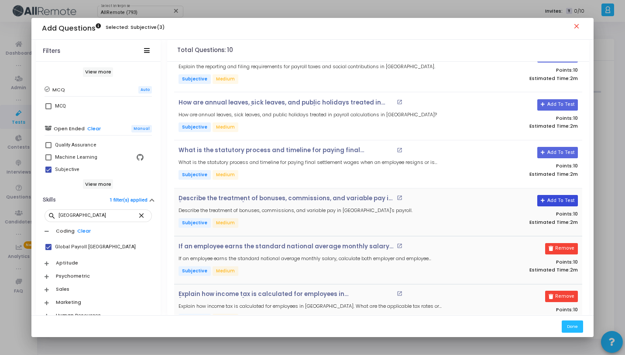
click at [565, 202] on button "Add To Test" at bounding box center [558, 200] width 41 height 11
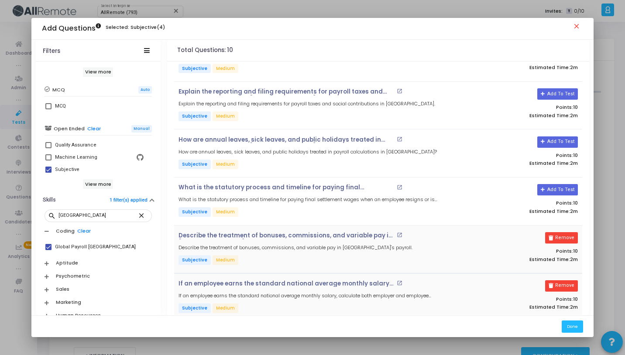
scroll to position [16, 0]
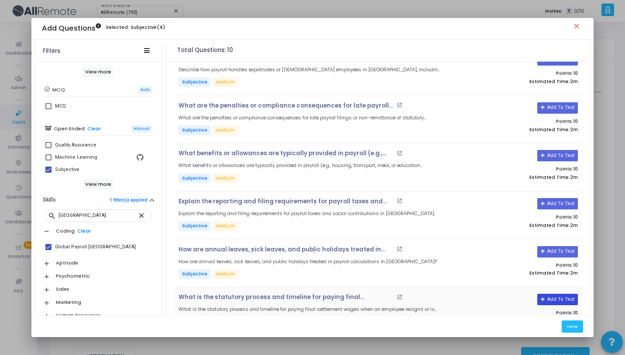
click at [555, 298] on button "Add To Test" at bounding box center [558, 298] width 41 height 11
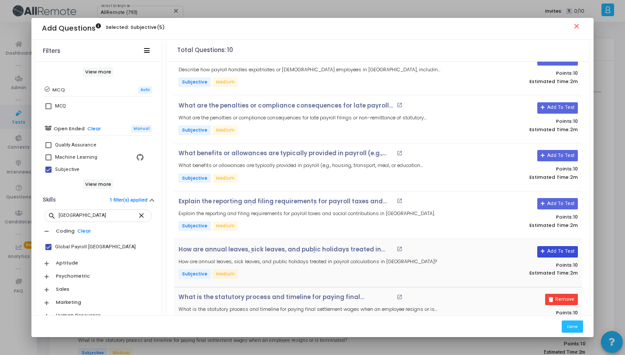
click at [559, 249] on button "Add To Test" at bounding box center [558, 251] width 41 height 11
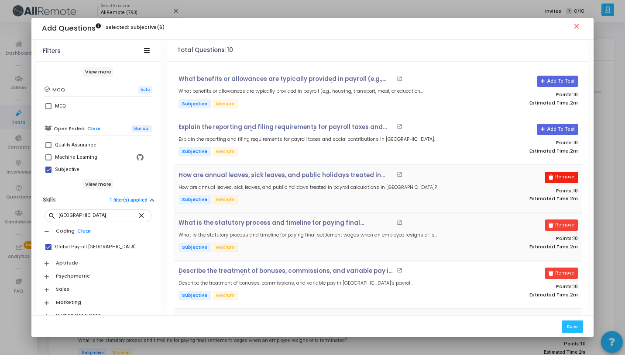
scroll to position [17, 0]
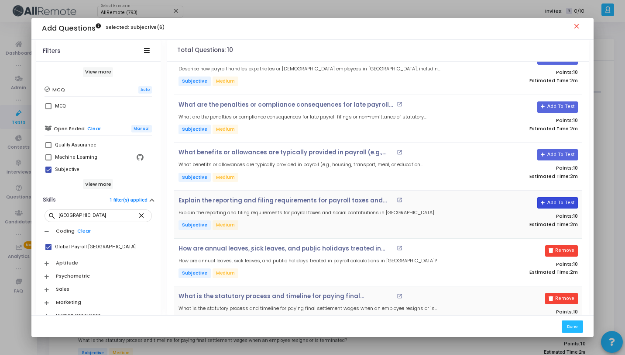
click at [557, 197] on button "Add To Test" at bounding box center [558, 202] width 41 height 11
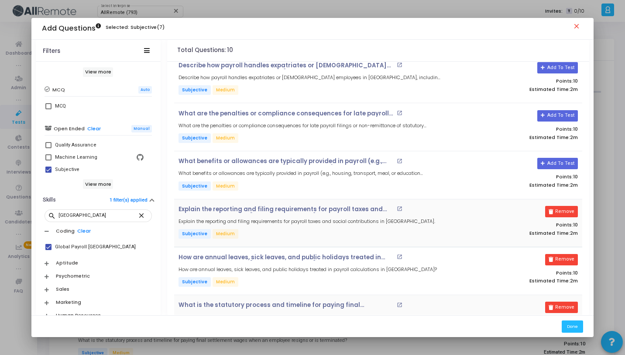
scroll to position [0, 0]
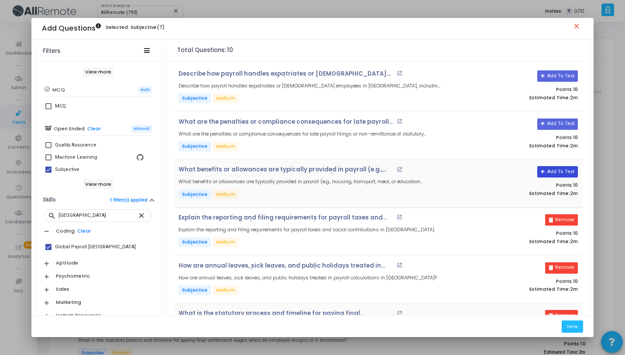
click at [566, 176] on button "Add To Test" at bounding box center [558, 171] width 41 height 11
click at [557, 127] on button "Add To Test" at bounding box center [558, 123] width 41 height 11
click at [557, 76] on button "Add To Test" at bounding box center [558, 75] width 41 height 11
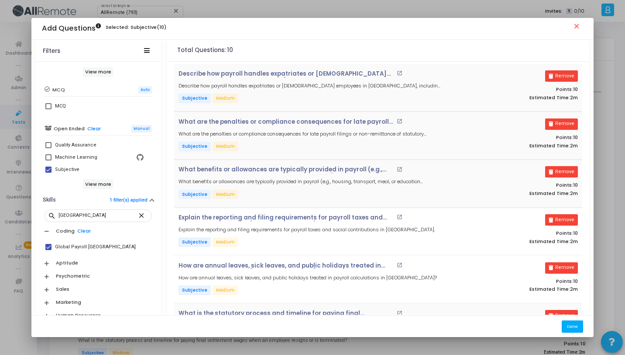
click at [579, 328] on button "Done" at bounding box center [572, 326] width 21 height 12
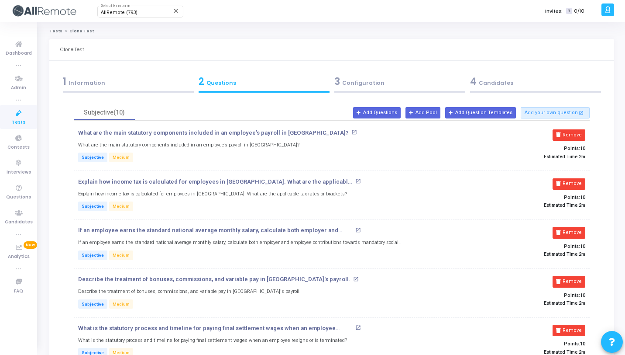
click at [481, 87] on div "4 Candidates" at bounding box center [535, 81] width 131 height 14
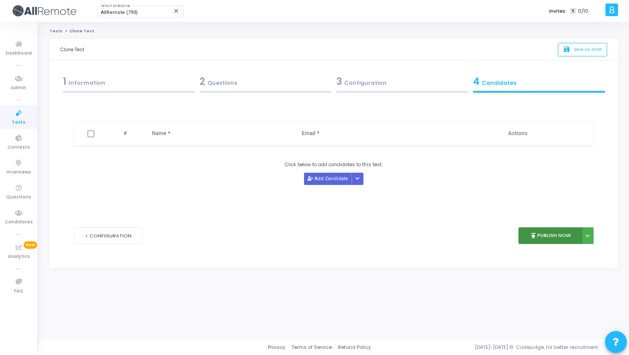
click at [548, 237] on button "publish Publish Now" at bounding box center [550, 235] width 64 height 17
